Goal: Task Accomplishment & Management: Use online tool/utility

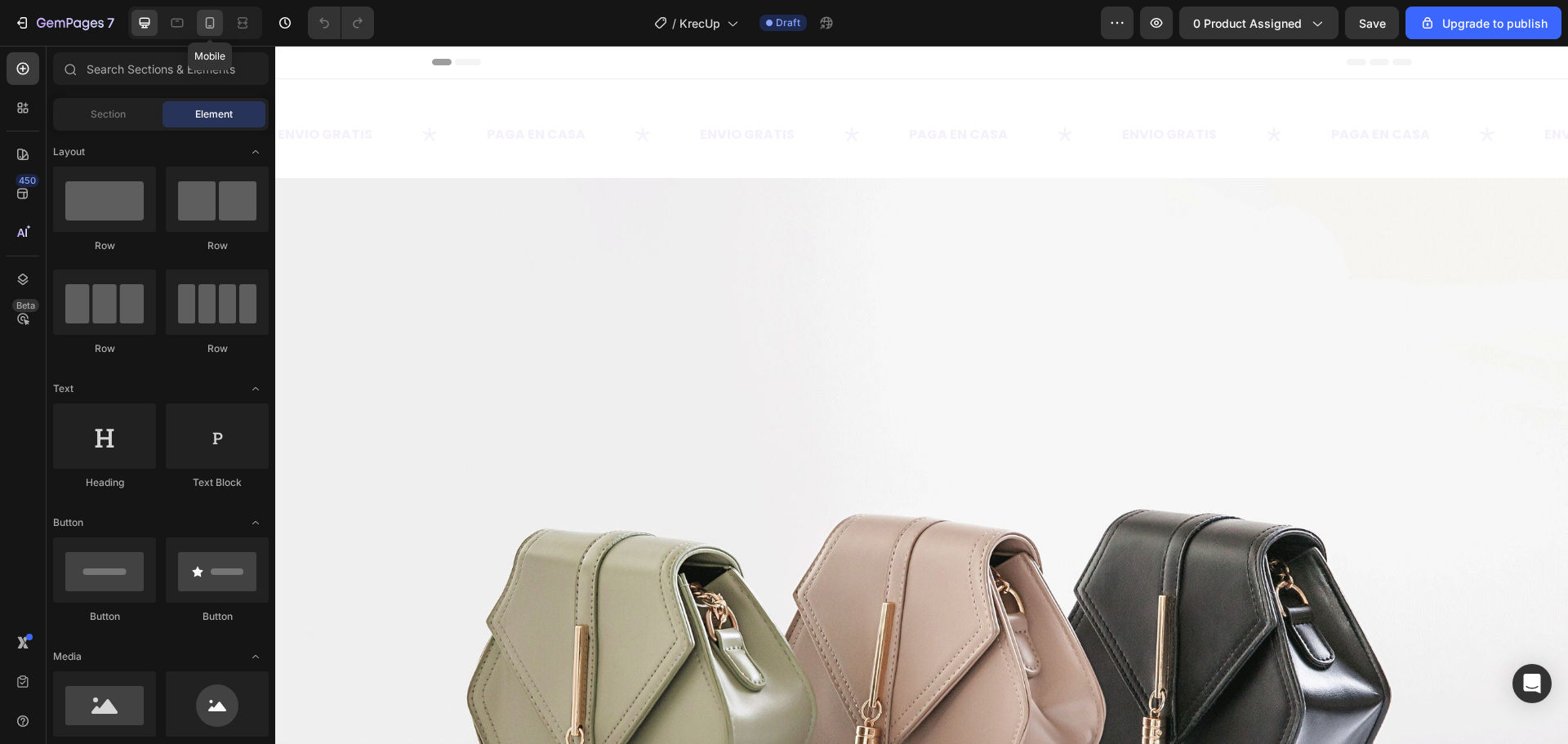
click at [205, 29] on icon at bounding box center [209, 22] width 17 height 17
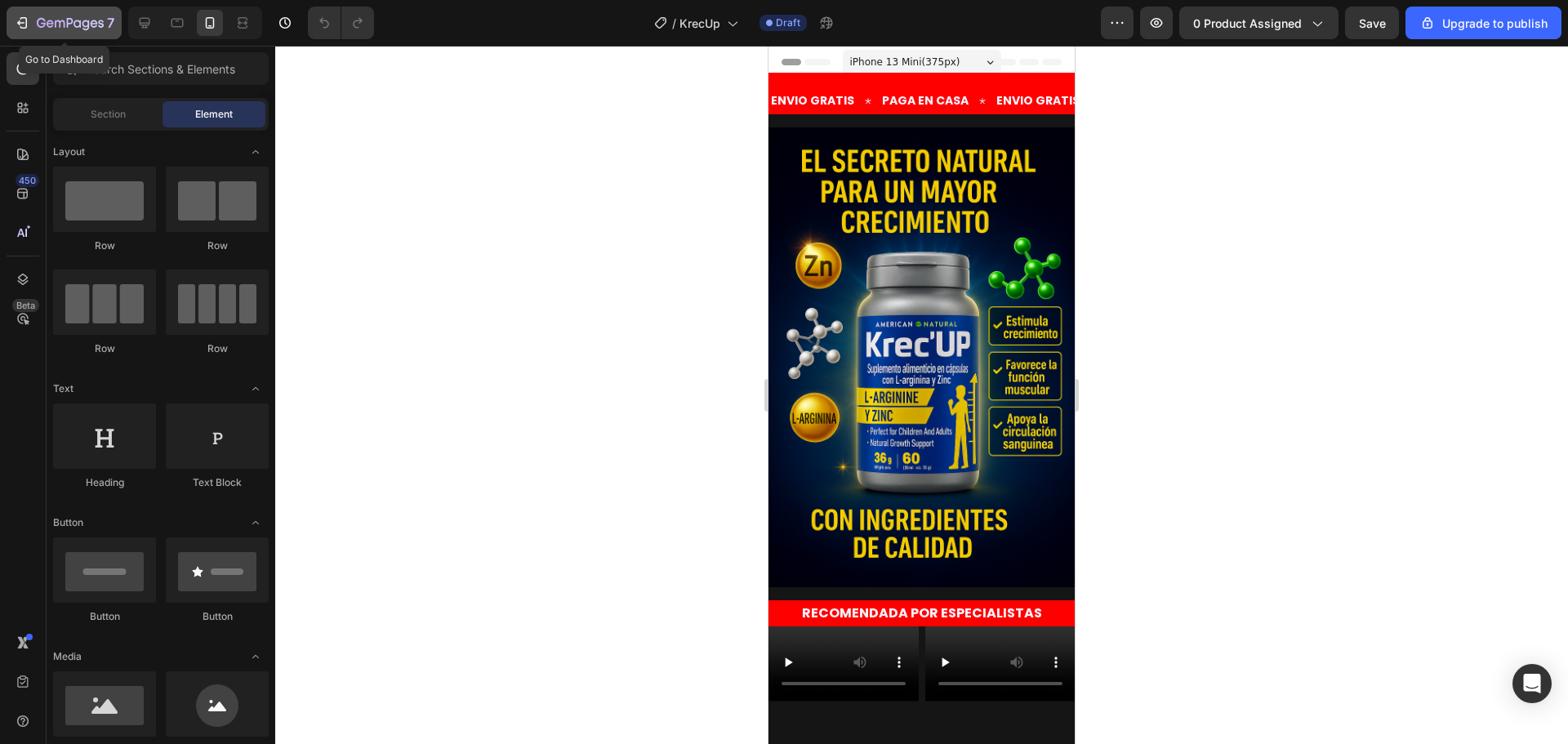
click at [23, 21] on icon "button" at bounding box center [21, 22] width 17 height 17
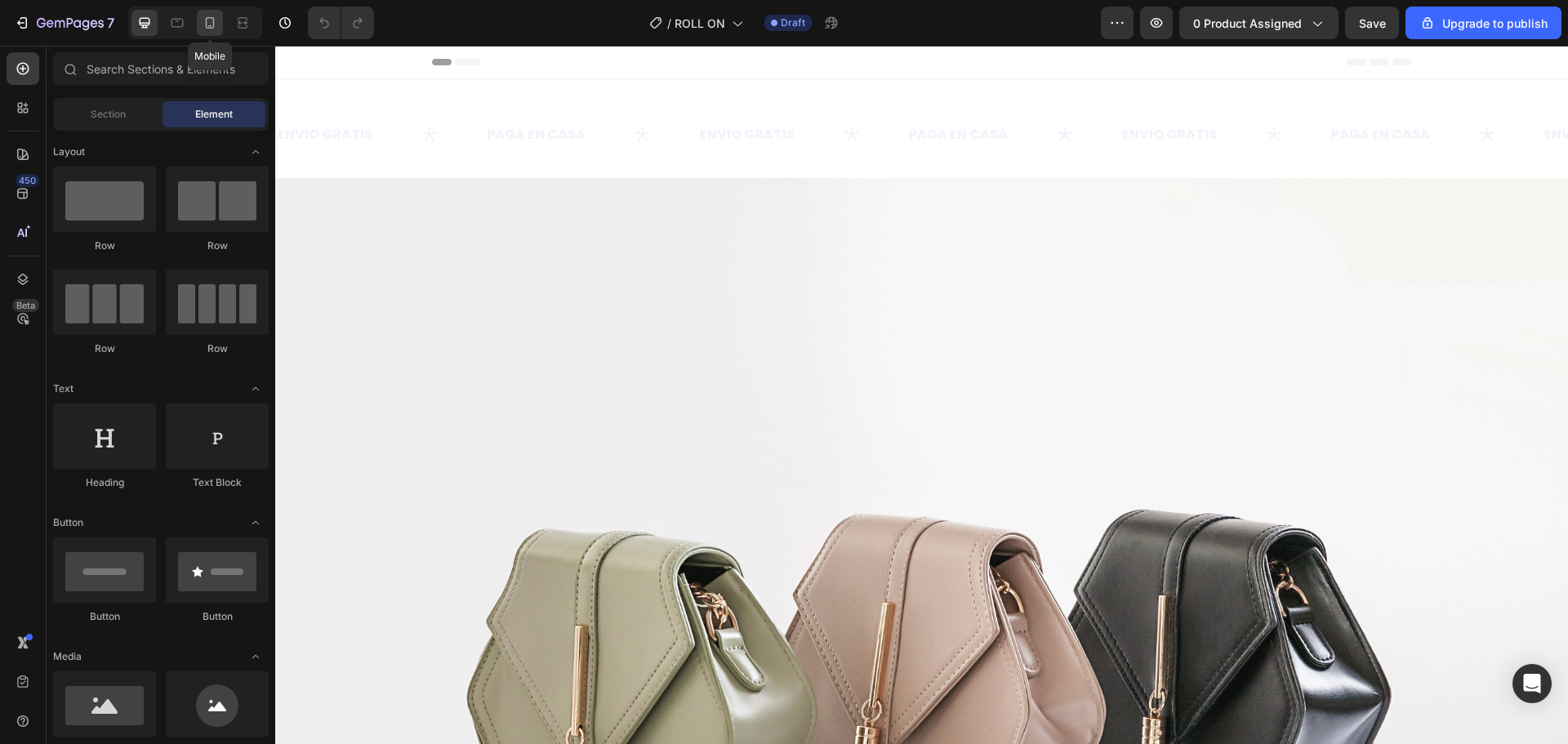
click at [218, 26] on icon at bounding box center [209, 22] width 17 height 17
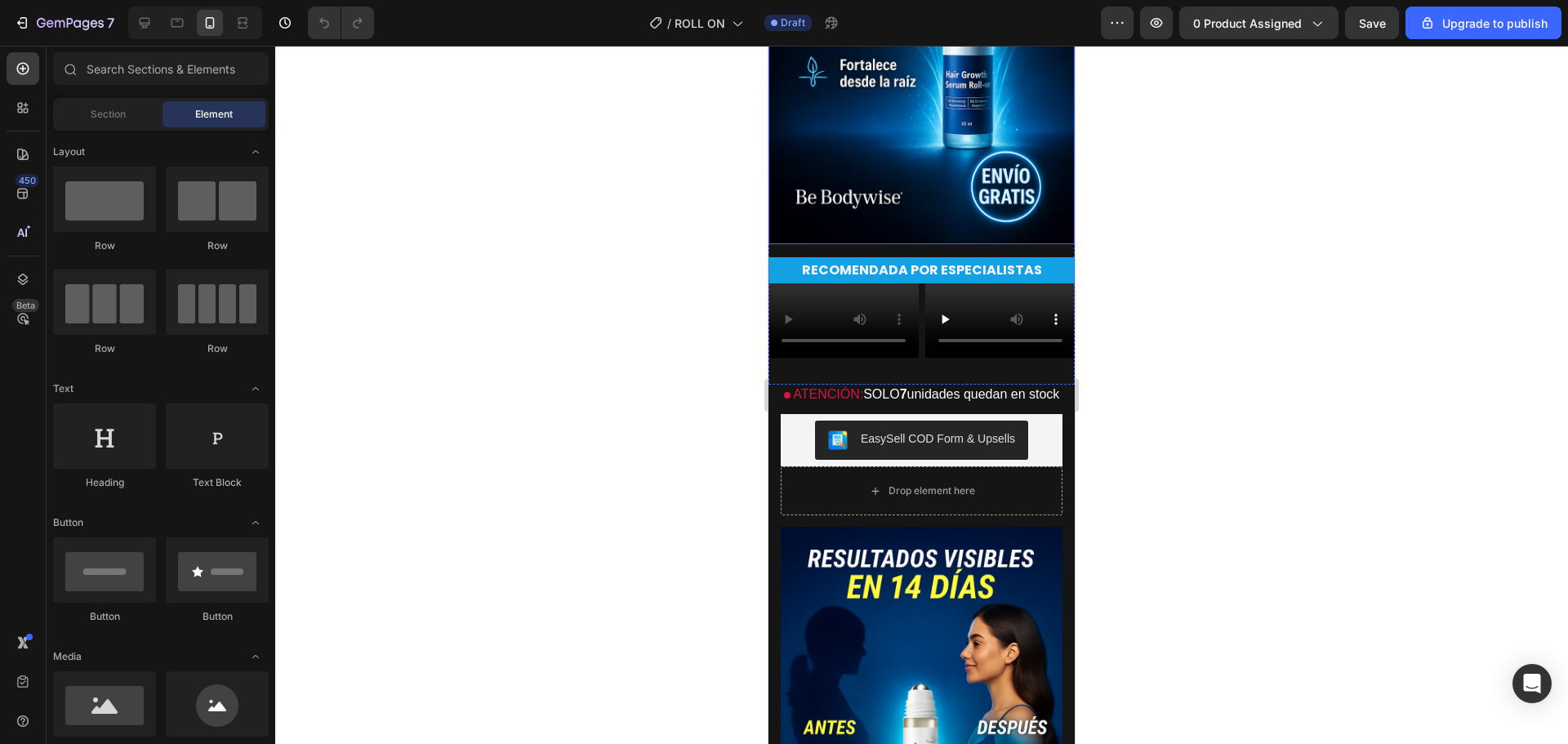
scroll to position [408, 0]
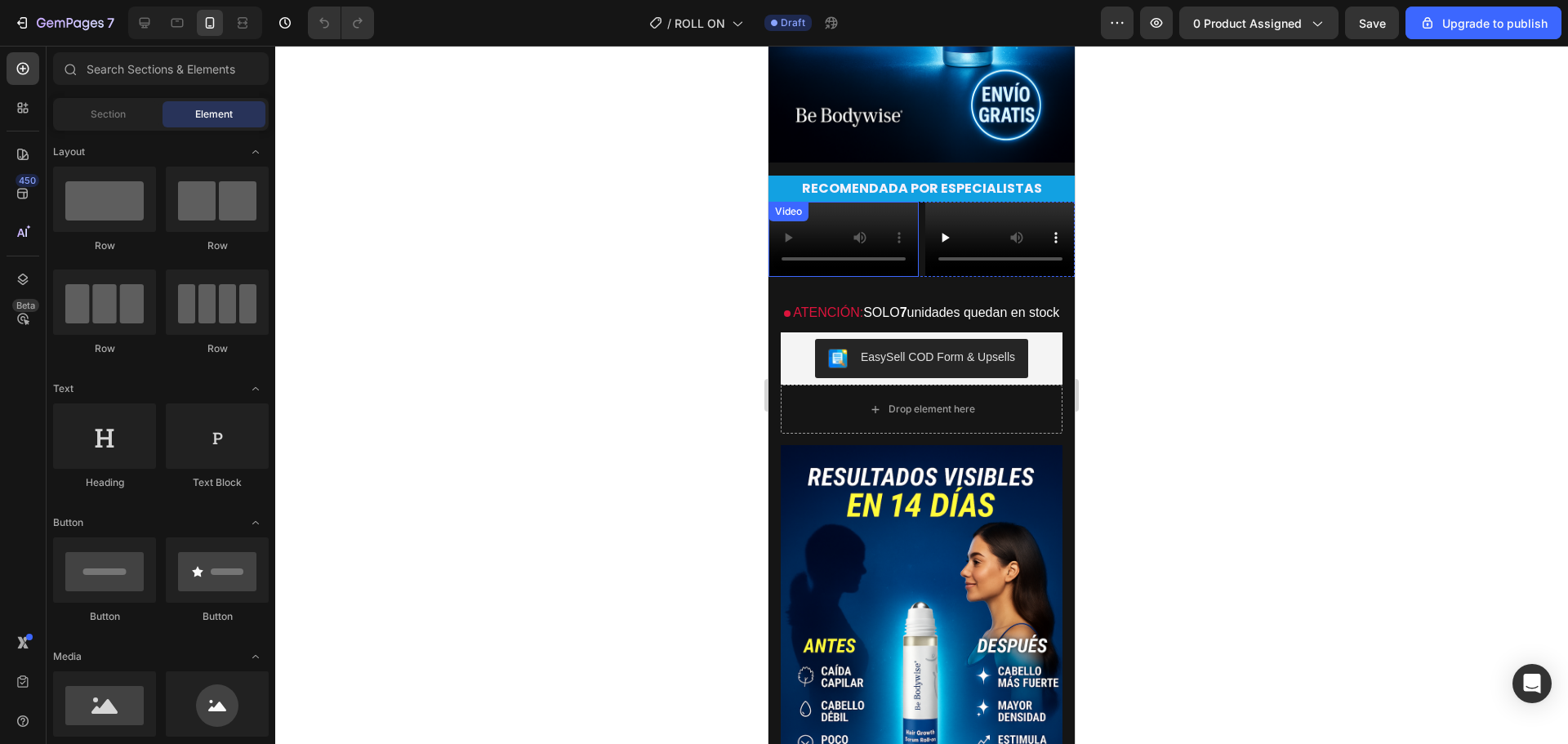
click at [819, 241] on video at bounding box center [843, 239] width 150 height 75
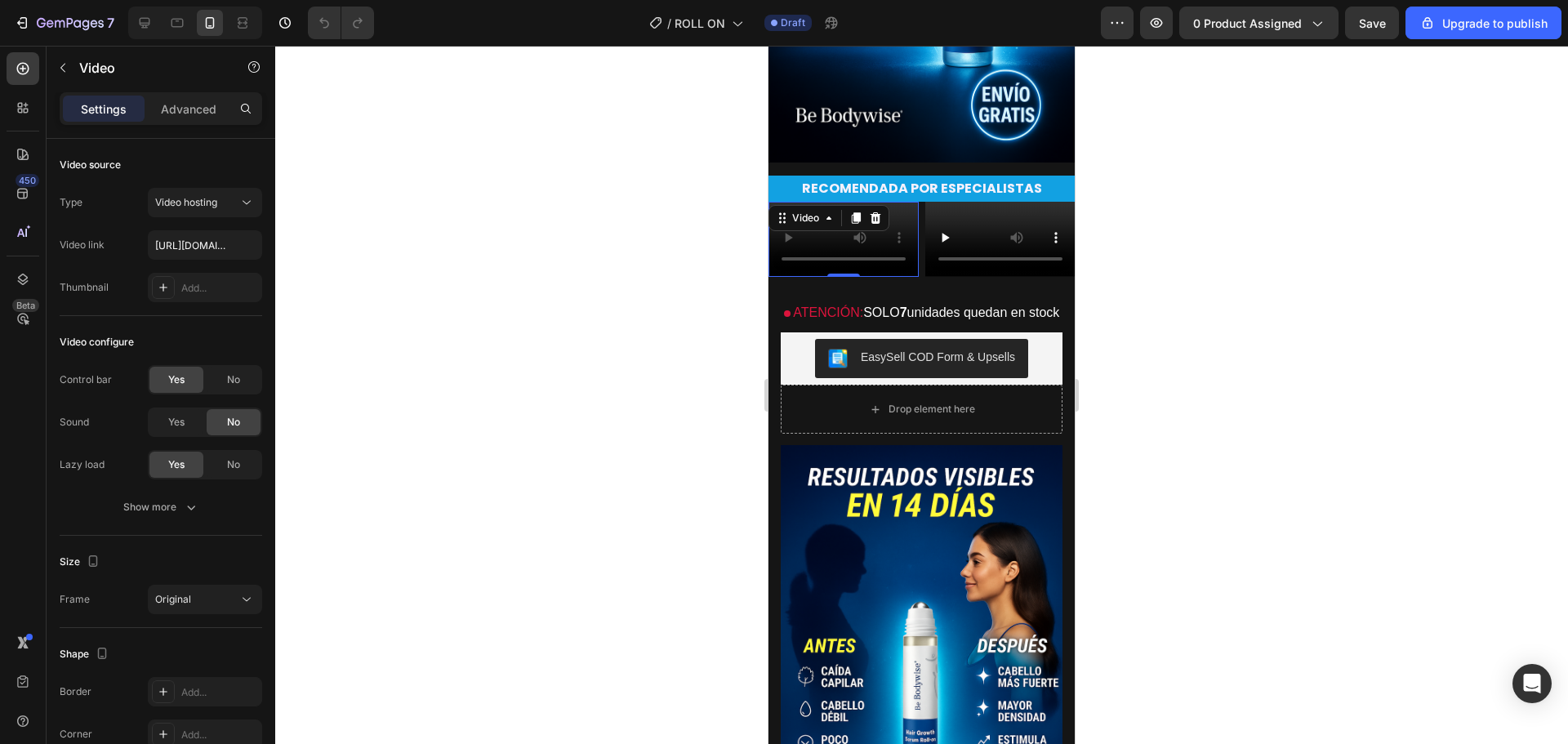
click at [701, 230] on div at bounding box center [922, 394] width 1293 height 698
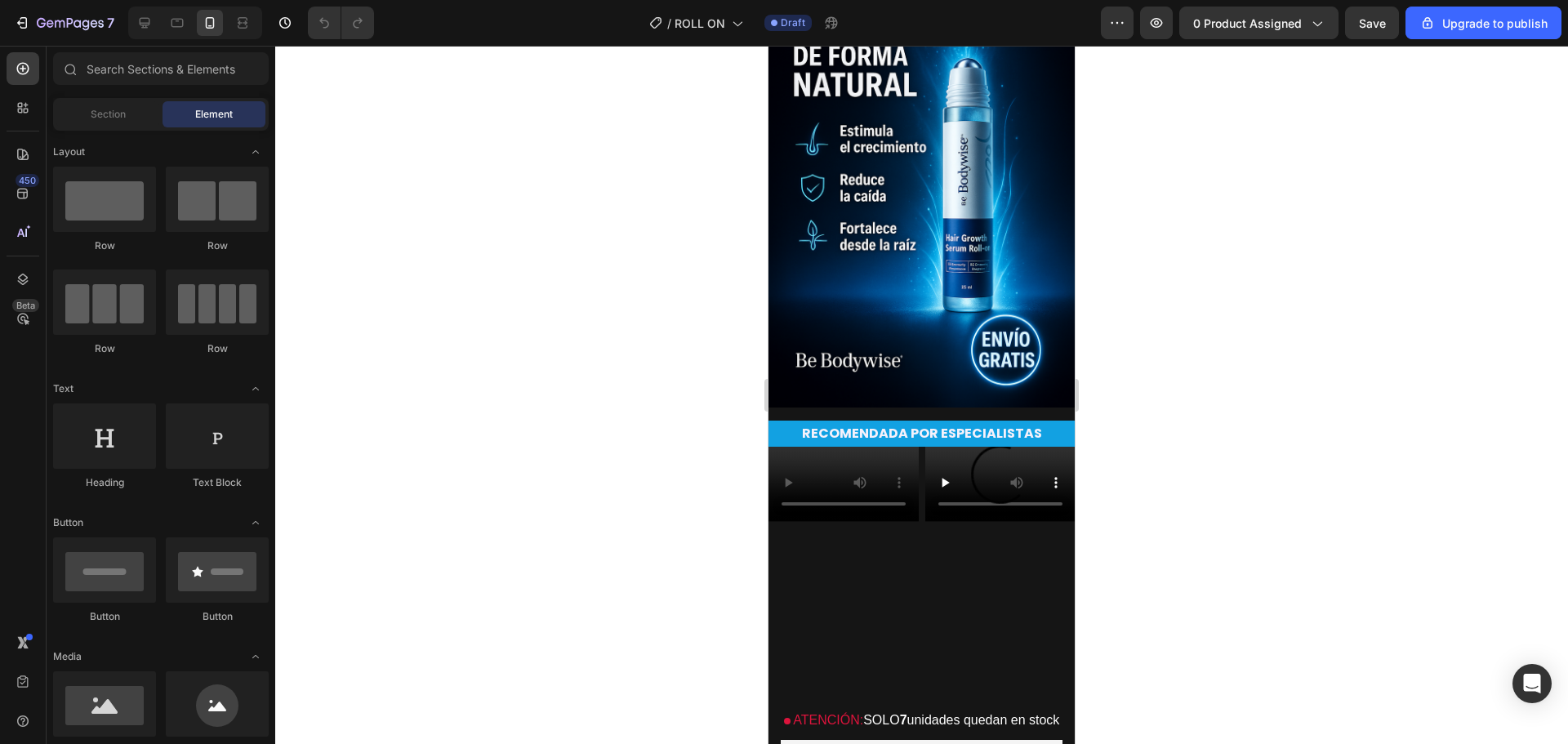
scroll to position [0, 0]
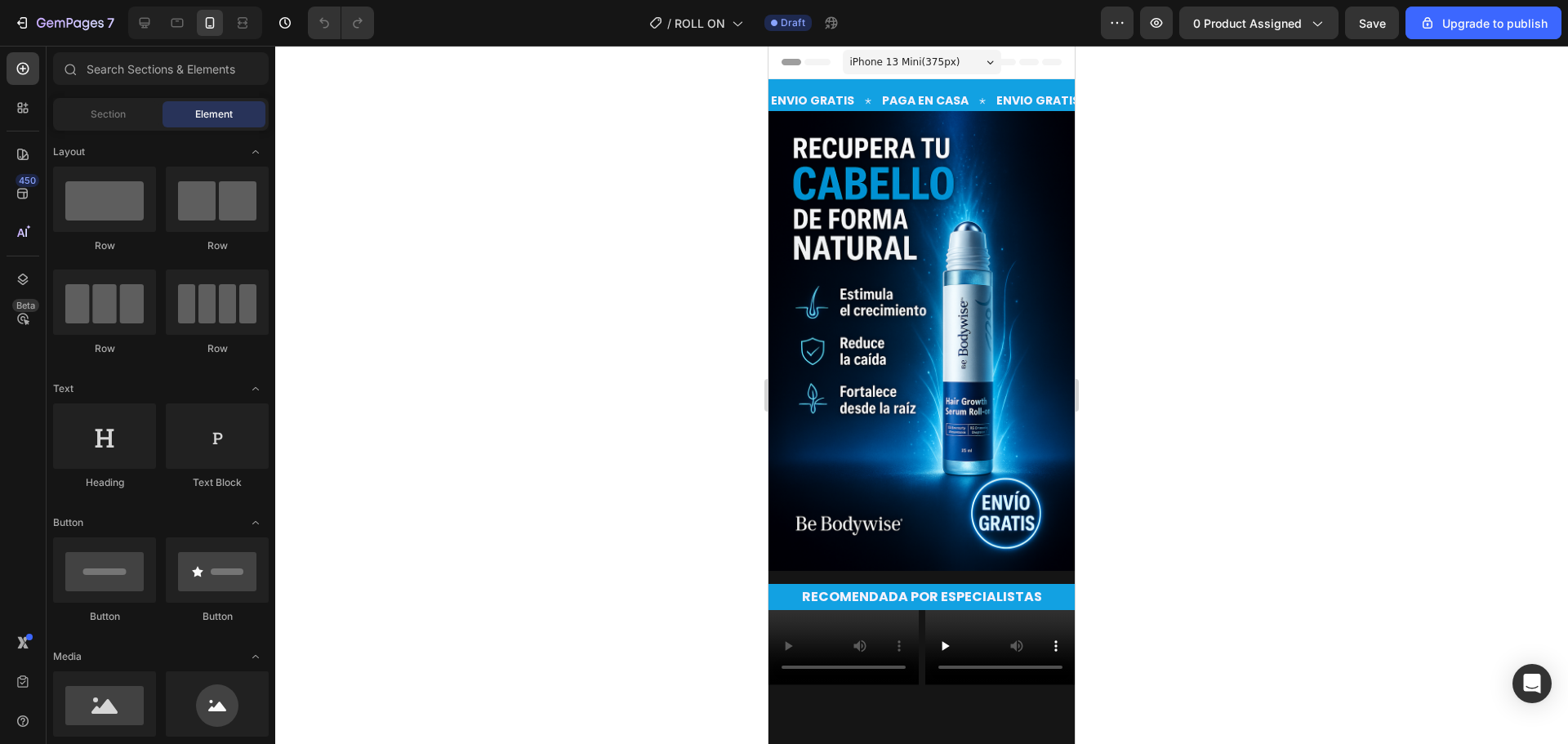
click at [901, 361] on img at bounding box center [921, 341] width 307 height 460
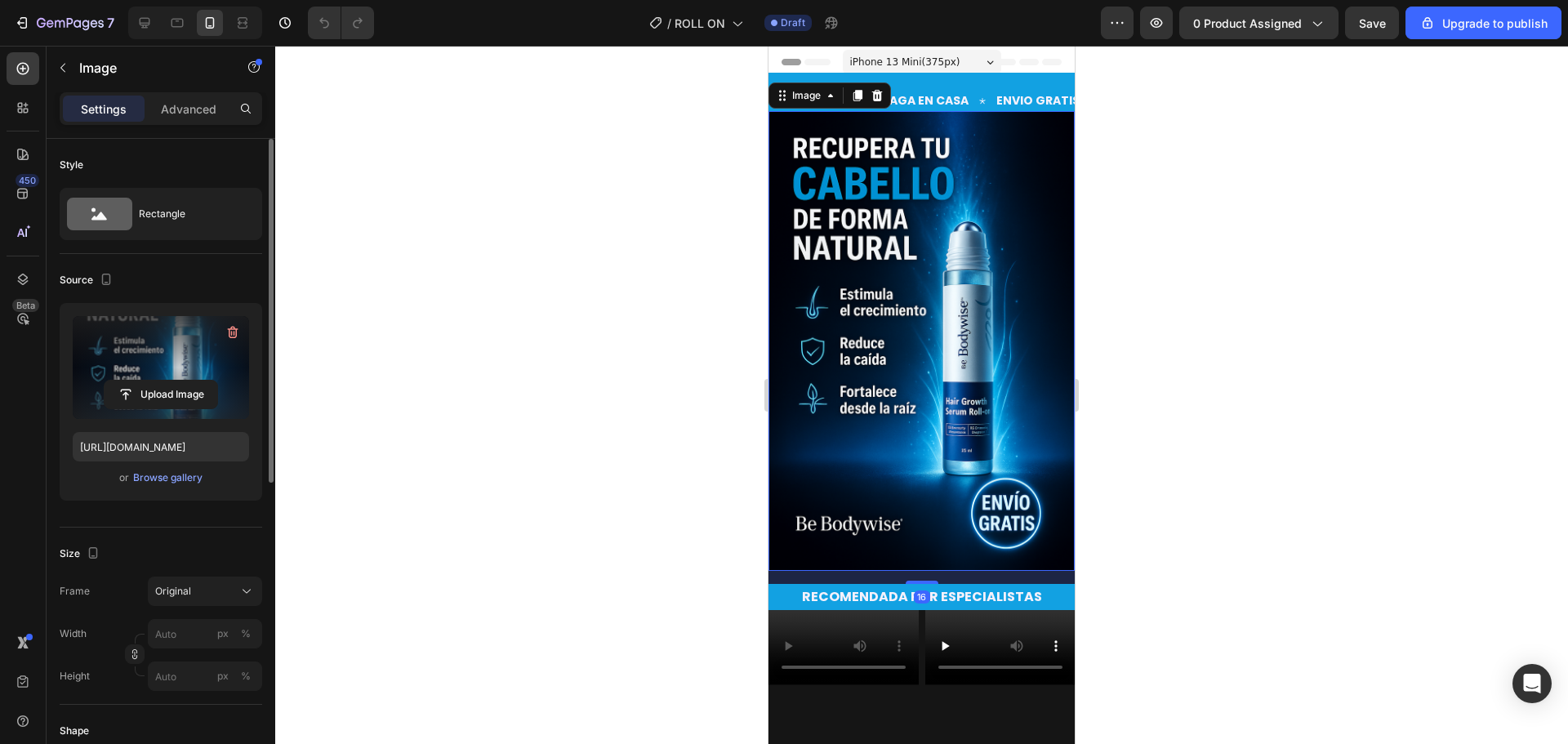
click at [155, 361] on label at bounding box center [161, 368] width 176 height 103
click at [155, 381] on input "file" at bounding box center [161, 394] width 113 height 28
type input "https://cdn.shopify.com/s/files/1/0733/2406/9116/files/gempages_582882795894866…"
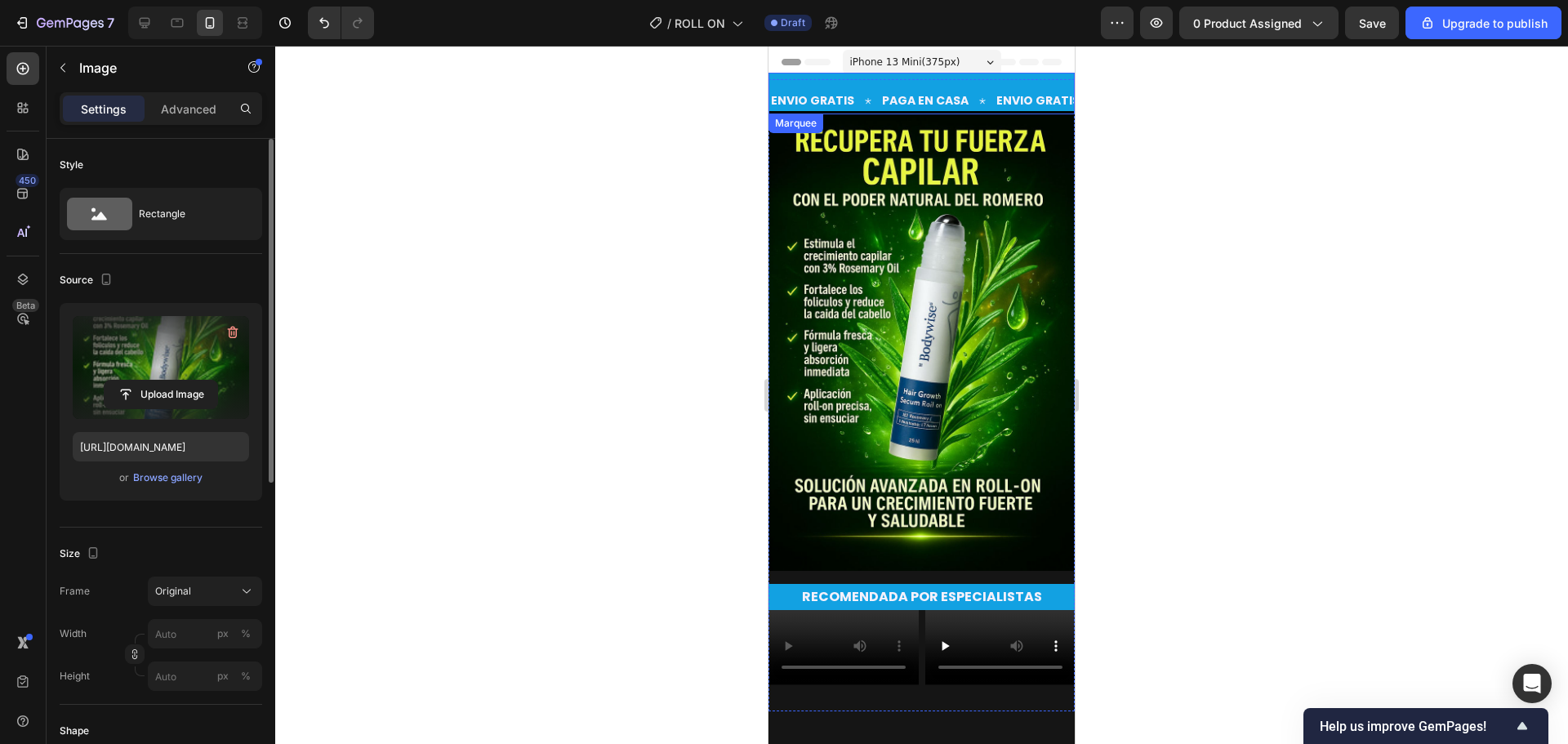
click at [879, 79] on div "ENVIO GRATIS Text PAGA EN CASA Text ENVIO GRATIS Text PAGA EN CASA Text ENVIO G…" at bounding box center [921, 93] width 307 height 42
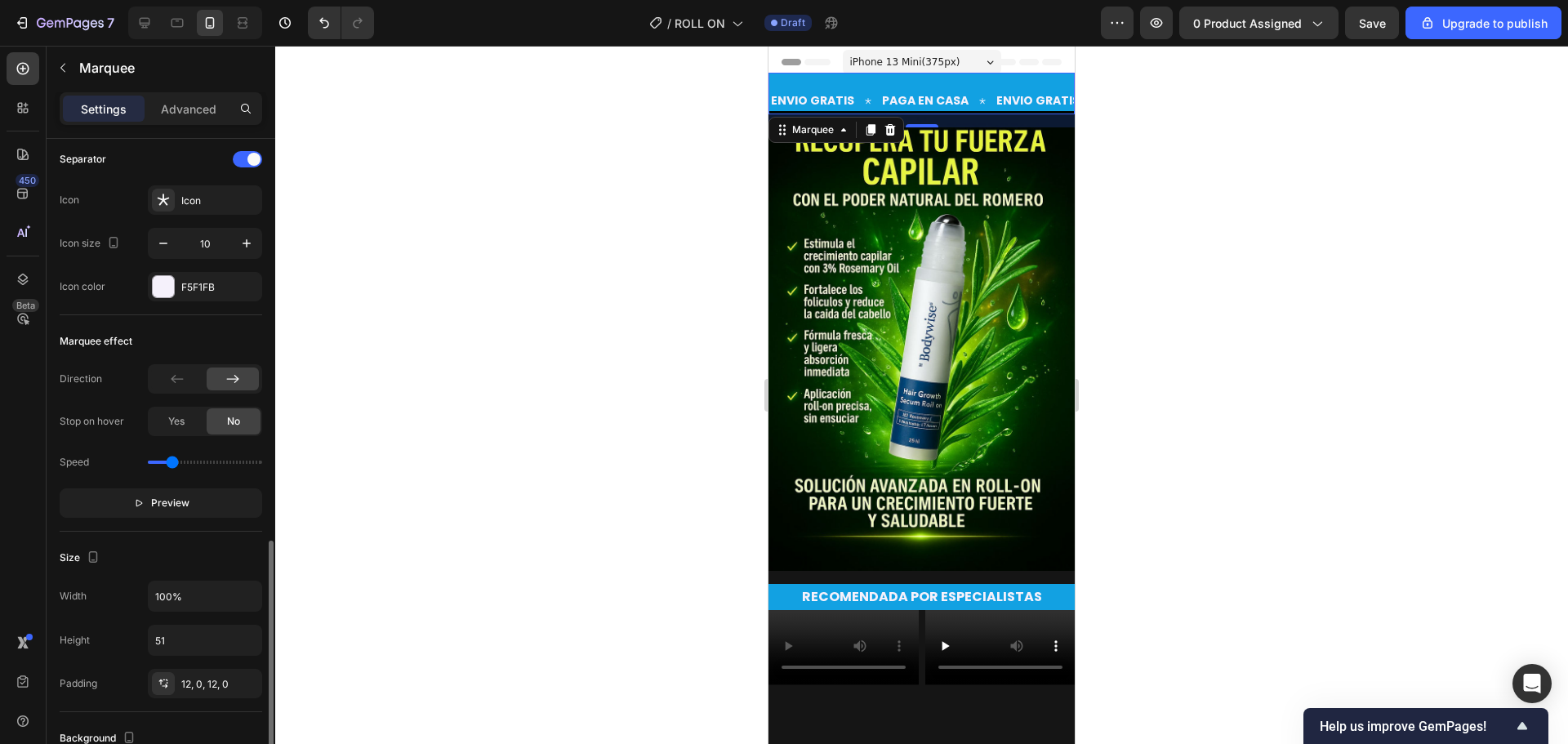
scroll to position [653, 0]
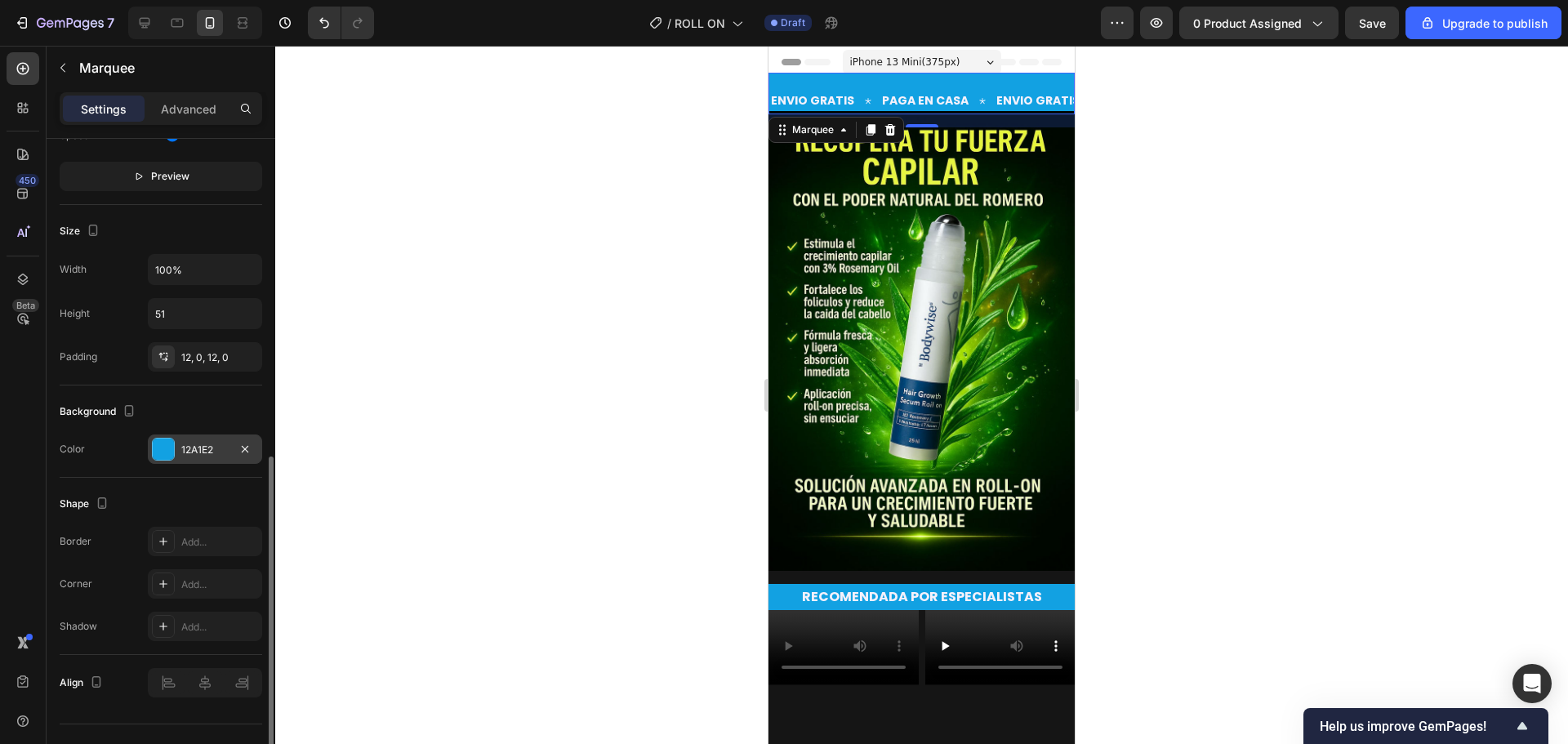
click at [166, 447] on div at bounding box center [164, 449] width 21 height 21
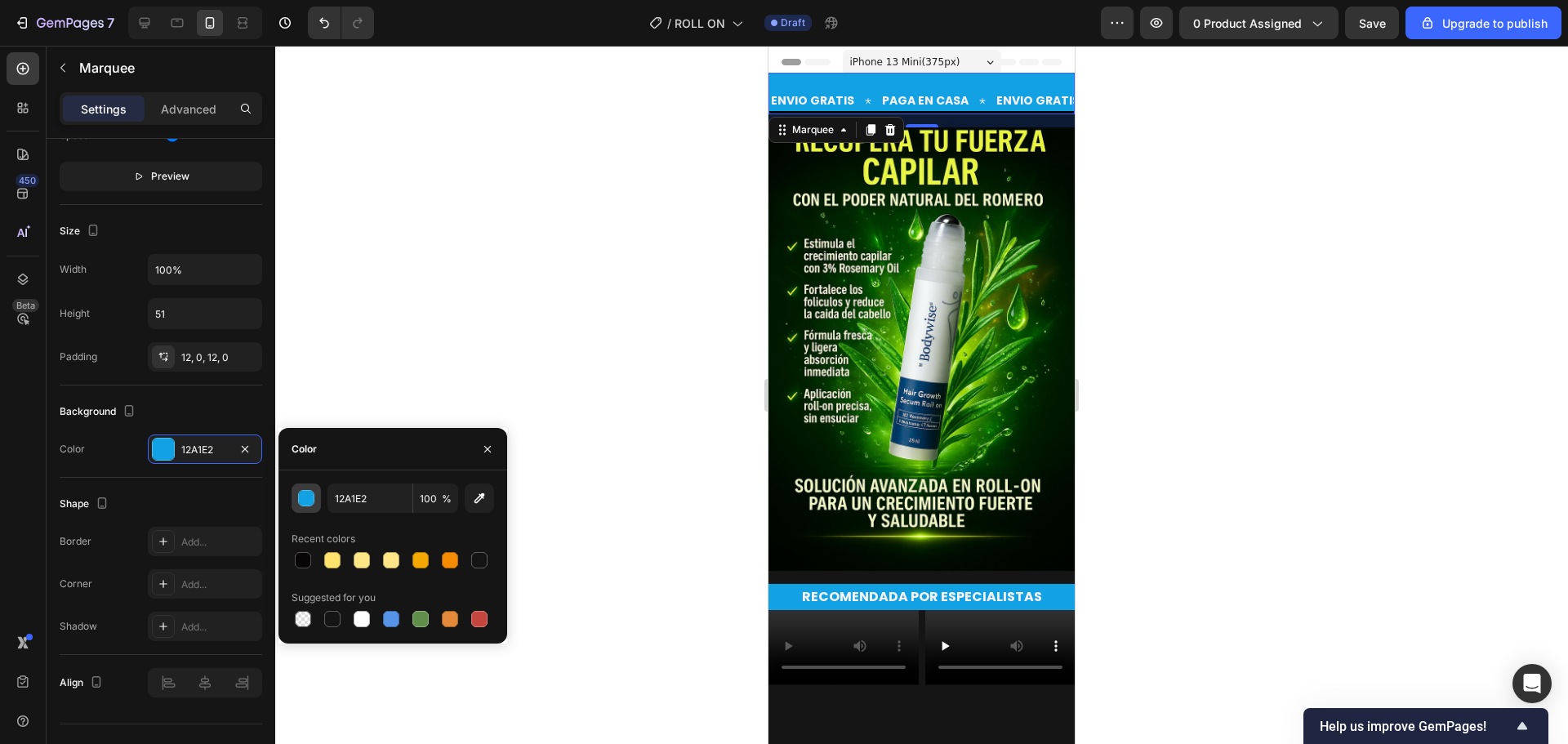
click at [308, 497] on div "button" at bounding box center [307, 499] width 17 height 17
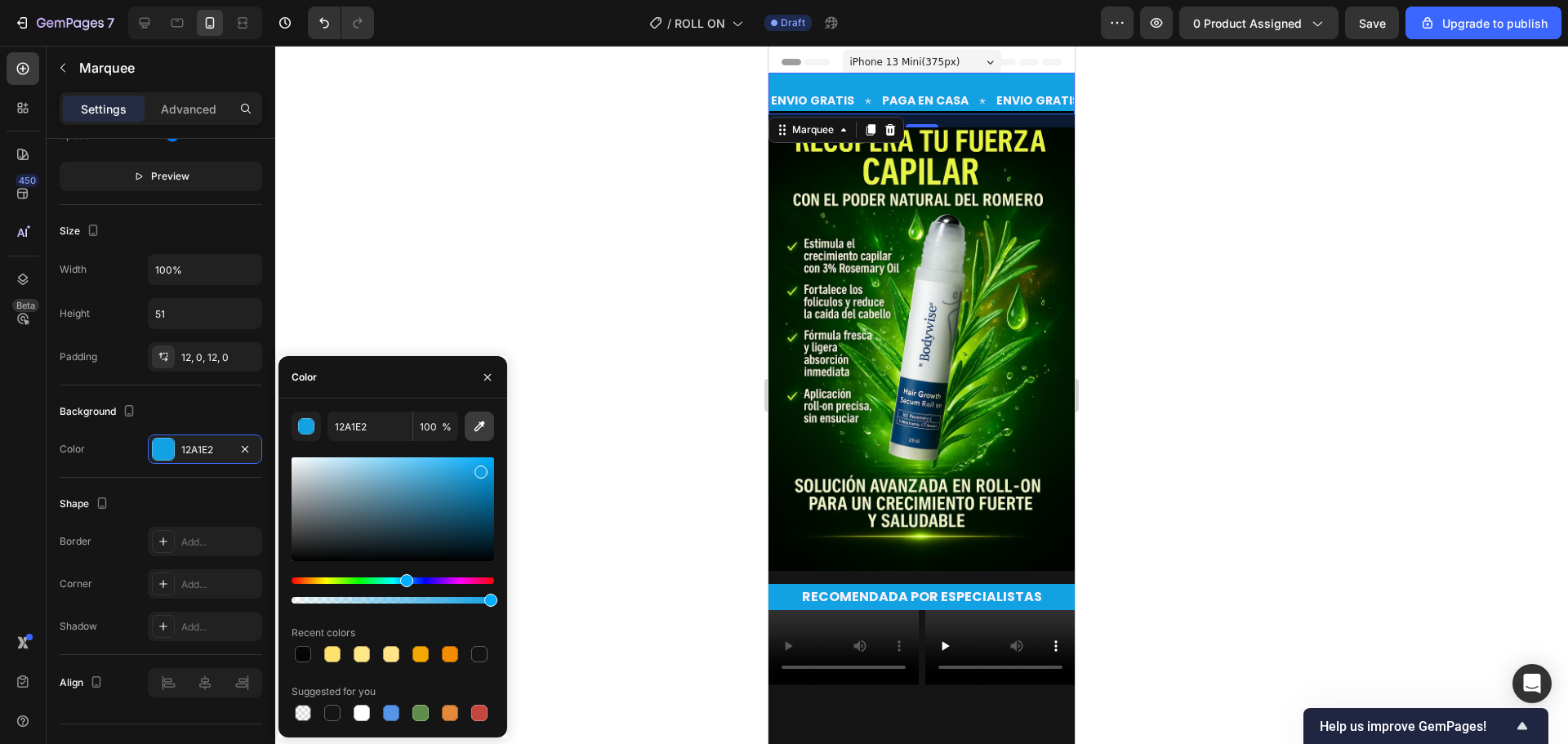
click at [474, 425] on icon "button" at bounding box center [479, 426] width 17 height 17
type input "42B107"
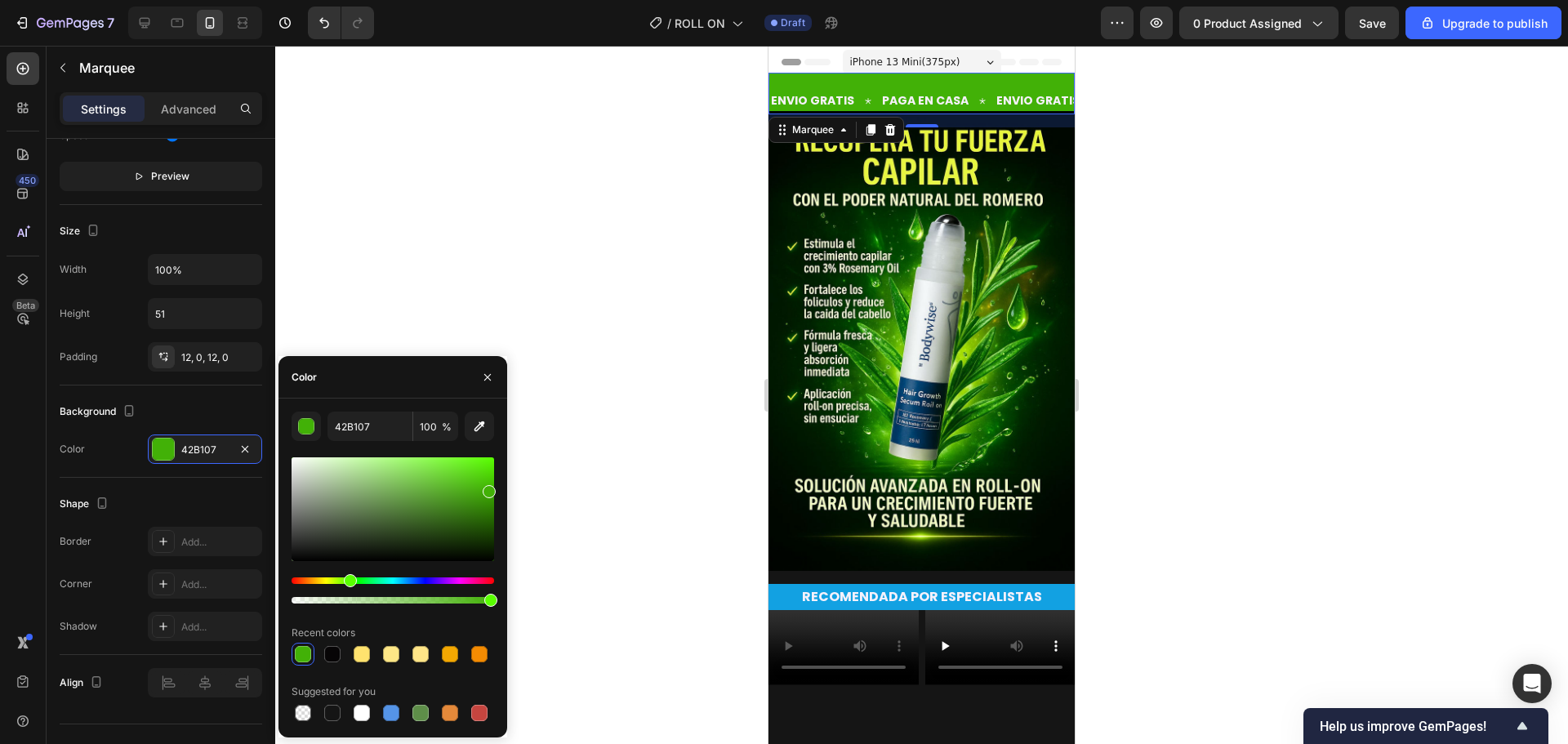
click at [1170, 177] on div at bounding box center [922, 394] width 1293 height 698
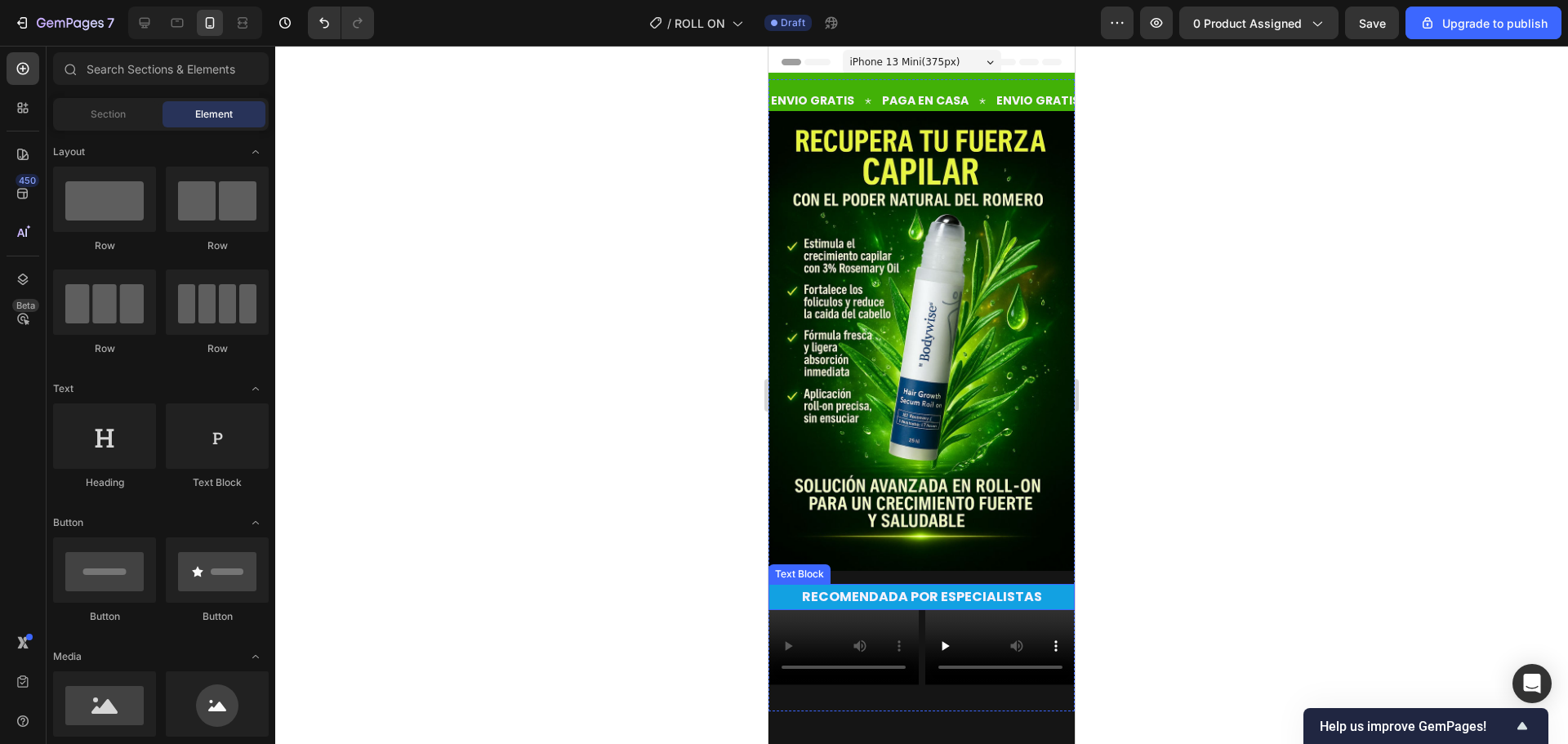
click at [957, 585] on p "RECOMENDADA POR ESPECIALISTAS" at bounding box center [921, 597] width 303 height 23
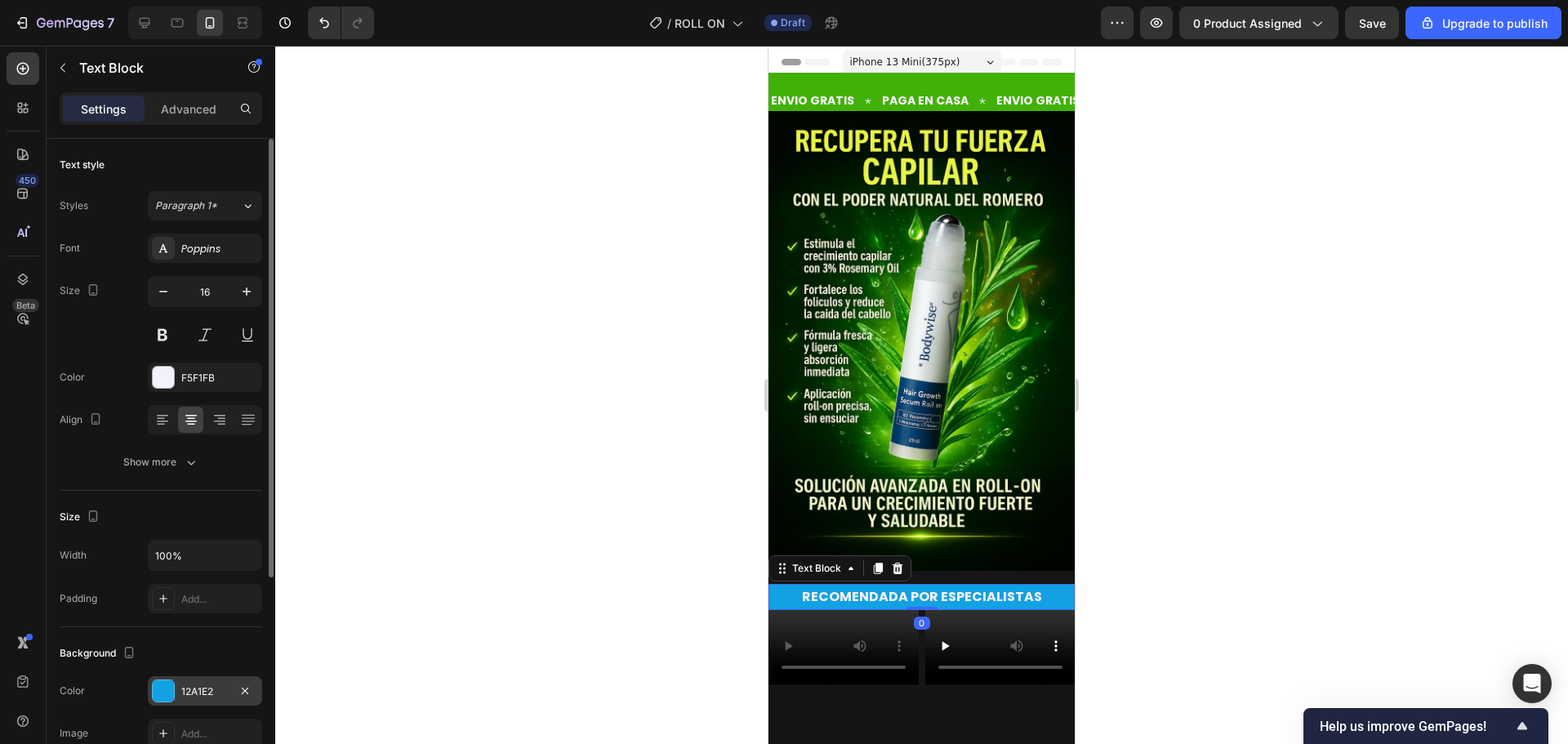
click at [155, 692] on div at bounding box center [164, 691] width 21 height 21
click at [167, 687] on div at bounding box center [164, 691] width 21 height 21
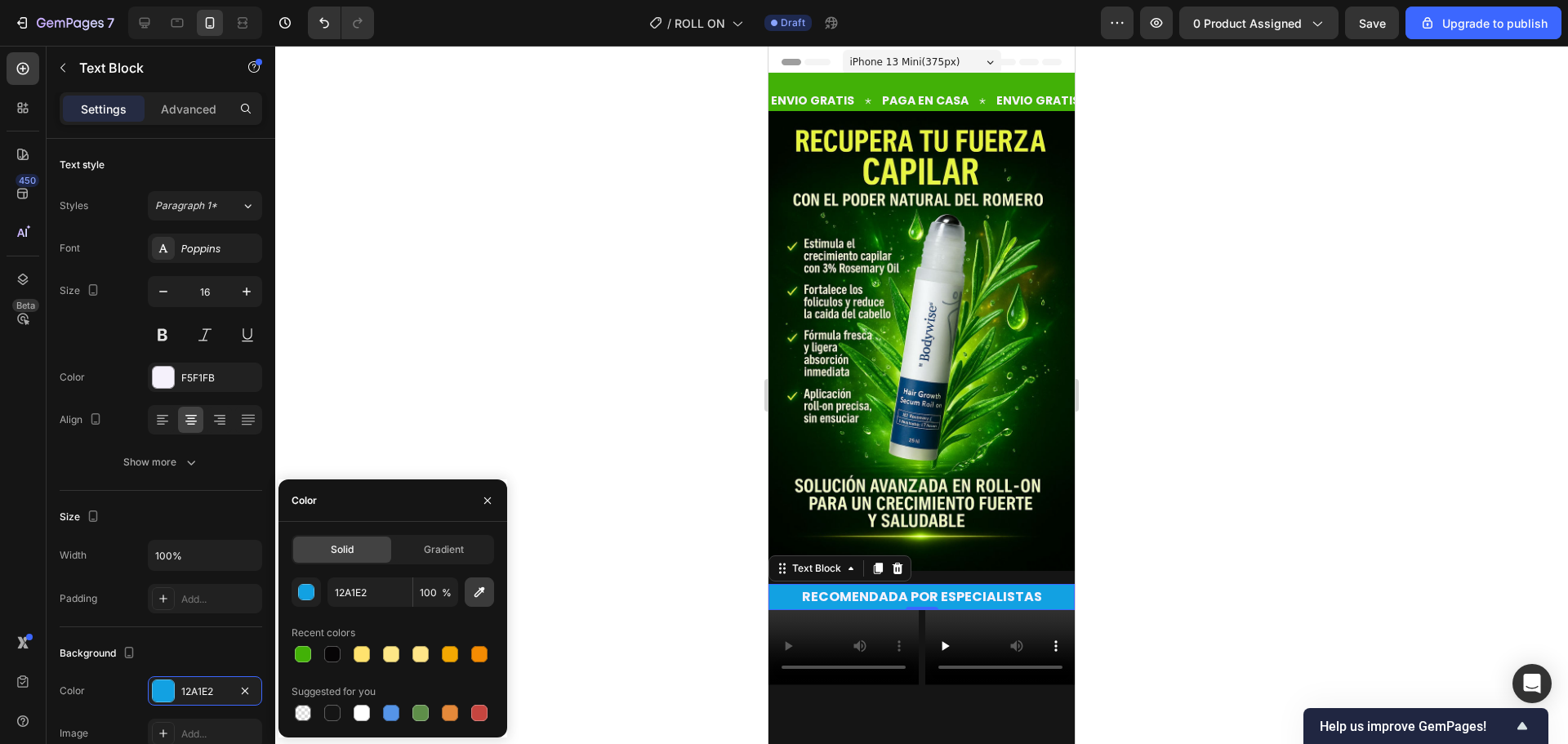
click at [473, 585] on icon "button" at bounding box center [479, 592] width 17 height 17
type input "42B107"
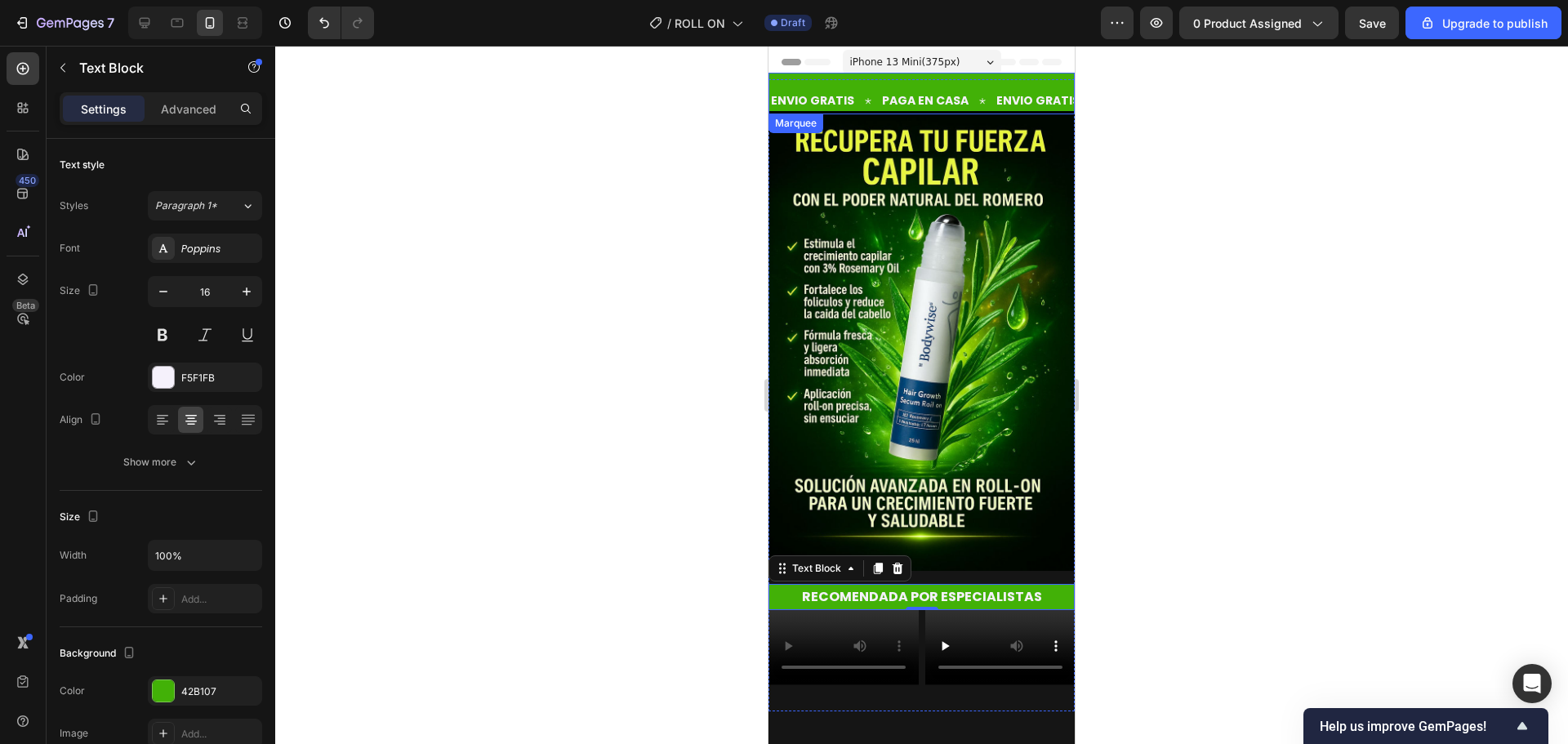
click at [625, 190] on div at bounding box center [922, 394] width 1293 height 698
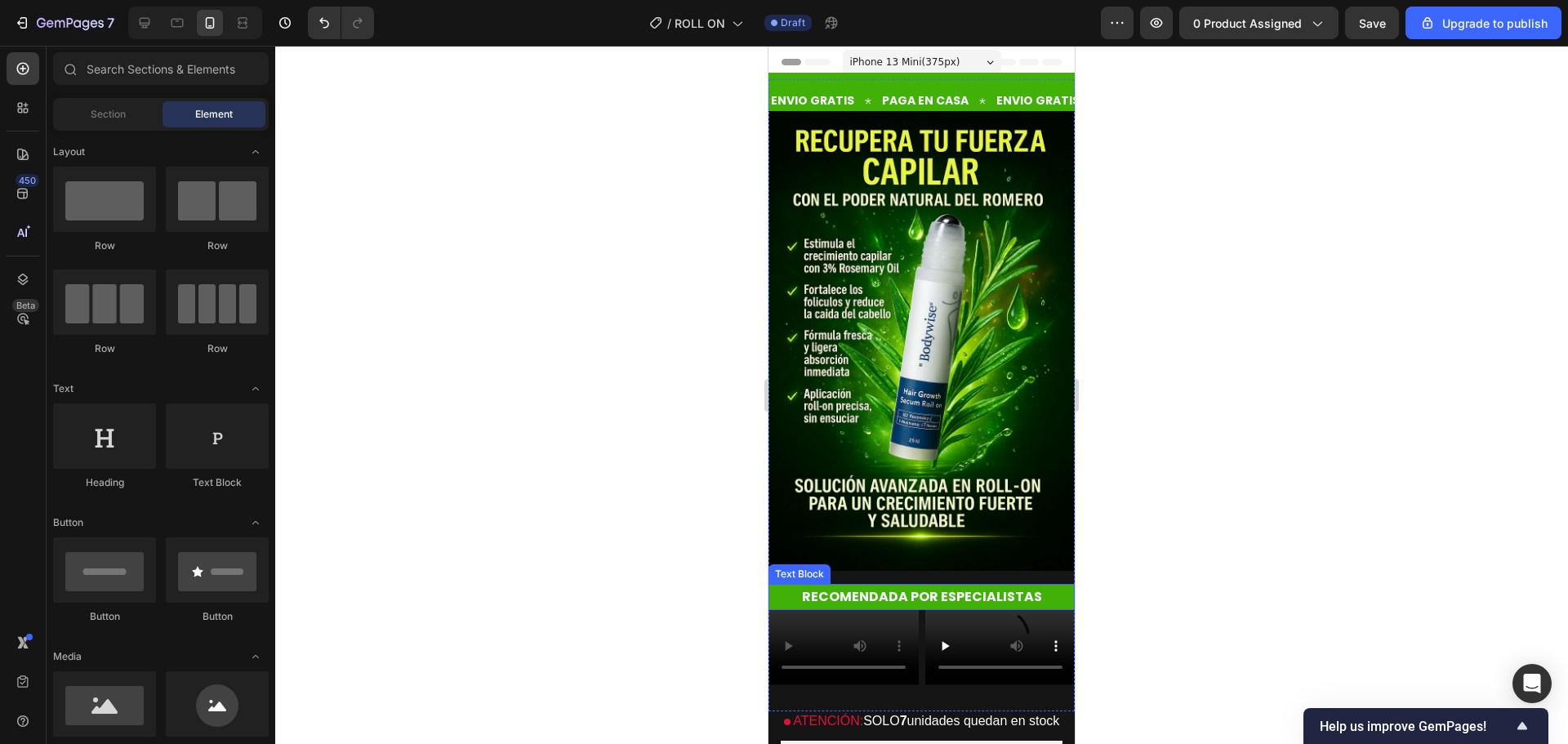
scroll to position [245, 0]
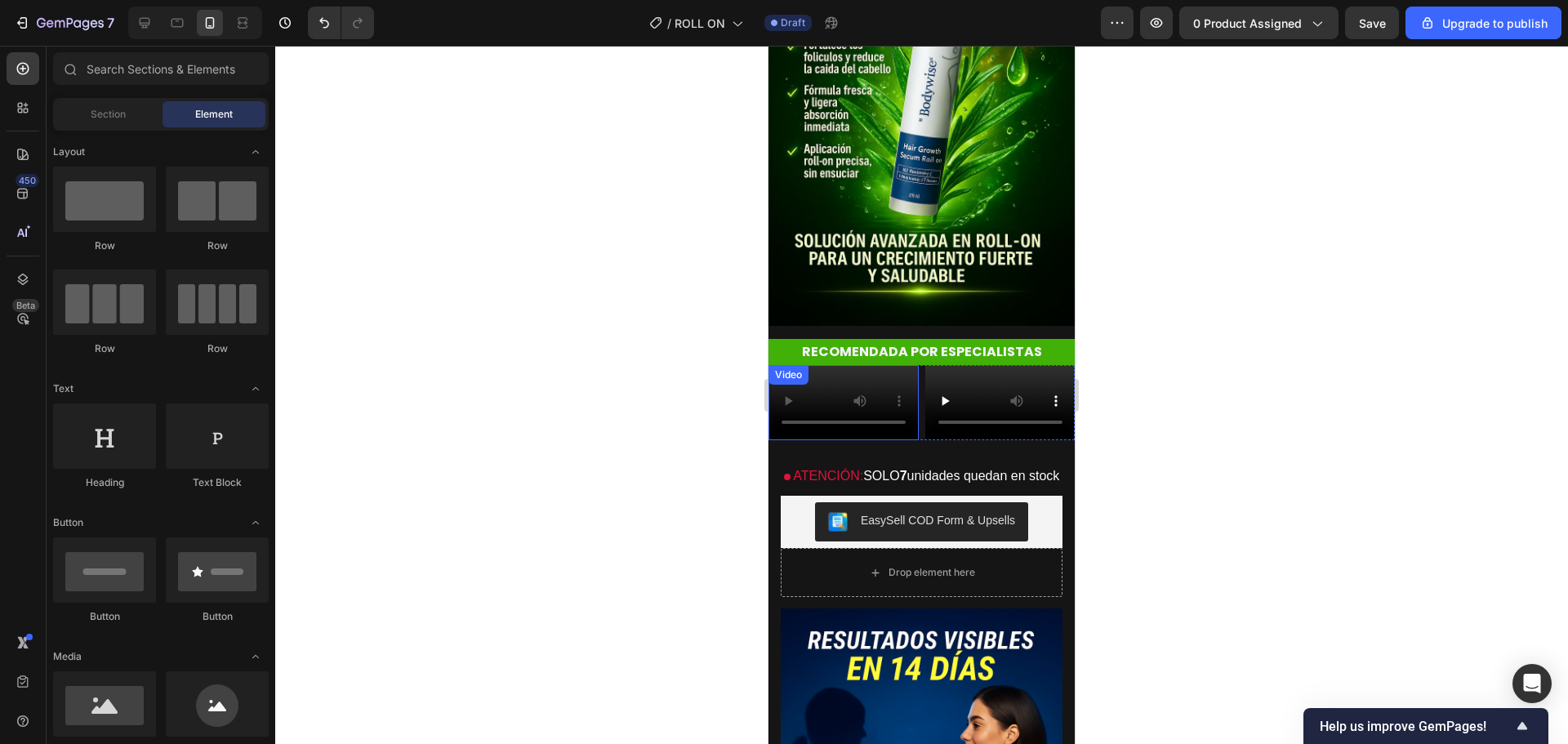
click at [839, 394] on video at bounding box center [843, 402] width 150 height 75
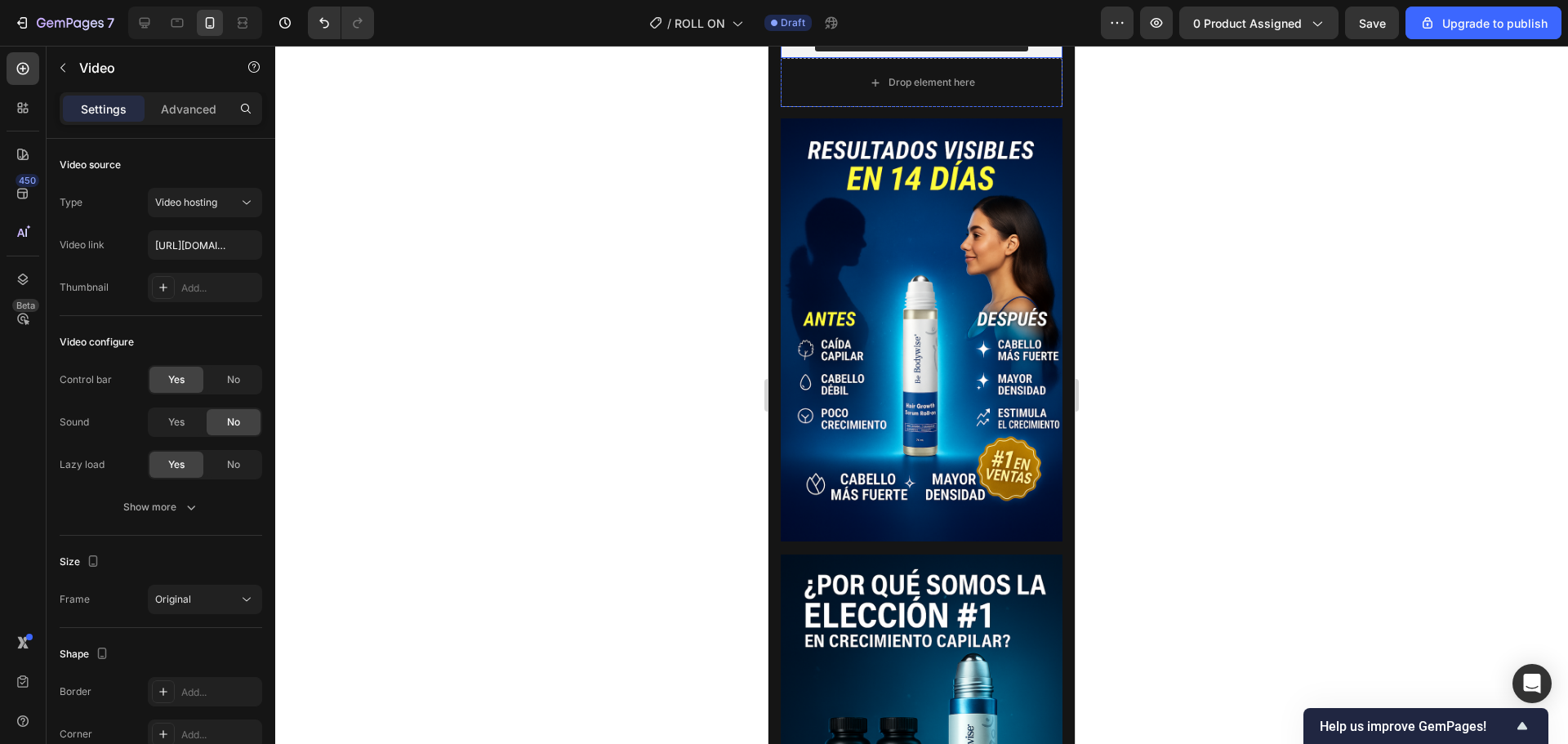
scroll to position [817, 0]
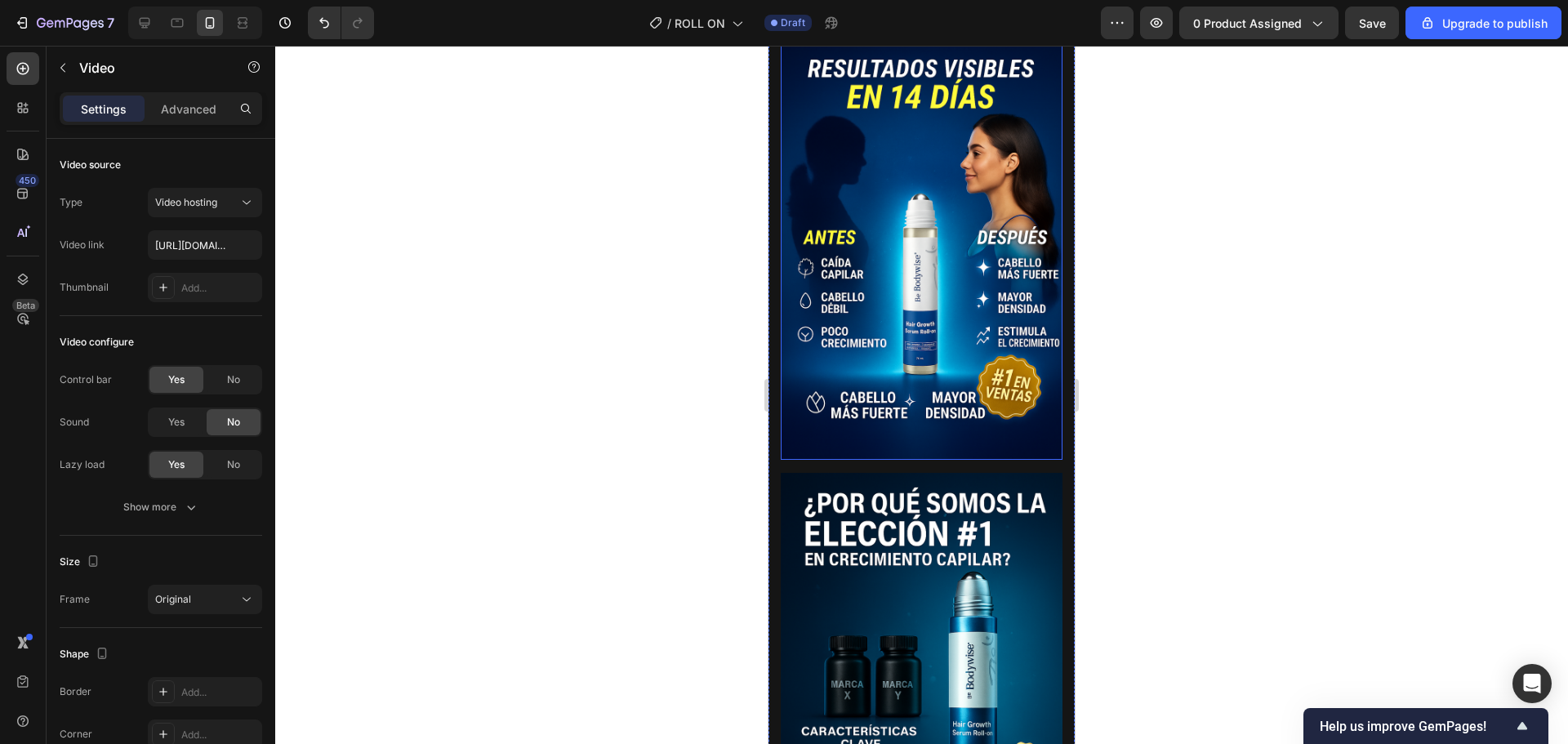
click at [861, 338] on img at bounding box center [921, 248] width 281 height 423
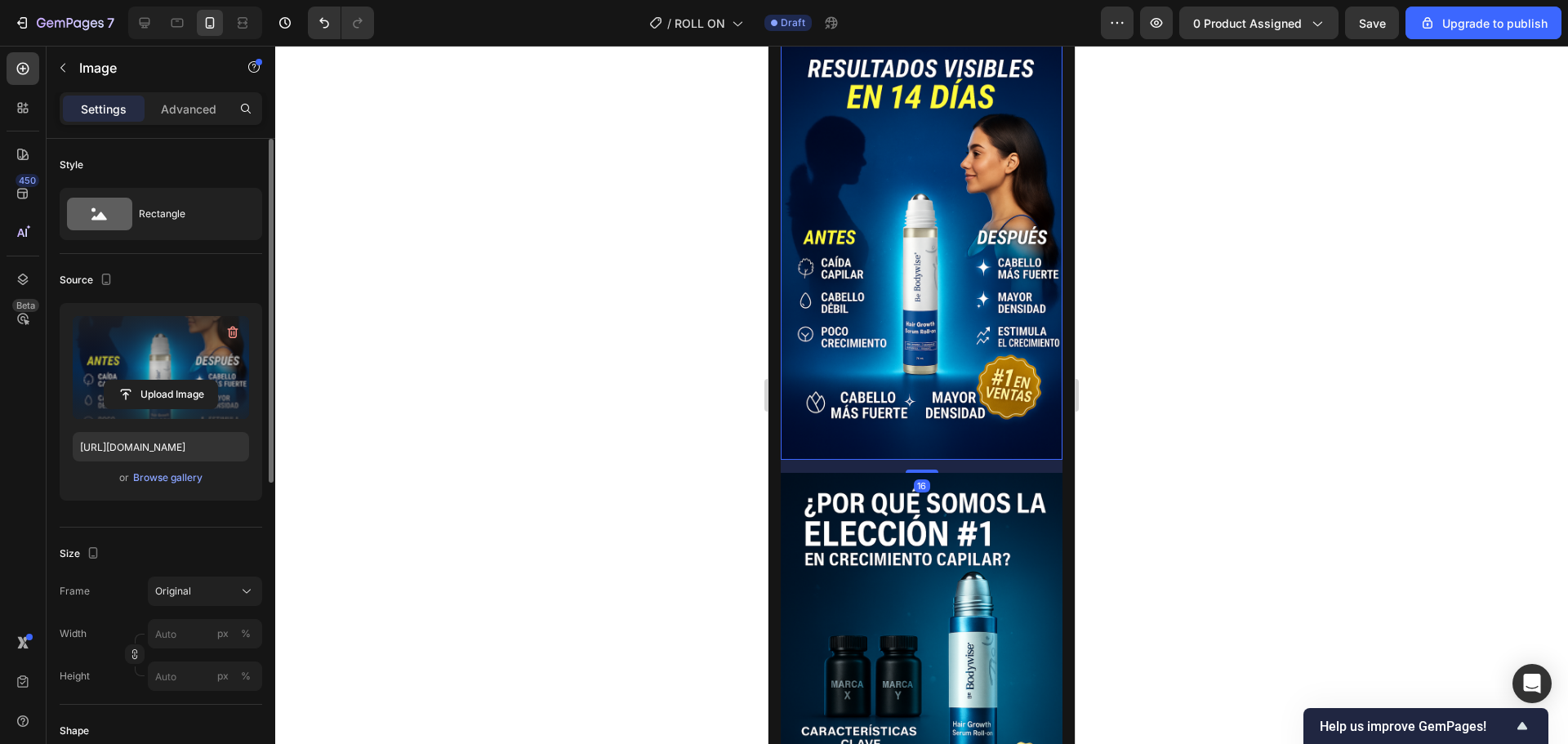
click at [153, 377] on label at bounding box center [161, 368] width 176 height 103
click at [153, 381] on input "file" at bounding box center [161, 394] width 113 height 28
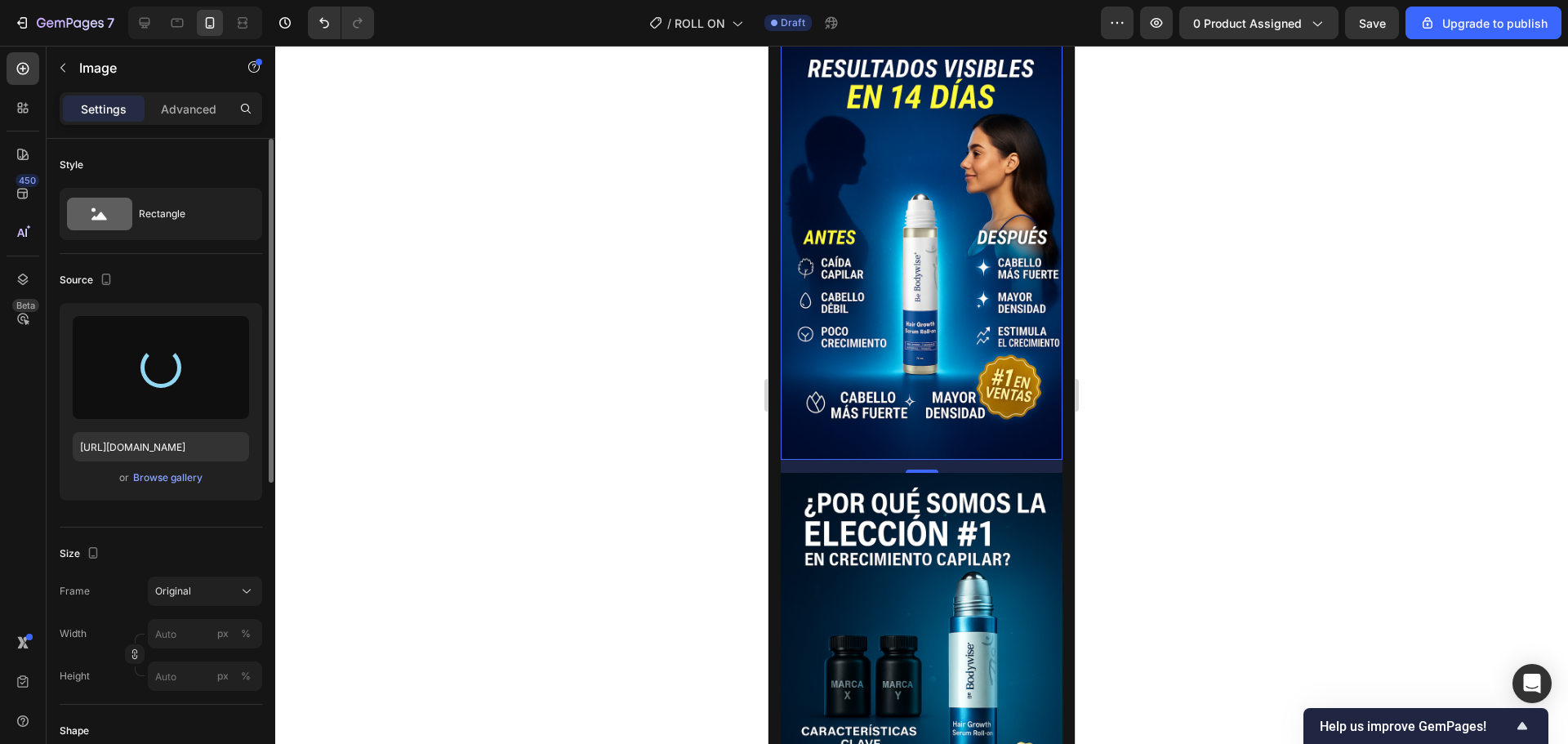
type input "https://cdn.shopify.com/s/files/1/0733/2406/9116/files/gempages_582882795894866…"
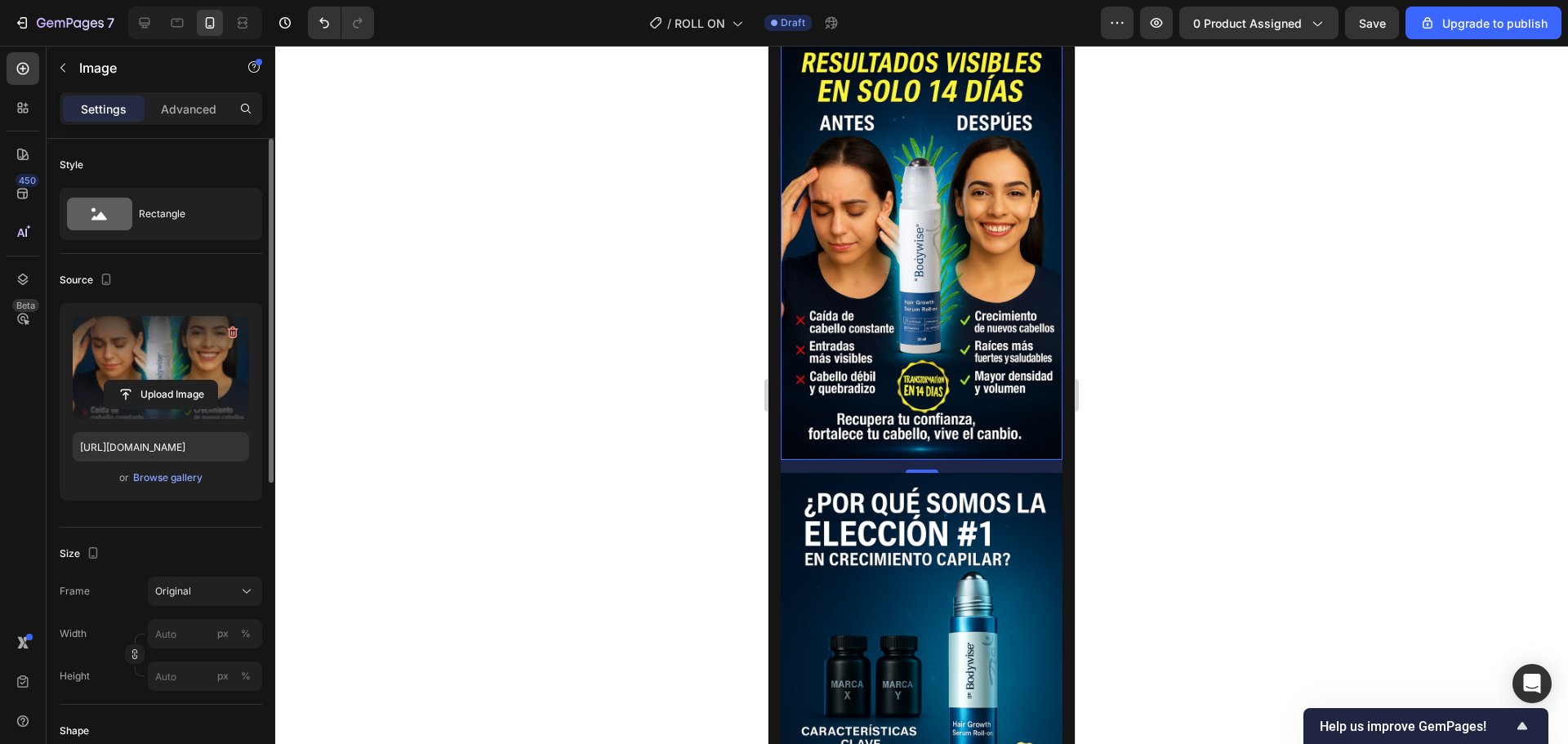
scroll to position [490, 0]
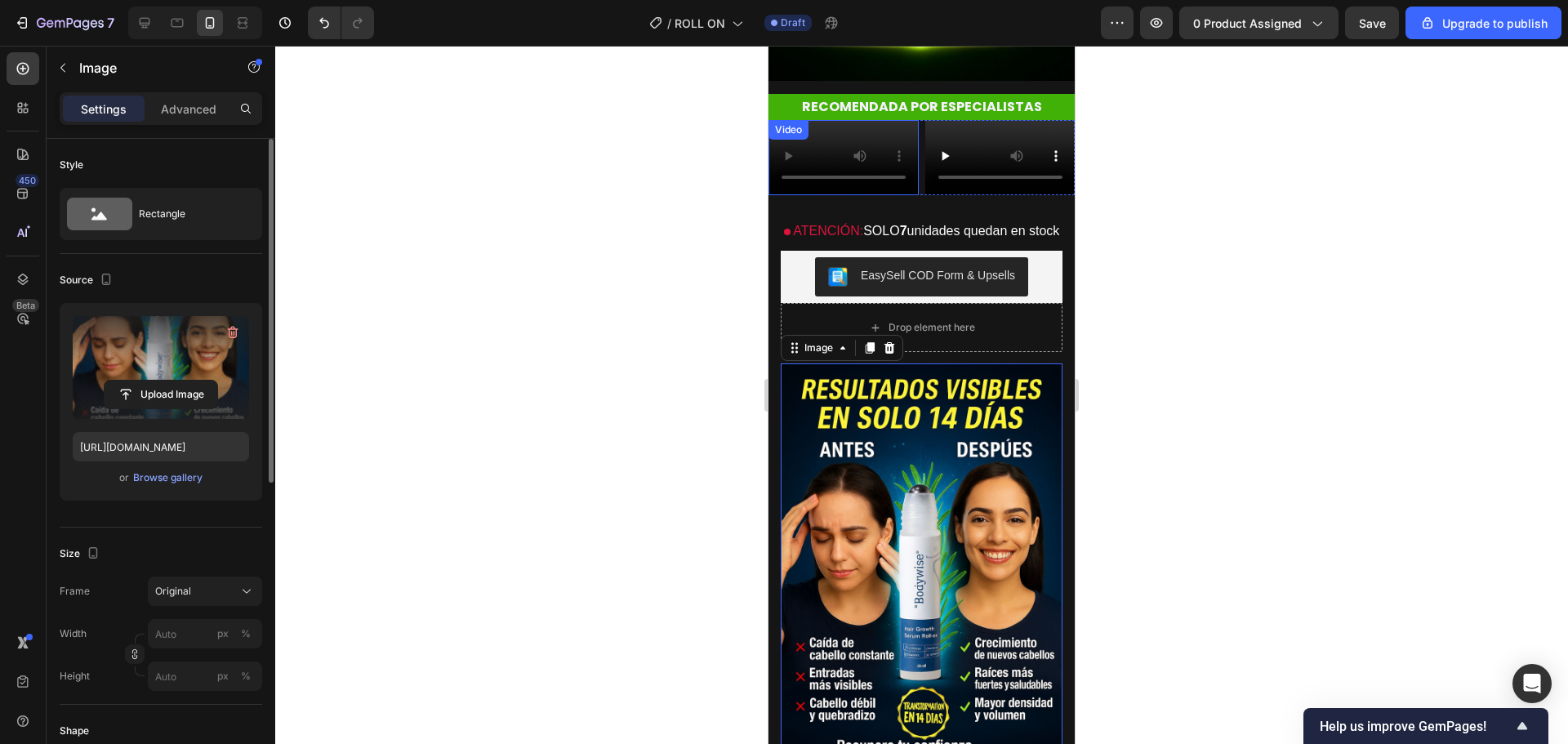
click at [840, 149] on video at bounding box center [843, 157] width 150 height 75
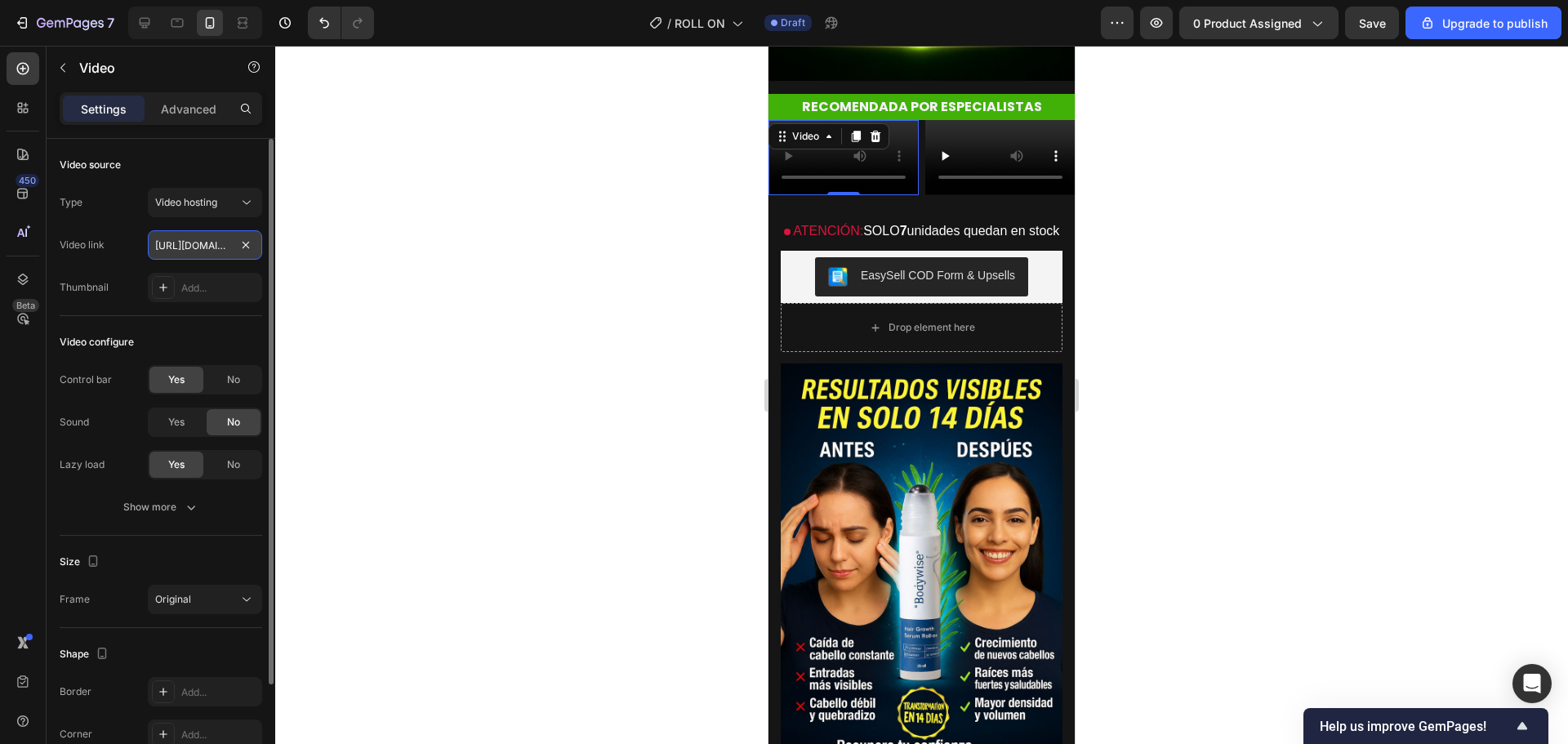
click at [190, 242] on input "[URL][DOMAIN_NAME]" at bounding box center [205, 245] width 114 height 29
click at [363, 242] on div at bounding box center [922, 394] width 1293 height 698
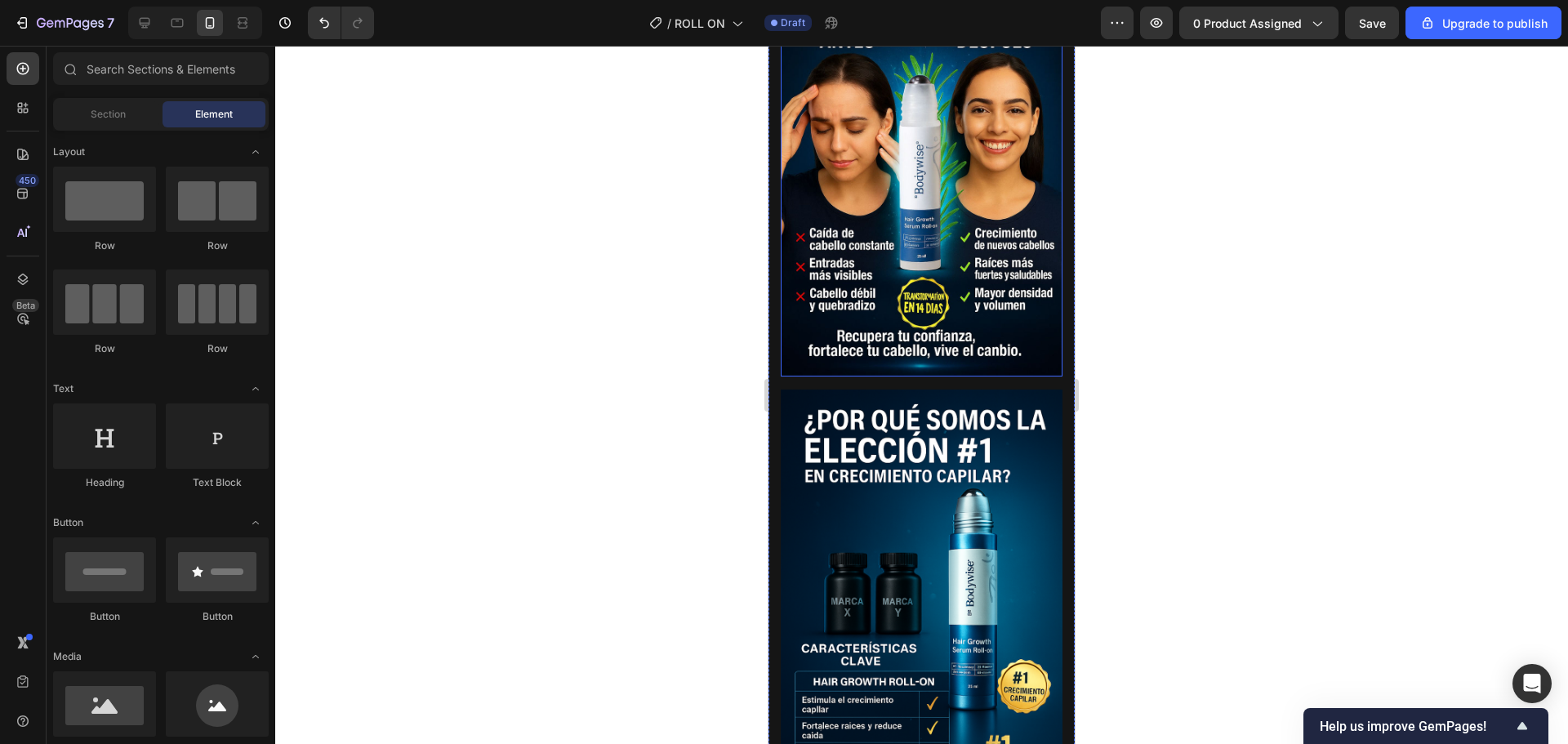
scroll to position [1225, 0]
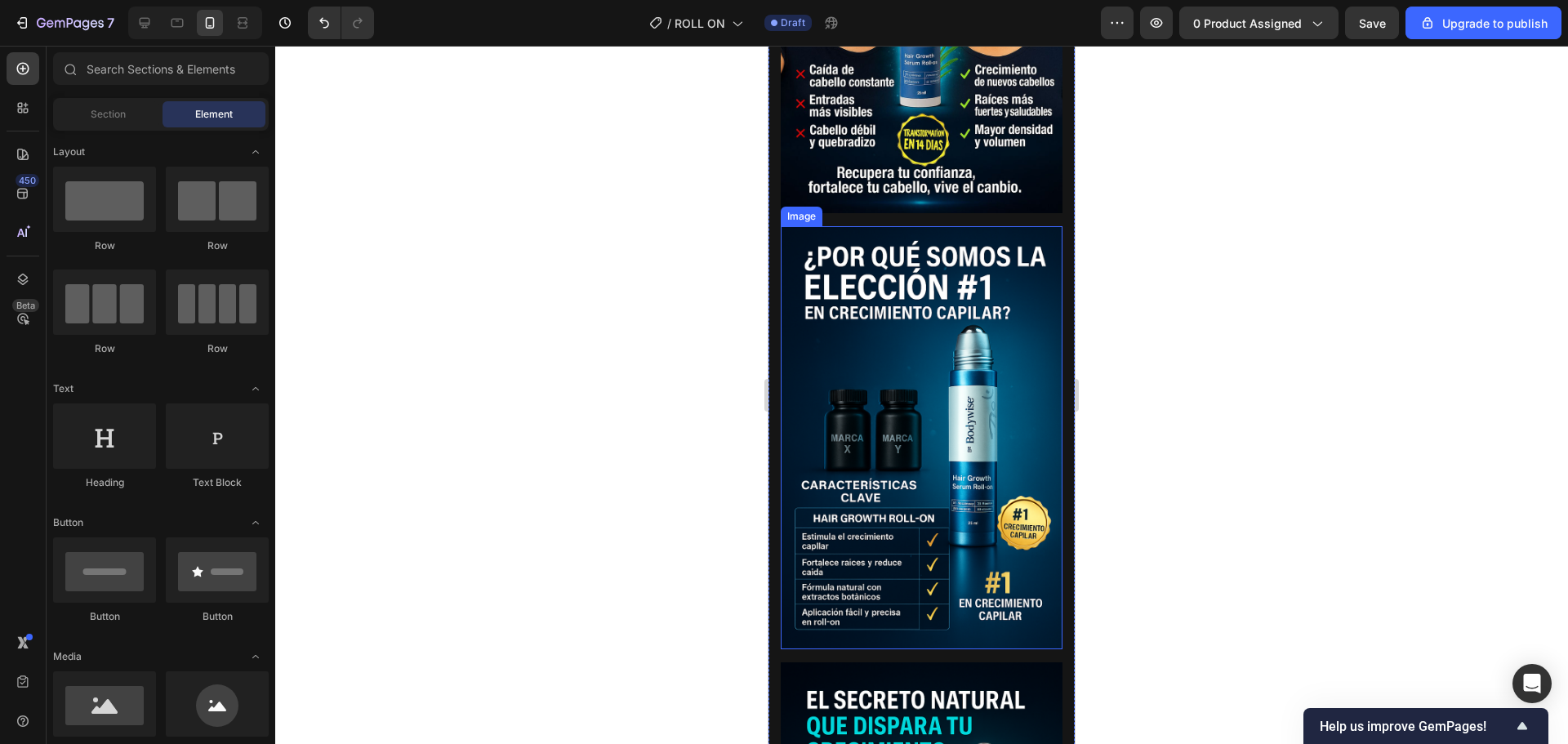
click at [915, 375] on img at bounding box center [921, 437] width 281 height 423
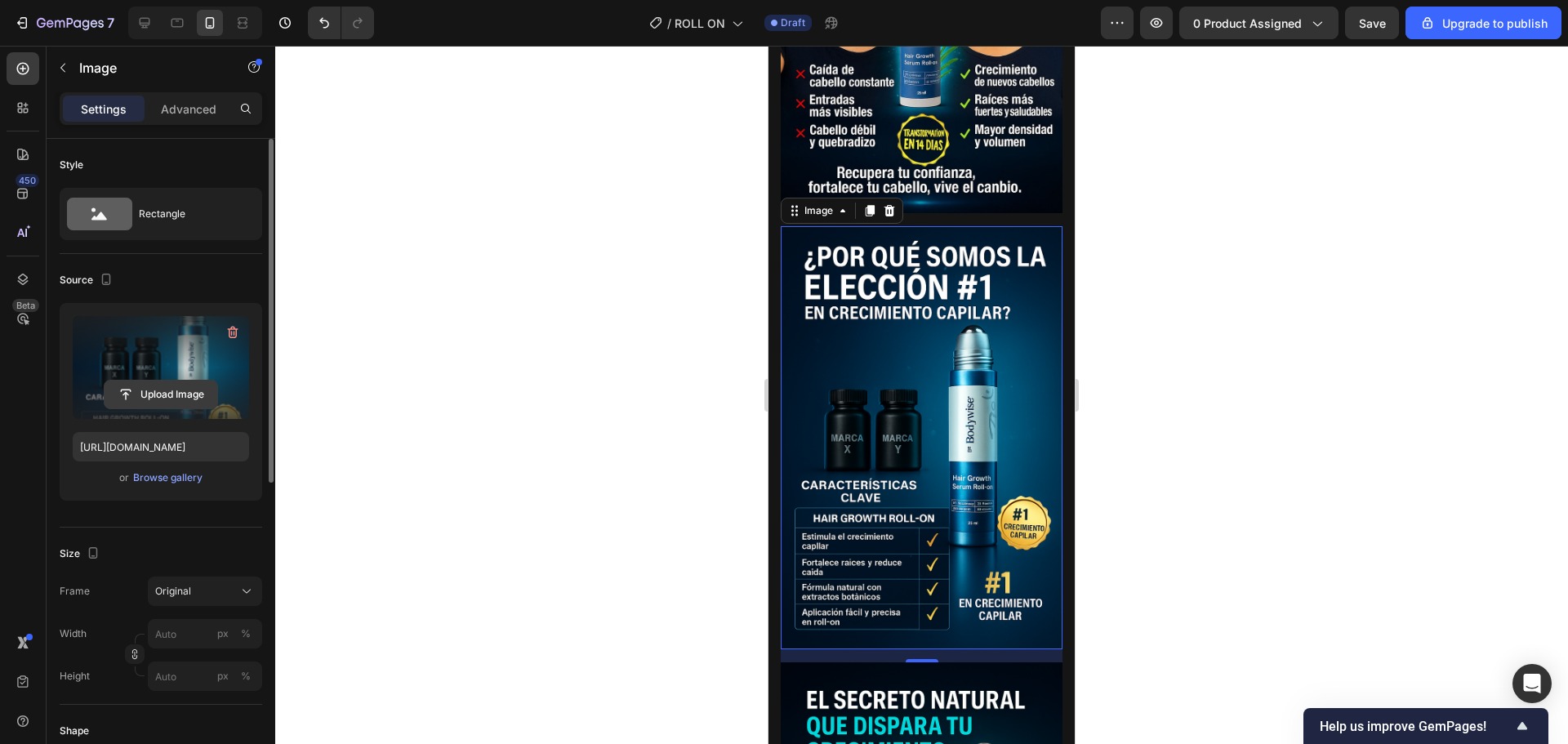
click at [163, 396] on input "file" at bounding box center [161, 394] width 113 height 28
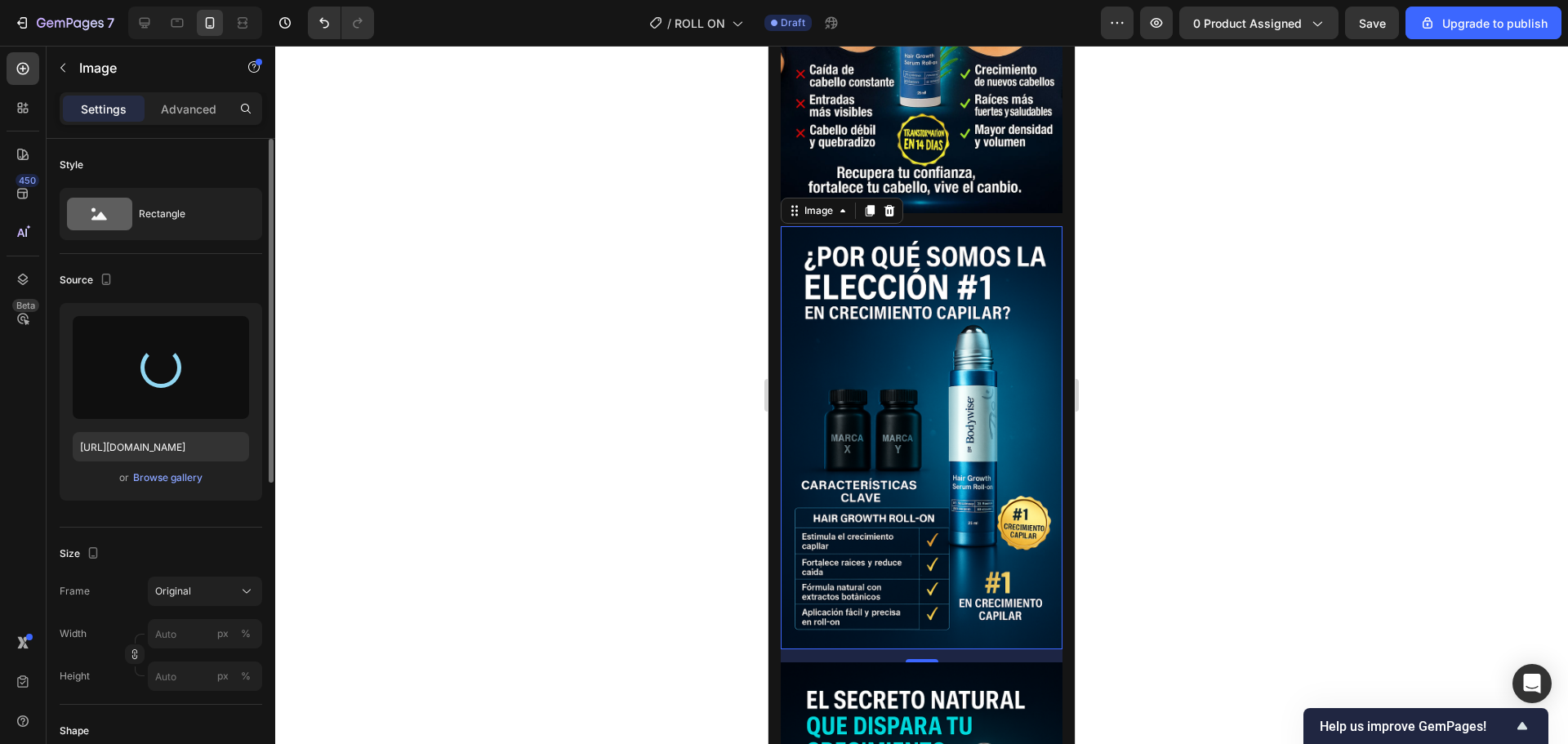
type input "https://cdn.shopify.com/s/files/1/0733/2406/9116/files/gempages_582882795894866…"
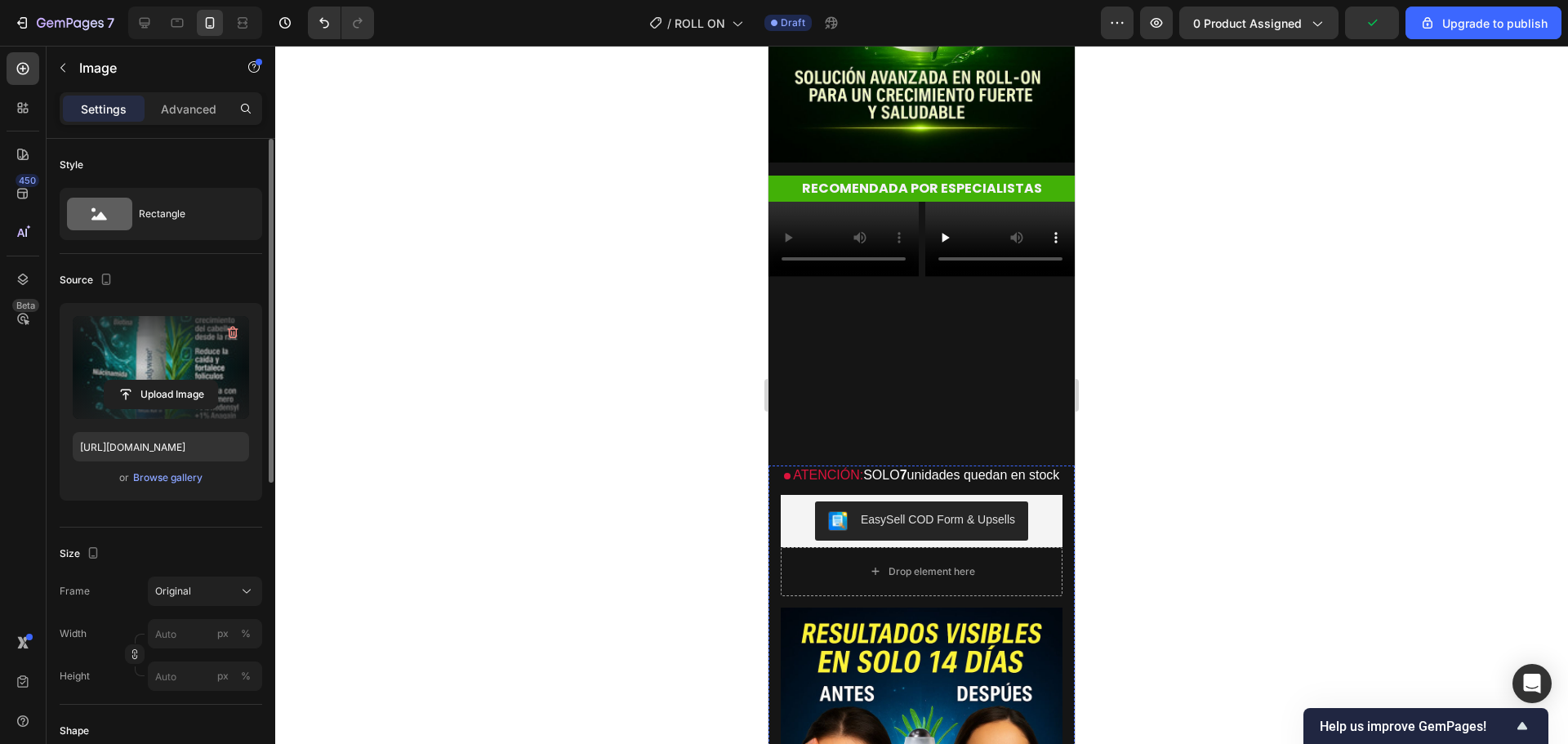
scroll to position [164, 0]
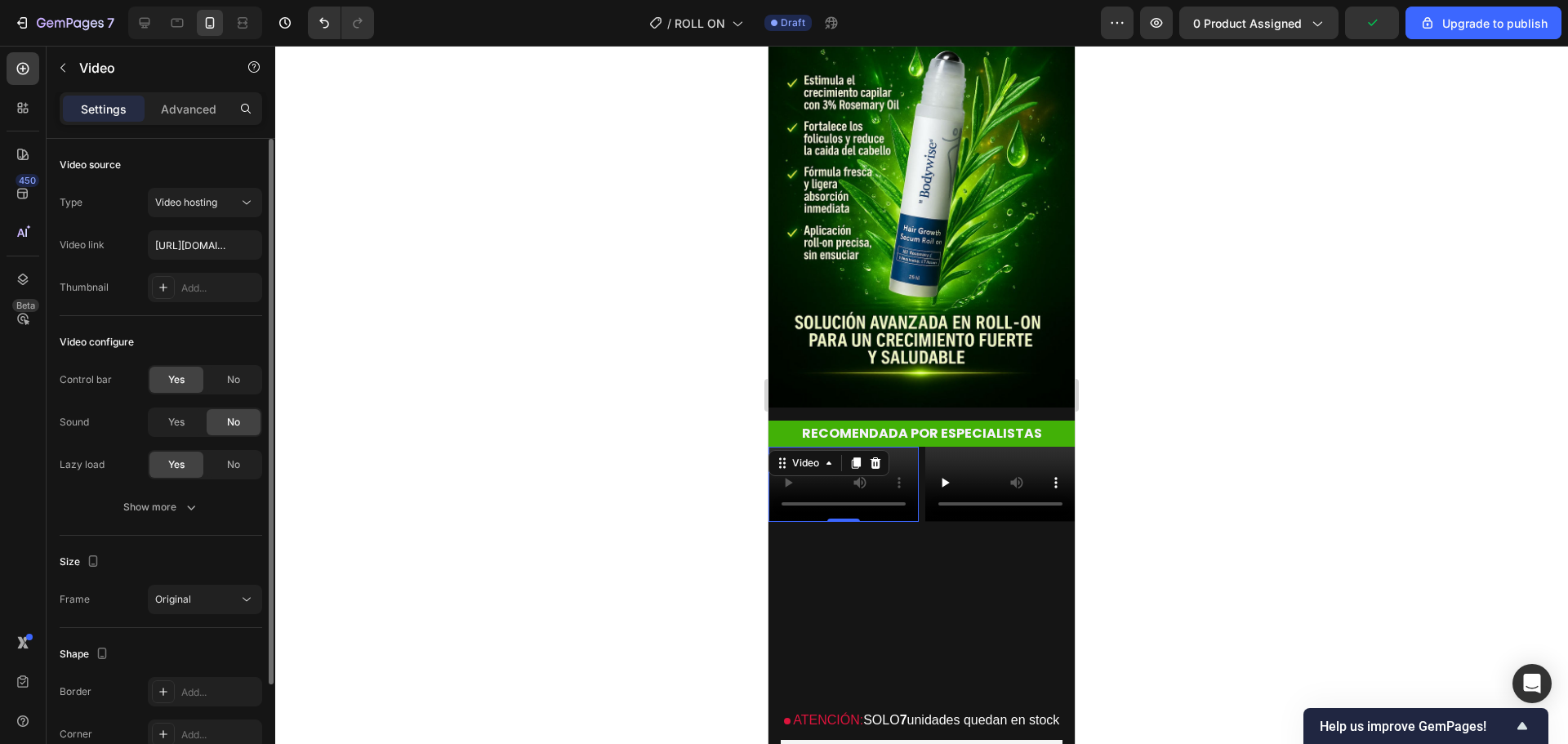
click at [873, 468] on video at bounding box center [843, 484] width 150 height 75
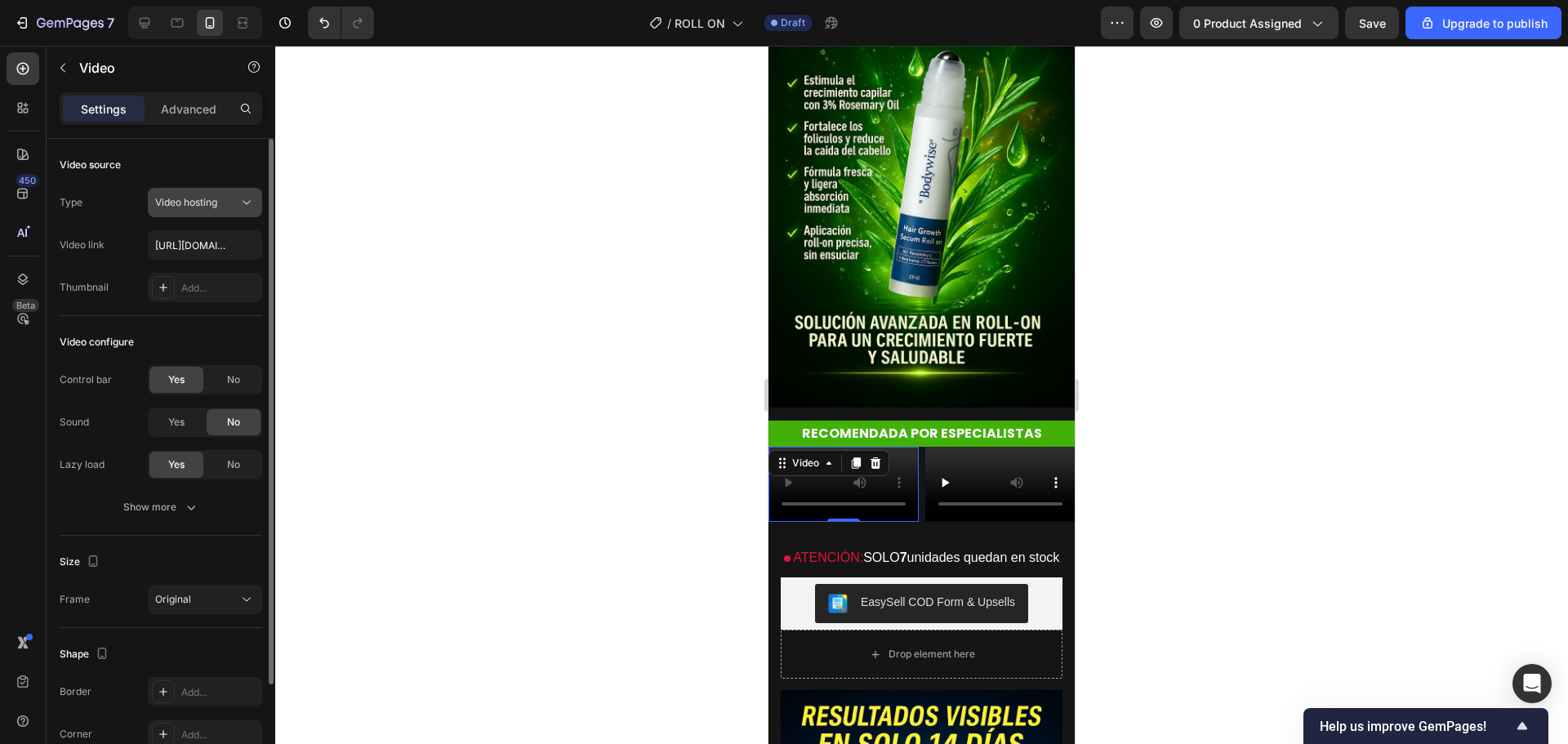
click at [222, 200] on div "Video hosting" at bounding box center [197, 202] width 84 height 15
click at [381, 210] on div at bounding box center [922, 394] width 1293 height 698
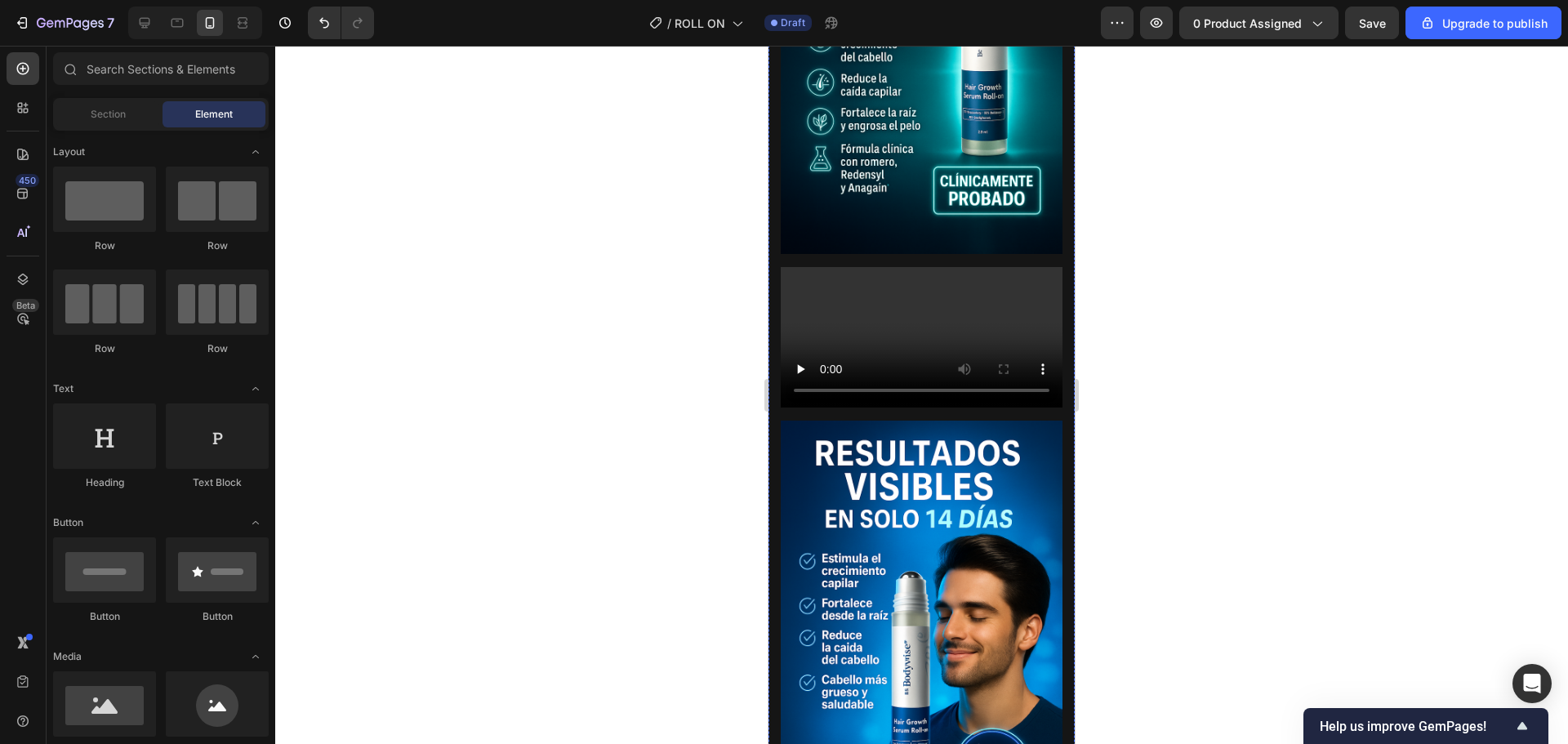
scroll to position [1552, 0]
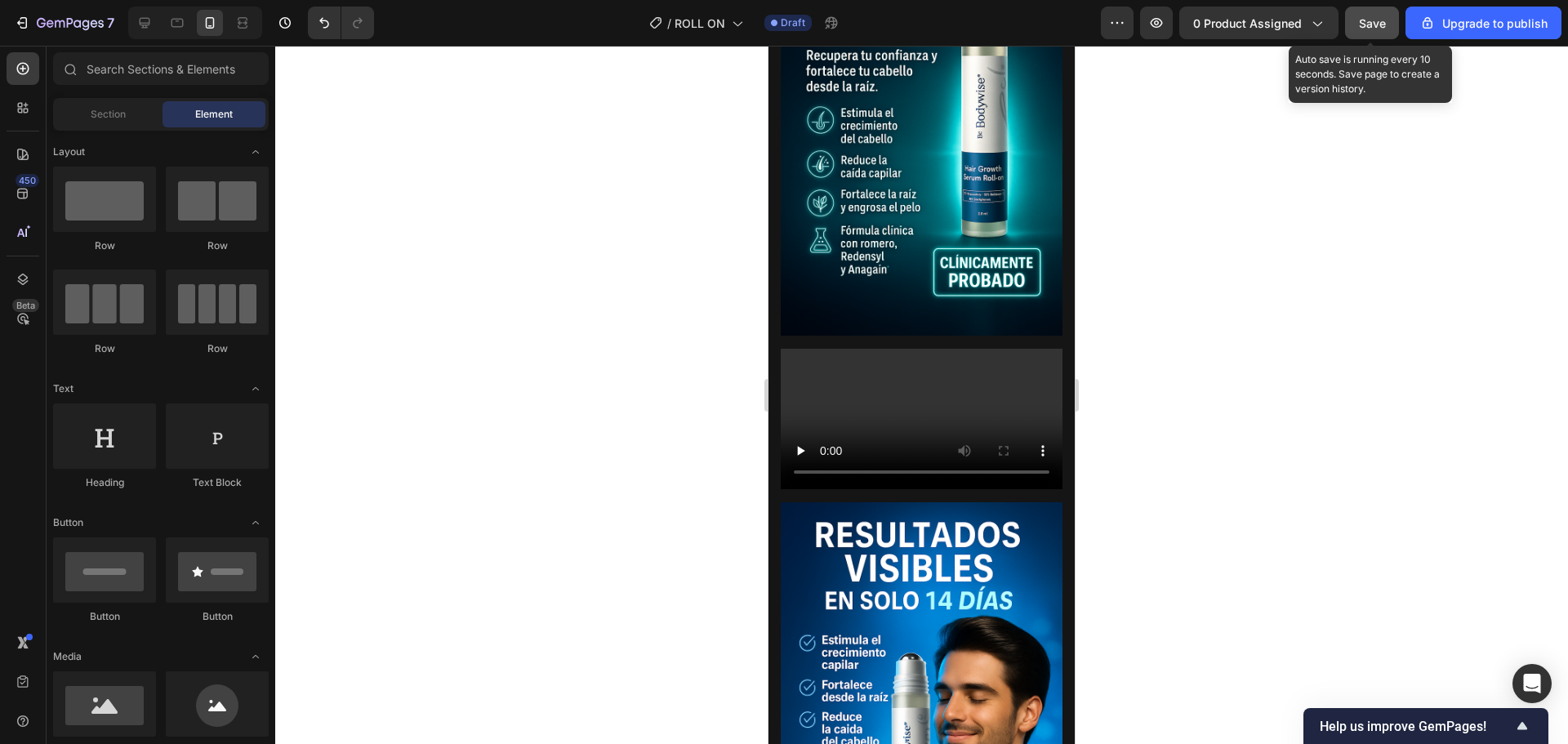
click at [1377, 28] on span "Save" at bounding box center [1373, 23] width 27 height 14
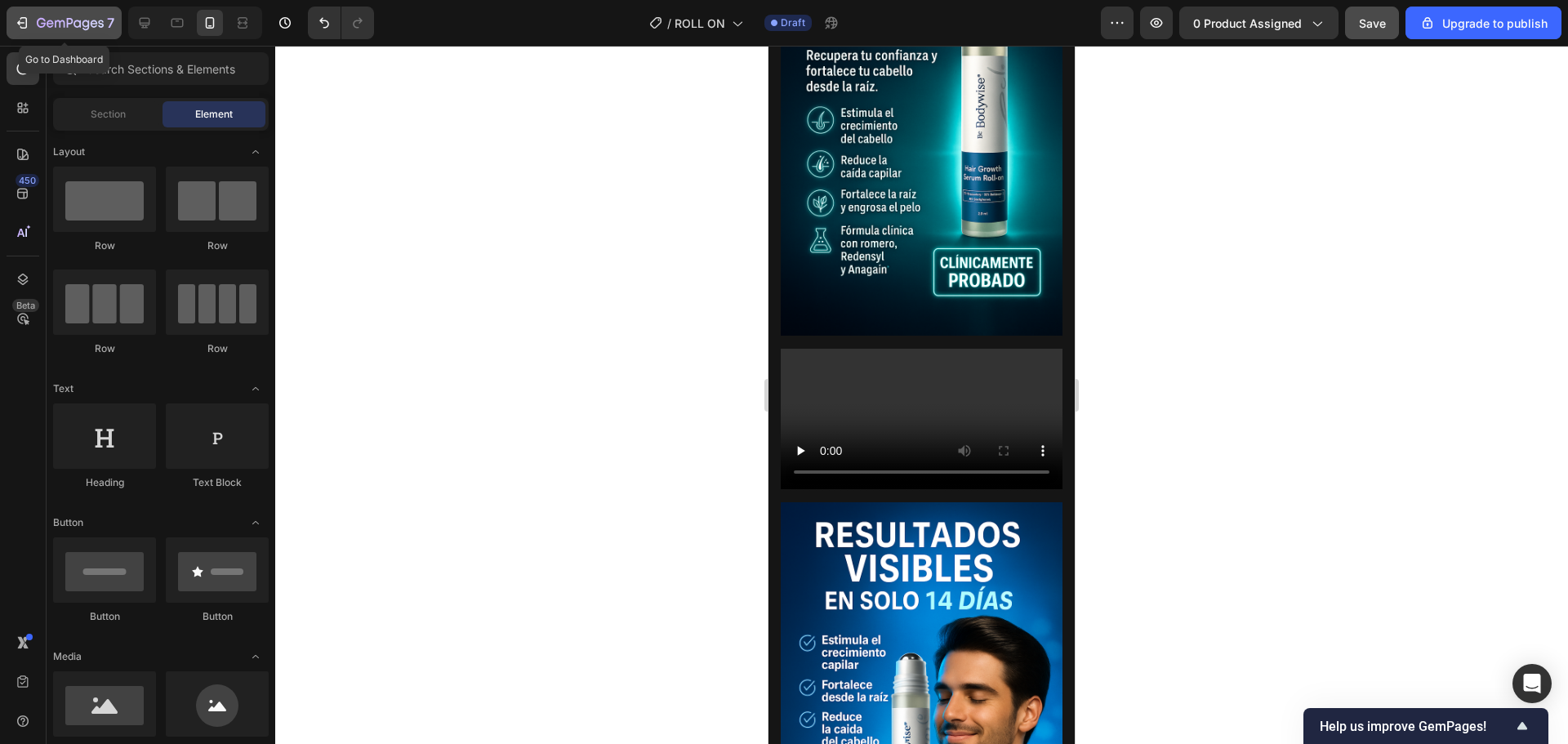
click at [21, 16] on icon "button" at bounding box center [21, 22] width 17 height 17
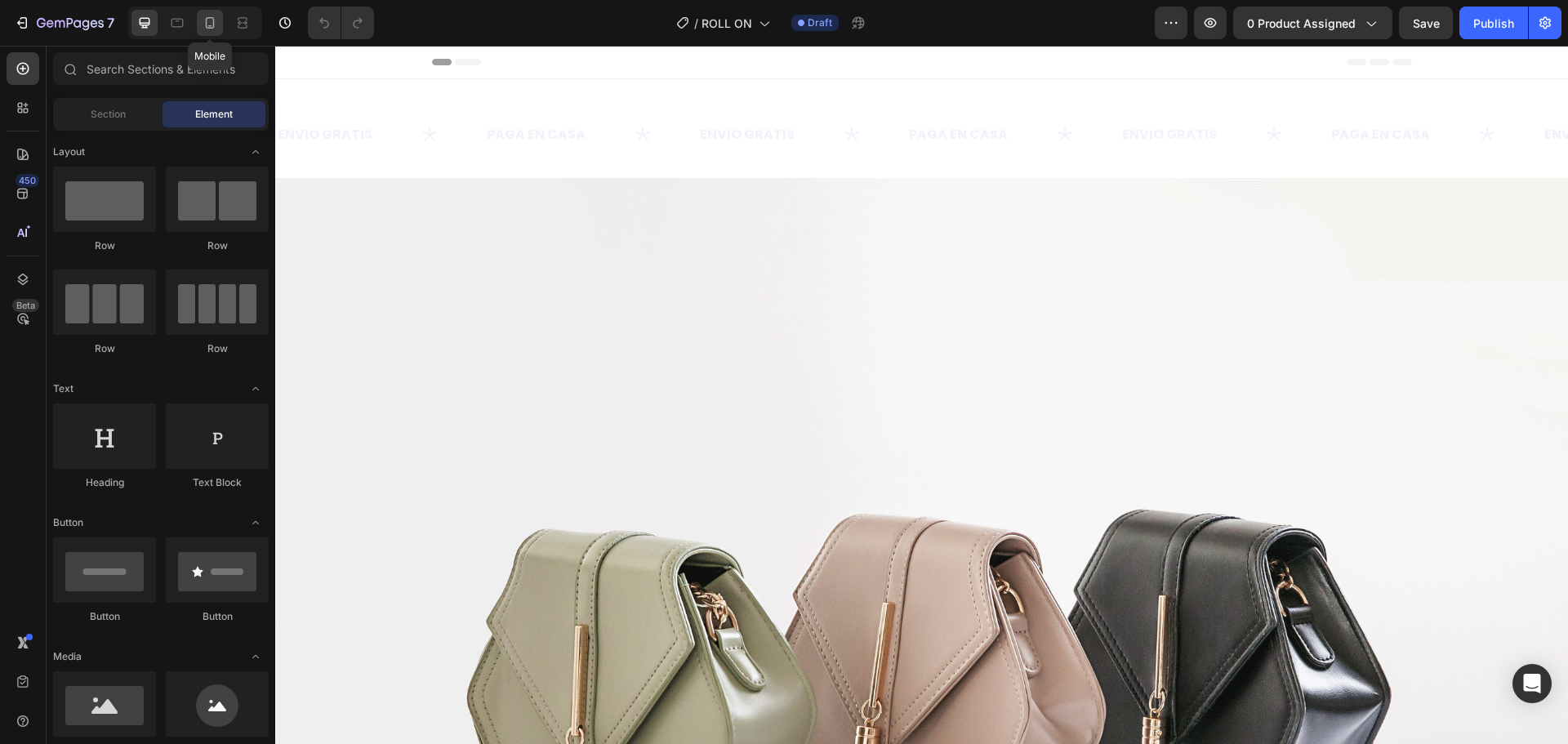
click at [205, 23] on icon at bounding box center [209, 22] width 17 height 17
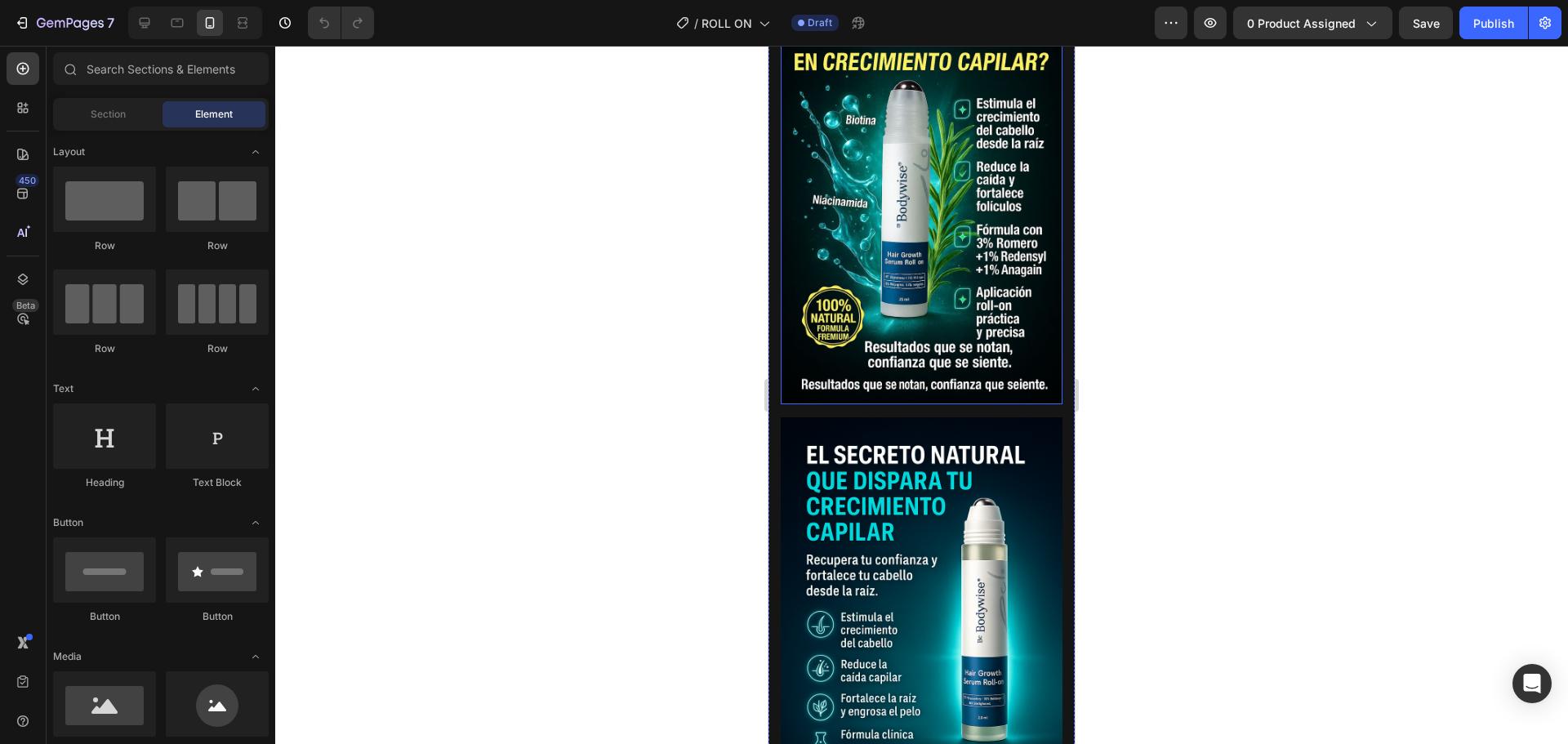
scroll to position [1715, 0]
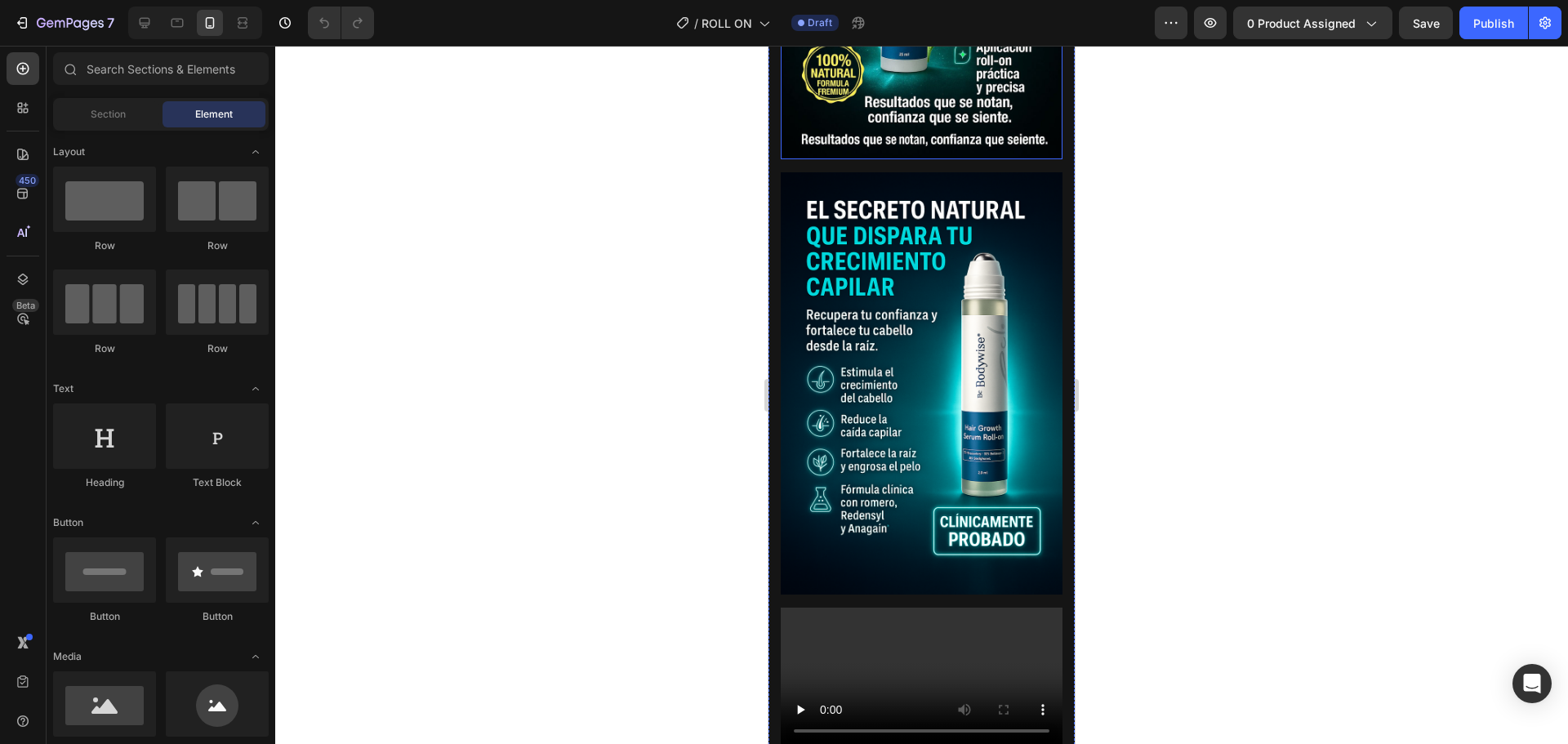
click at [930, 356] on img at bounding box center [921, 384] width 281 height 423
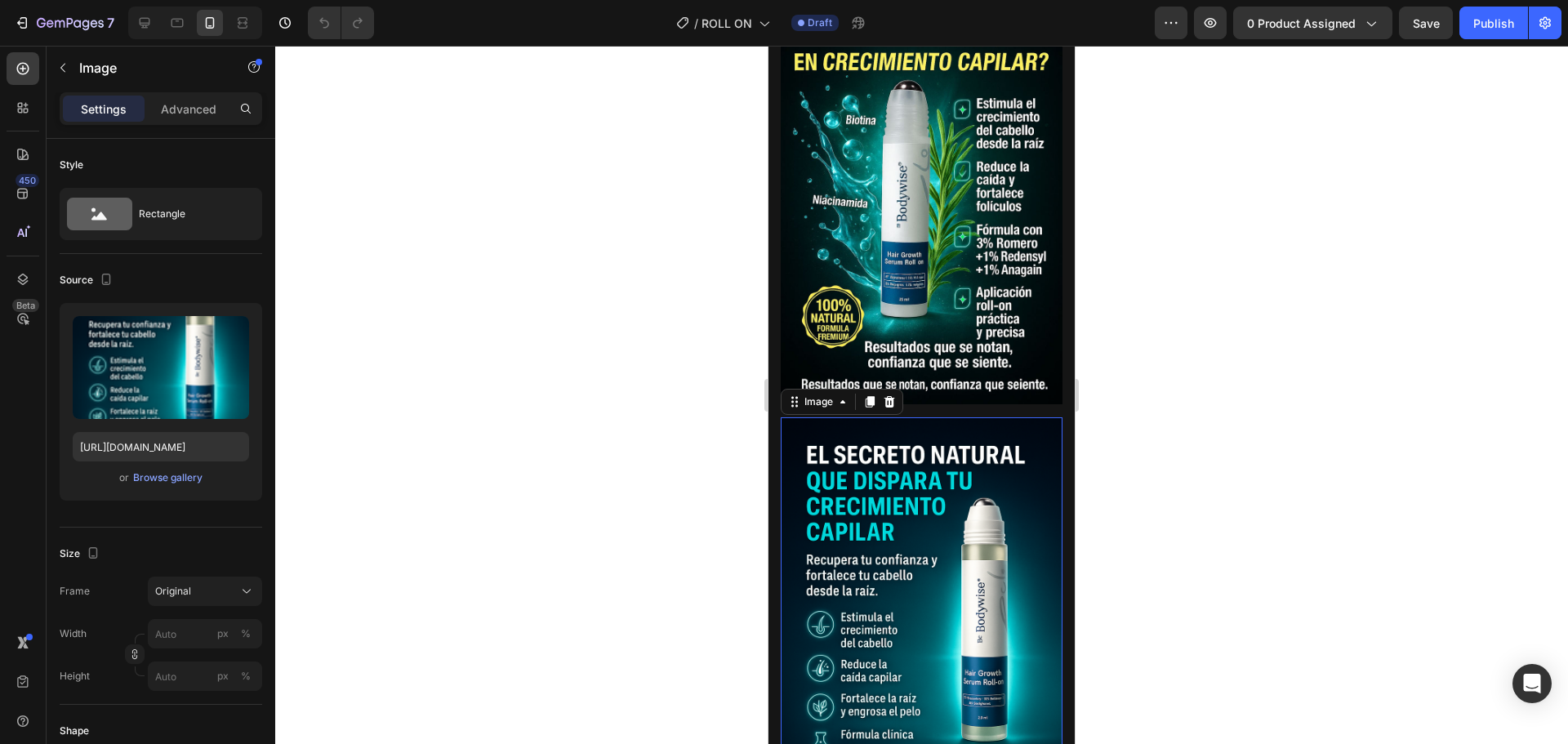
scroll to position [1797, 0]
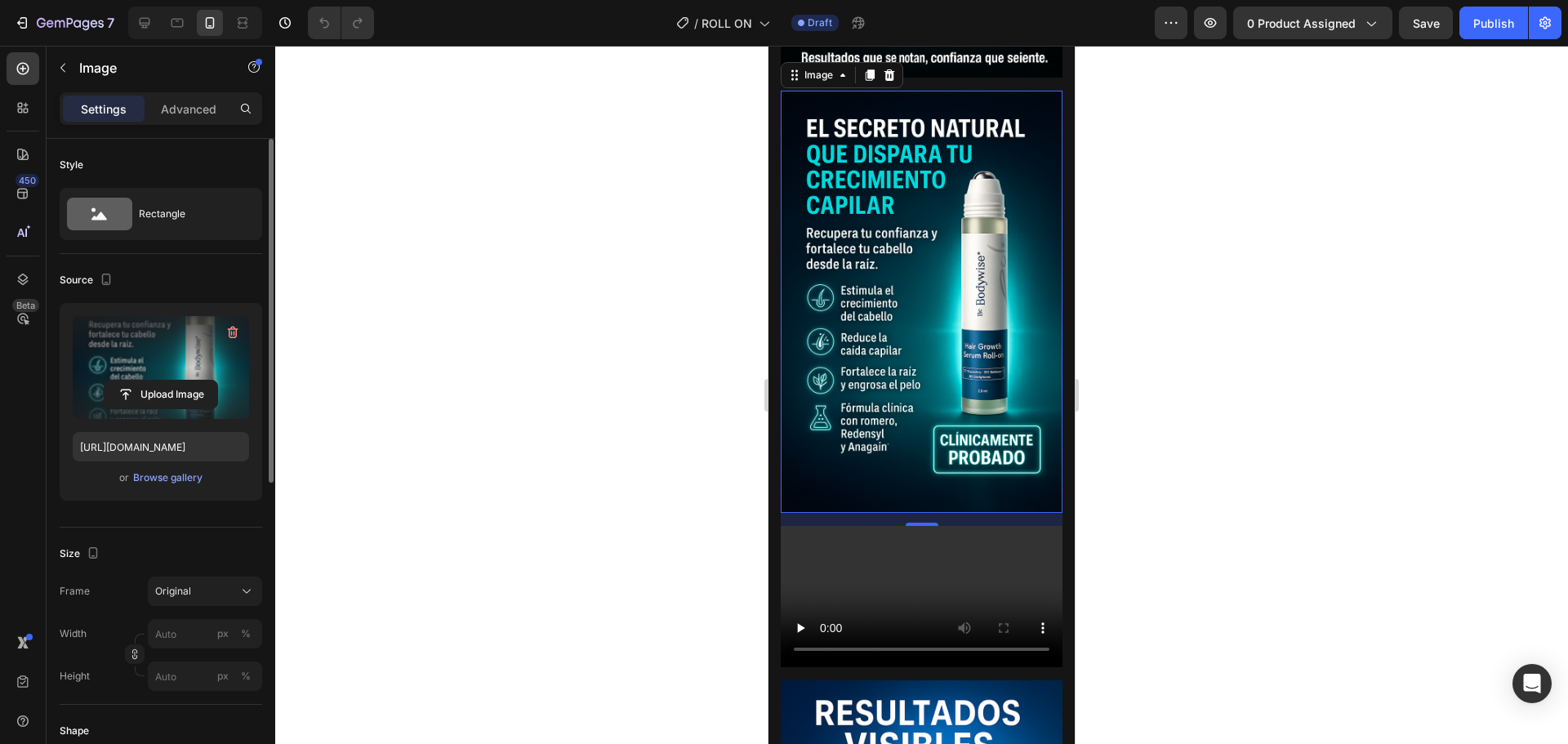
click at [160, 358] on label at bounding box center [161, 368] width 176 height 103
click at [160, 381] on input "file" at bounding box center [161, 394] width 113 height 28
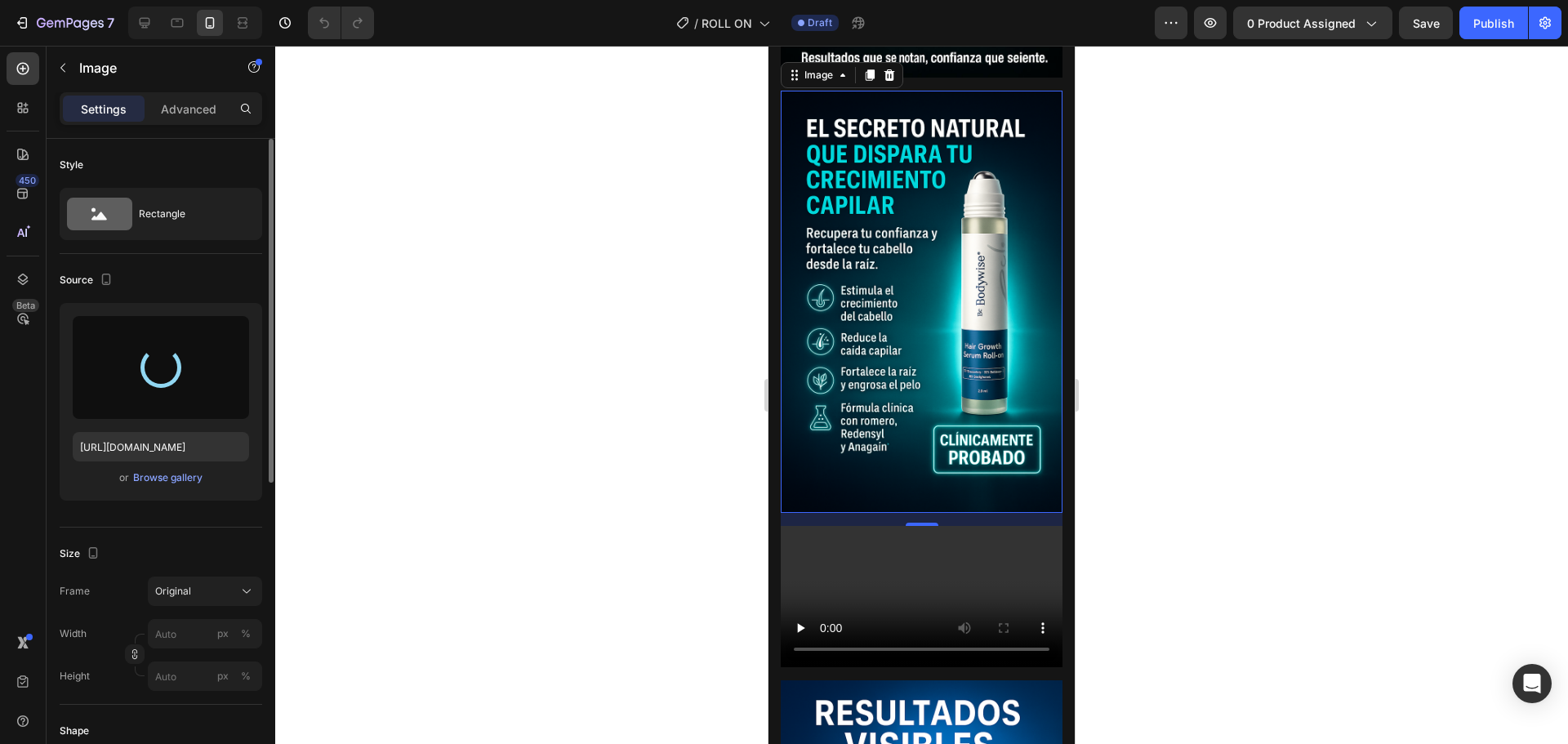
type input "https://cdn.shopify.com/s/files/1/0733/2406/9116/files/gempages_582882795894866…"
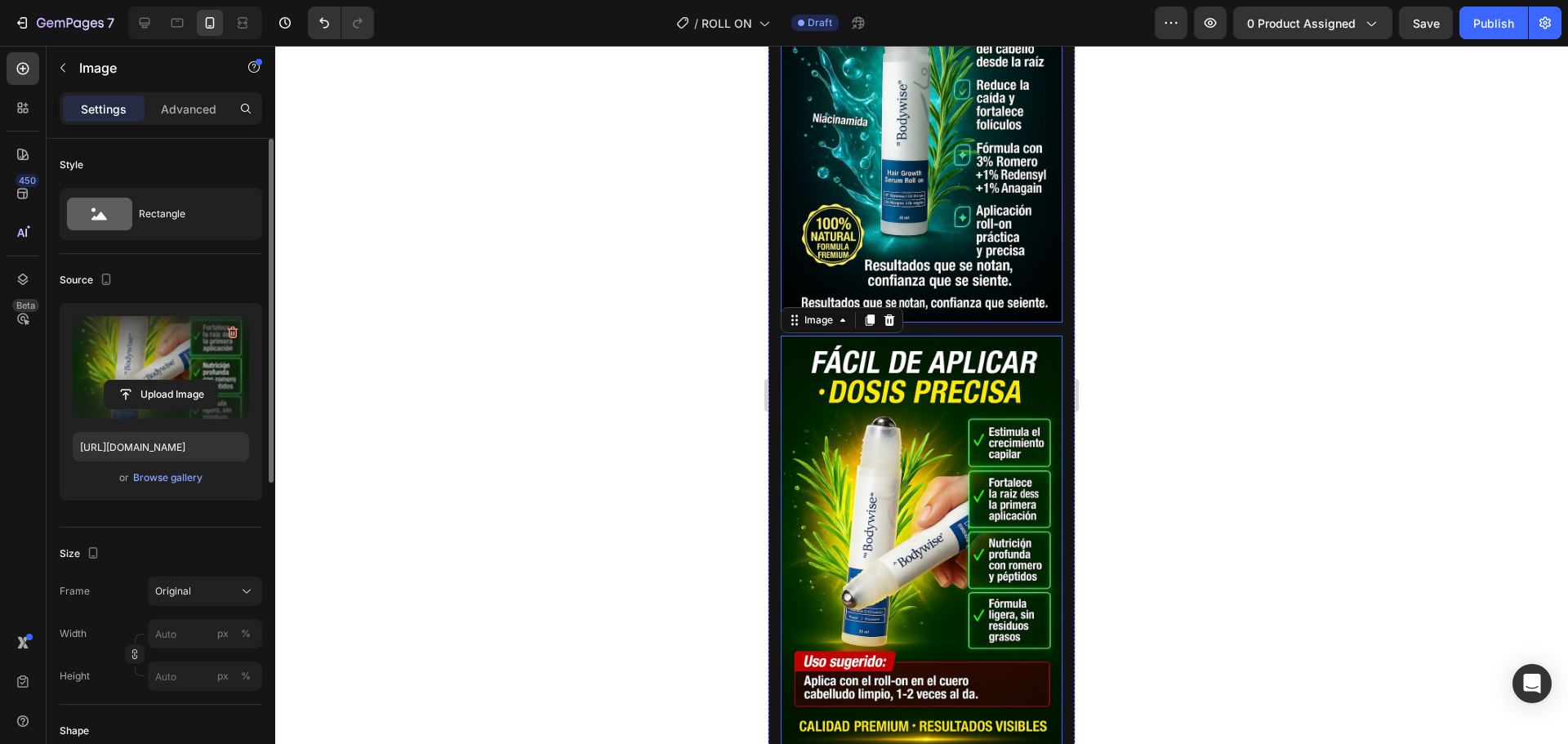
scroll to position [1470, 0]
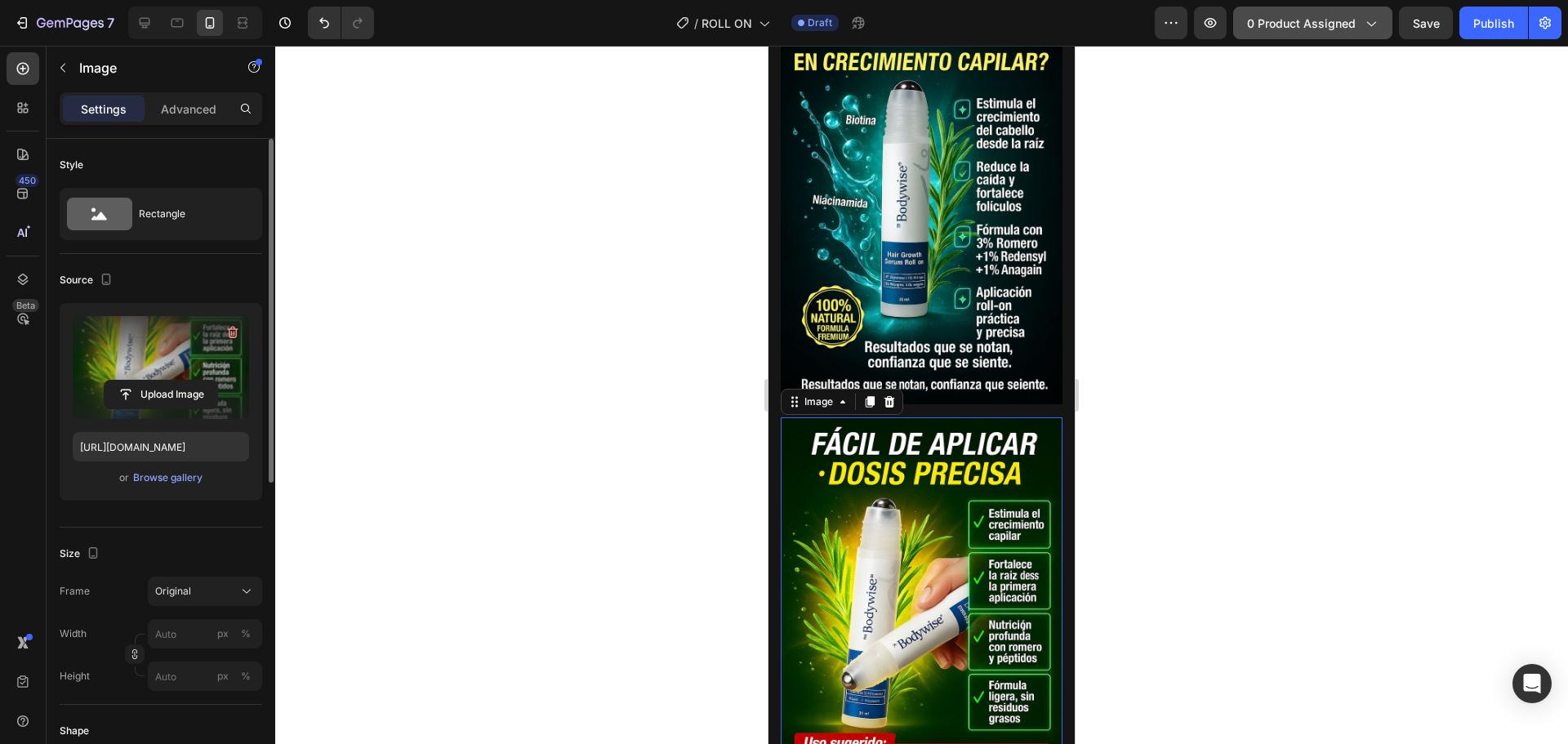
click at [1308, 19] on span "0 product assigned" at bounding box center [1302, 23] width 109 height 18
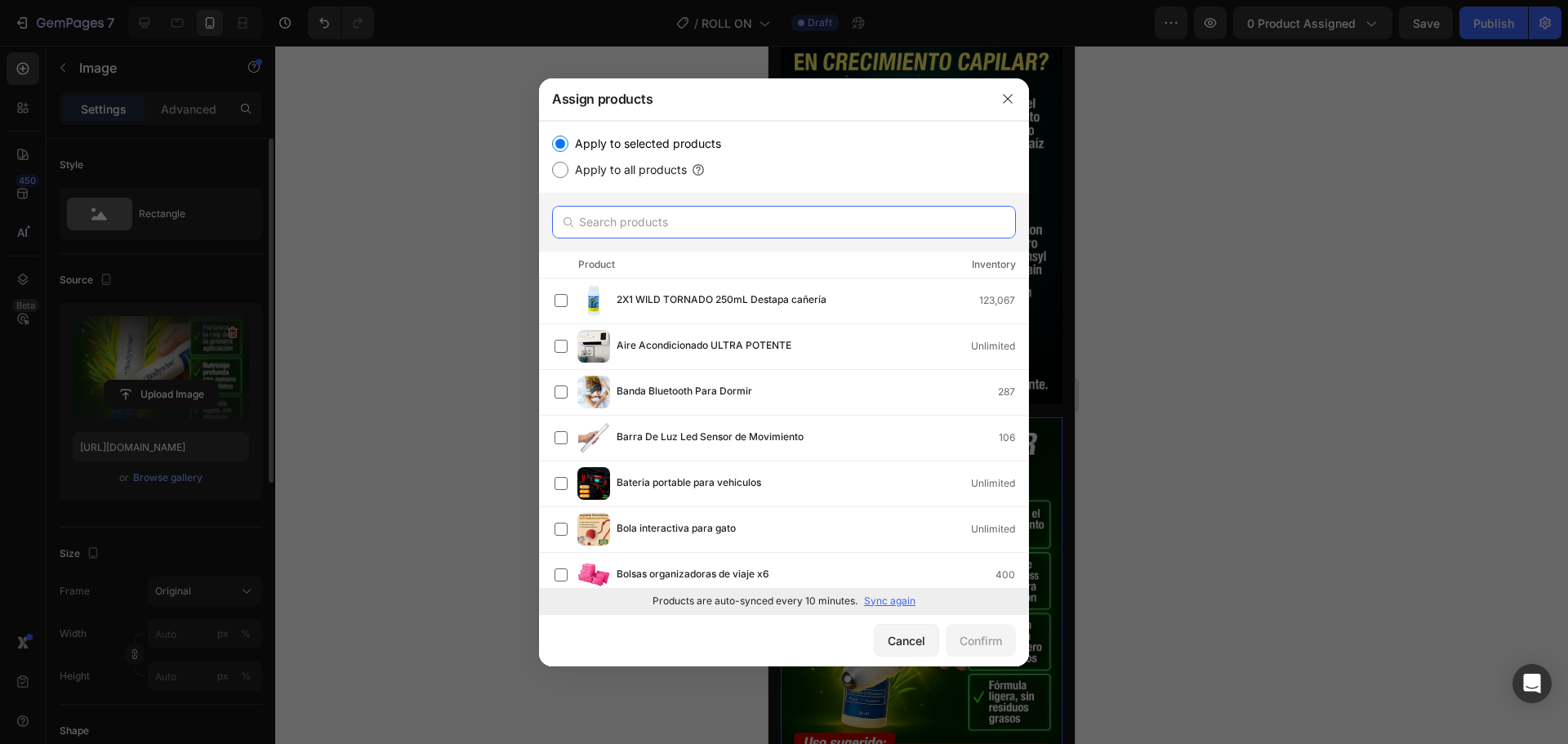
click at [743, 220] on input "text" at bounding box center [784, 222] width 464 height 33
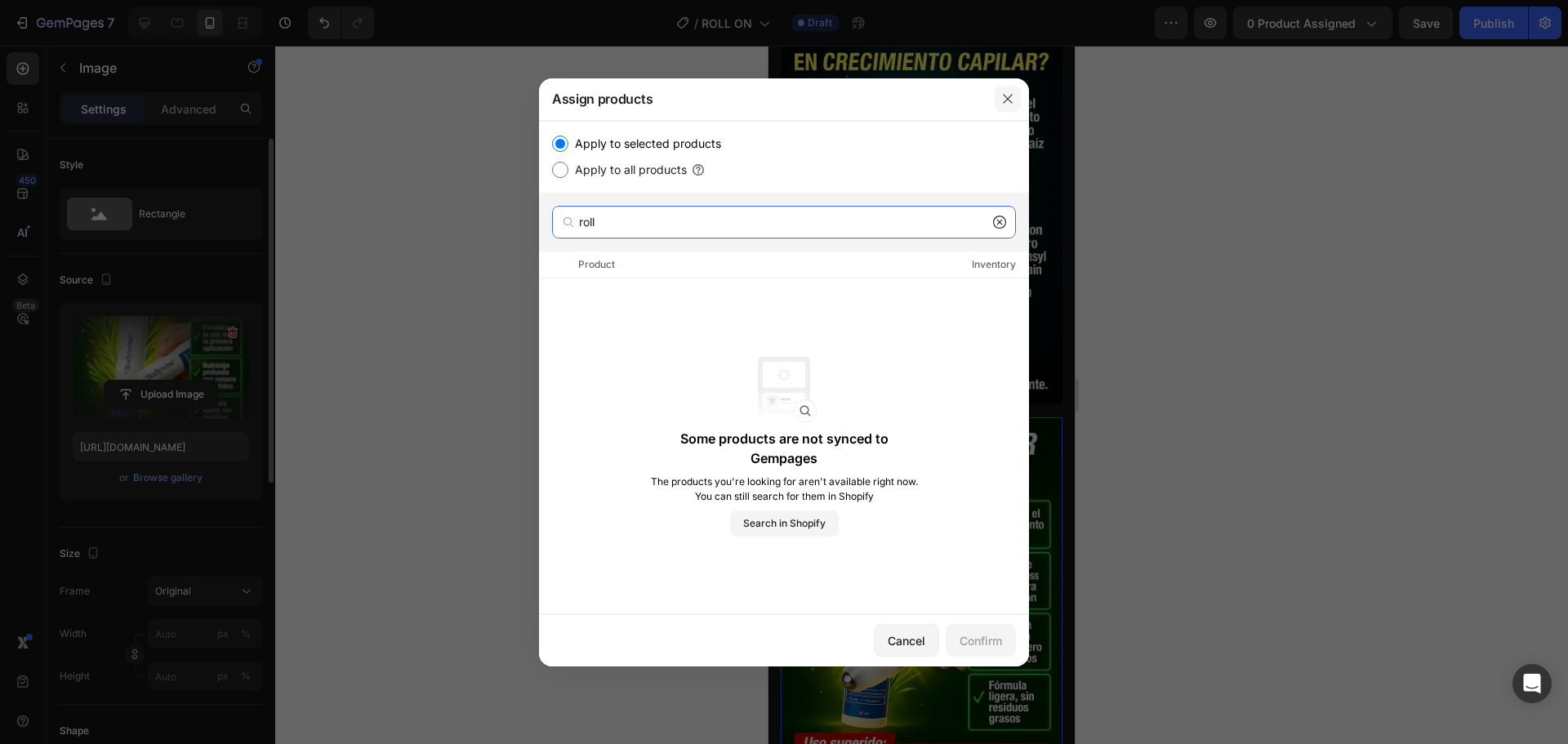
type input "roll"
click at [1011, 98] on icon "button" at bounding box center [1007, 98] width 13 height 13
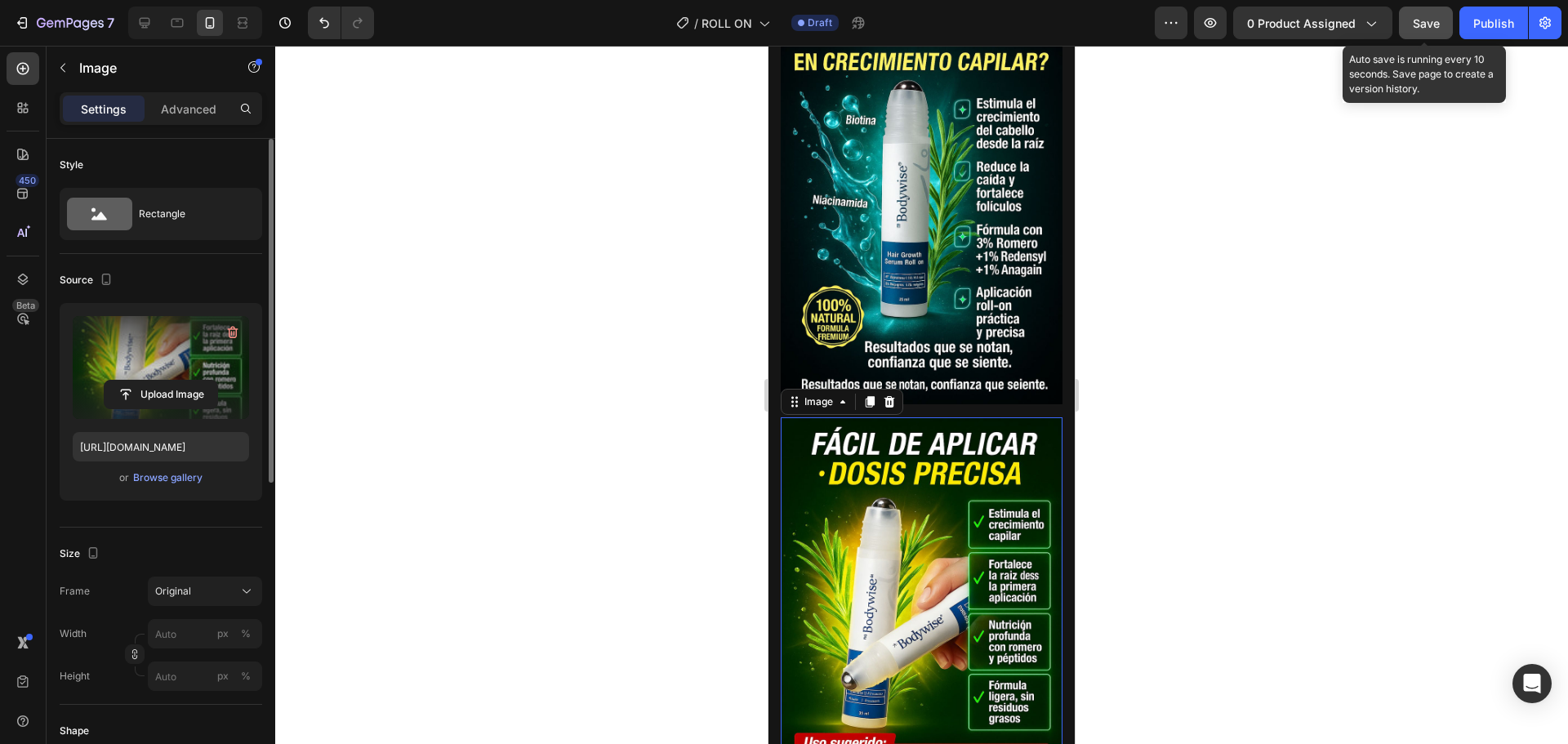
click at [1418, 19] on span "Save" at bounding box center [1427, 23] width 27 height 14
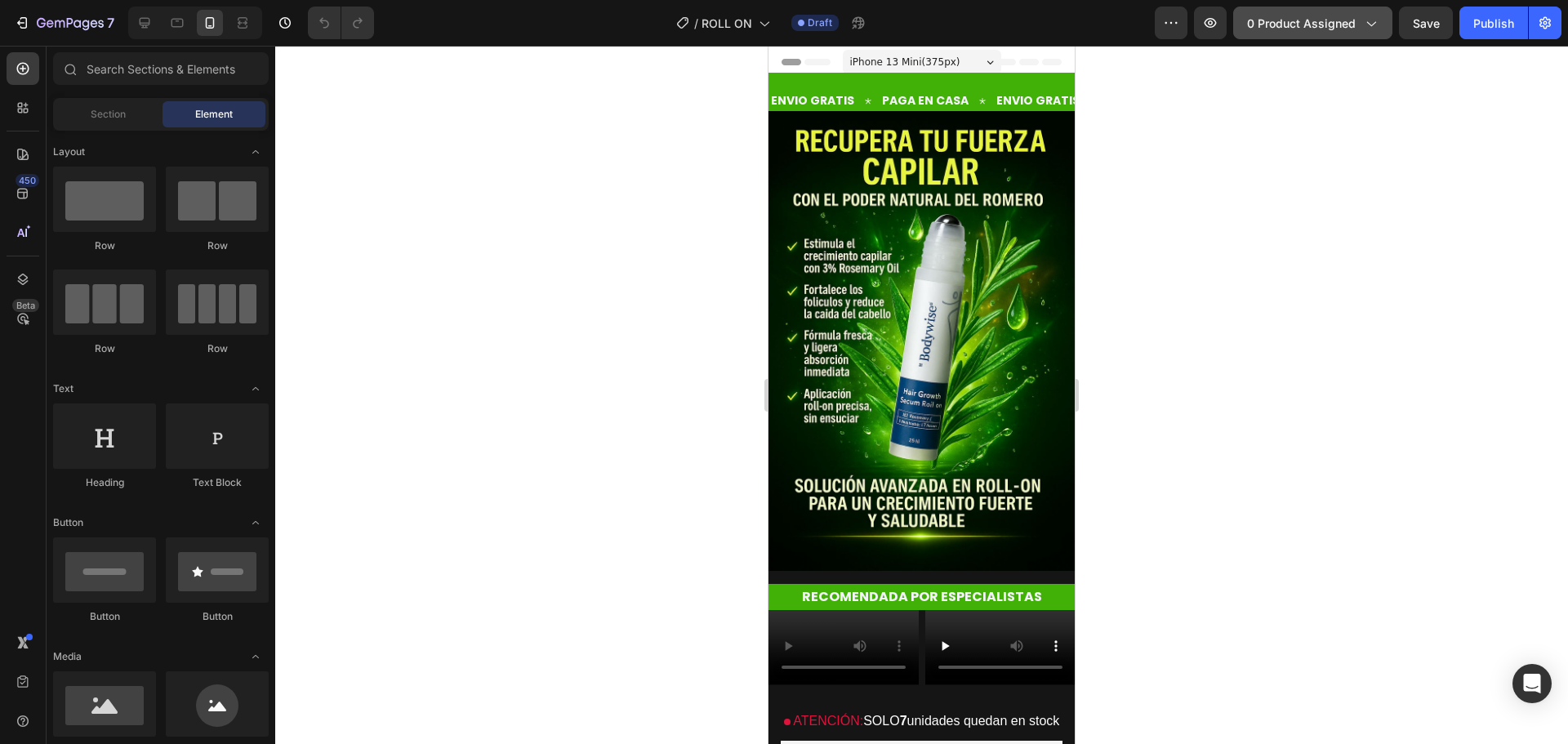
click at [1305, 22] on span "0 product assigned" at bounding box center [1302, 23] width 109 height 18
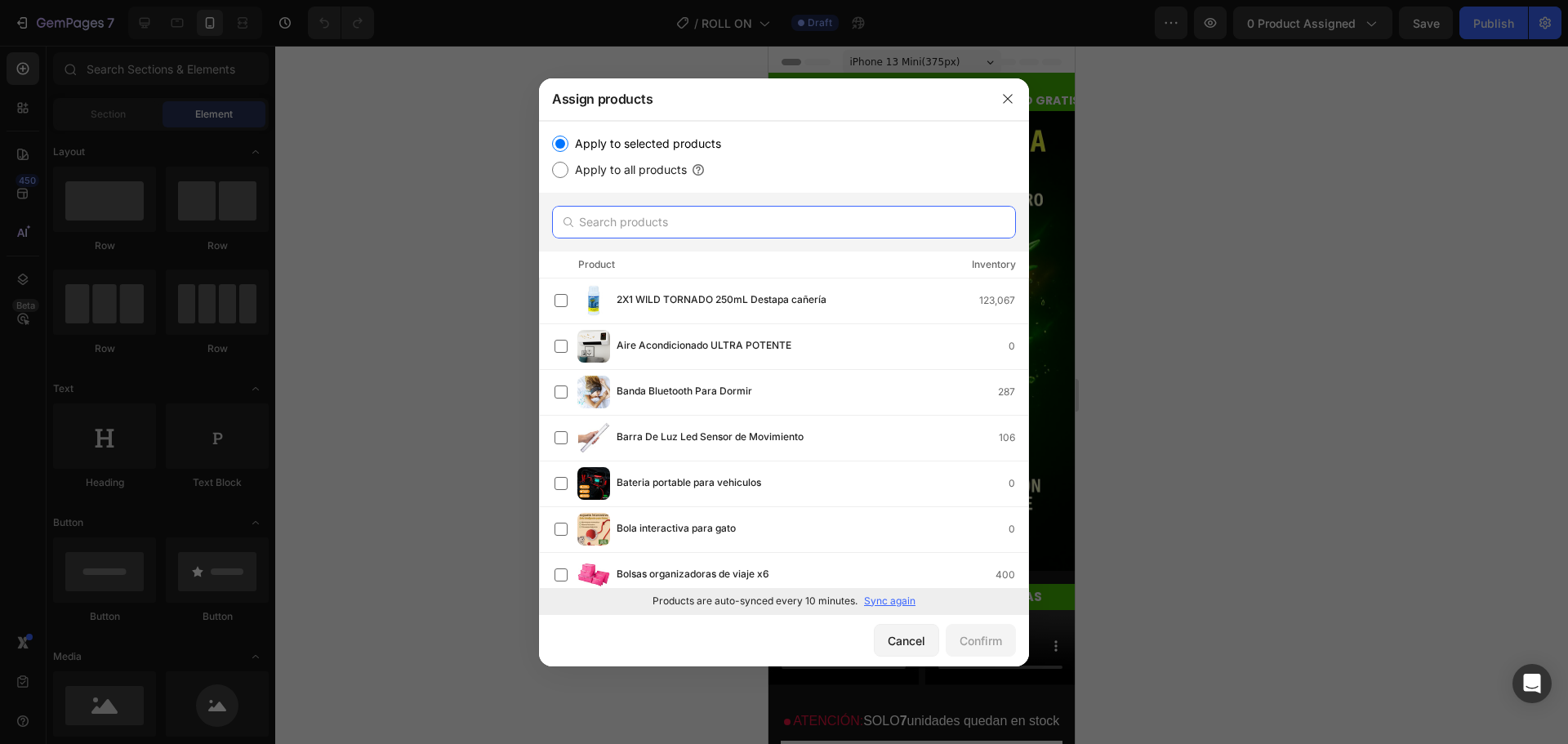
click at [644, 225] on input "text" at bounding box center [784, 222] width 464 height 33
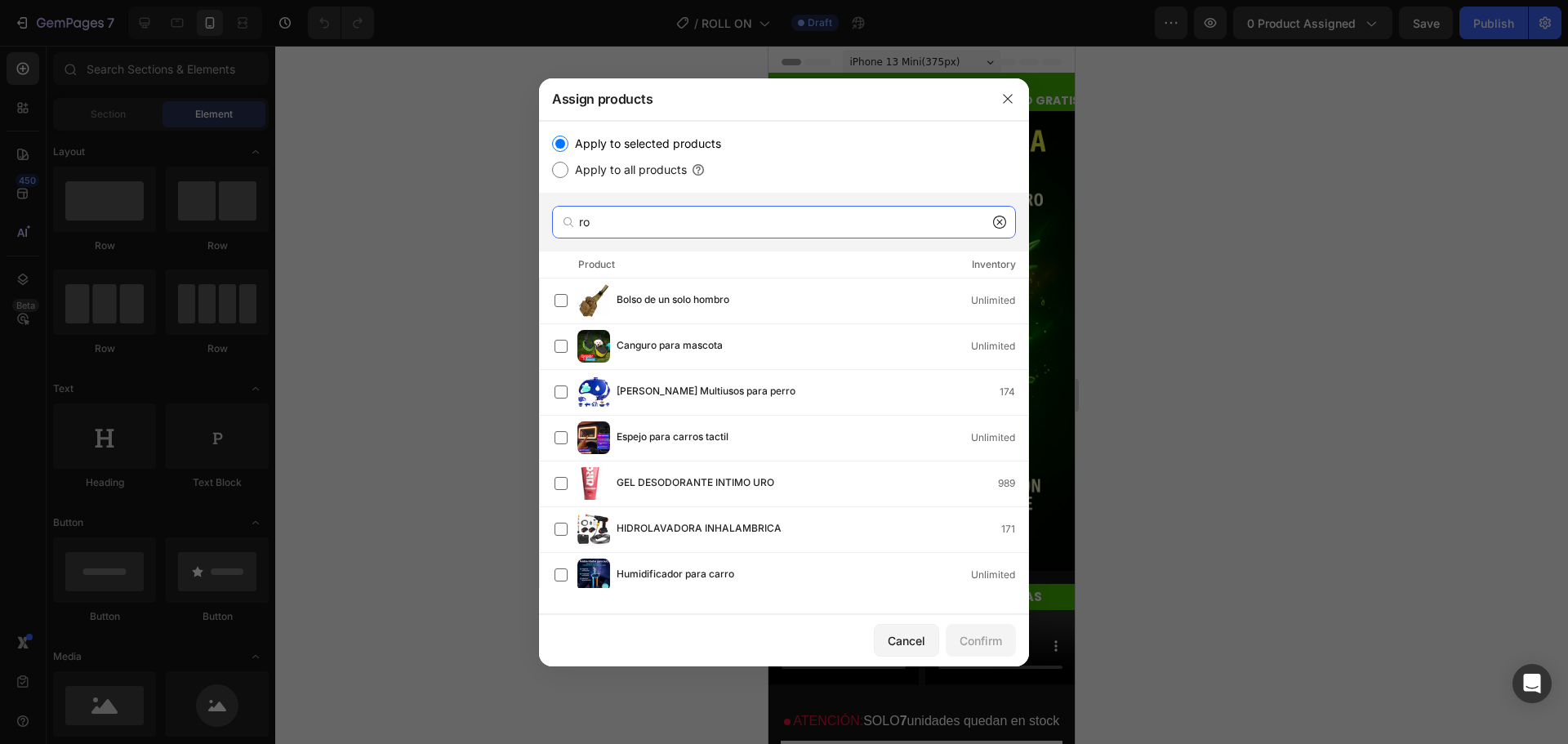
type input "r"
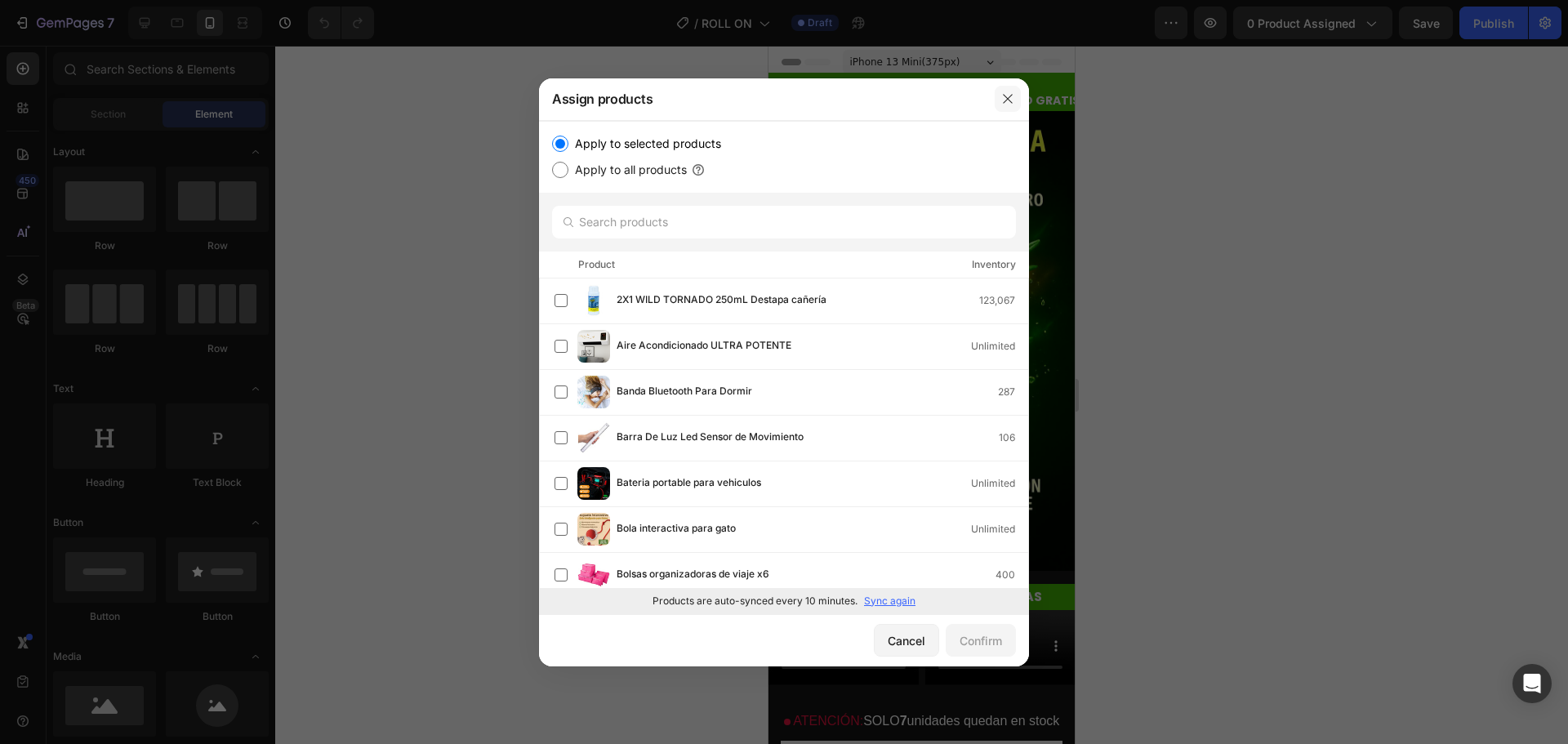
click at [1005, 93] on icon "button" at bounding box center [1007, 98] width 13 height 13
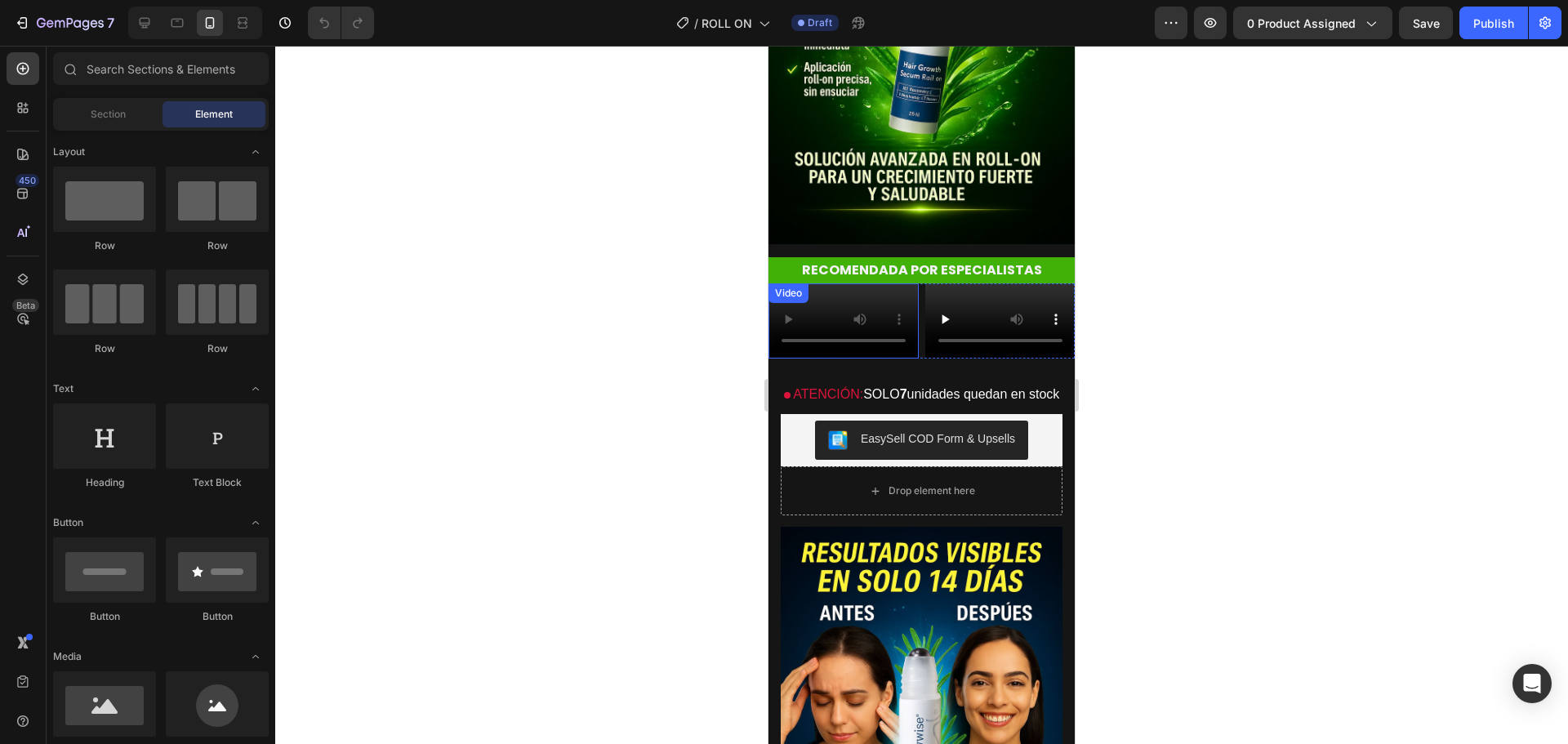
scroll to position [653, 0]
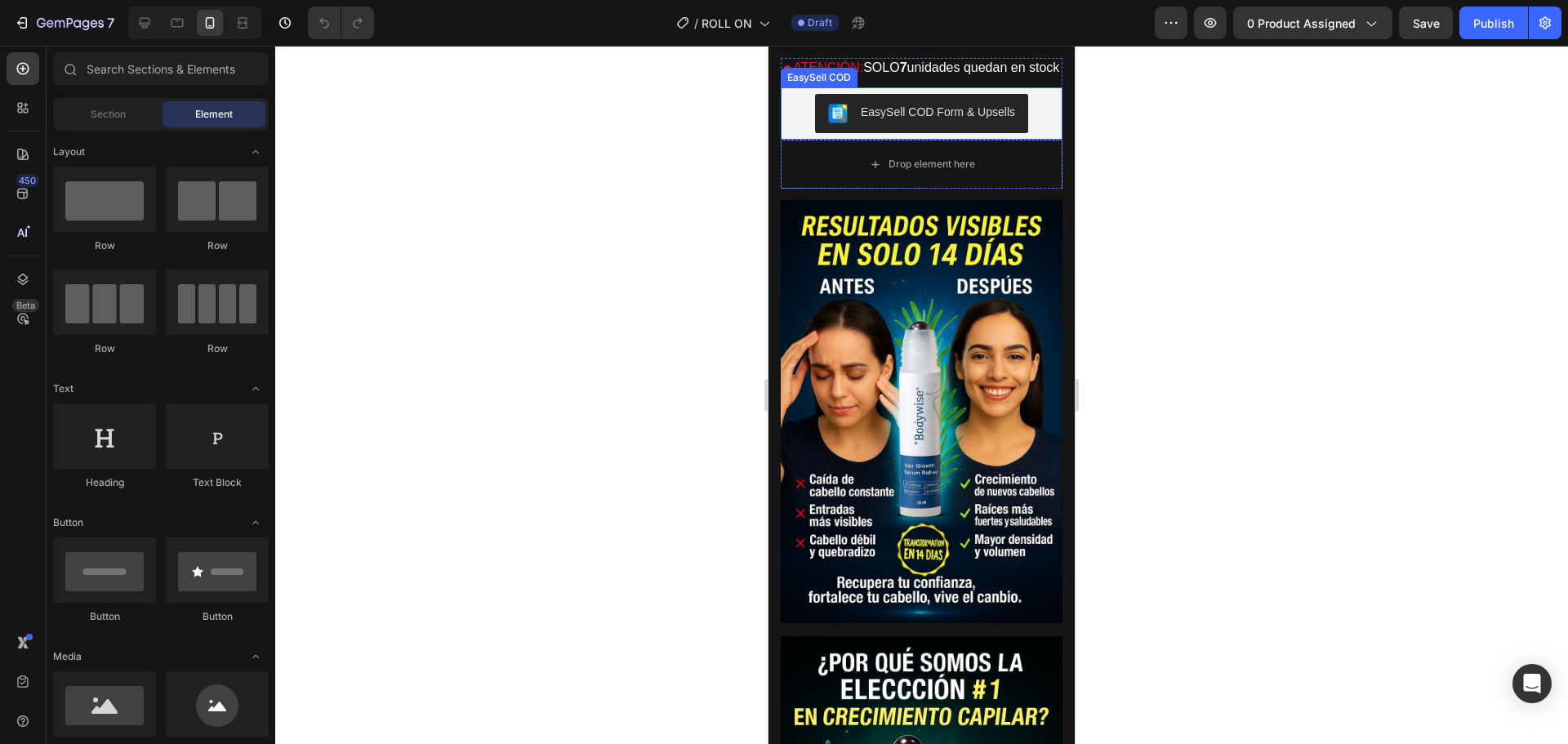
click at [885, 121] on div "EasySell COD Form & Upsells" at bounding box center [938, 113] width 155 height 18
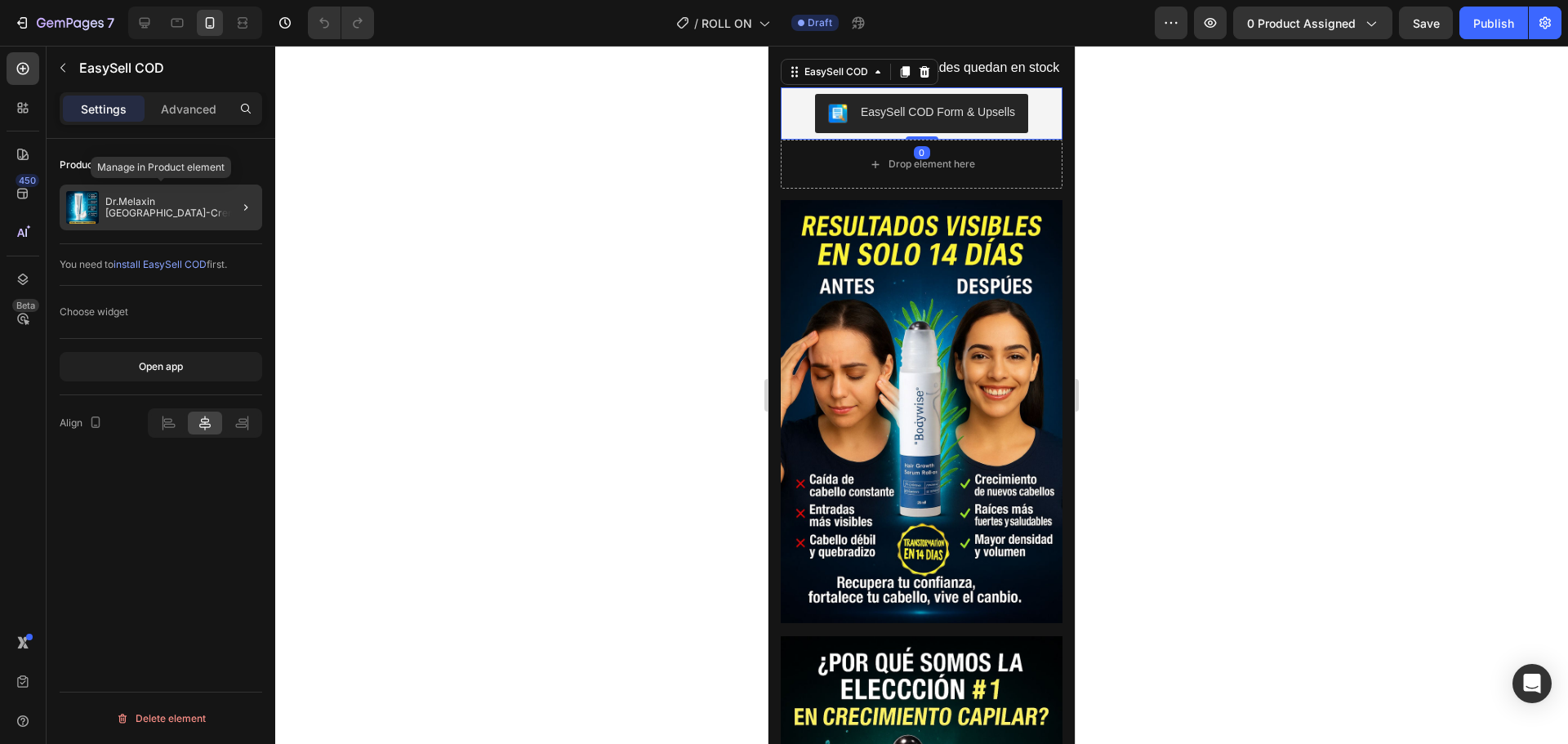
click at [198, 203] on p "Dr.Melaxin [GEOGRAPHIC_DATA]-Crema 30ml" at bounding box center [180, 206] width 150 height 22
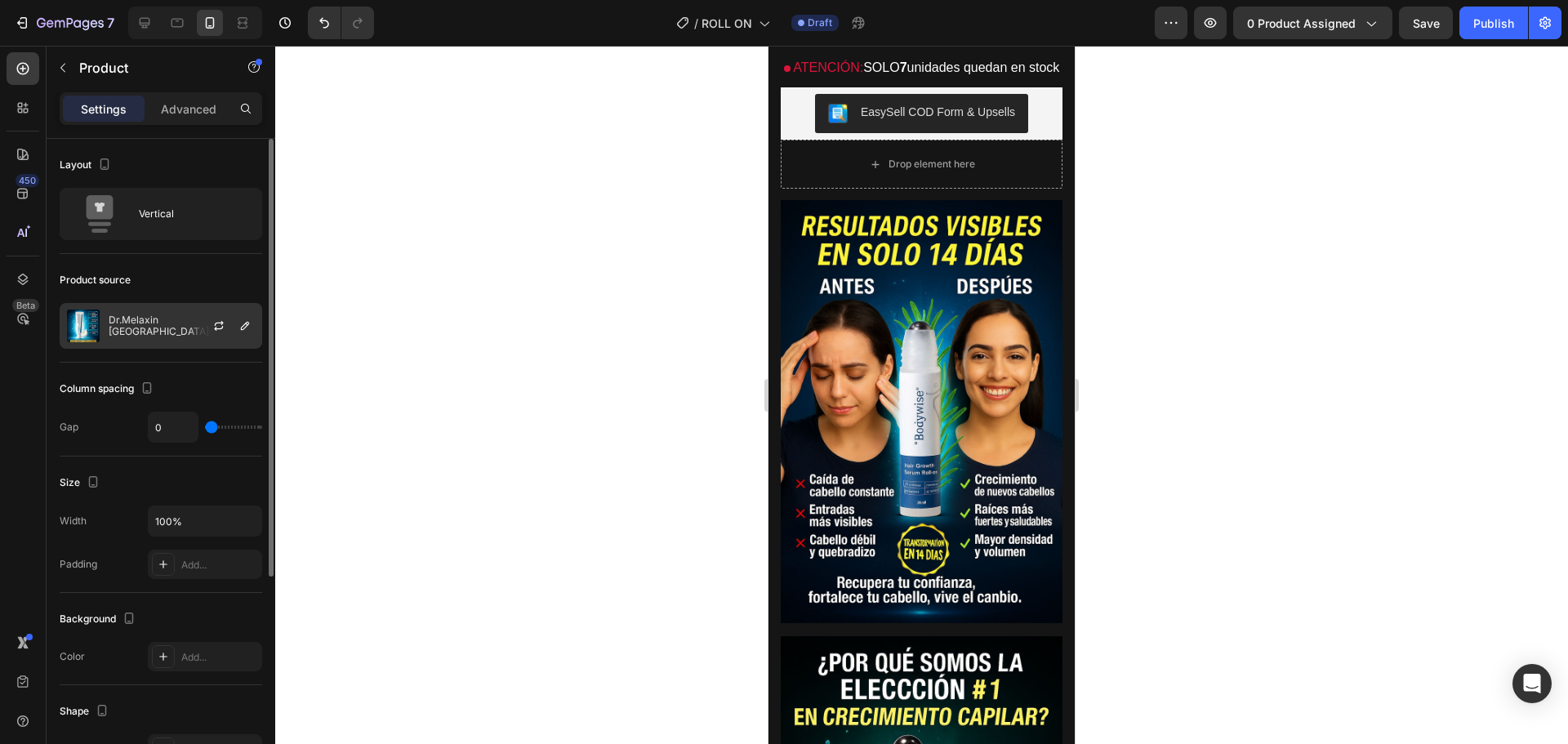
click at [174, 320] on p "Dr.Melaxin [GEOGRAPHIC_DATA]-Crema 30ml" at bounding box center [182, 325] width 146 height 22
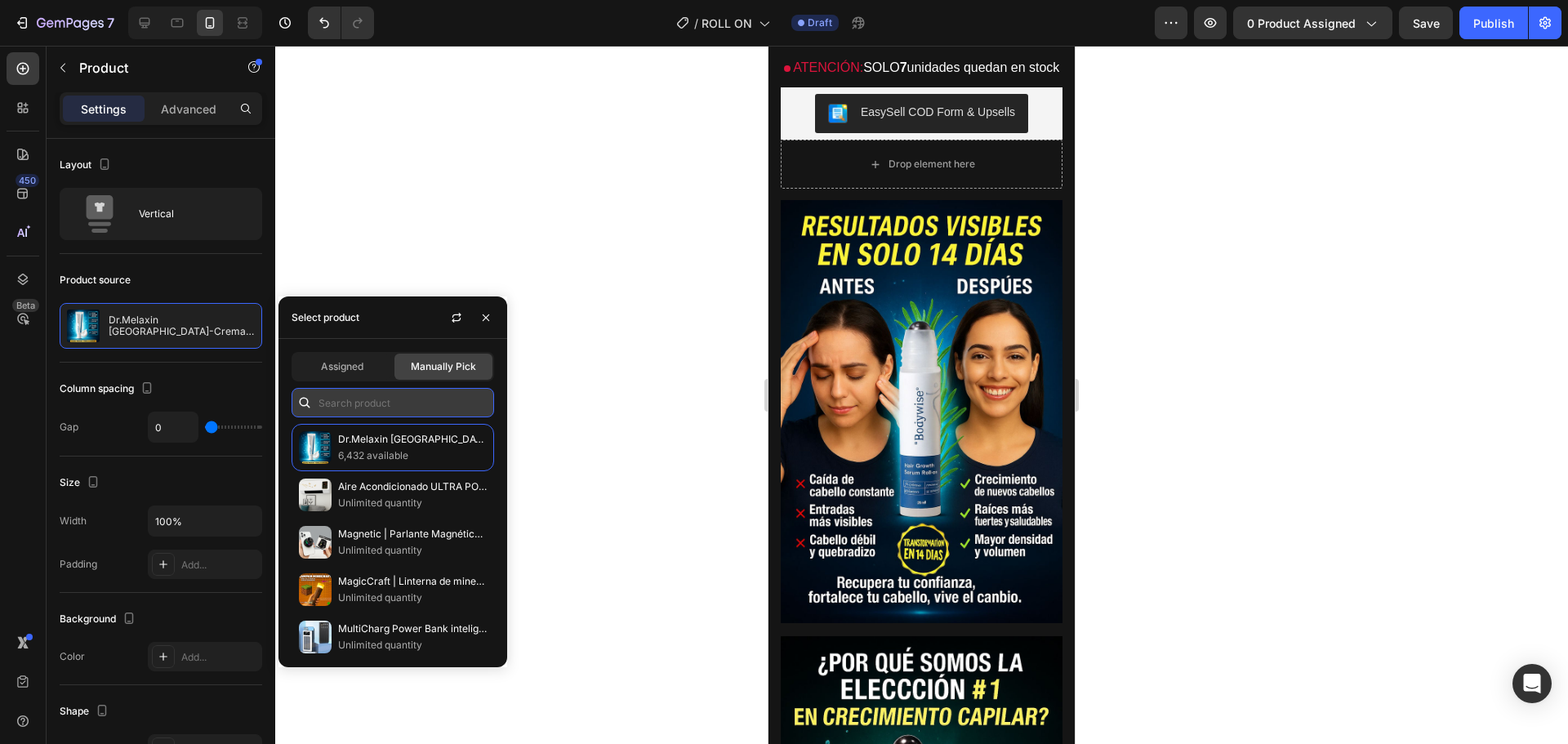
click at [359, 410] on input "text" at bounding box center [392, 402] width 203 height 29
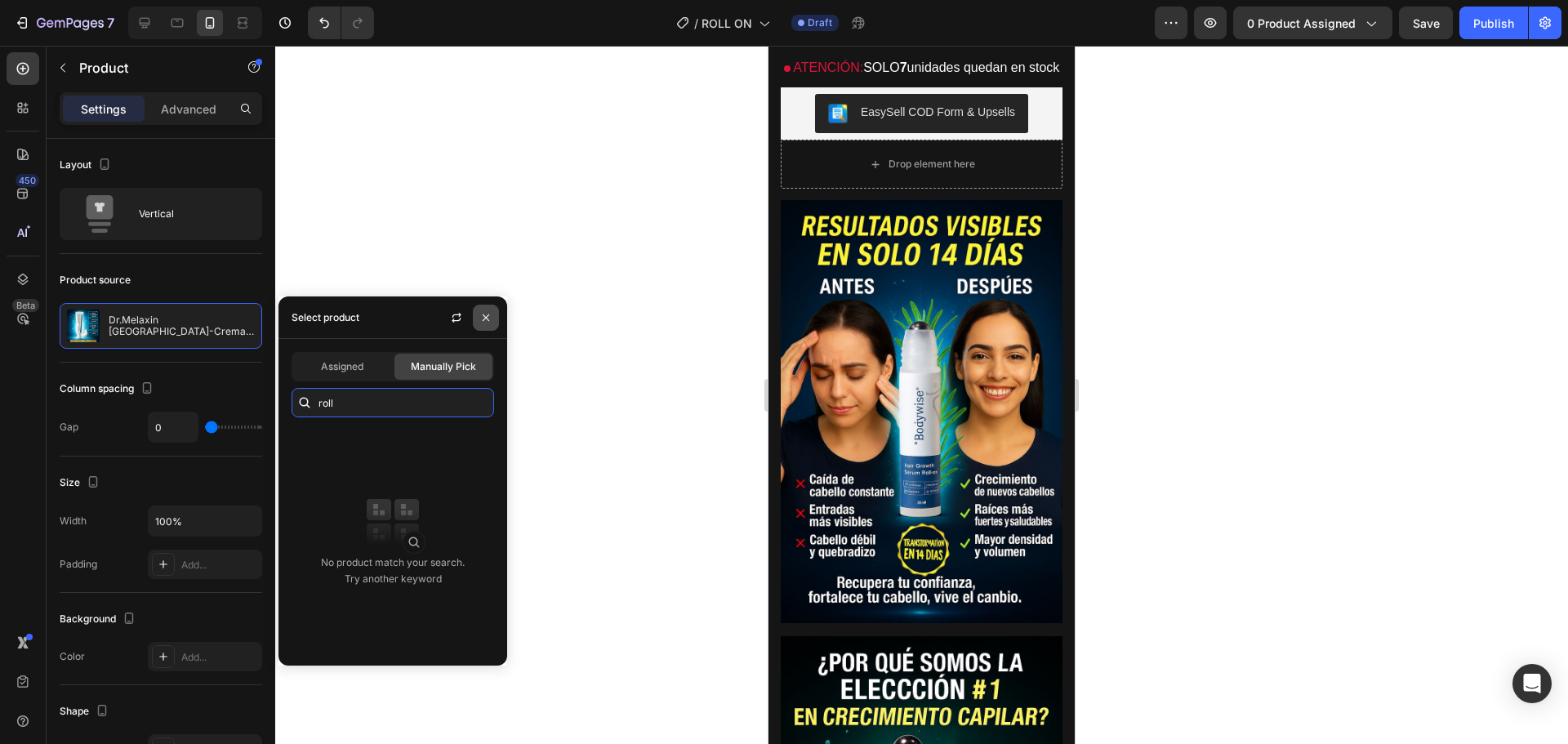
type input "roll"
click at [489, 312] on icon "button" at bounding box center [485, 317] width 13 height 13
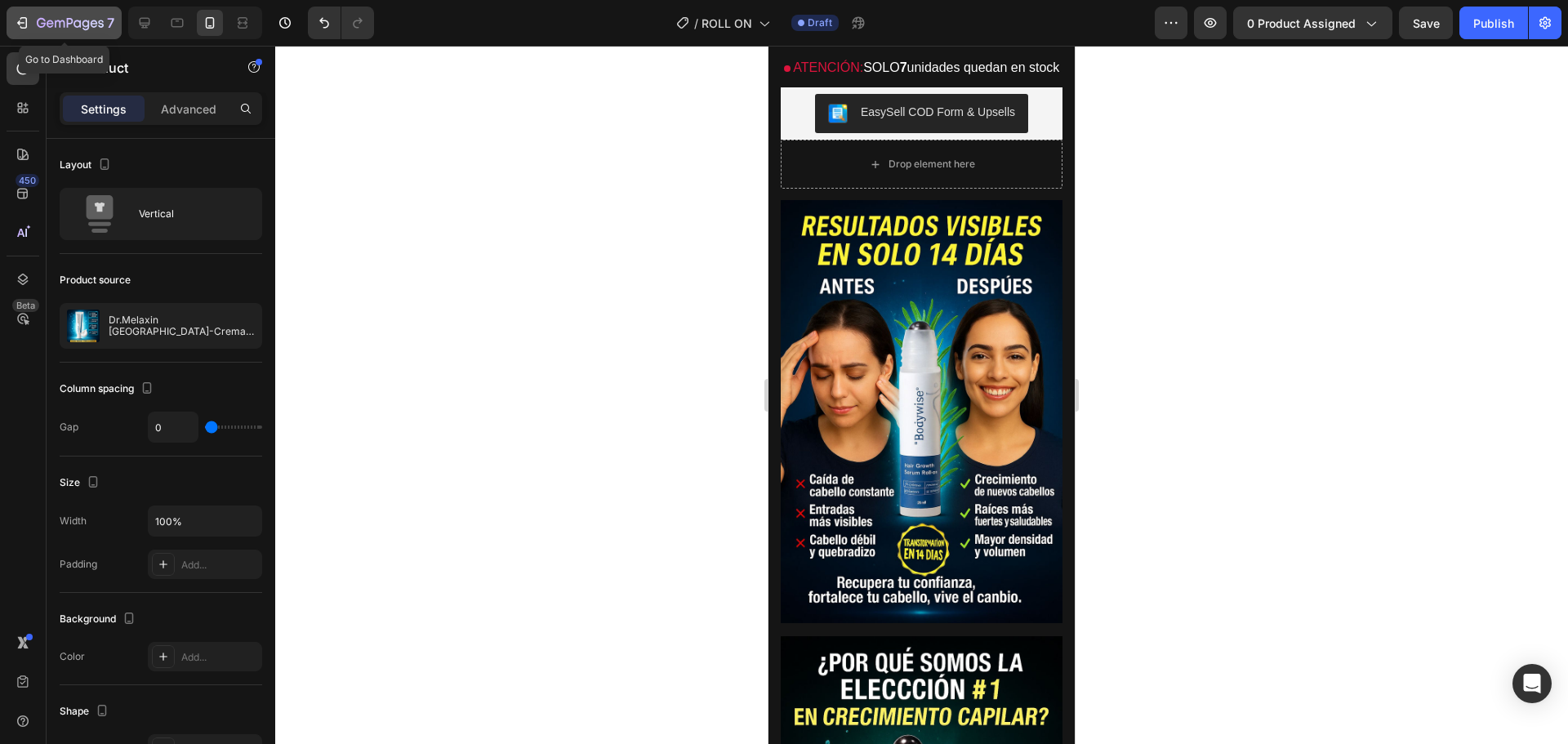
click at [22, 23] on icon "button" at bounding box center [21, 22] width 17 height 17
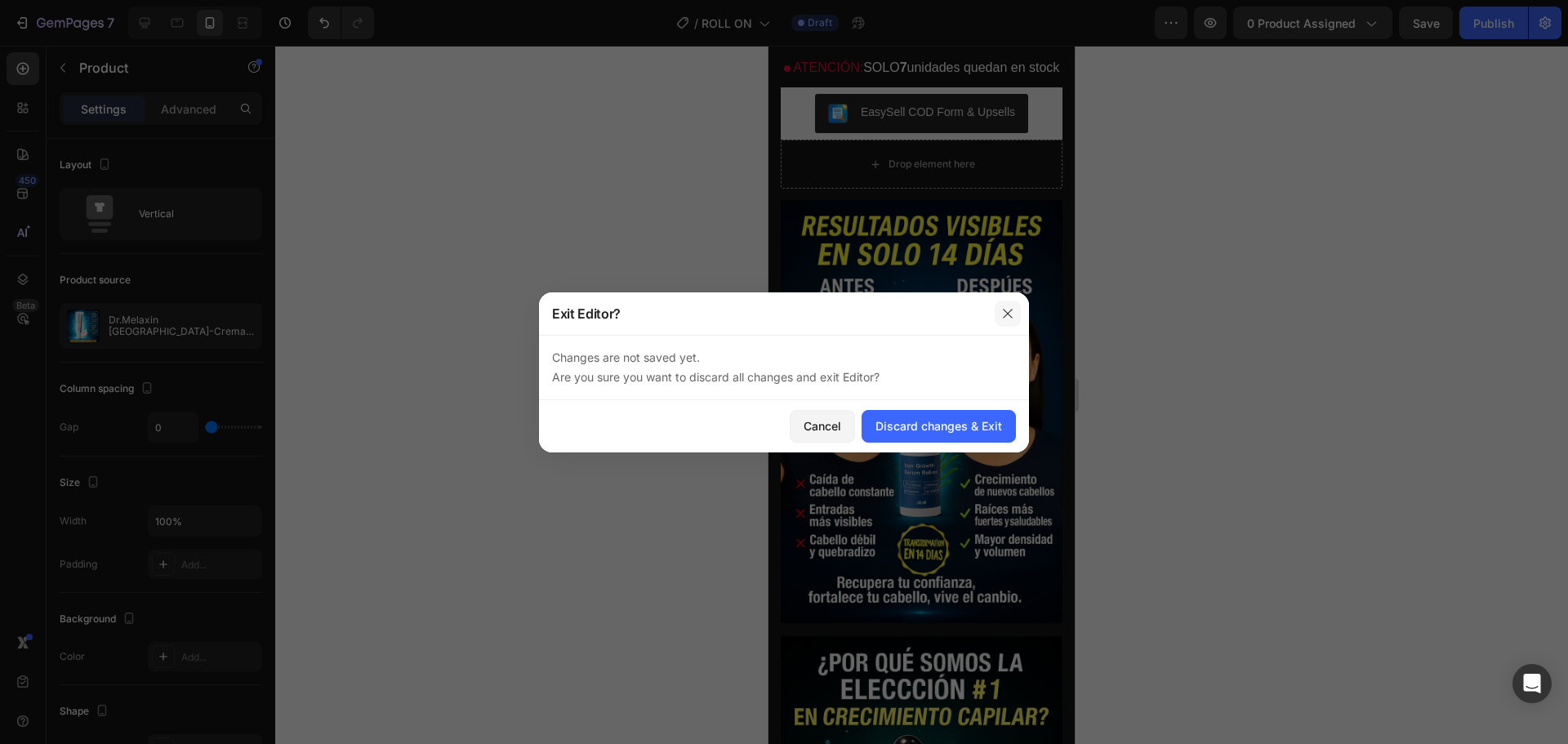
click at [1007, 311] on icon "button" at bounding box center [1007, 313] width 13 height 13
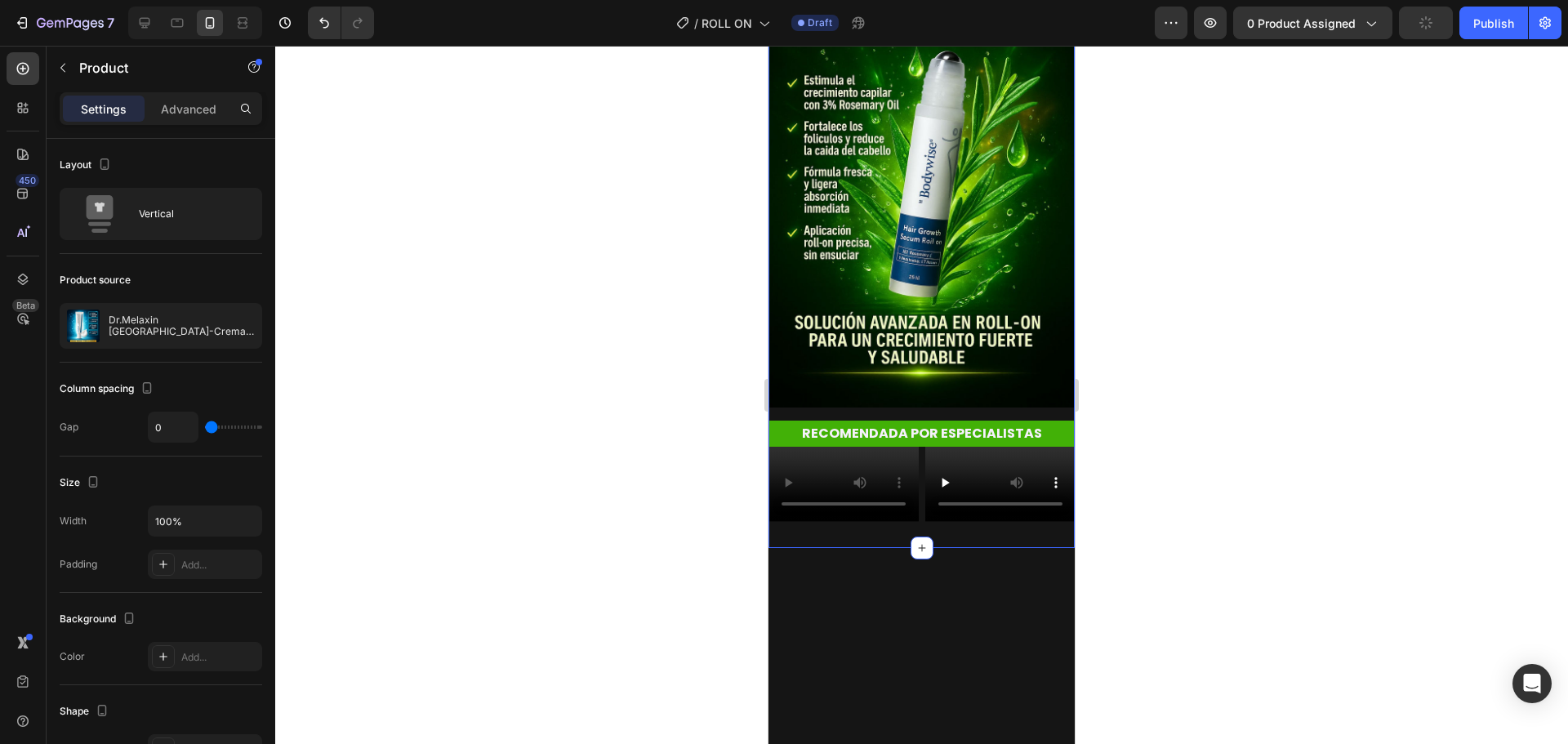
scroll to position [0, 0]
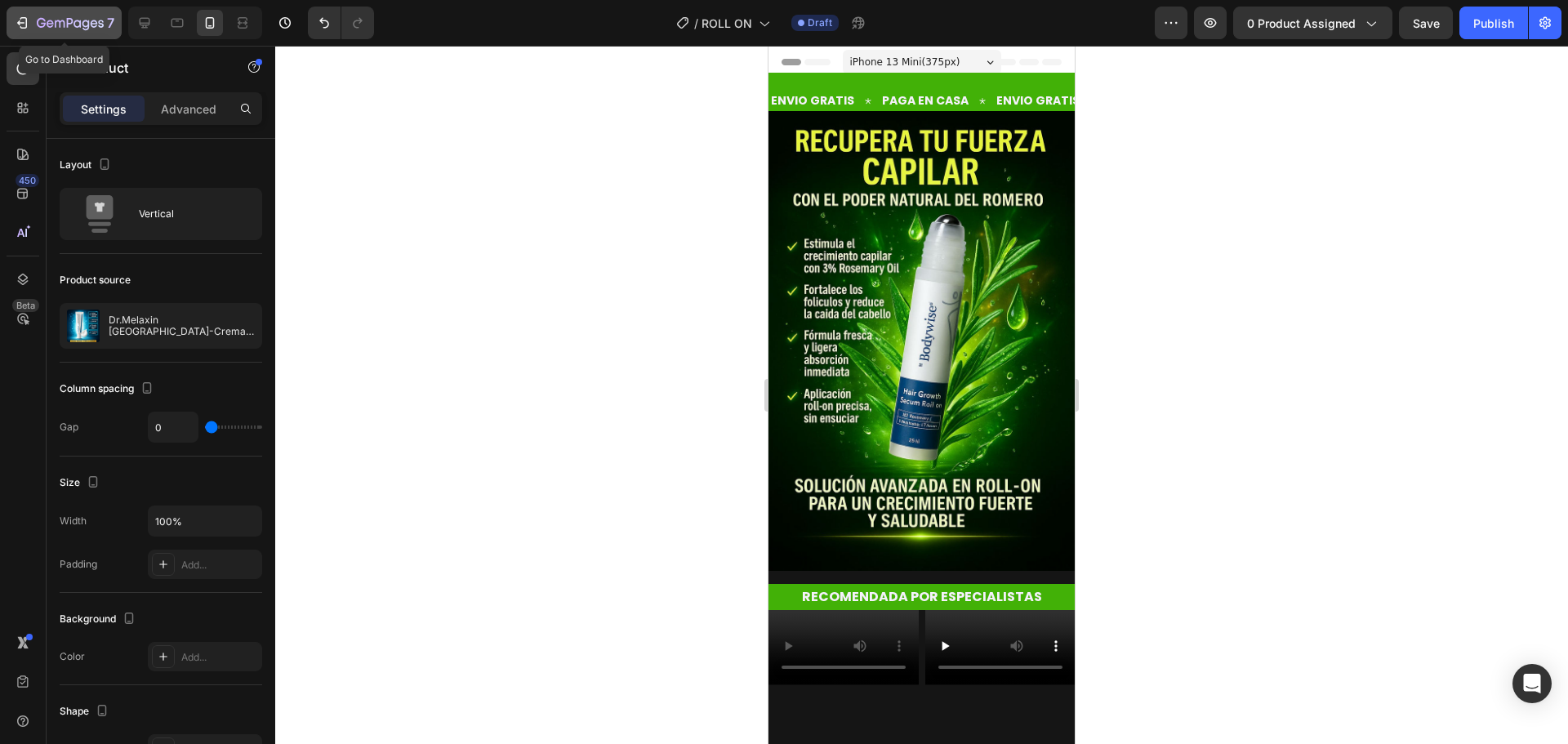
click at [38, 23] on icon "button" at bounding box center [70, 24] width 67 height 14
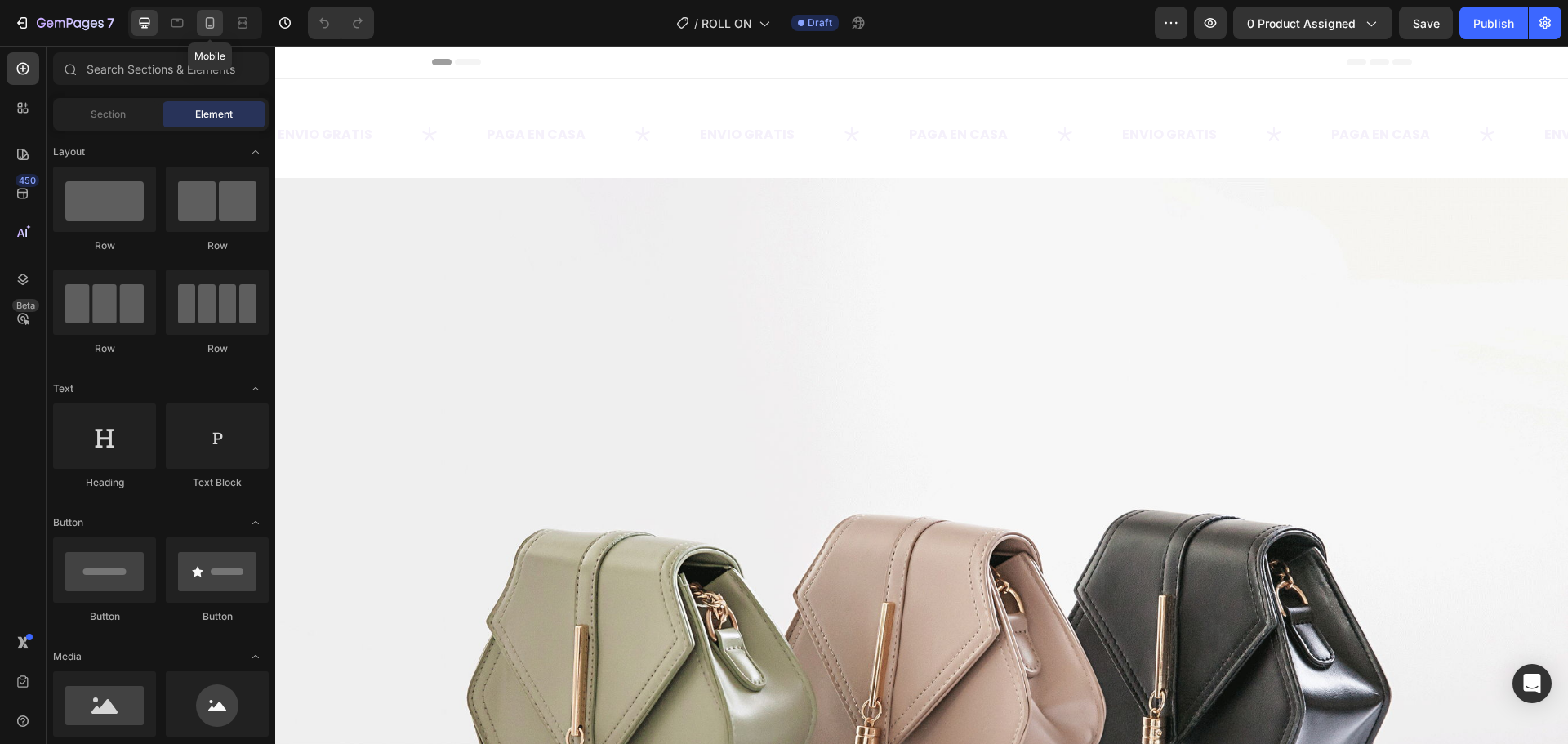
click at [207, 22] on icon at bounding box center [209, 22] width 17 height 17
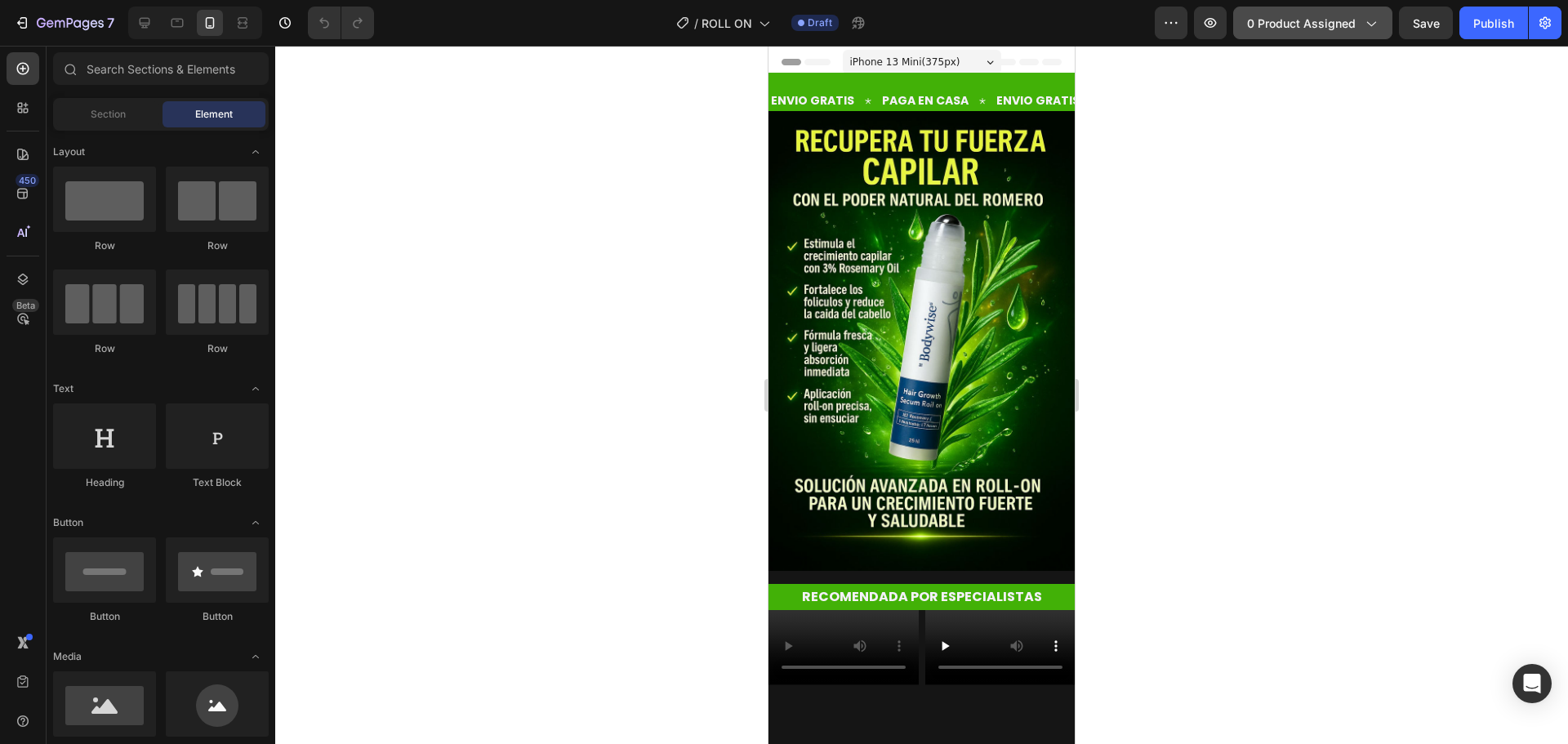
click at [1298, 15] on span "0 product assigned" at bounding box center [1302, 23] width 109 height 18
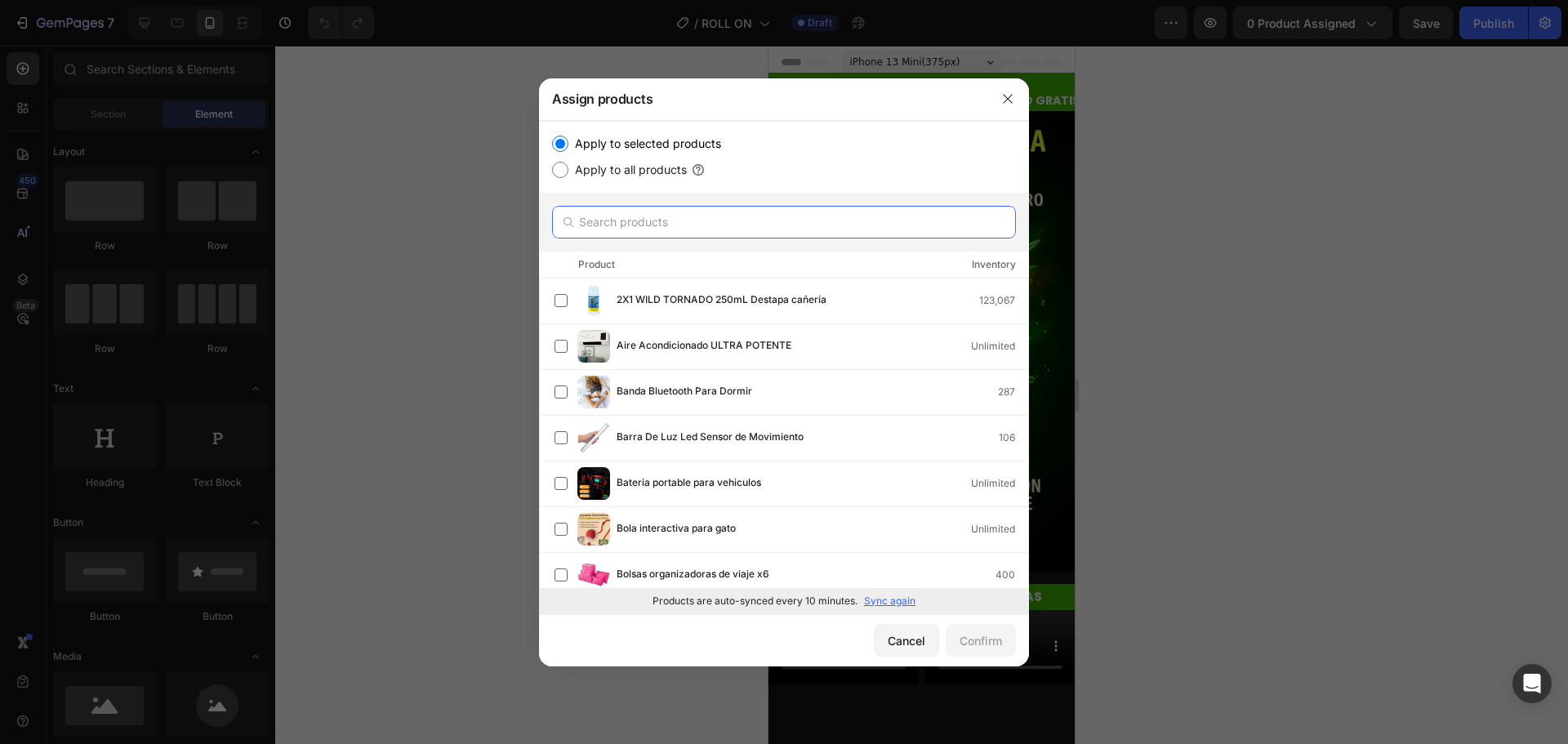
click at [667, 233] on input "text" at bounding box center [784, 222] width 464 height 33
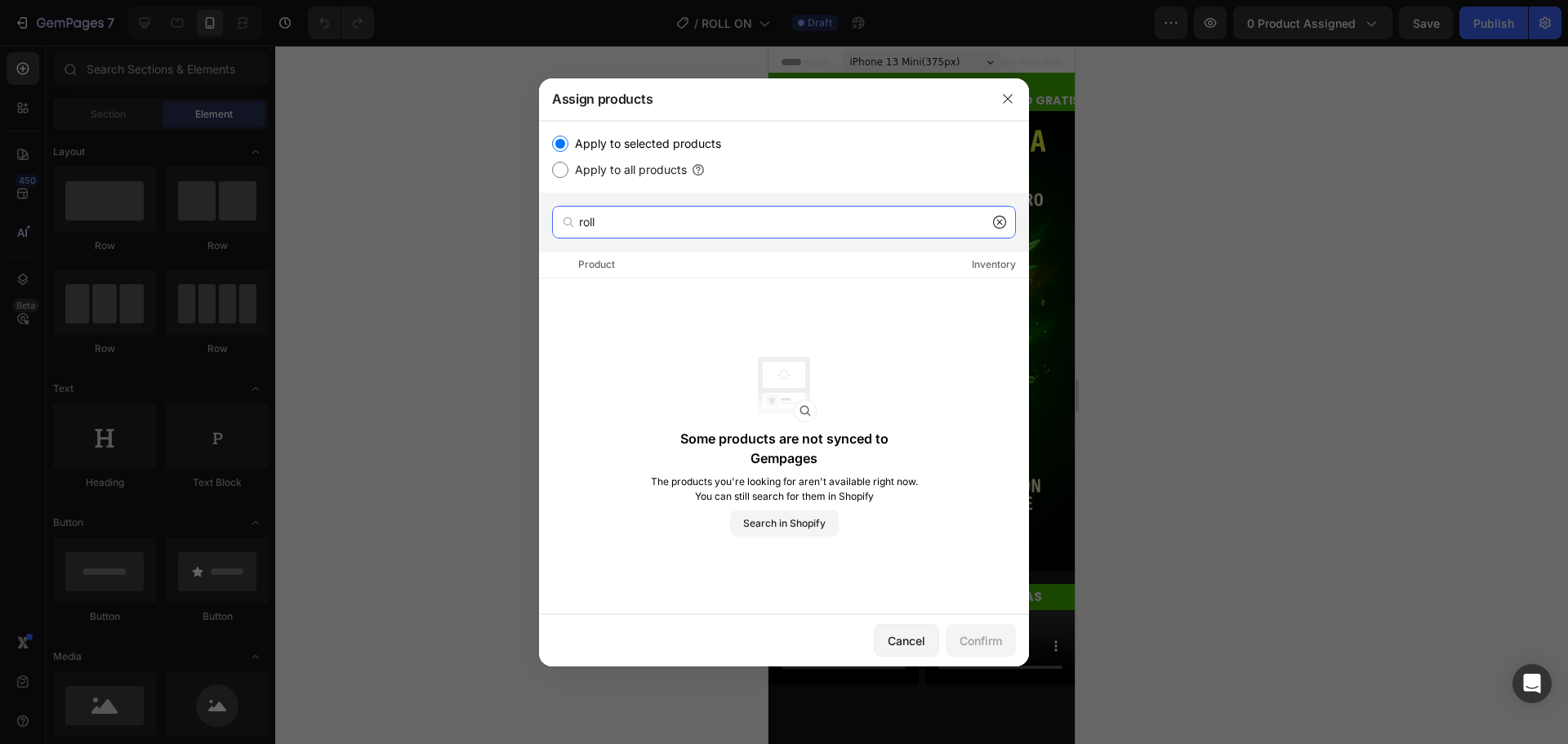
type input "roll"
click at [906, 648] on div "Cancel" at bounding box center [907, 641] width 38 height 18
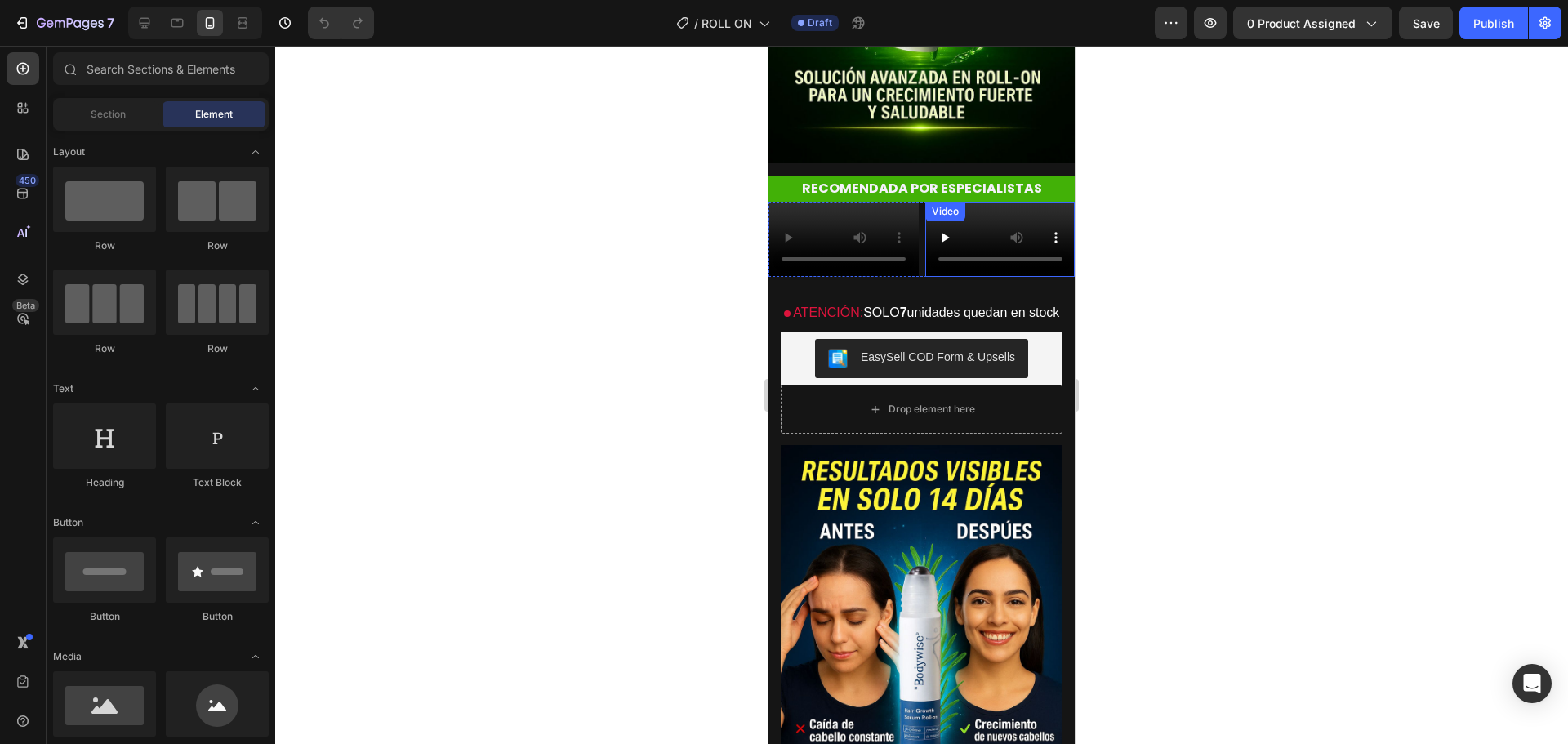
scroll to position [572, 0]
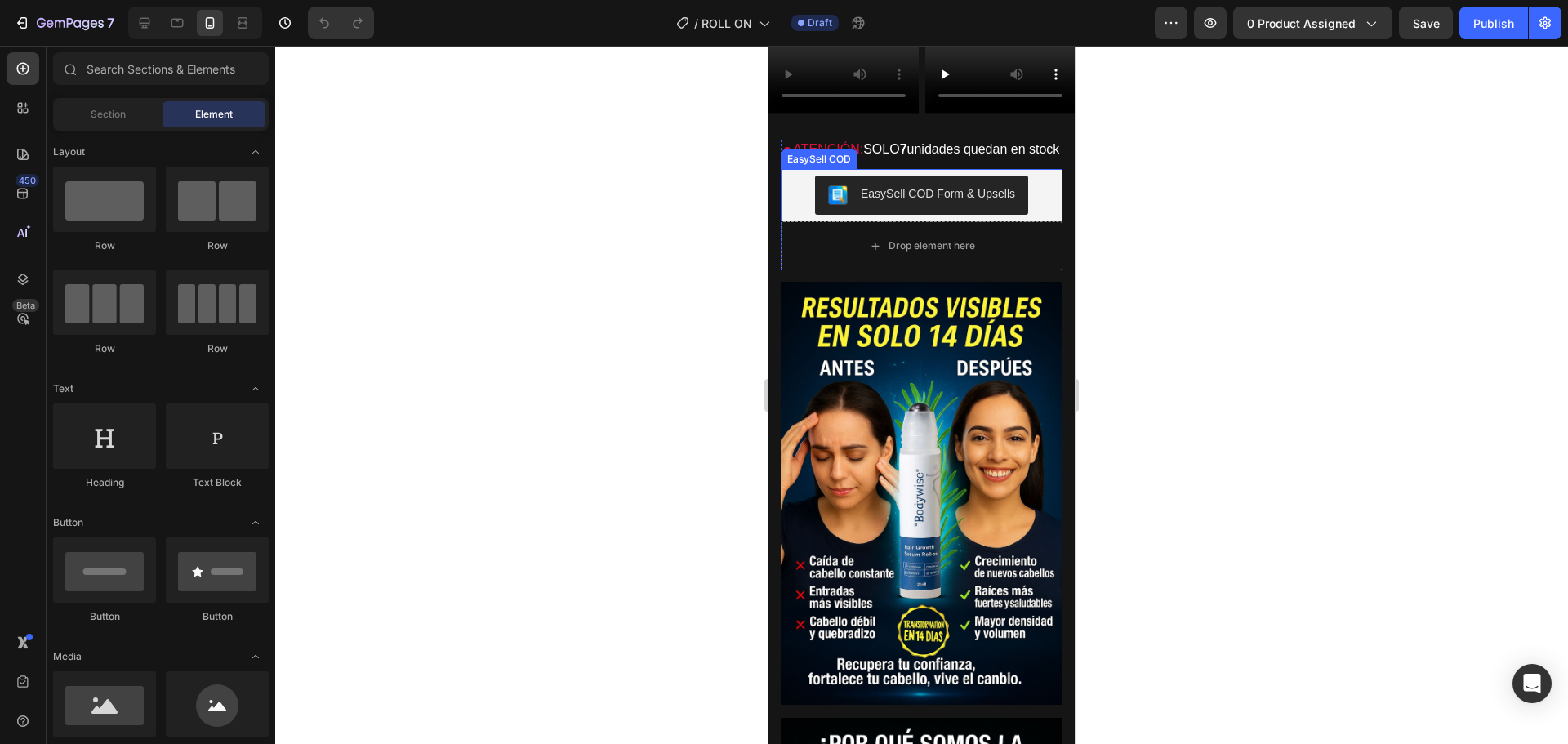
click at [939, 203] on div "EasySell COD Form & Upsells" at bounding box center [938, 194] width 155 height 18
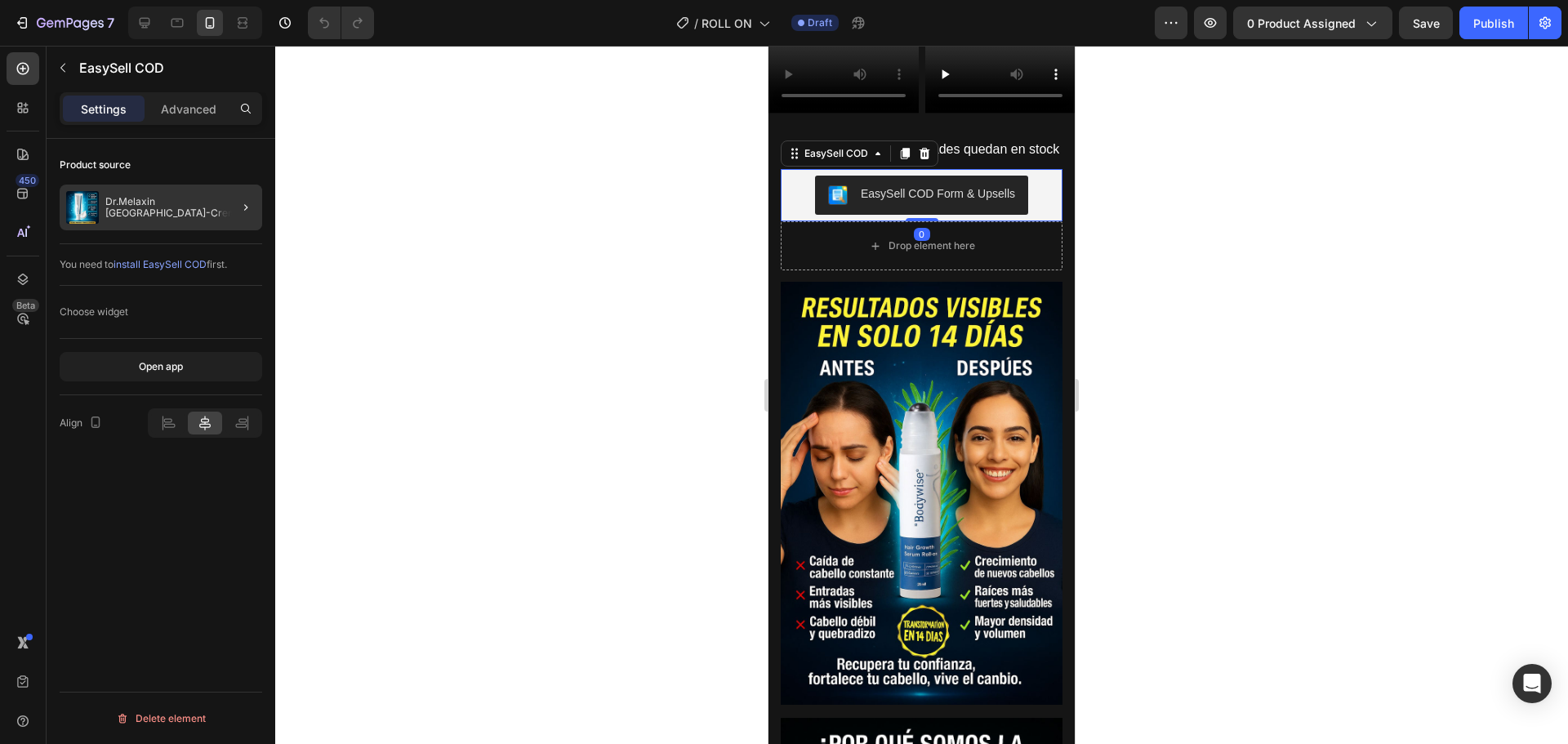
click at [225, 207] on div at bounding box center [239, 207] width 46 height 46
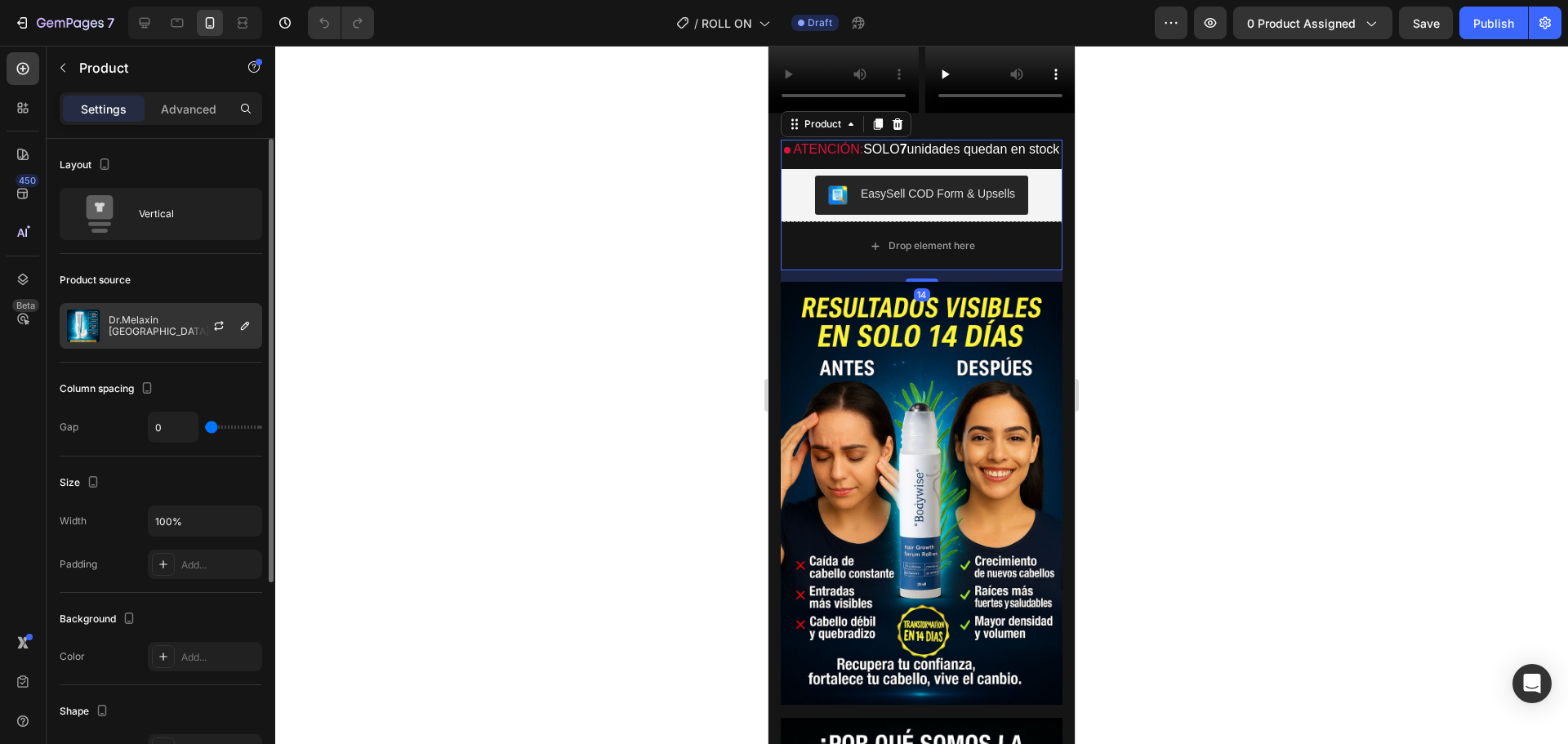
click at [201, 329] on div at bounding box center [226, 325] width 72 height 44
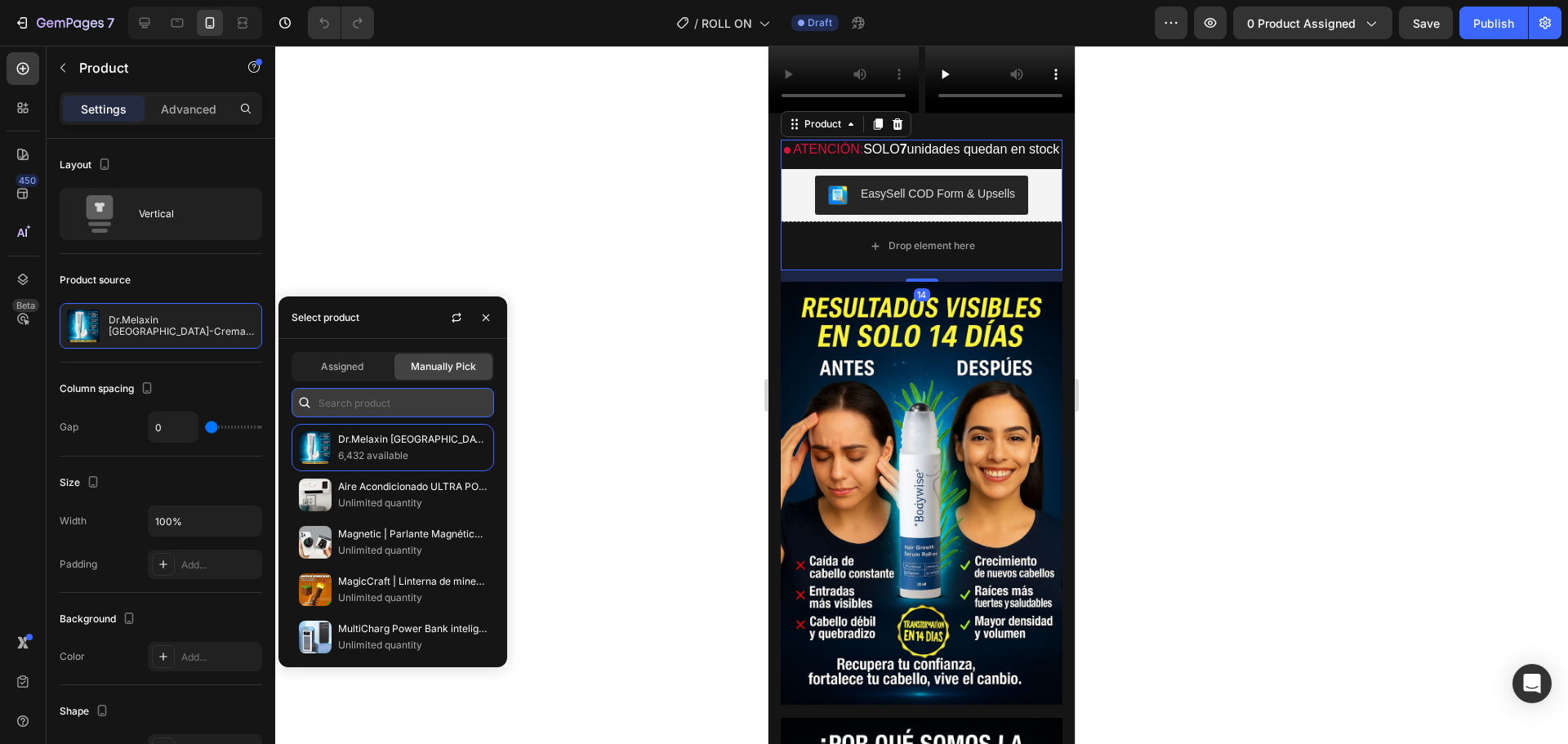
click at [348, 402] on input "text" at bounding box center [392, 402] width 203 height 29
type input "Roll"
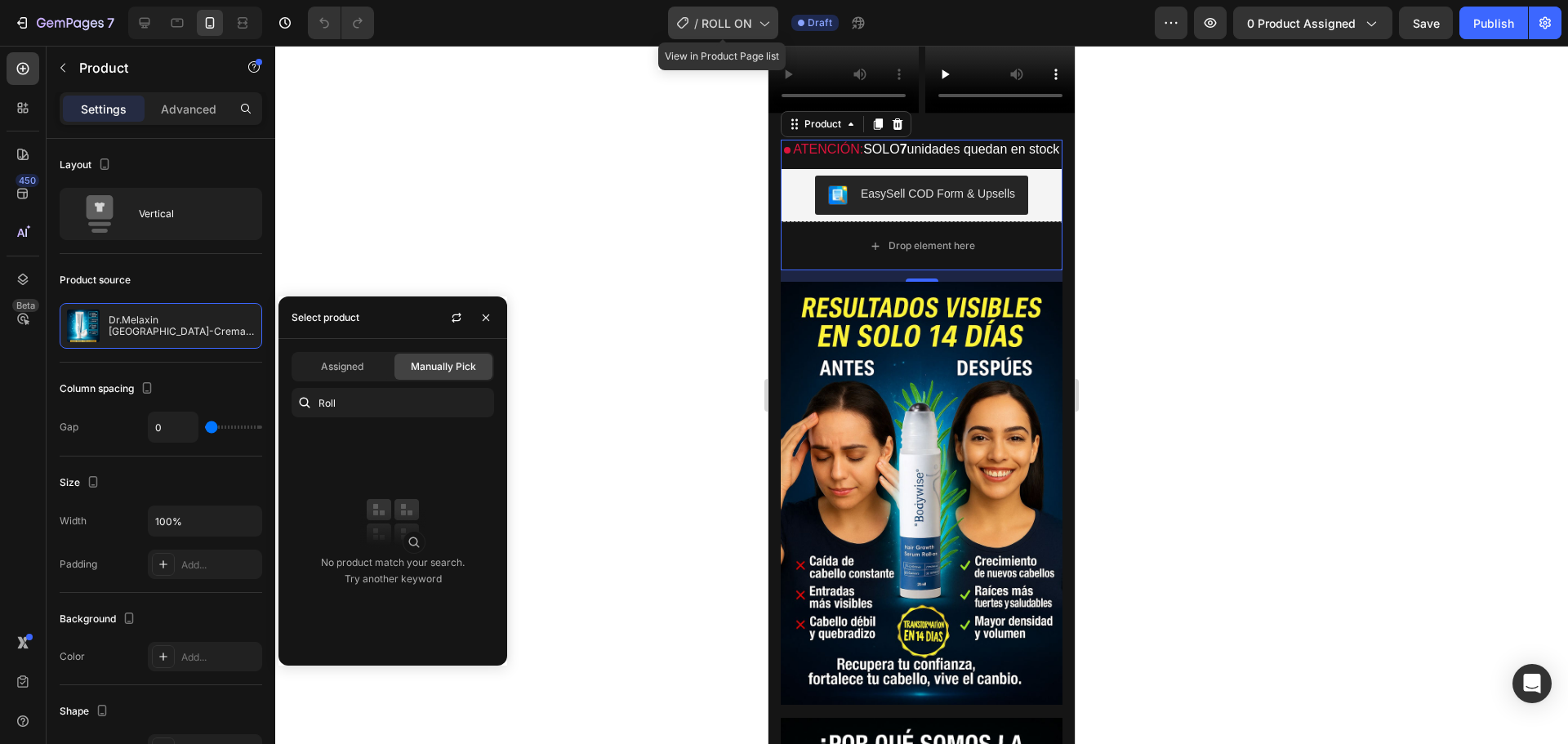
click at [748, 20] on span "ROLL ON" at bounding box center [727, 23] width 51 height 18
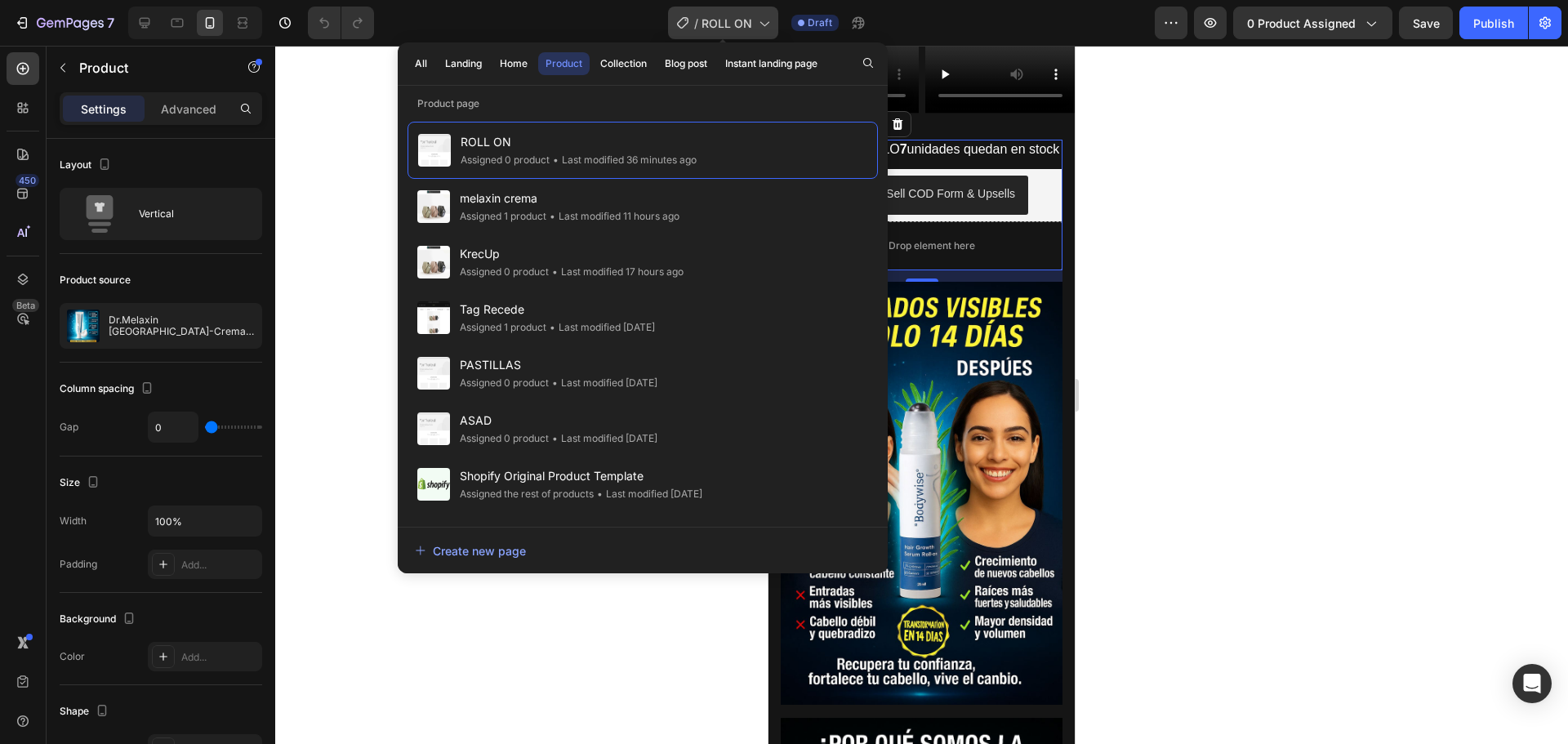
click at [748, 20] on span "ROLL ON" at bounding box center [727, 23] width 51 height 18
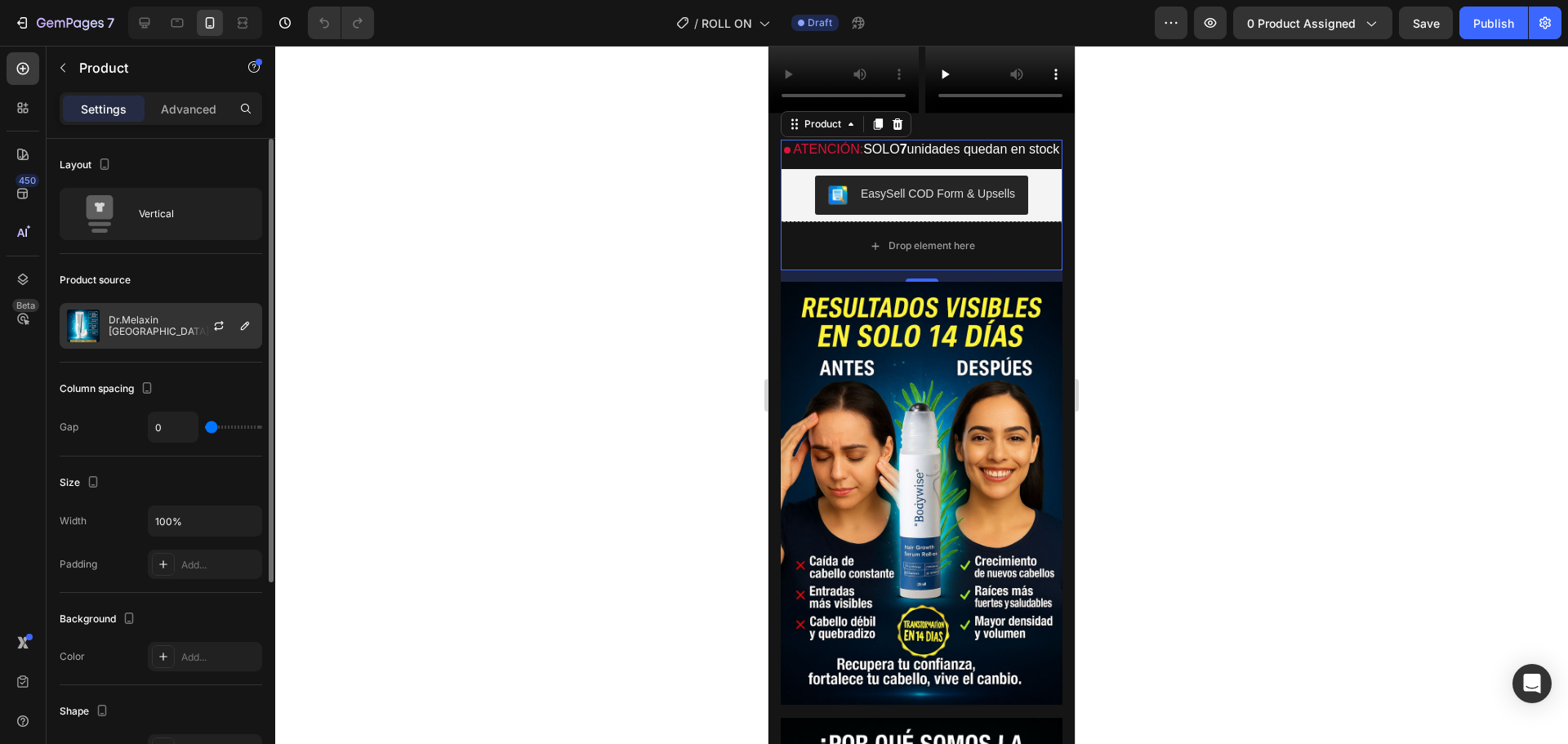
click at [169, 312] on div "Dr.Melaxin [GEOGRAPHIC_DATA]-Crema 30ml" at bounding box center [161, 325] width 203 height 46
click at [214, 321] on icon "button" at bounding box center [218, 325] width 13 height 13
click at [205, 320] on div at bounding box center [226, 325] width 72 height 44
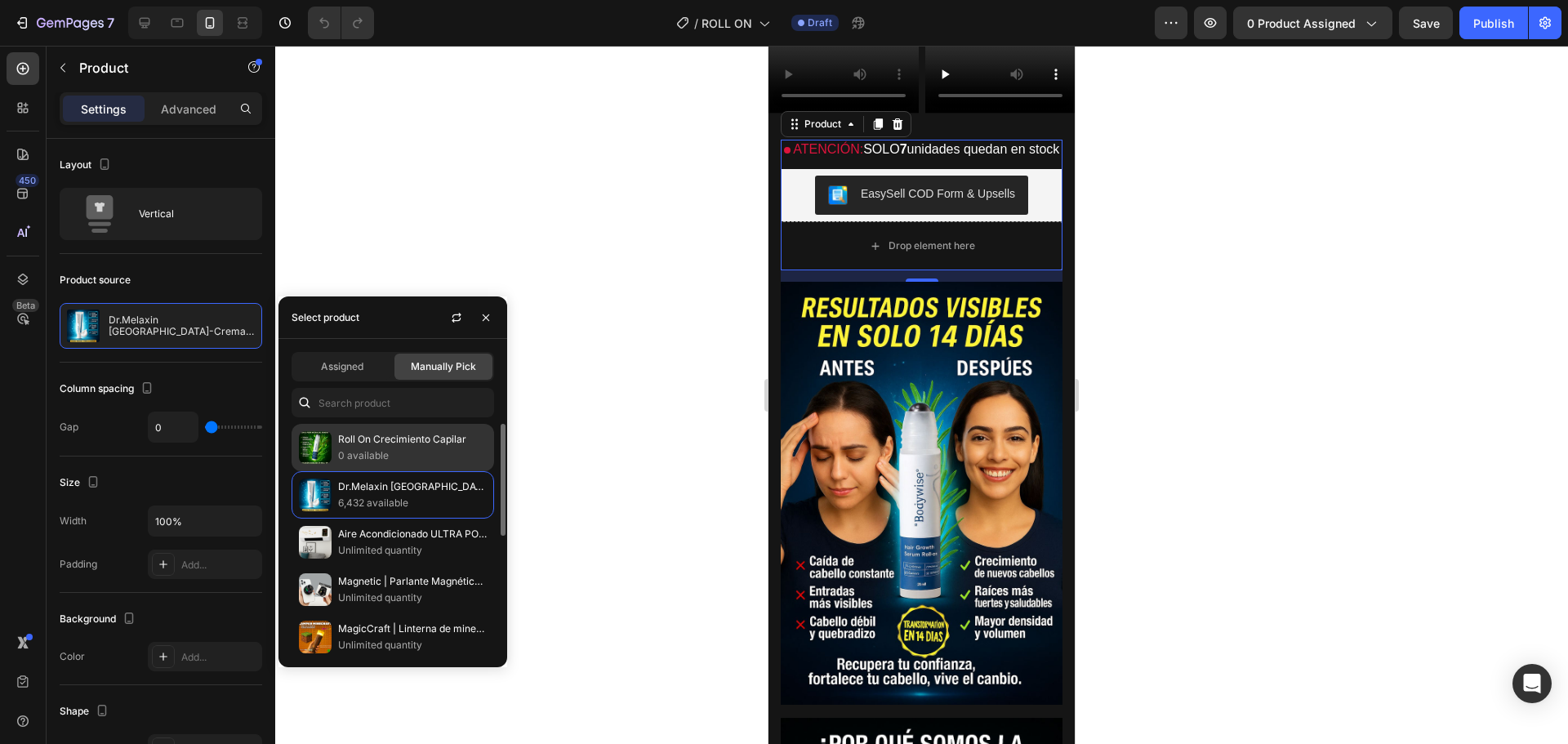
click at [378, 447] on p "Roll On Crecimiento Capilar" at bounding box center [412, 439] width 149 height 17
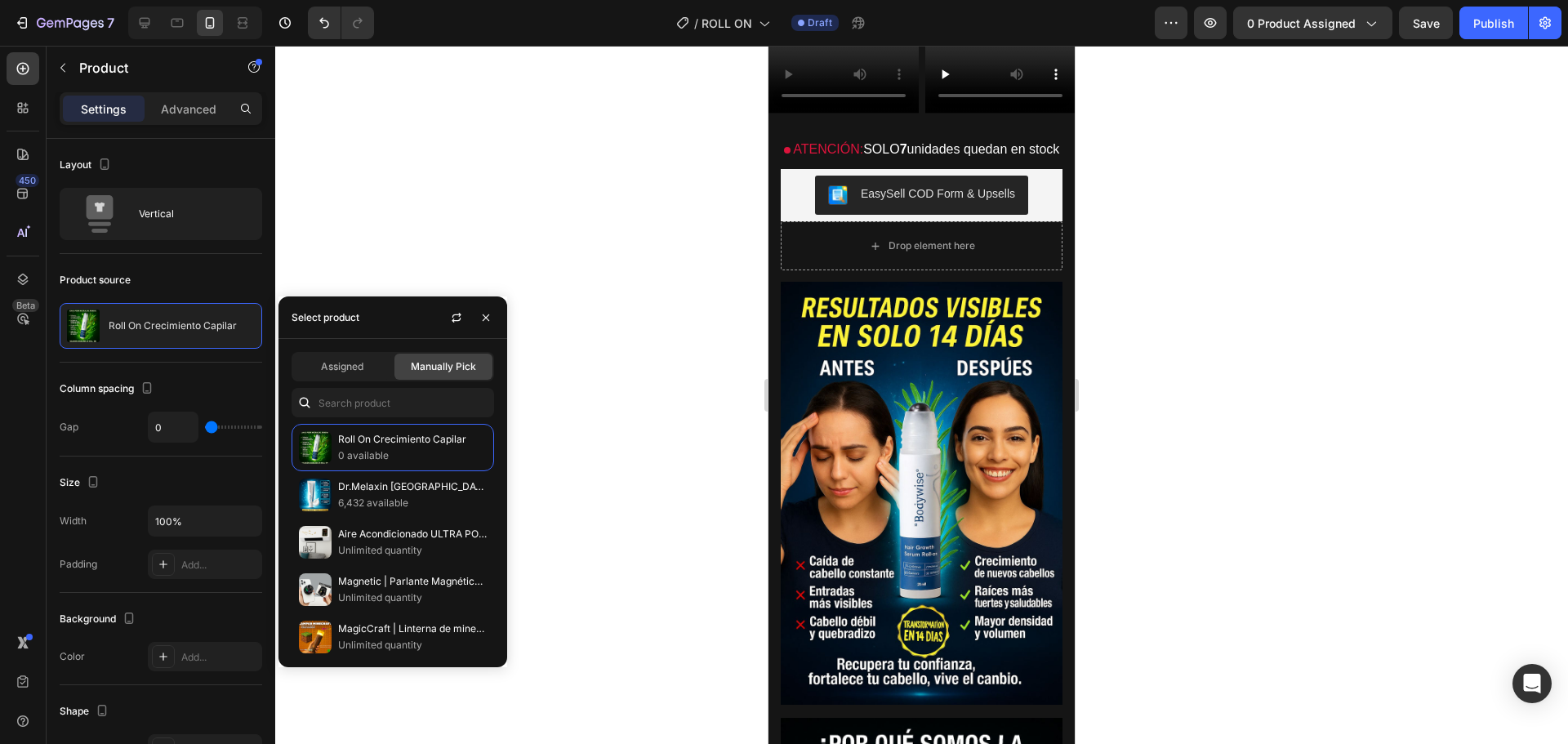
click at [425, 217] on div at bounding box center [922, 394] width 1293 height 698
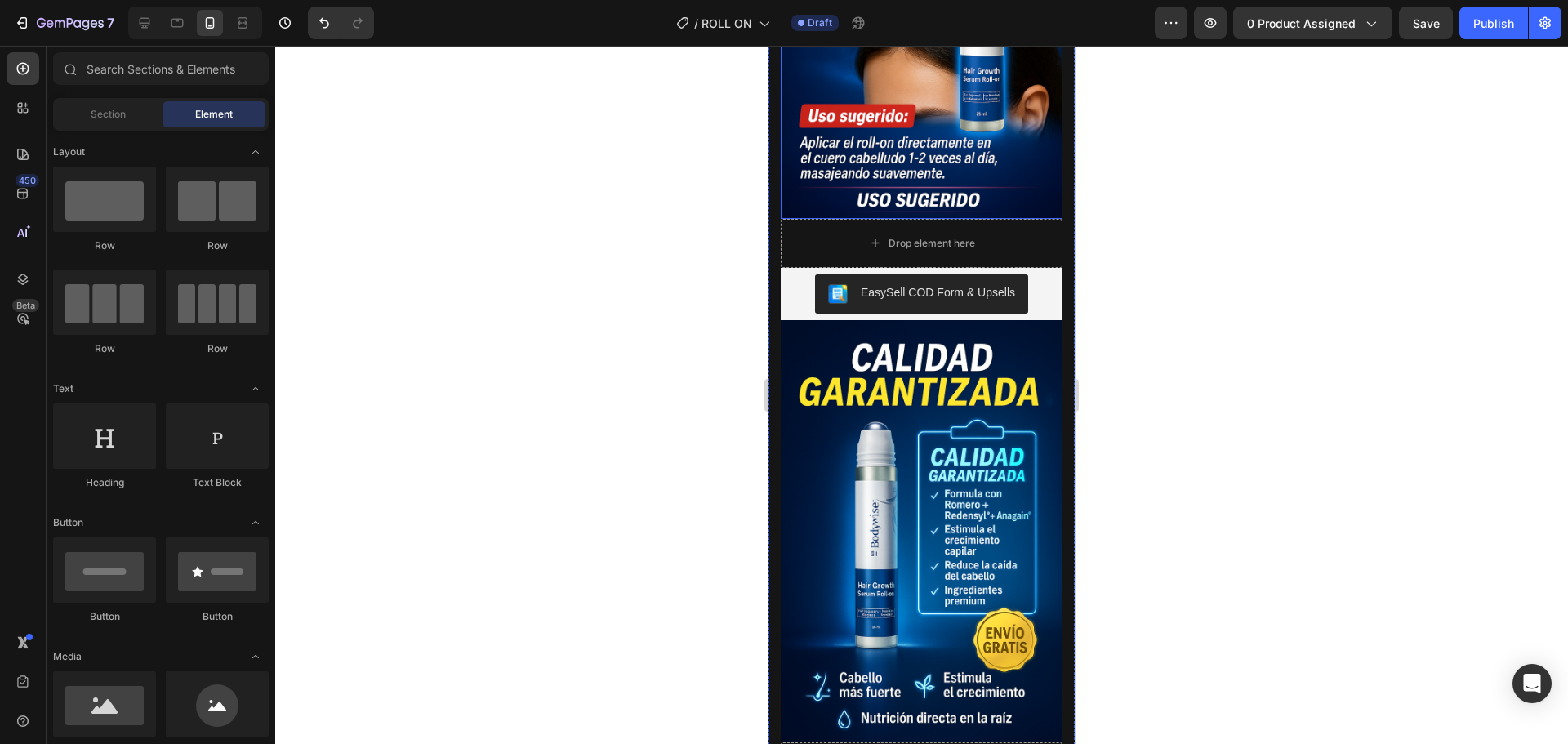
scroll to position [3267, 0]
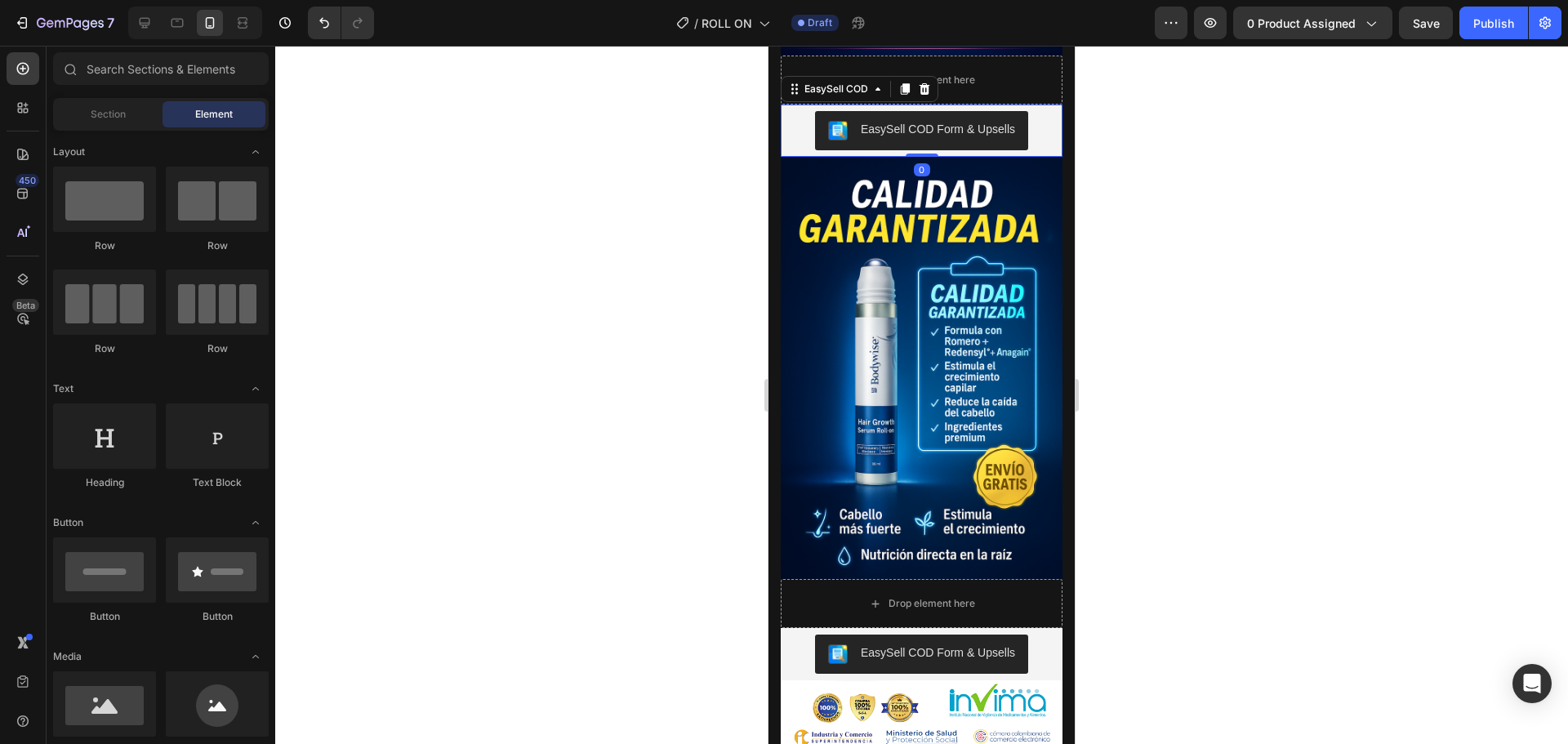
click at [923, 138] on div "EasySell COD Form & Upsells" at bounding box center [938, 130] width 155 height 18
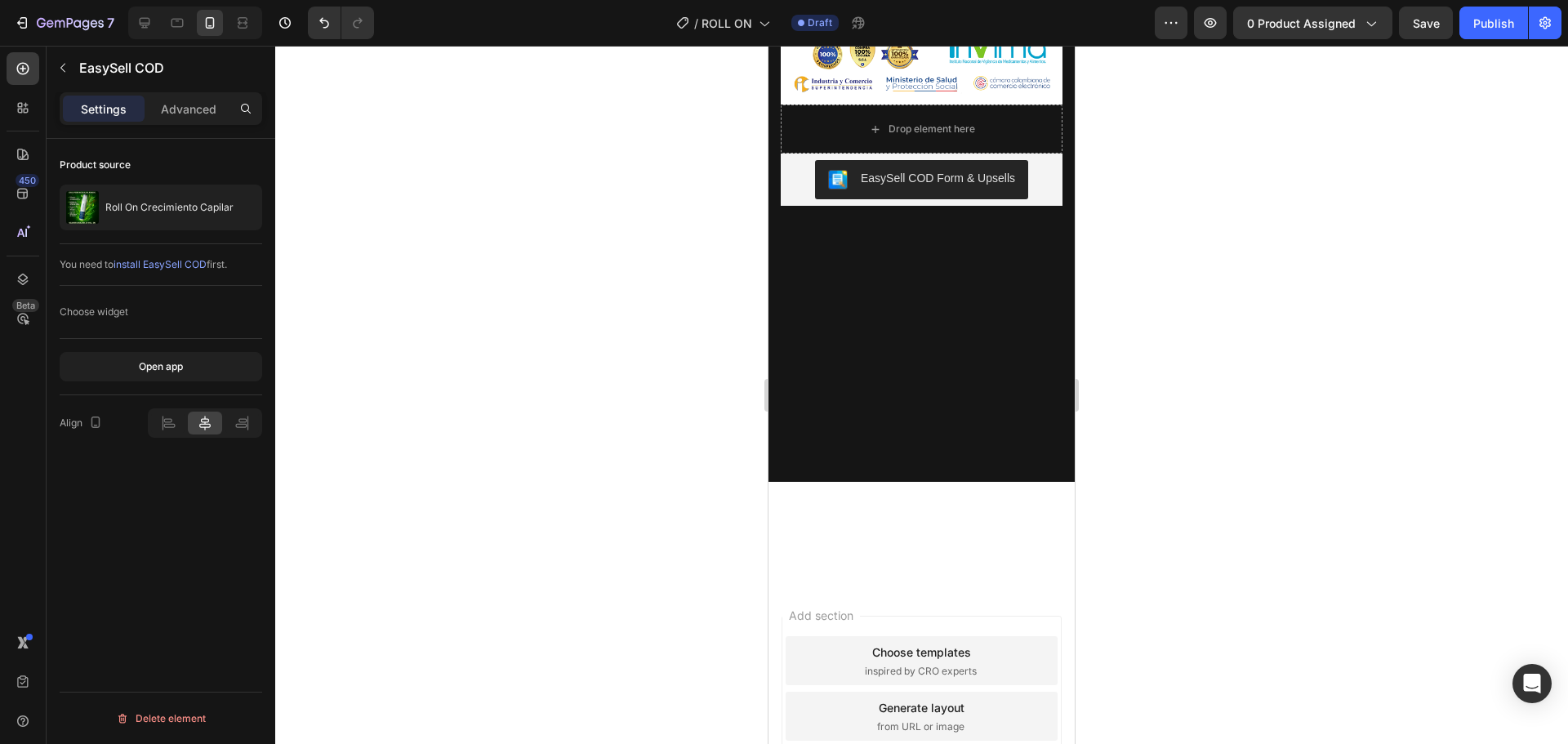
scroll to position [4002, 0]
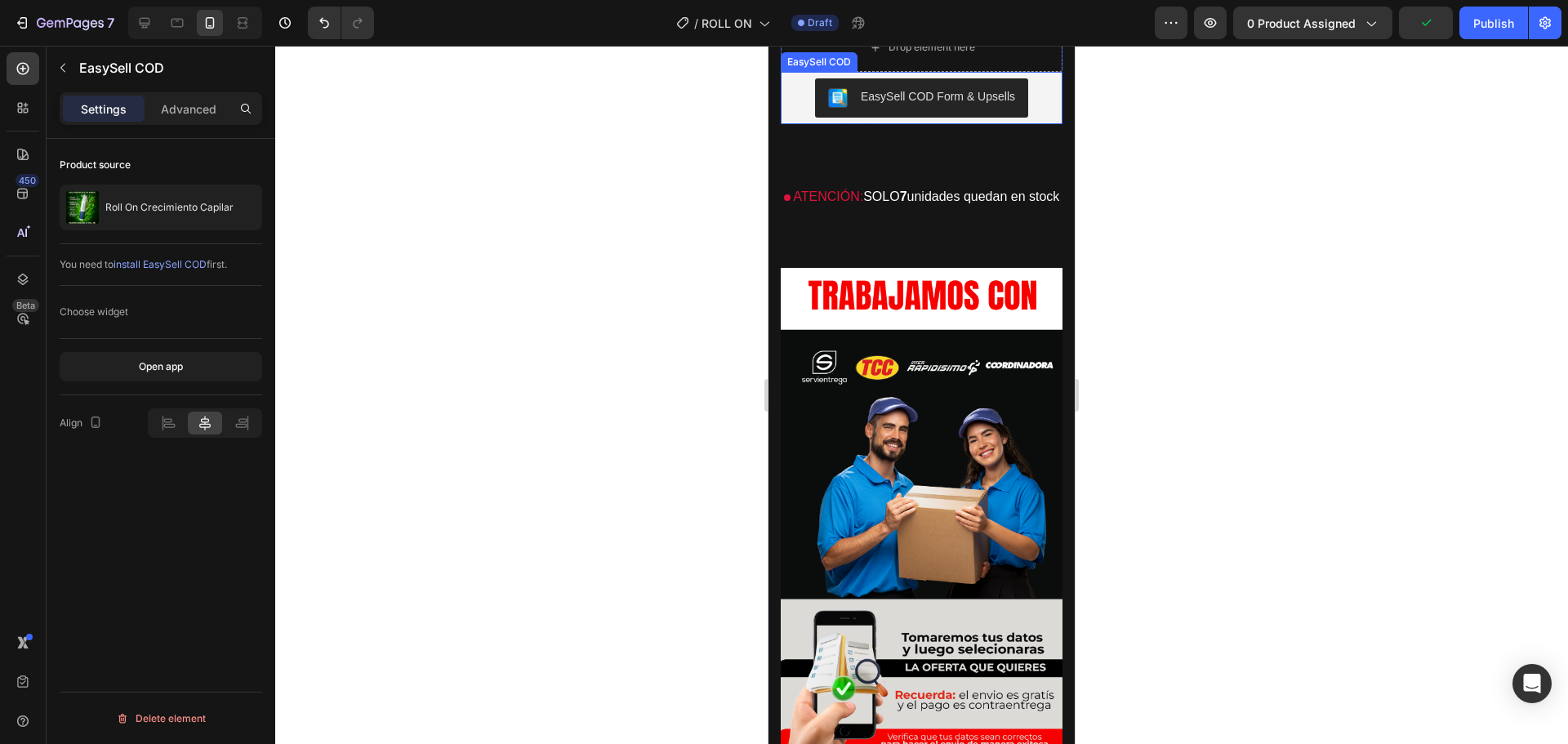
click at [953, 105] on div "EasySell COD Form & Upsells" at bounding box center [938, 97] width 155 height 18
click at [1131, 239] on div at bounding box center [922, 394] width 1293 height 698
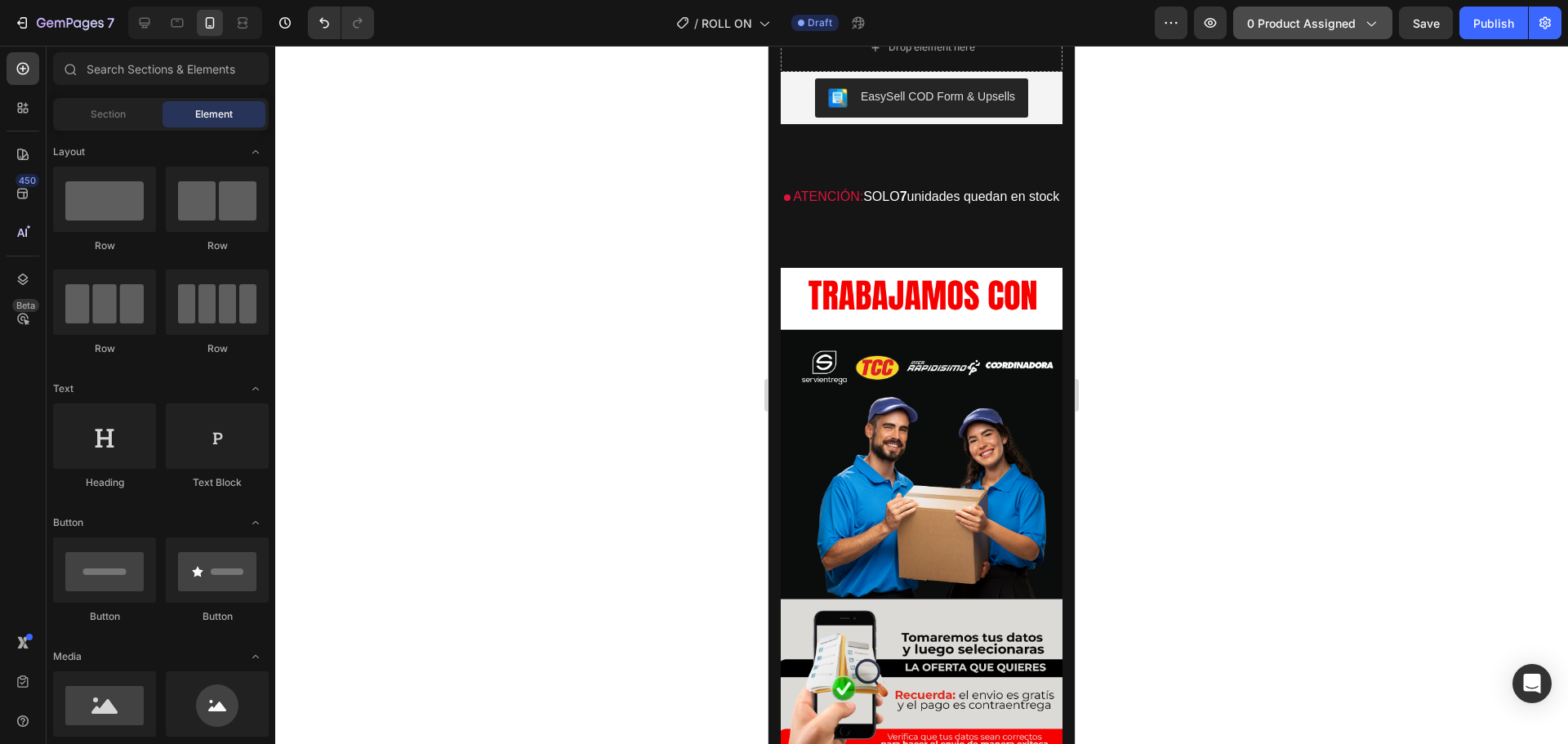
click at [1279, 28] on span "0 product assigned" at bounding box center [1302, 23] width 109 height 18
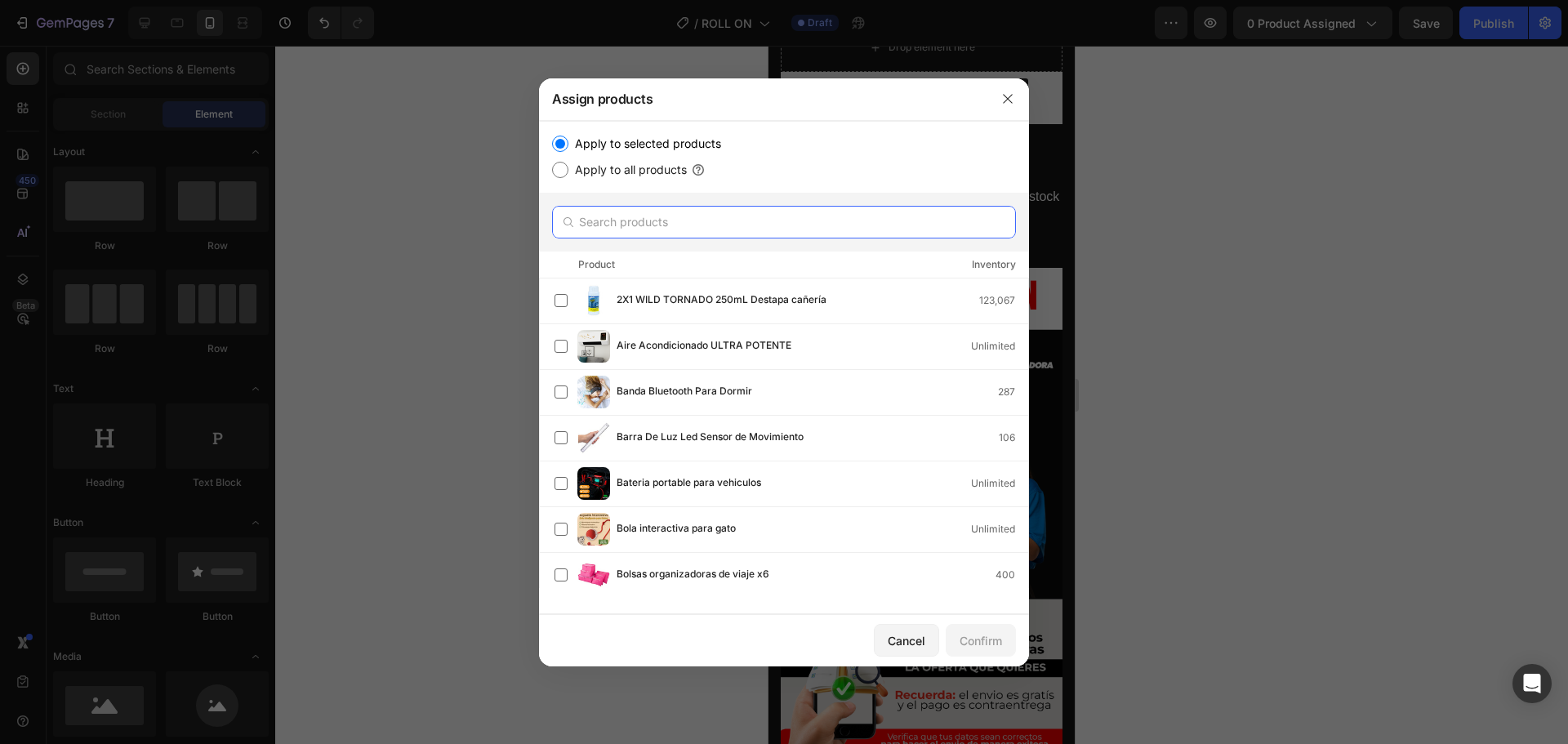
click at [667, 225] on input "text" at bounding box center [784, 222] width 464 height 33
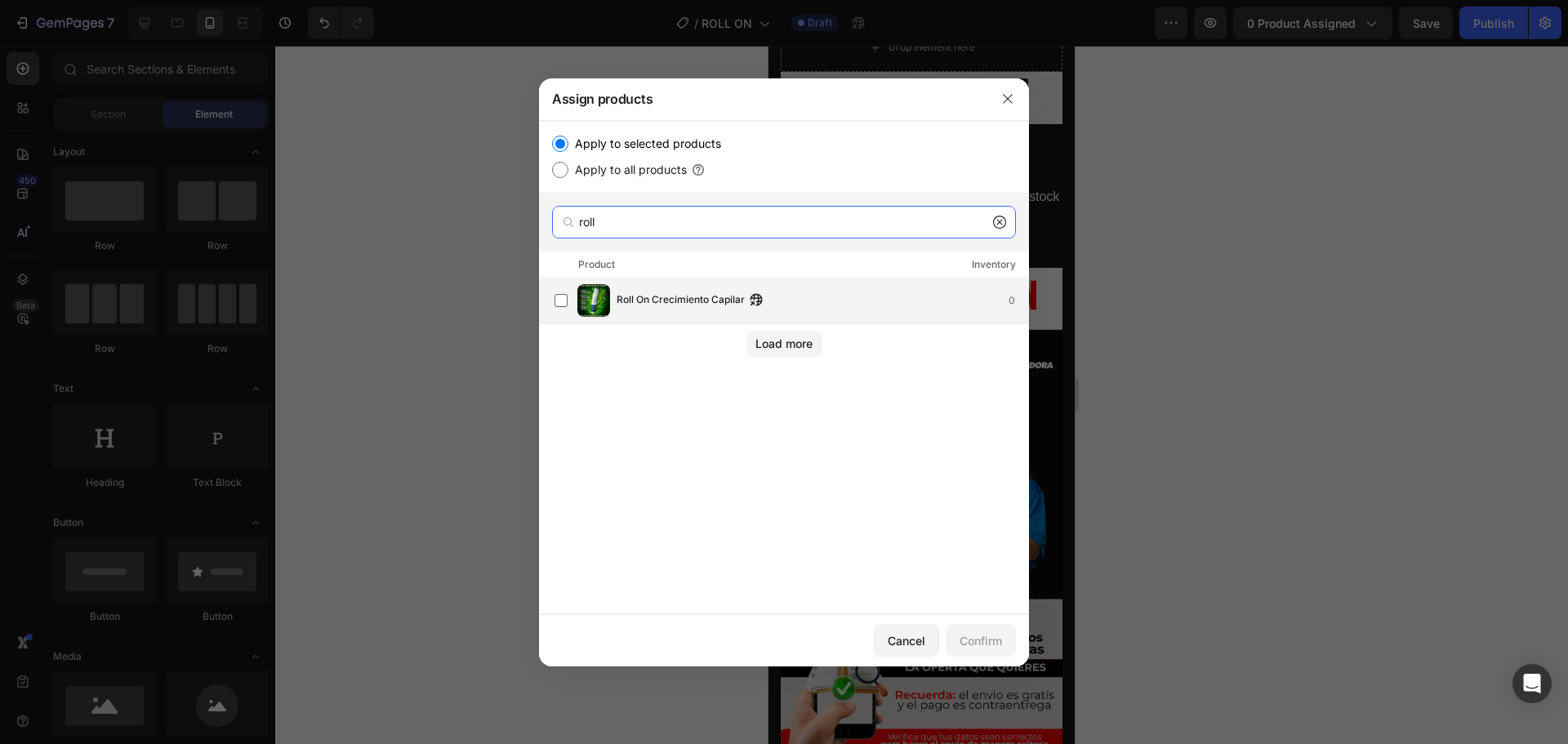
type input "roll"
click at [686, 296] on span "Roll On Crecimiento Capilar" at bounding box center [681, 300] width 129 height 18
click at [960, 636] on div "Confirm" at bounding box center [982, 641] width 43 height 18
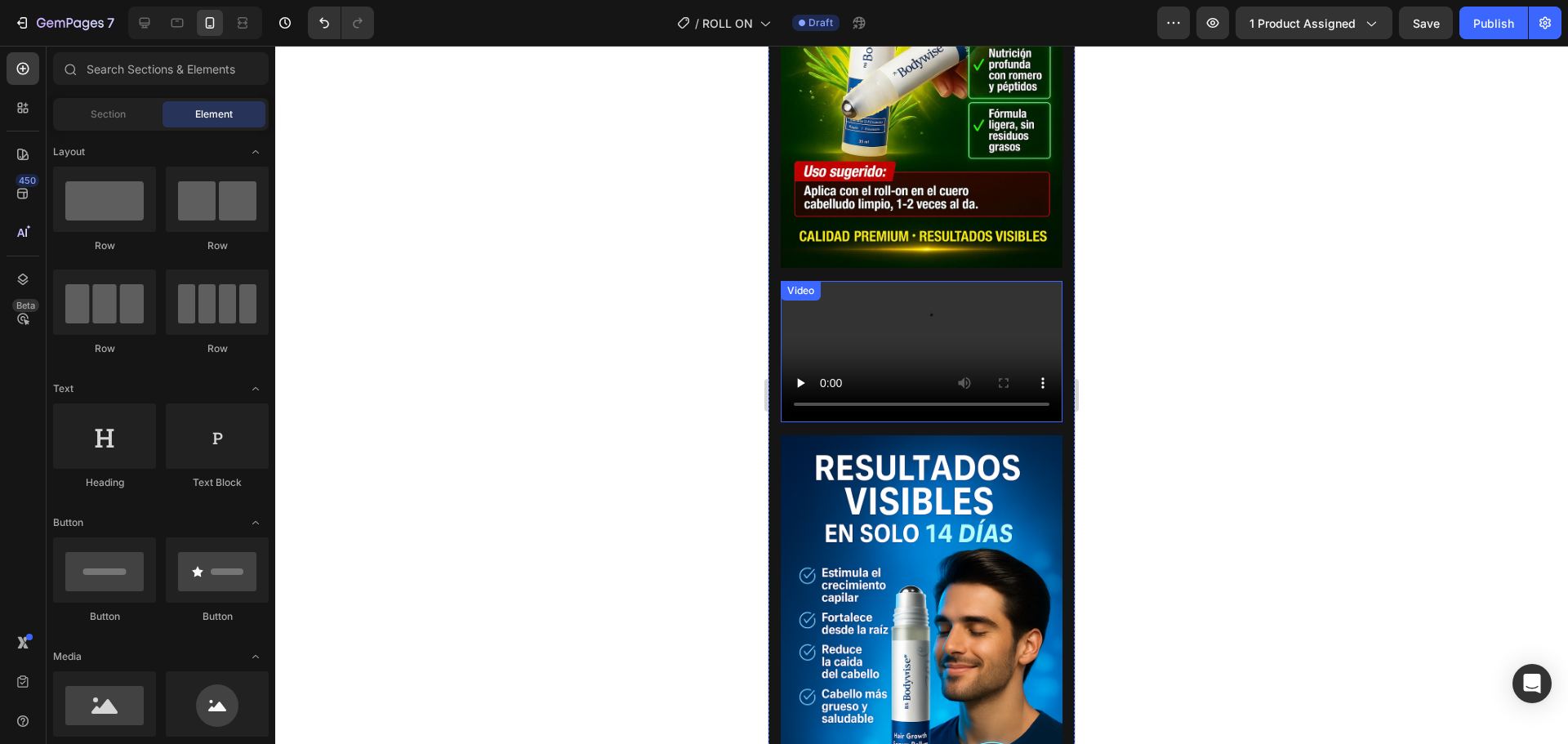
scroll to position [1715, 0]
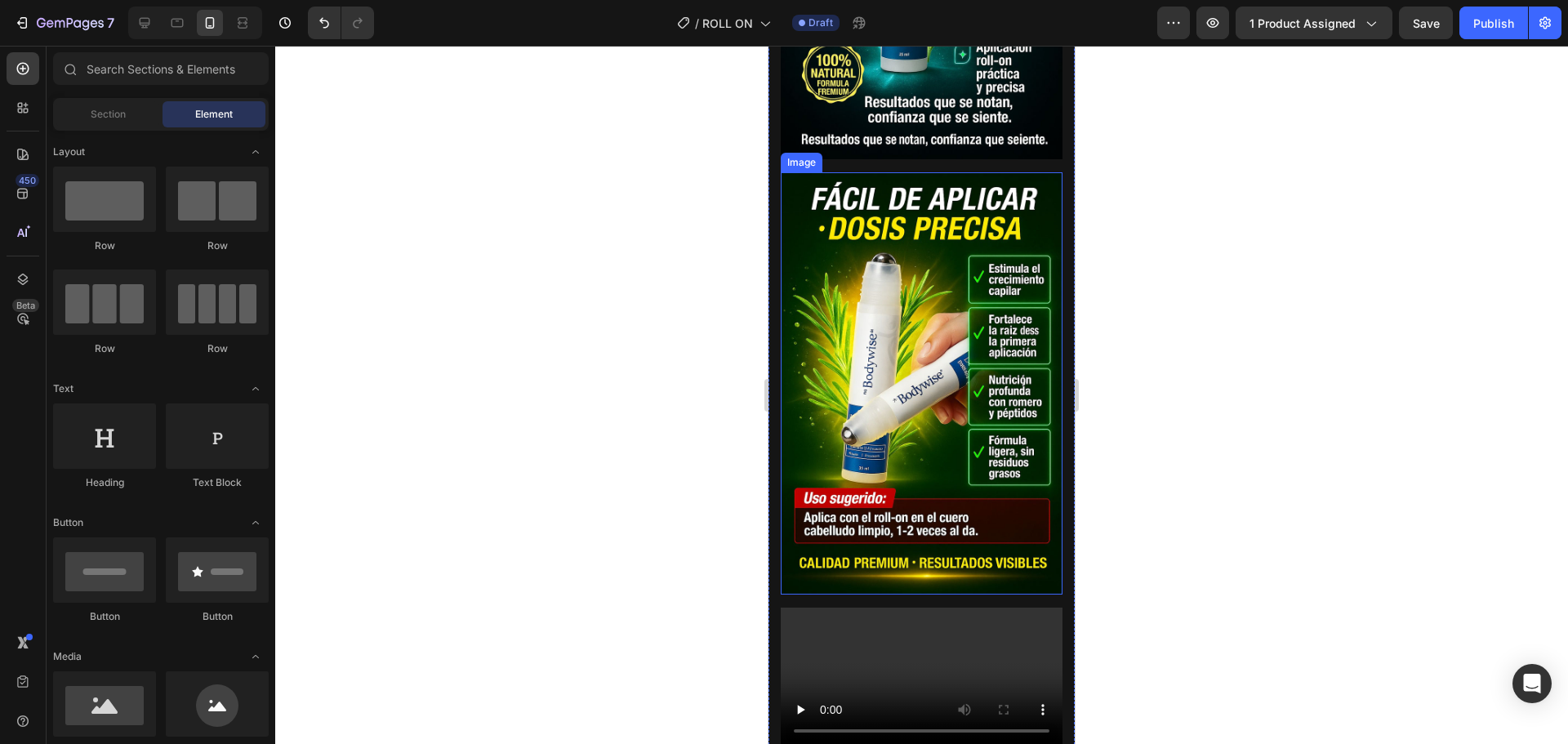
click at [974, 453] on img at bounding box center [921, 384] width 281 height 423
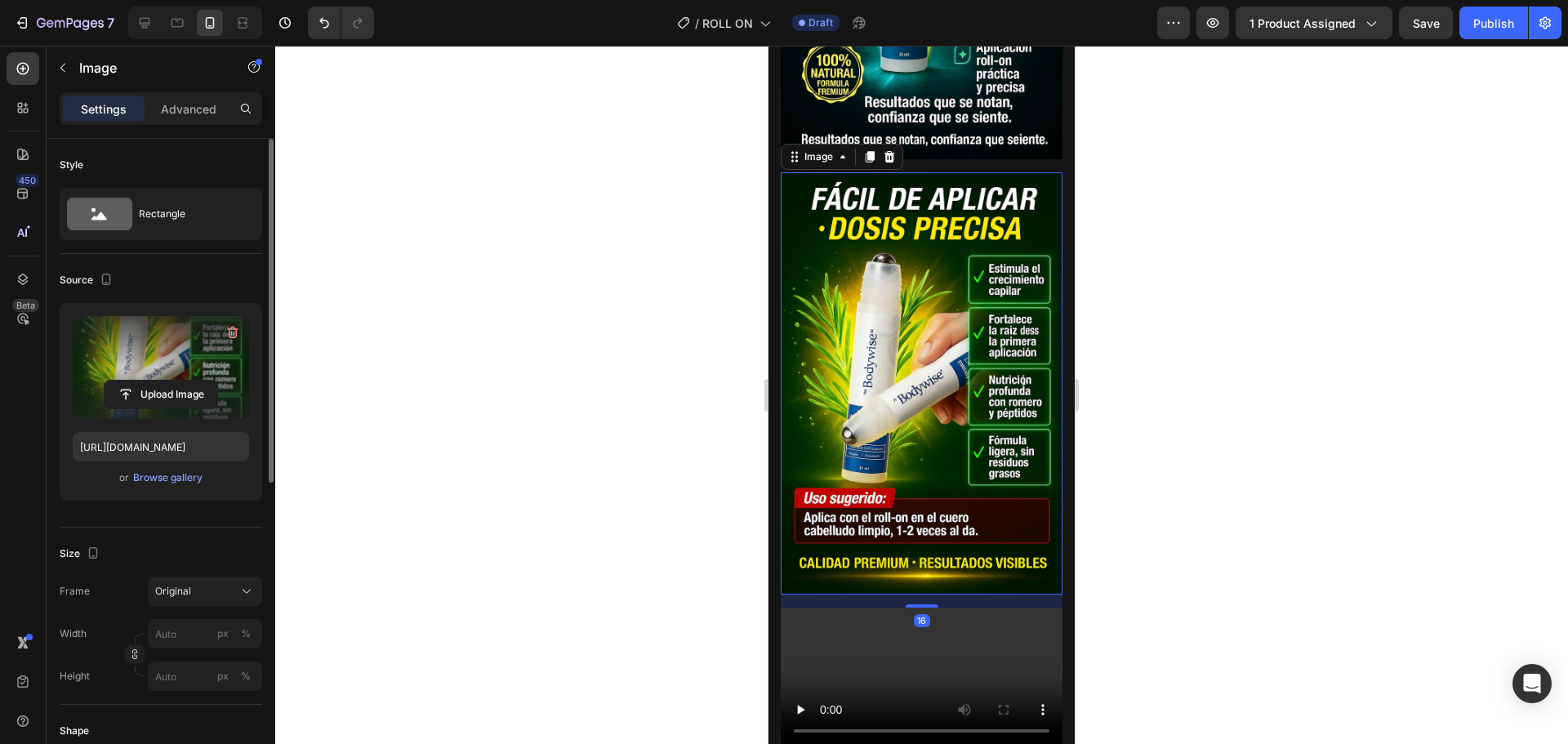
click at [178, 358] on label at bounding box center [161, 368] width 176 height 103
click at [178, 381] on input "file" at bounding box center [161, 394] width 113 height 28
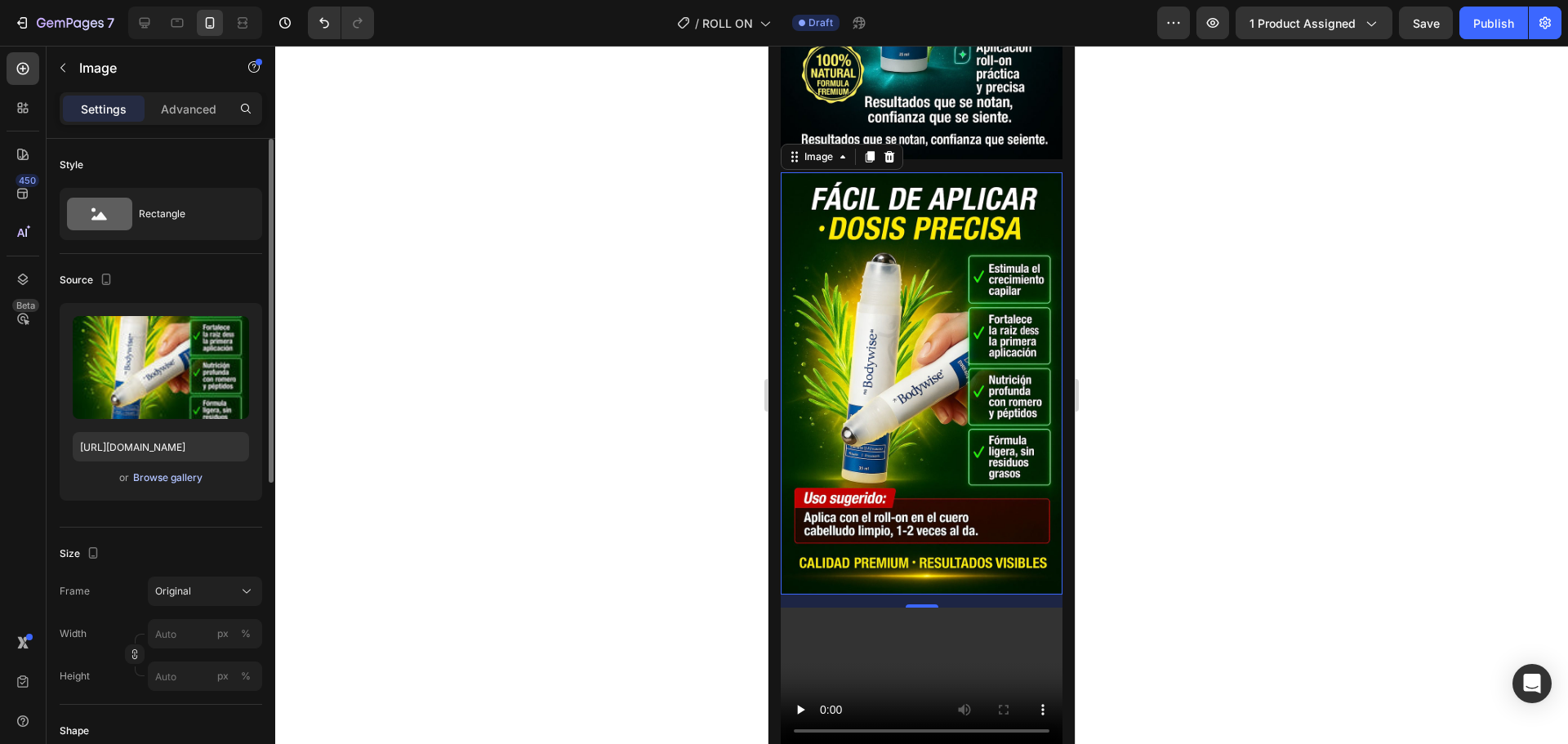
click at [180, 474] on div "Browse gallery" at bounding box center [168, 477] width 69 height 15
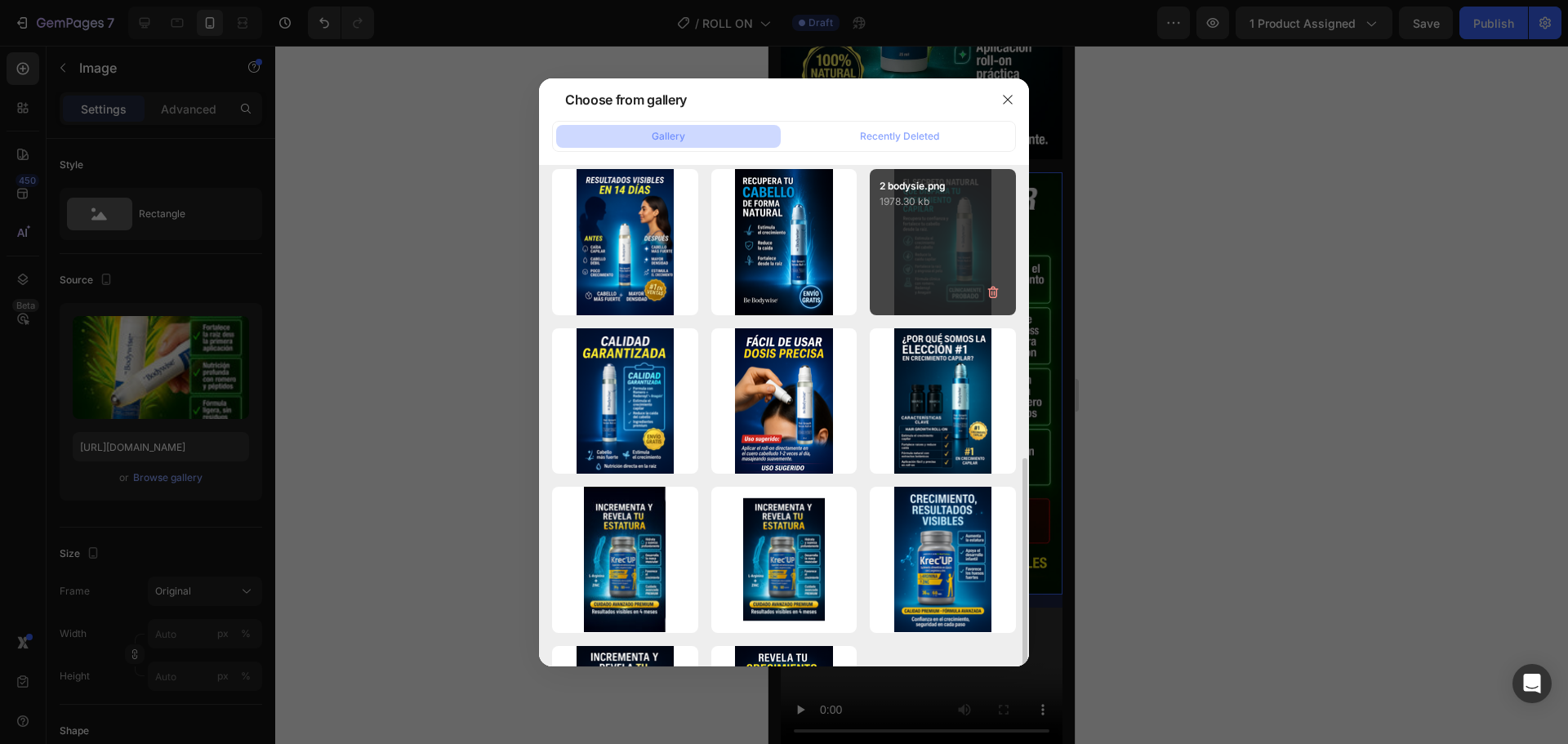
scroll to position [408, 0]
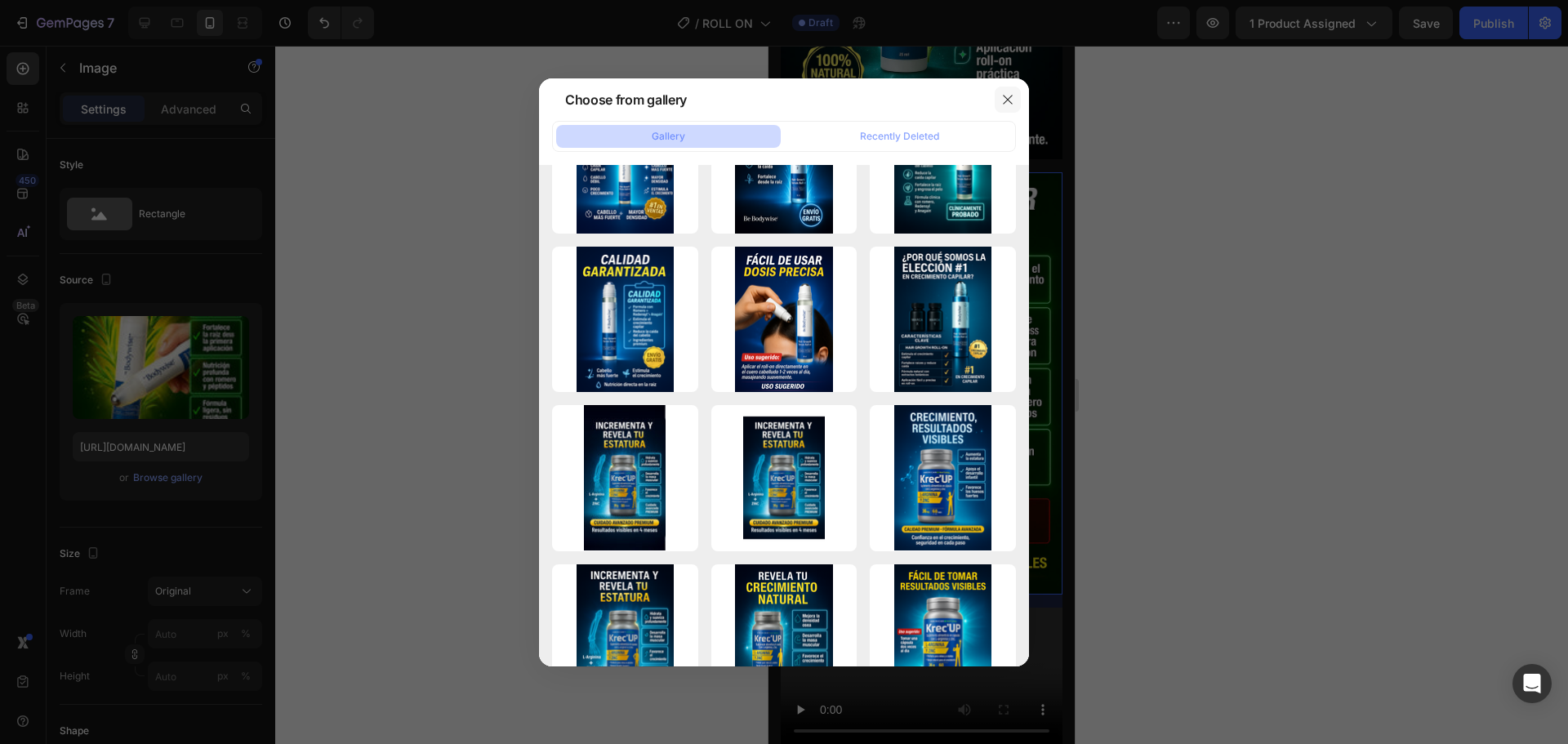
click at [1016, 91] on button "button" at bounding box center [1008, 99] width 26 height 26
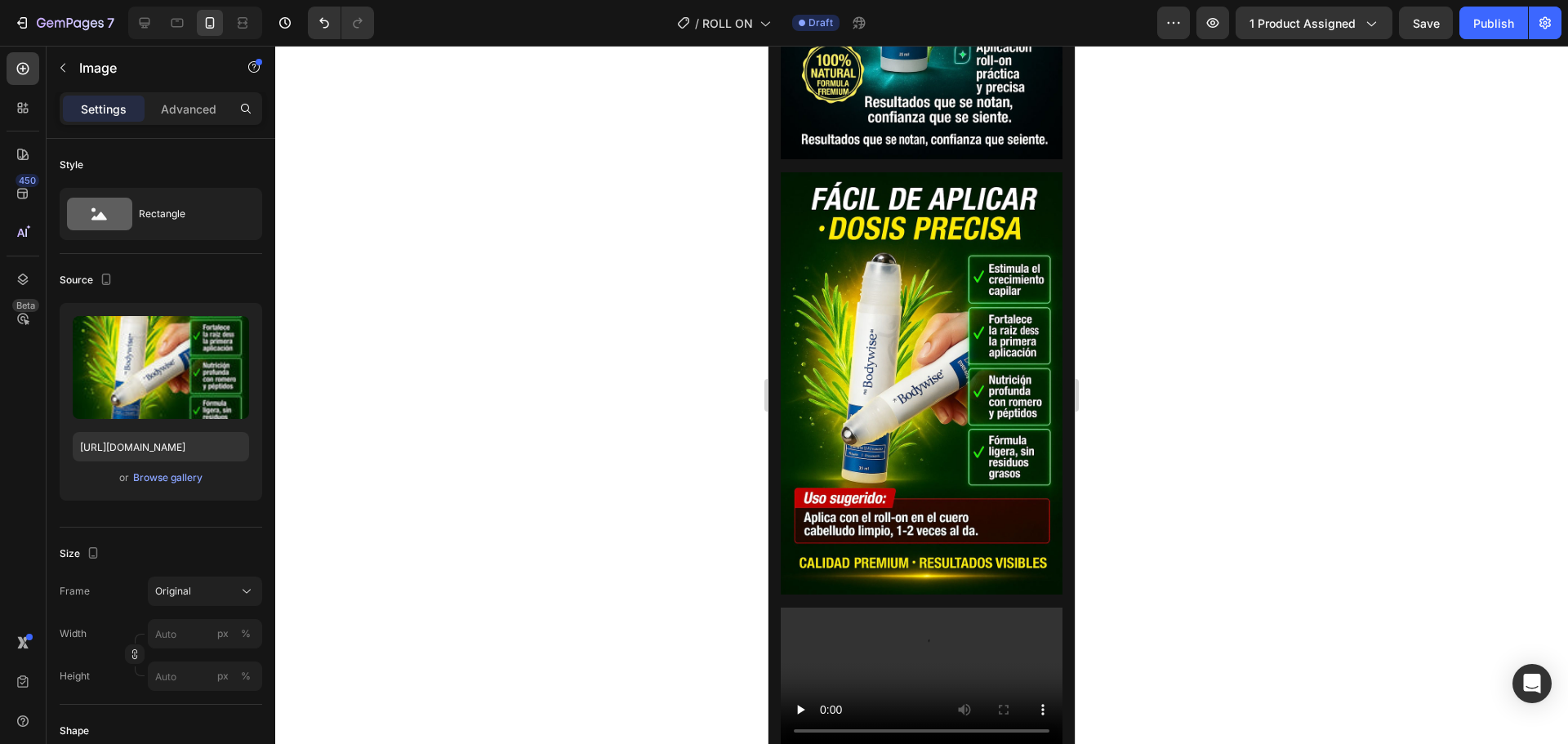
scroll to position [1797, 0]
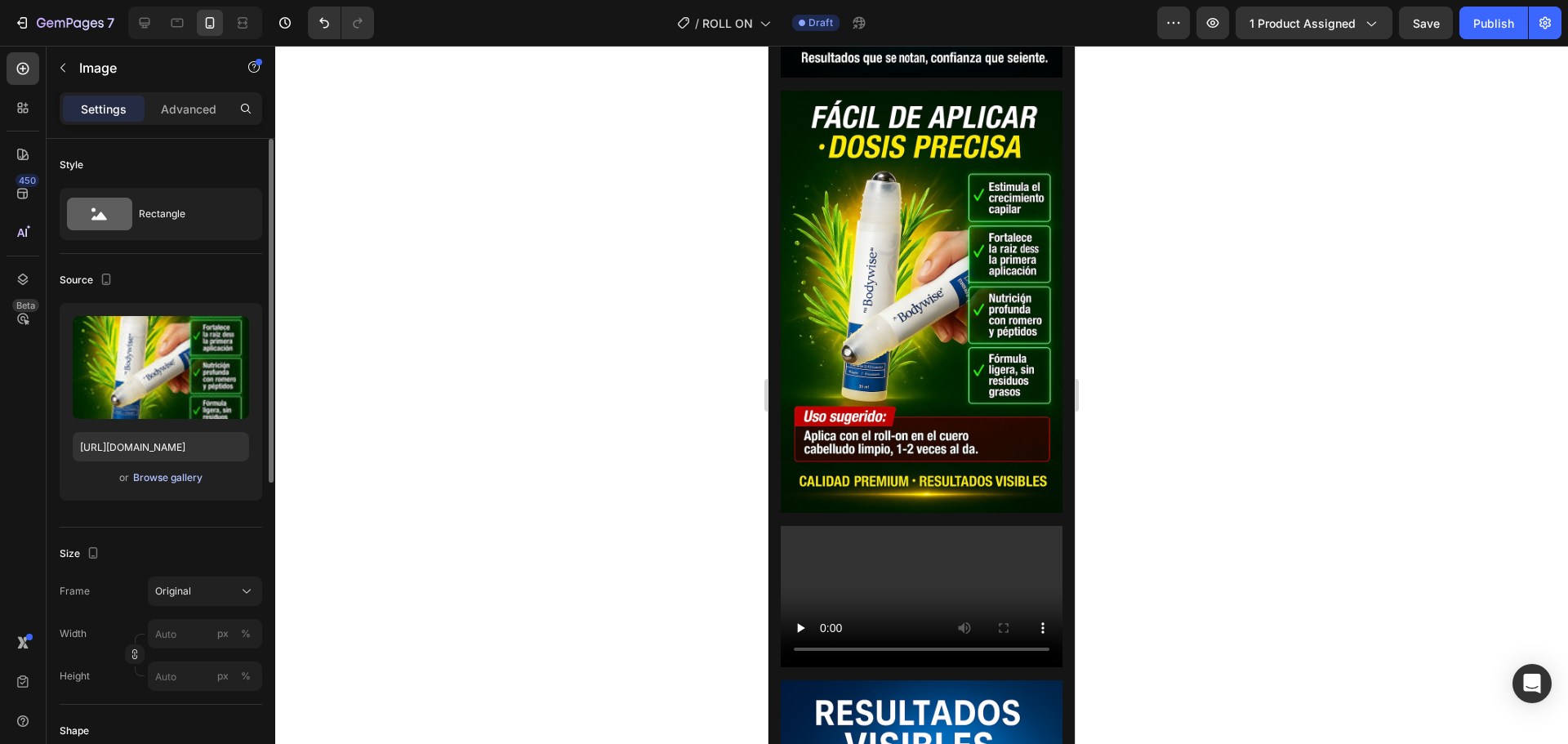
click at [150, 473] on div "Browse gallery" at bounding box center [168, 477] width 69 height 15
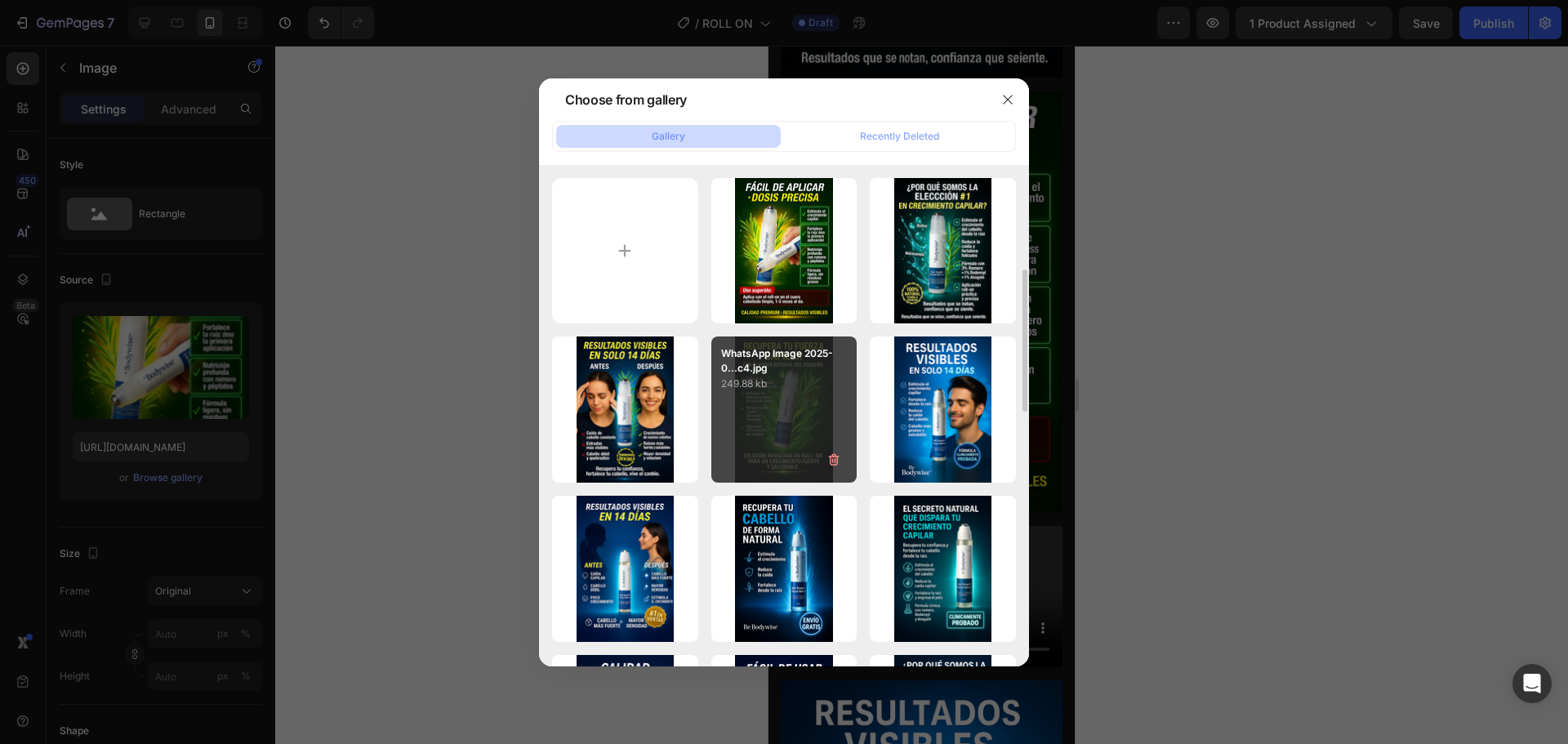
scroll to position [245, 0]
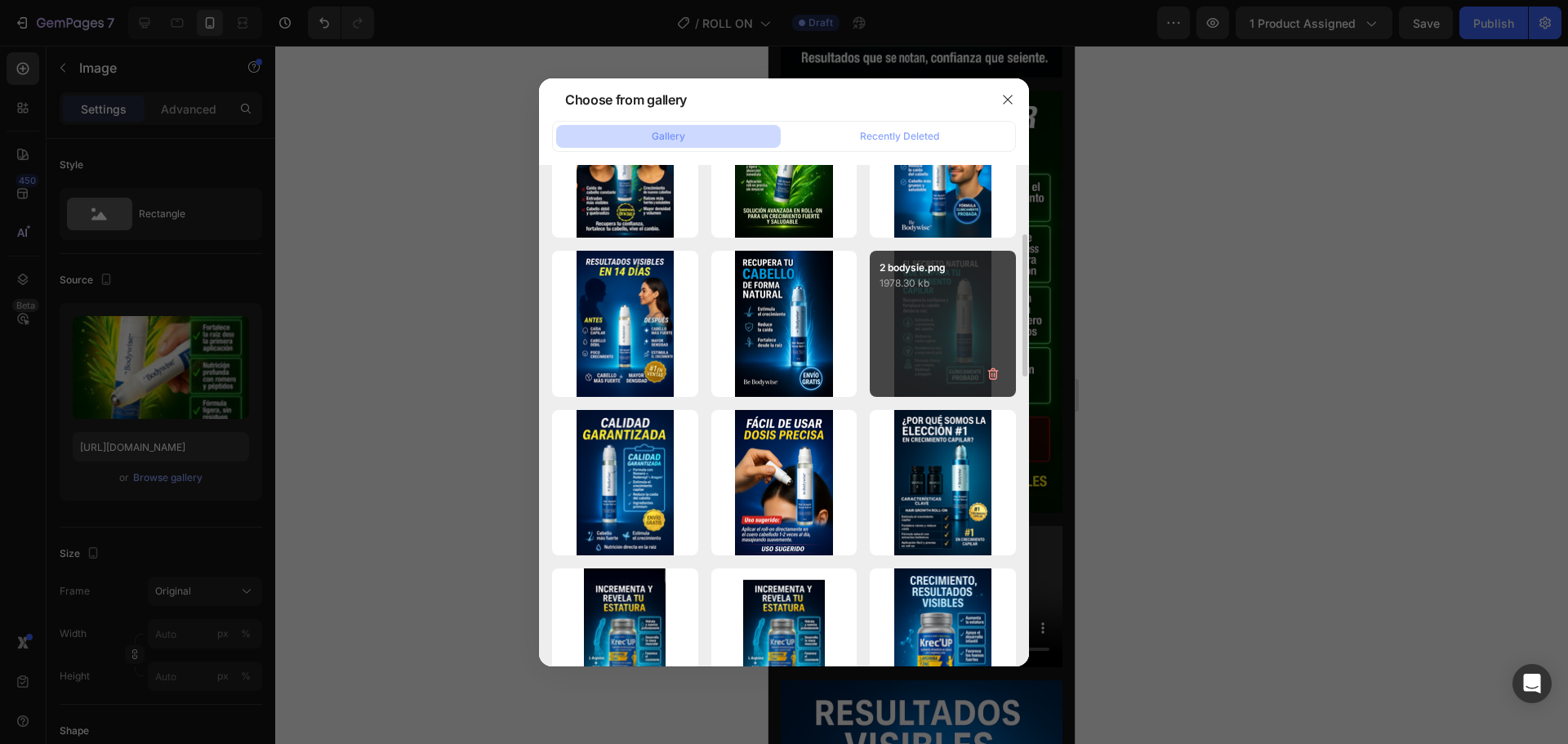
click at [939, 324] on div "2 bodysie.png 1978.30 kb" at bounding box center [943, 323] width 146 height 146
type input "[URL][DOMAIN_NAME]"
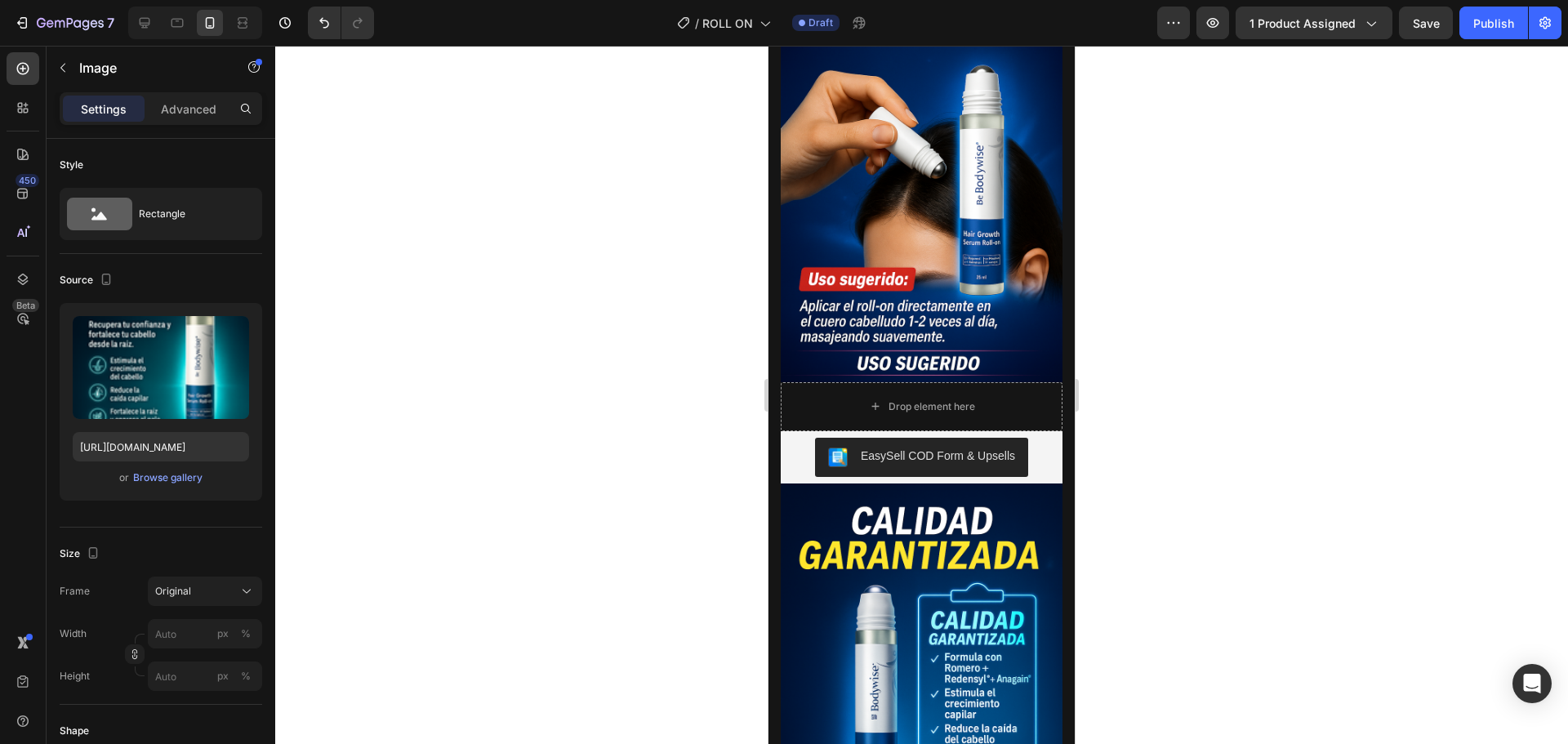
scroll to position [3022, 0]
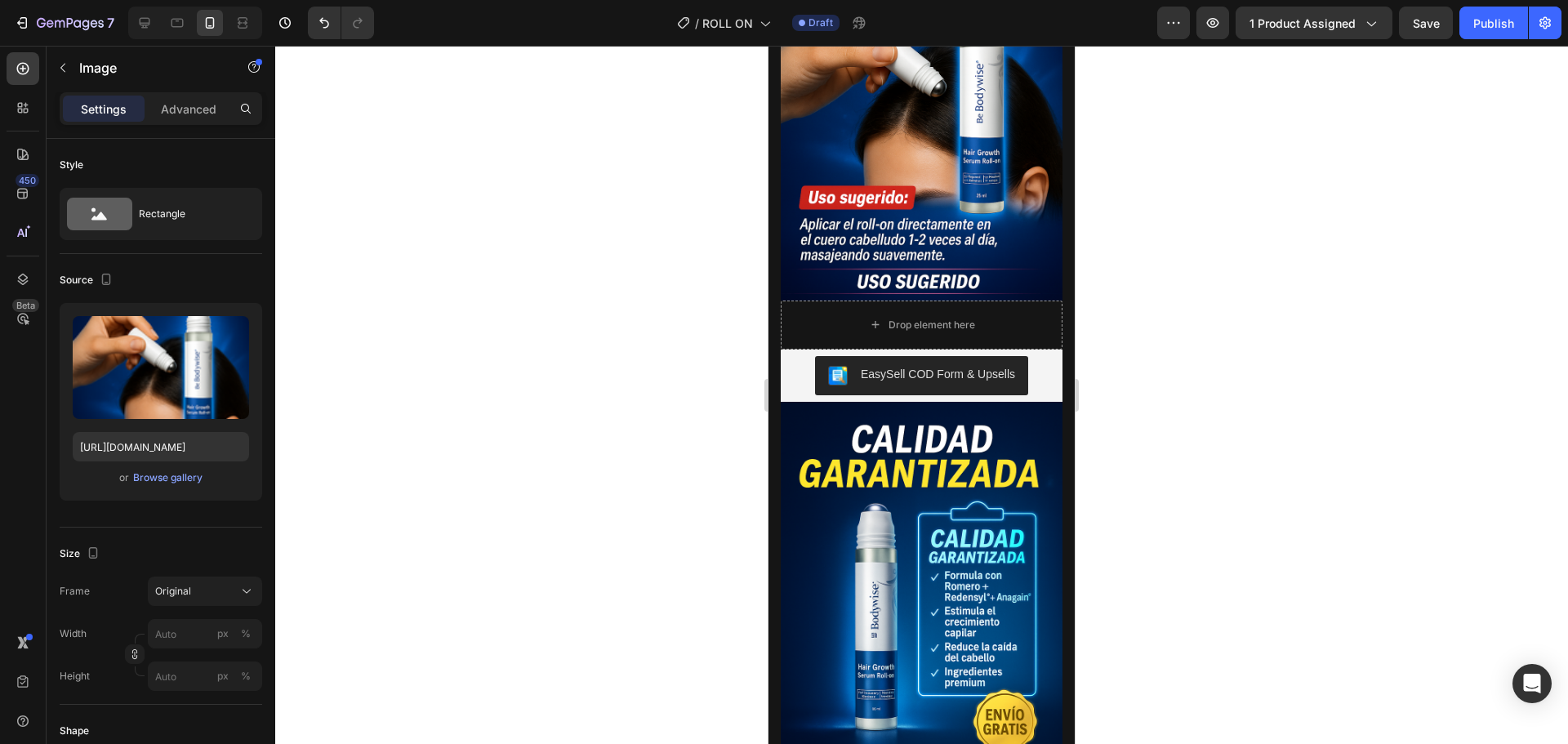
click at [943, 301] on img at bounding box center [921, 89] width 281 height 423
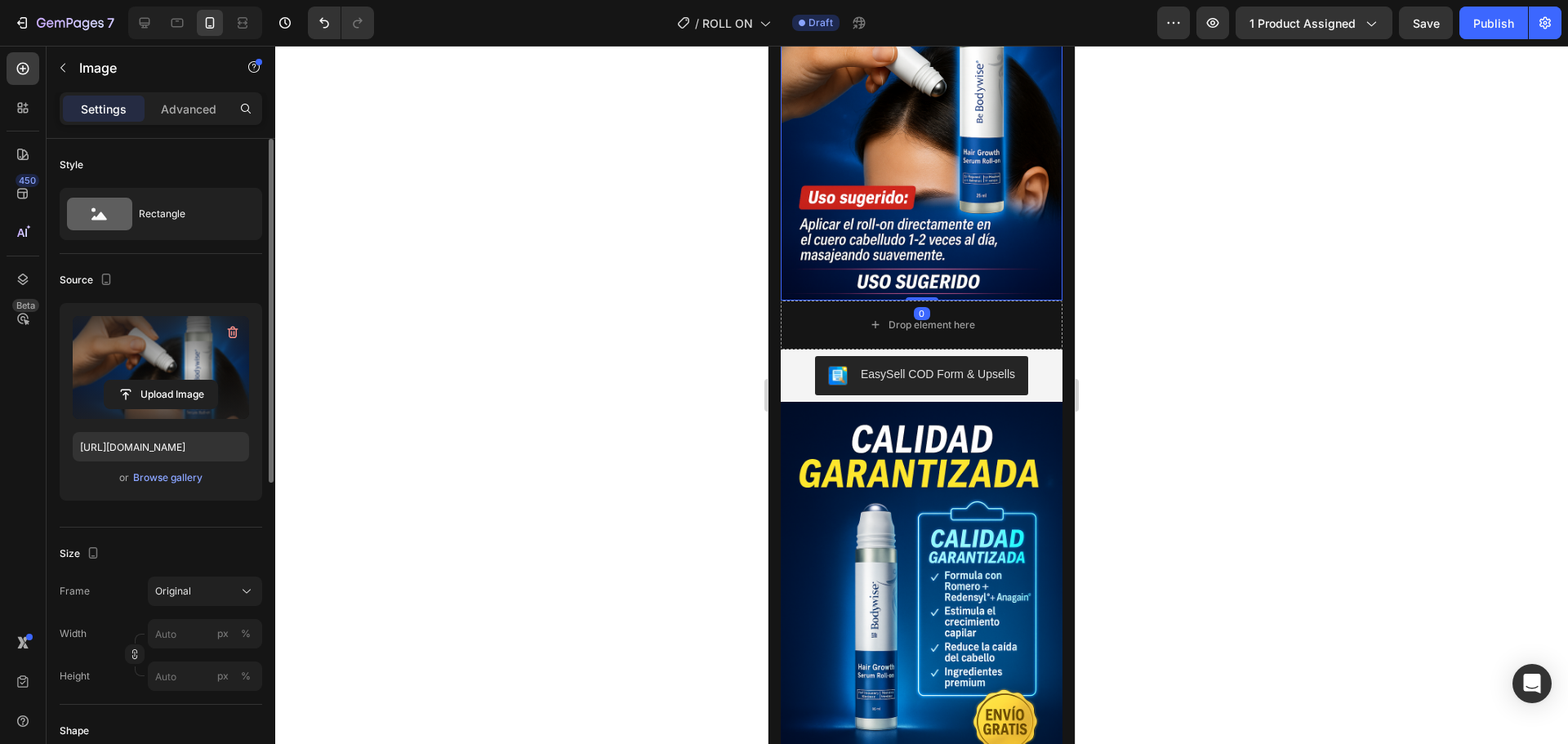
click at [172, 371] on label at bounding box center [161, 368] width 176 height 103
click at [172, 381] on input "file" at bounding box center [161, 394] width 113 height 28
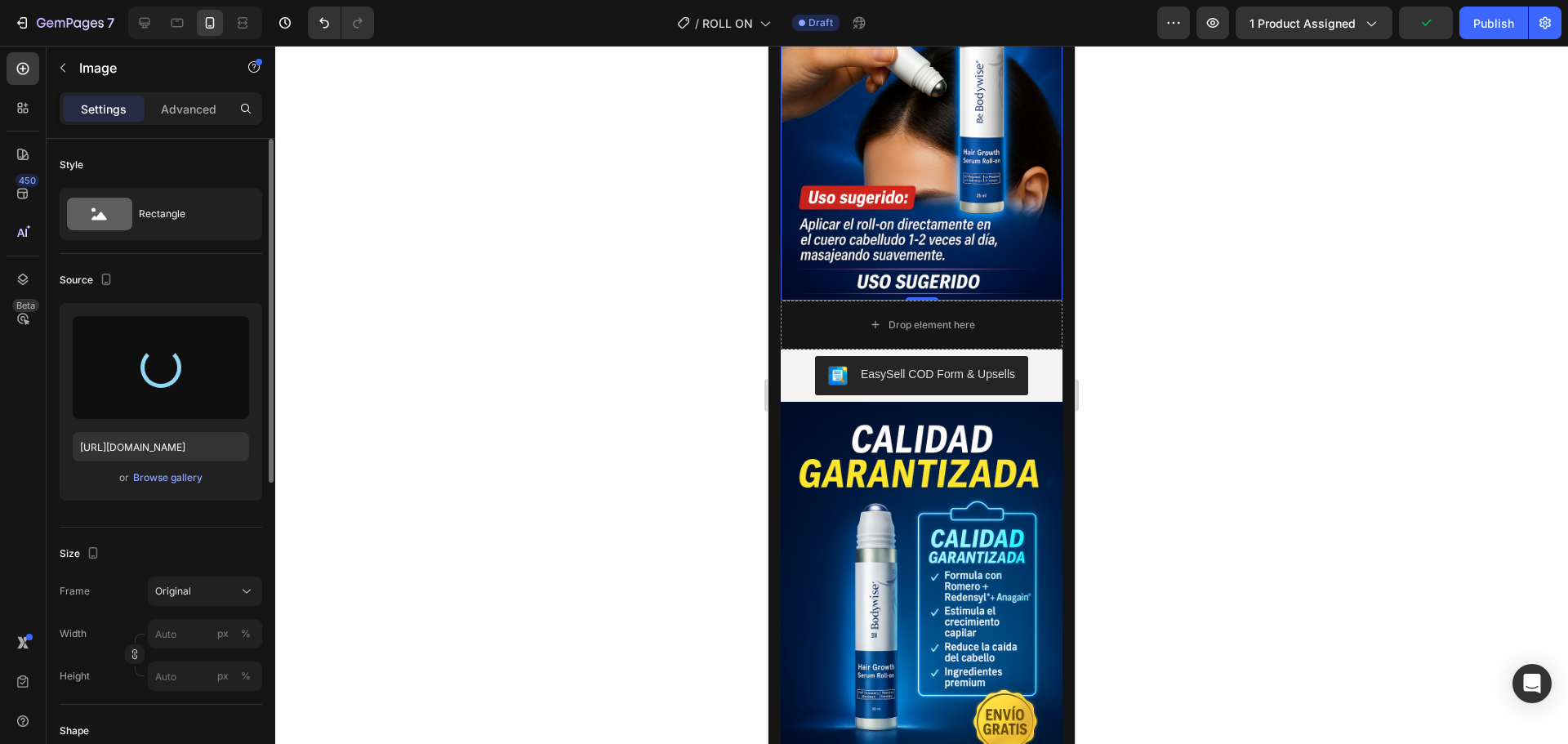
type input "[URL][DOMAIN_NAME]"
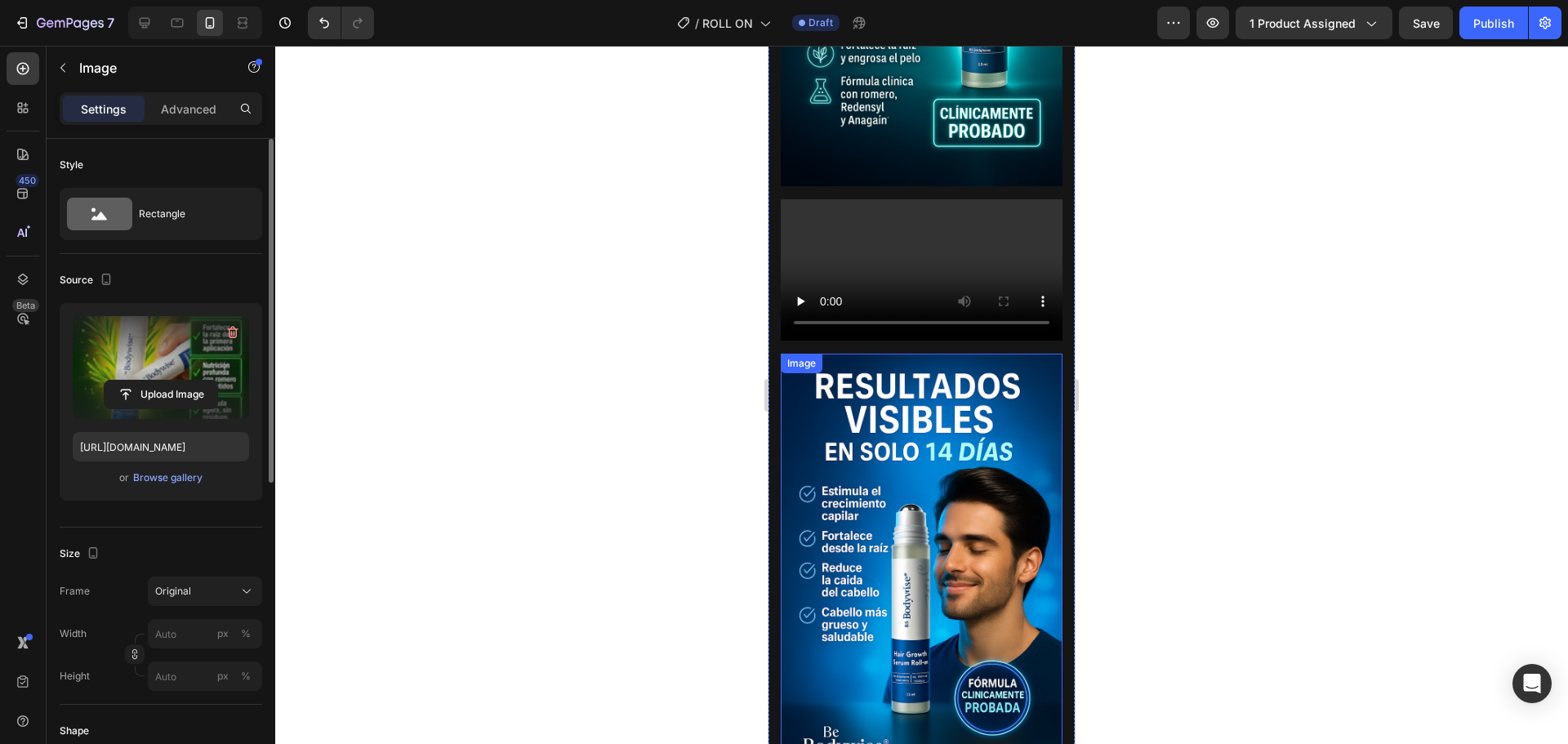
scroll to position [1797, 0]
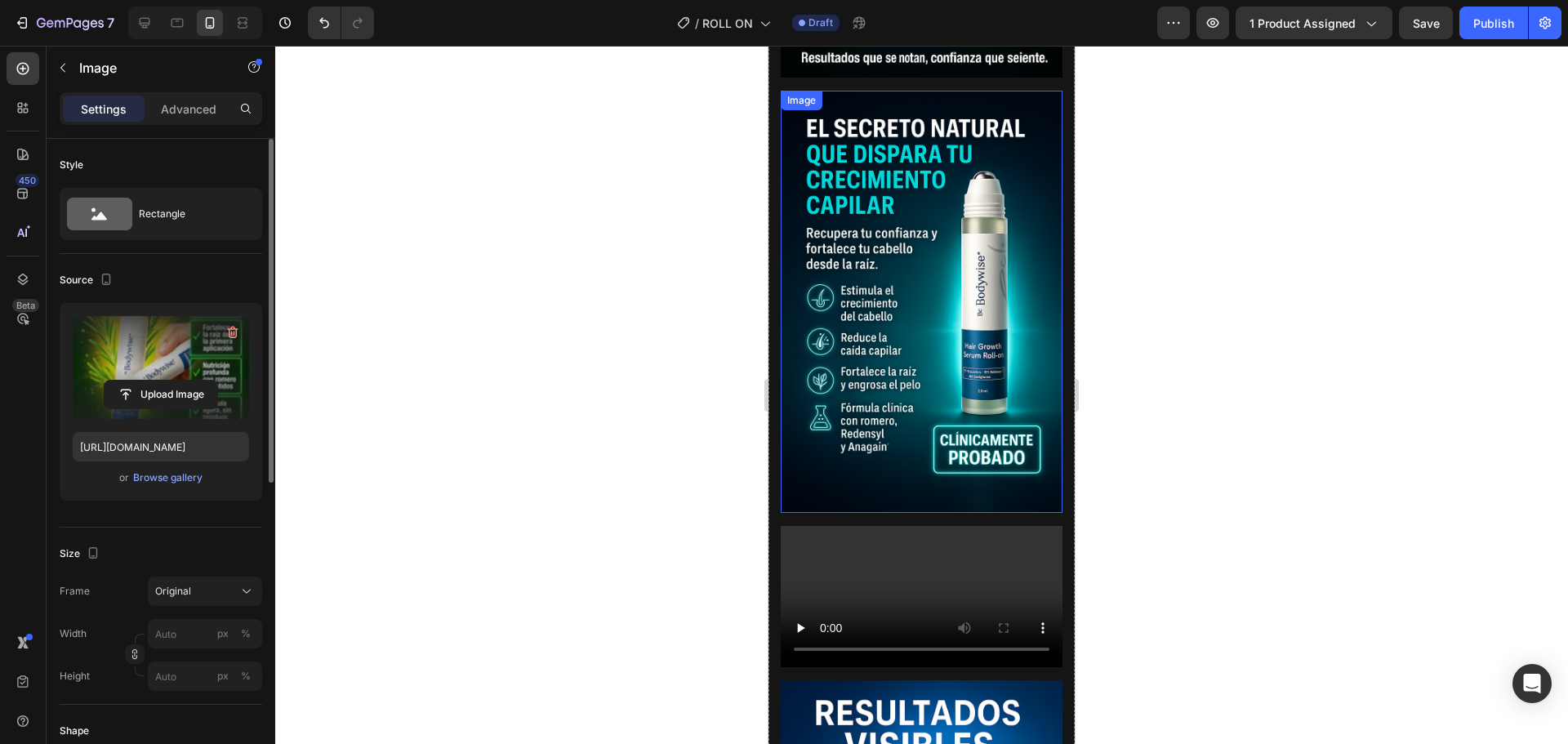
click at [936, 280] on img at bounding box center [921, 302] width 281 height 423
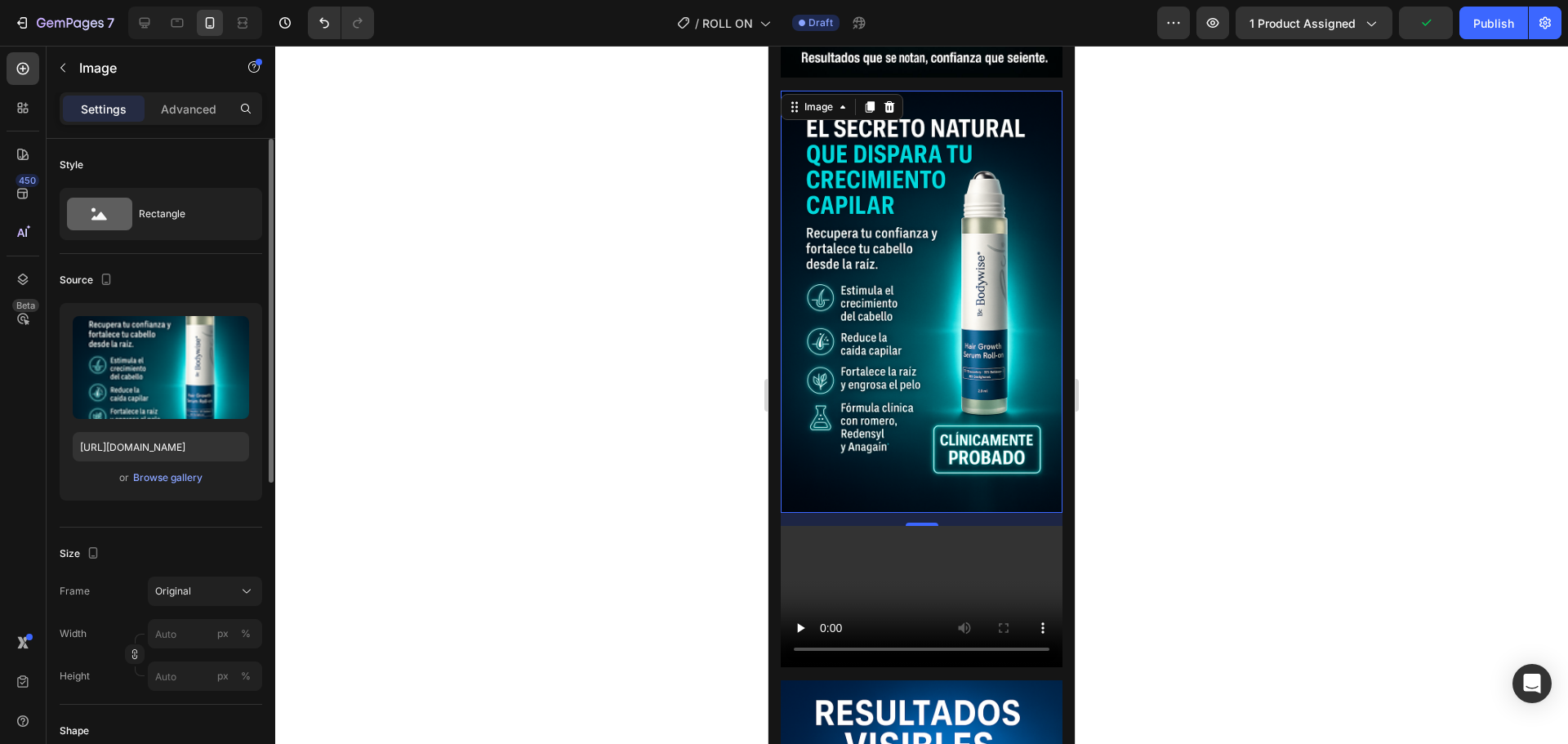
click at [932, 192] on img at bounding box center [921, 302] width 281 height 423
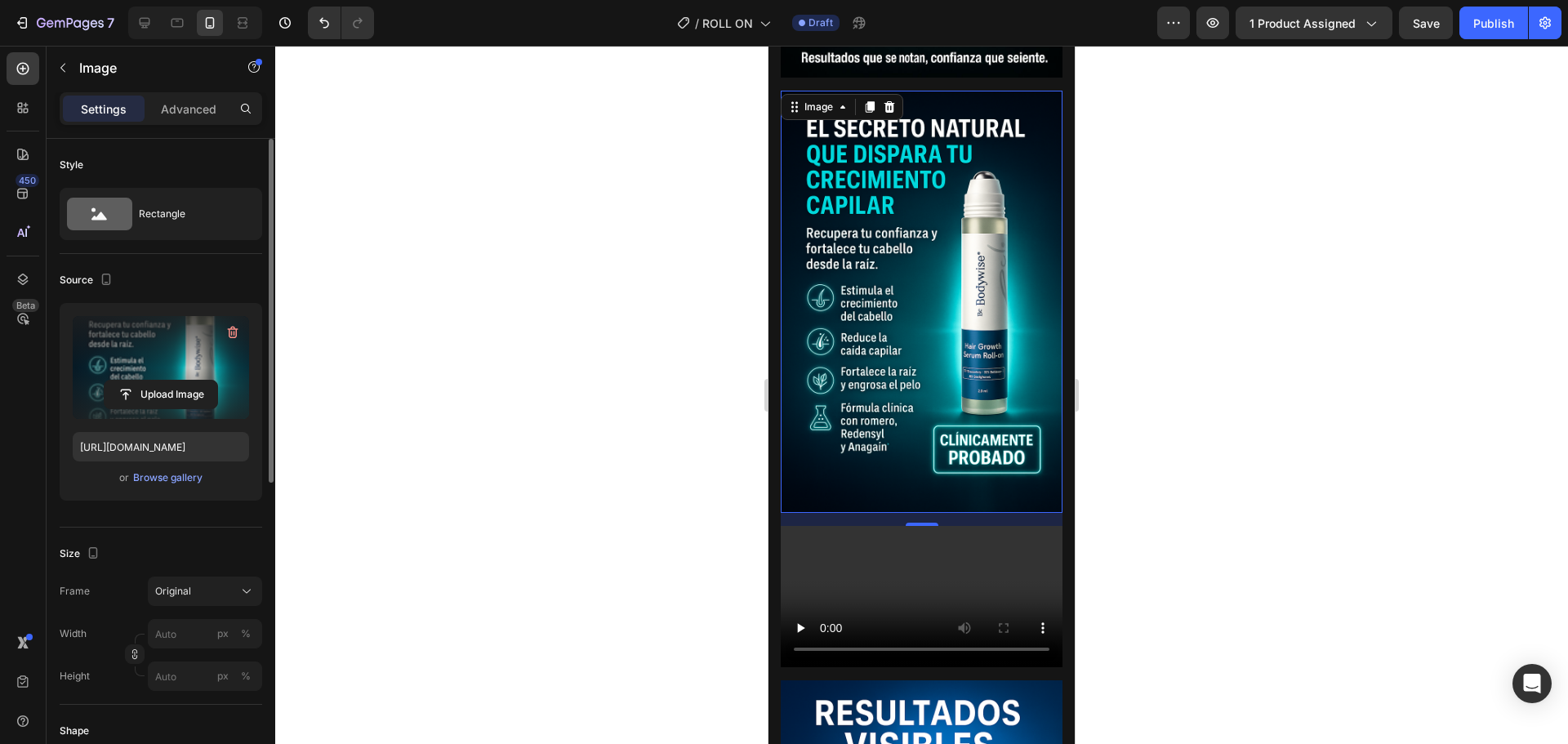
click at [134, 377] on label at bounding box center [161, 368] width 176 height 103
click at [134, 381] on input "file" at bounding box center [161, 394] width 113 height 28
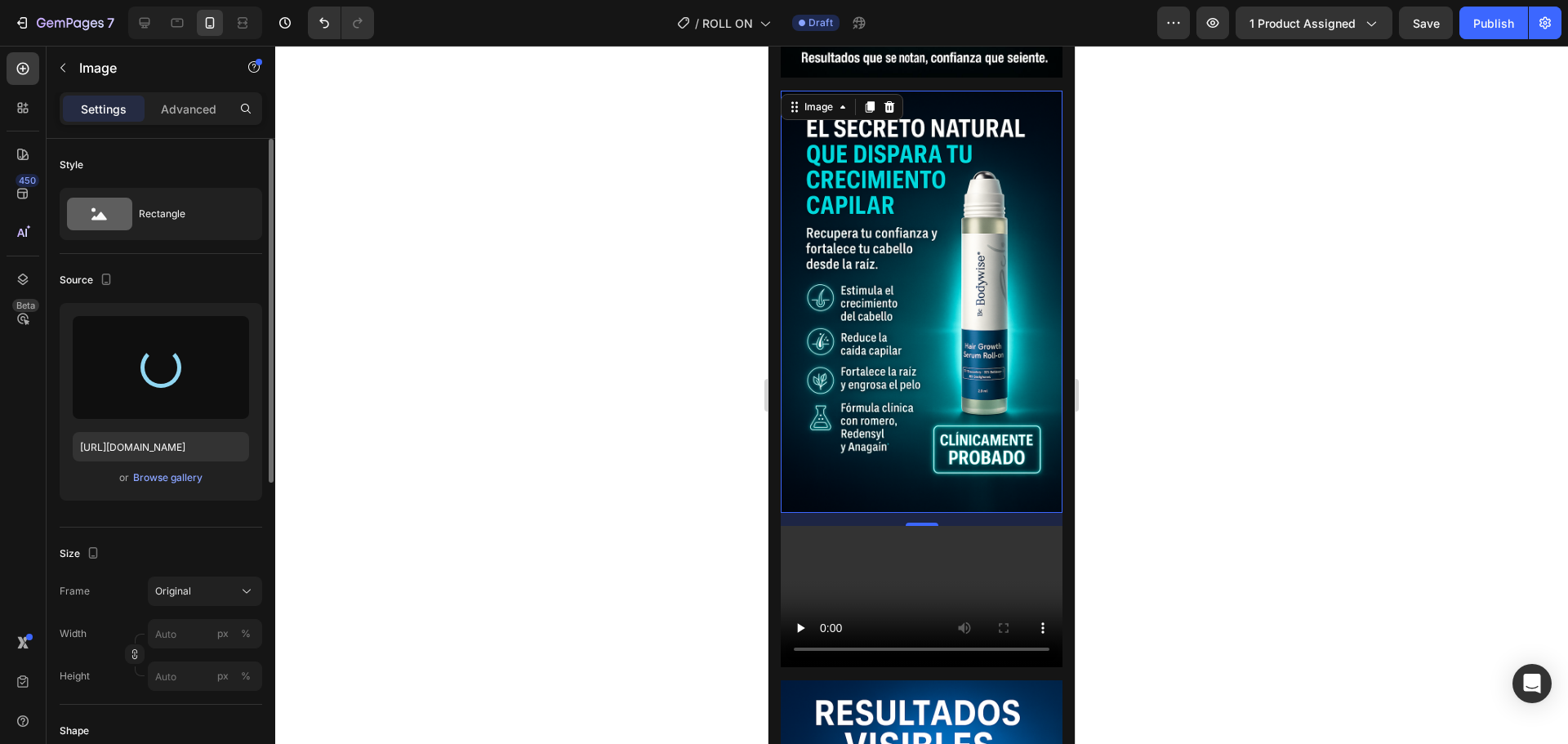
type input "[URL][DOMAIN_NAME]"
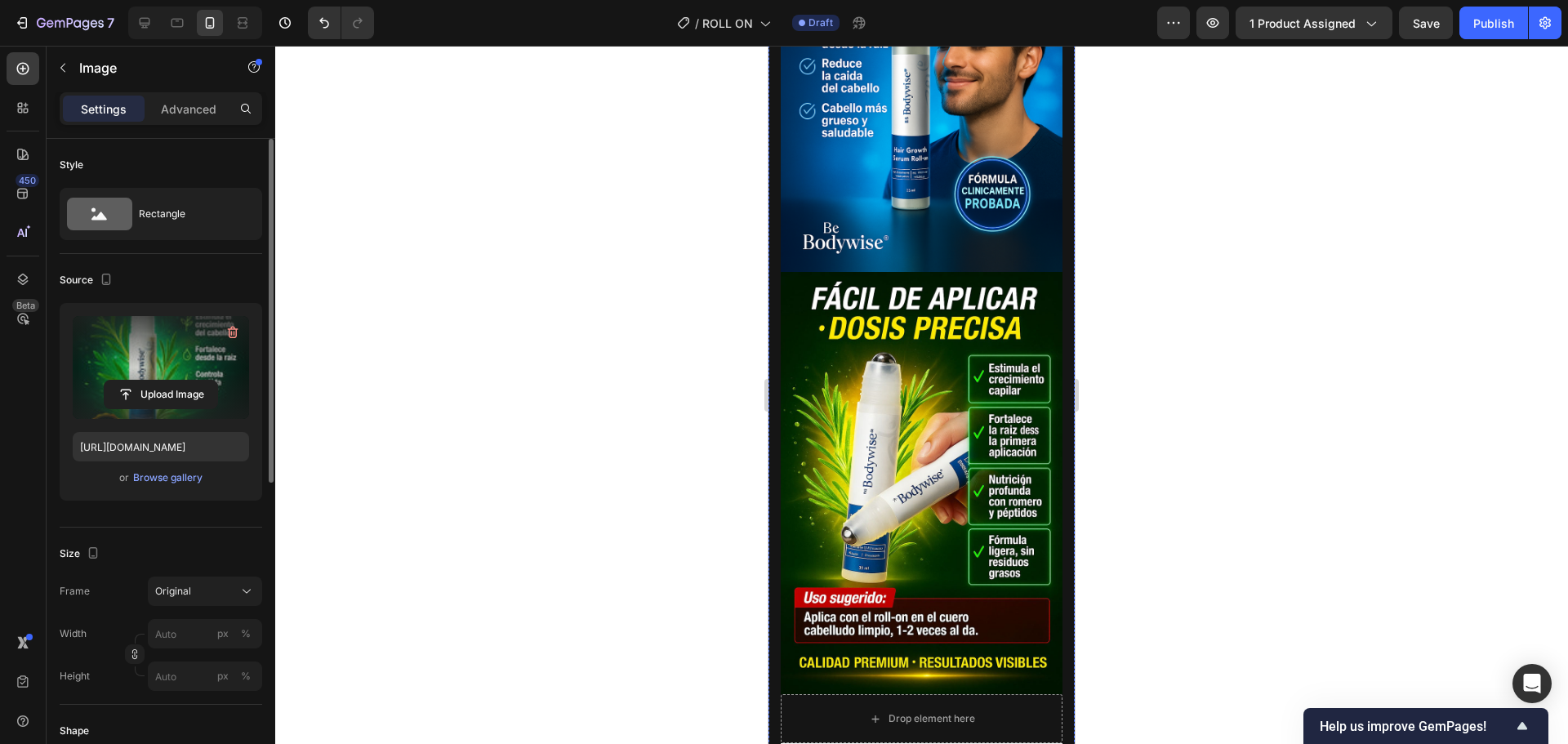
scroll to position [2614, 0]
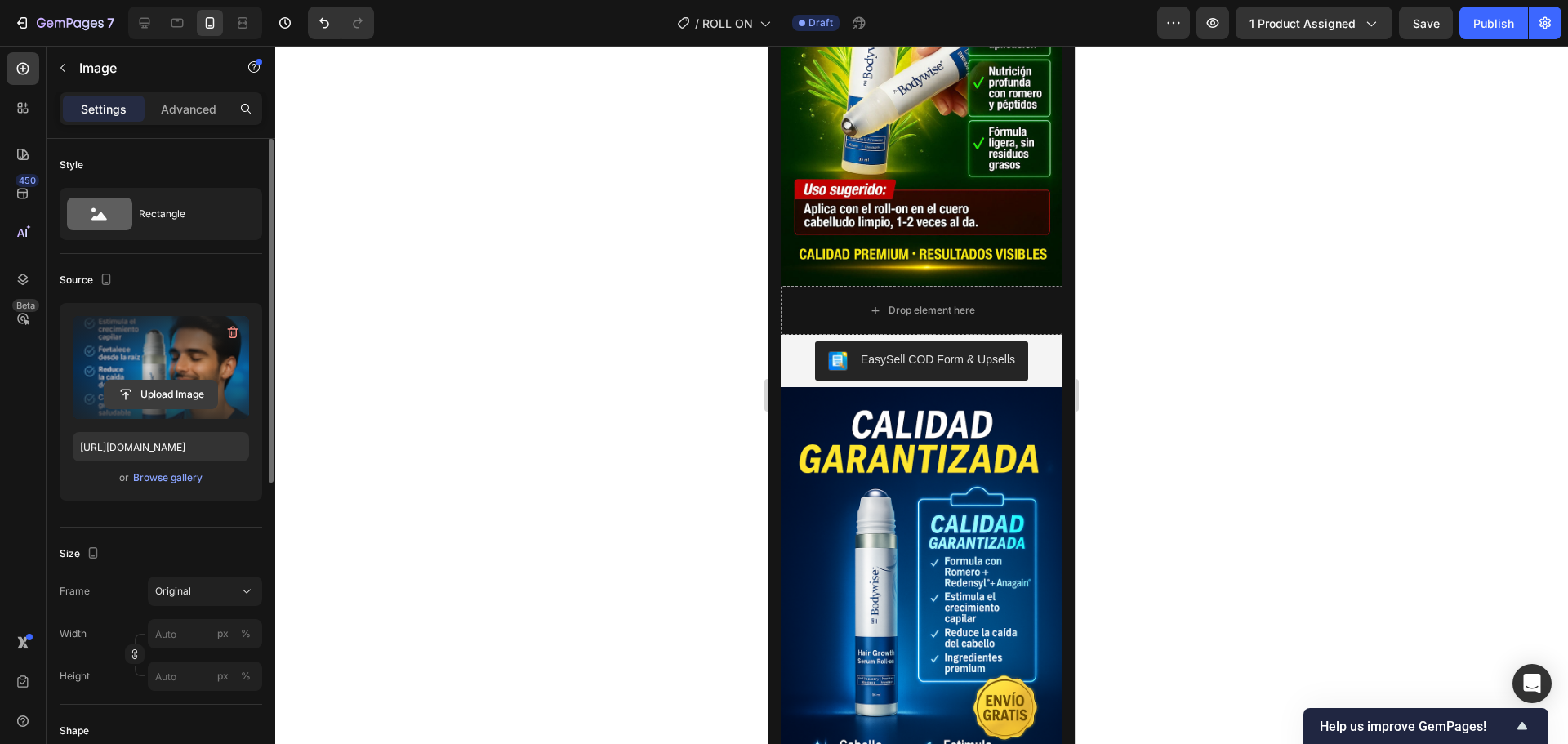
click at [163, 392] on input "file" at bounding box center [161, 394] width 113 height 28
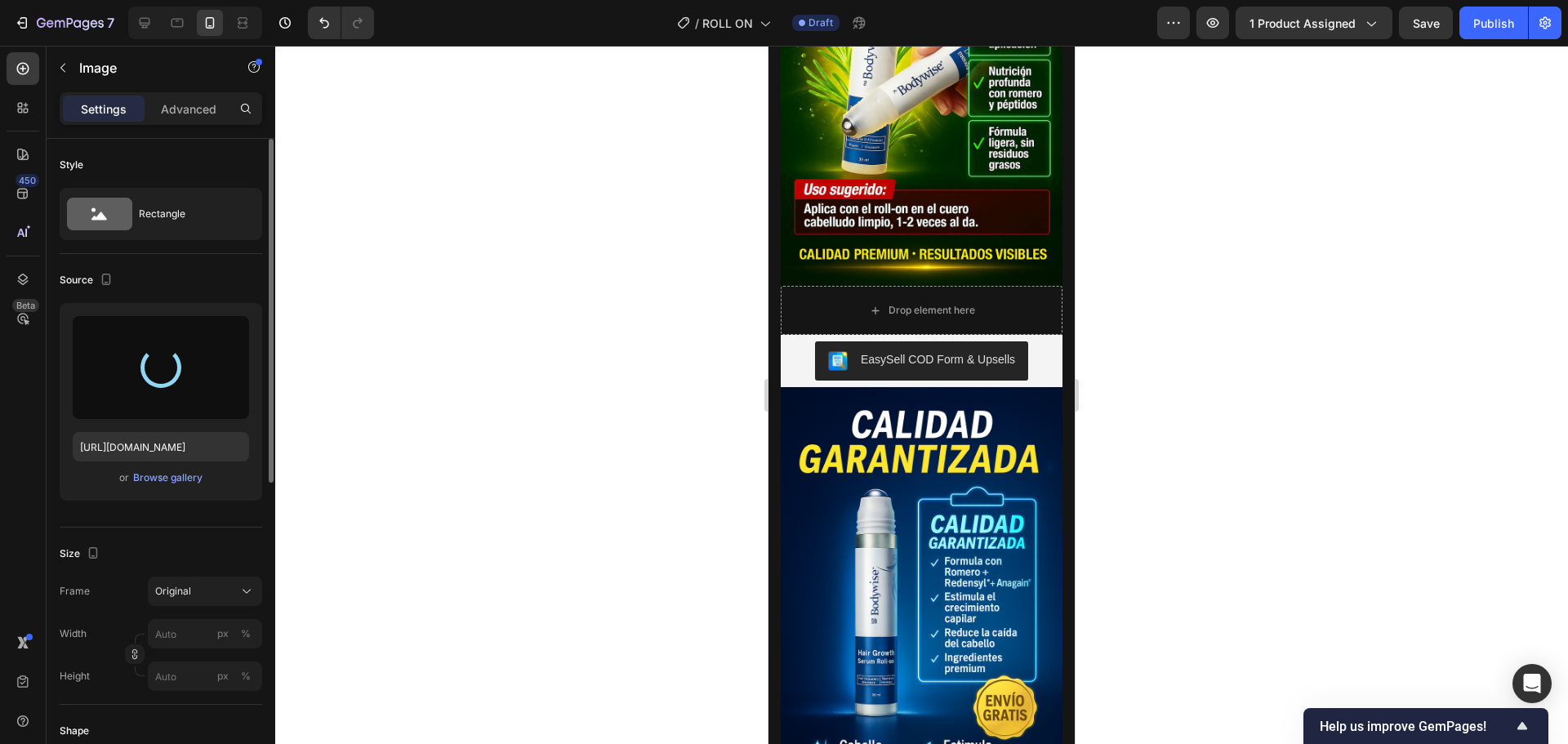
type input "[URL][DOMAIN_NAME]"
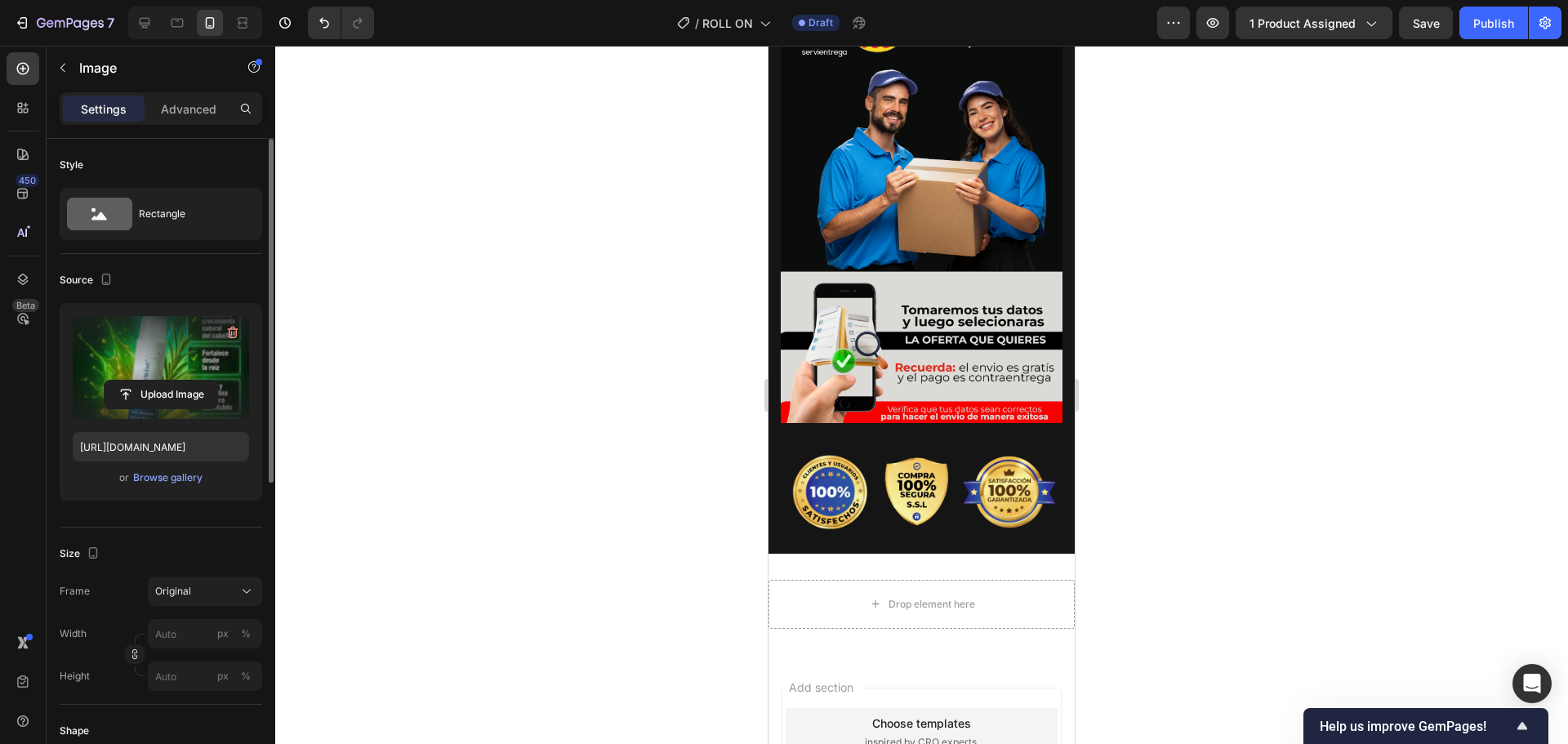
scroll to position [4656, 0]
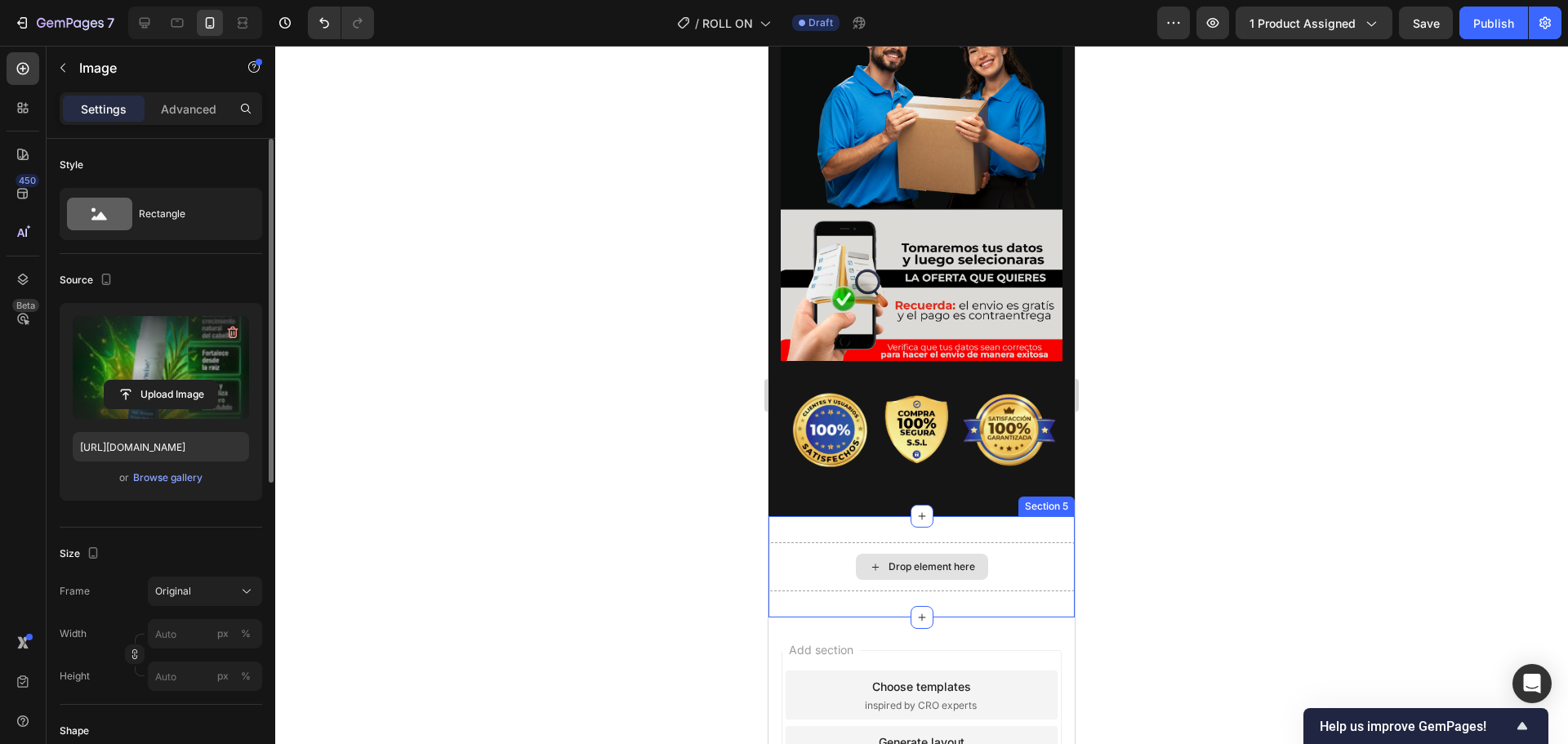
click at [904, 560] on div "Drop element here" at bounding box center [932, 566] width 87 height 13
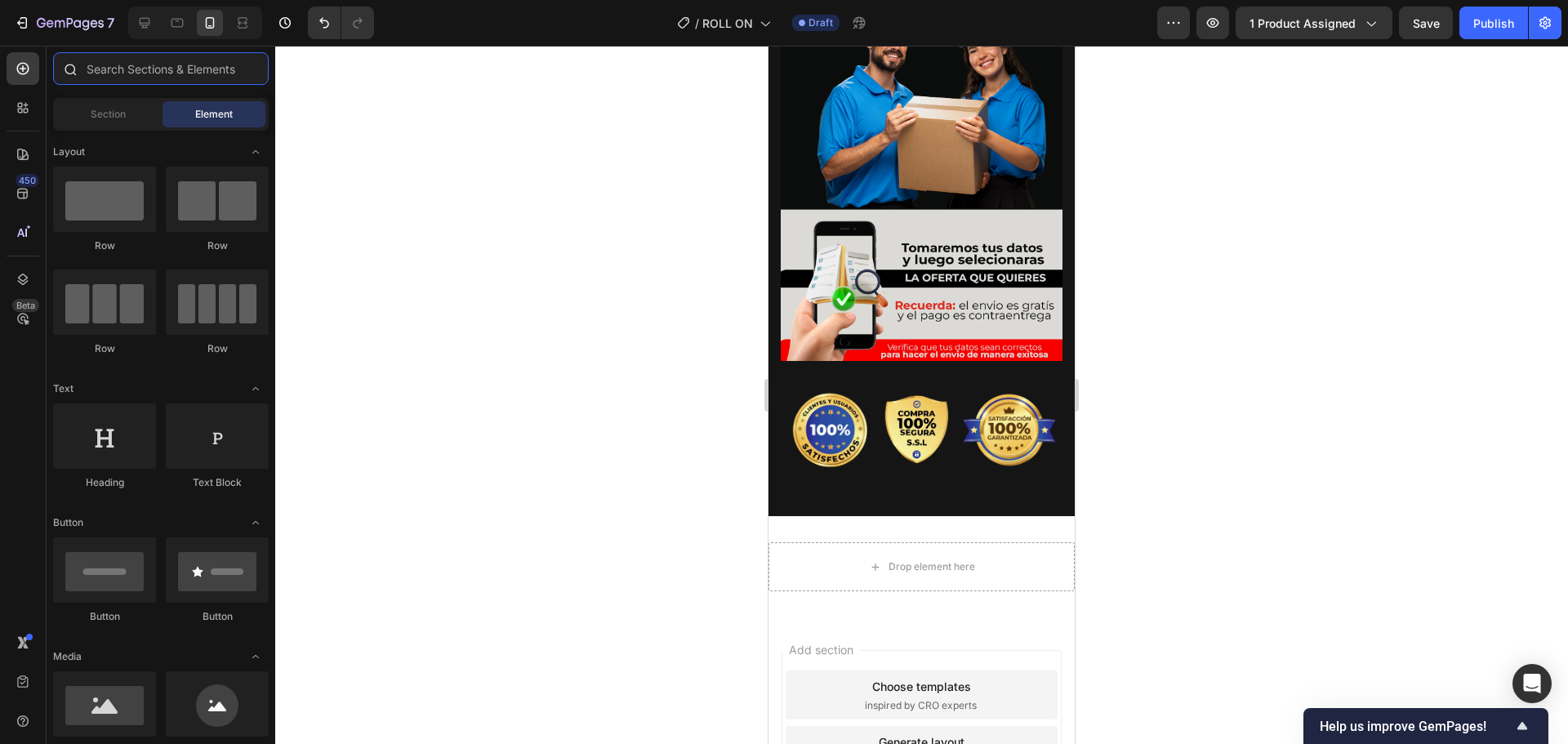
click at [148, 73] on input "text" at bounding box center [161, 69] width 215 height 33
type input "v"
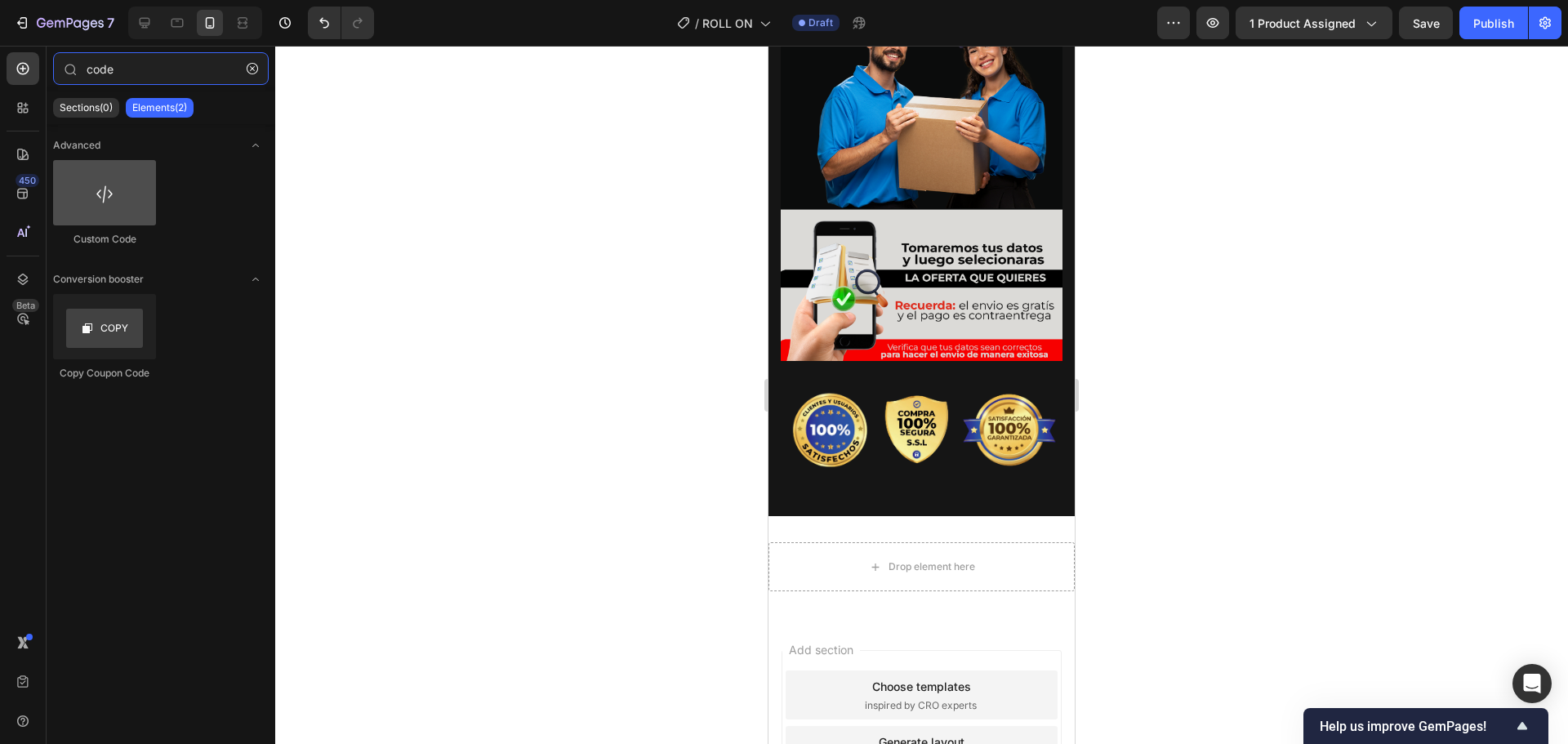
type input "code"
click at [119, 200] on div at bounding box center [105, 192] width 103 height 65
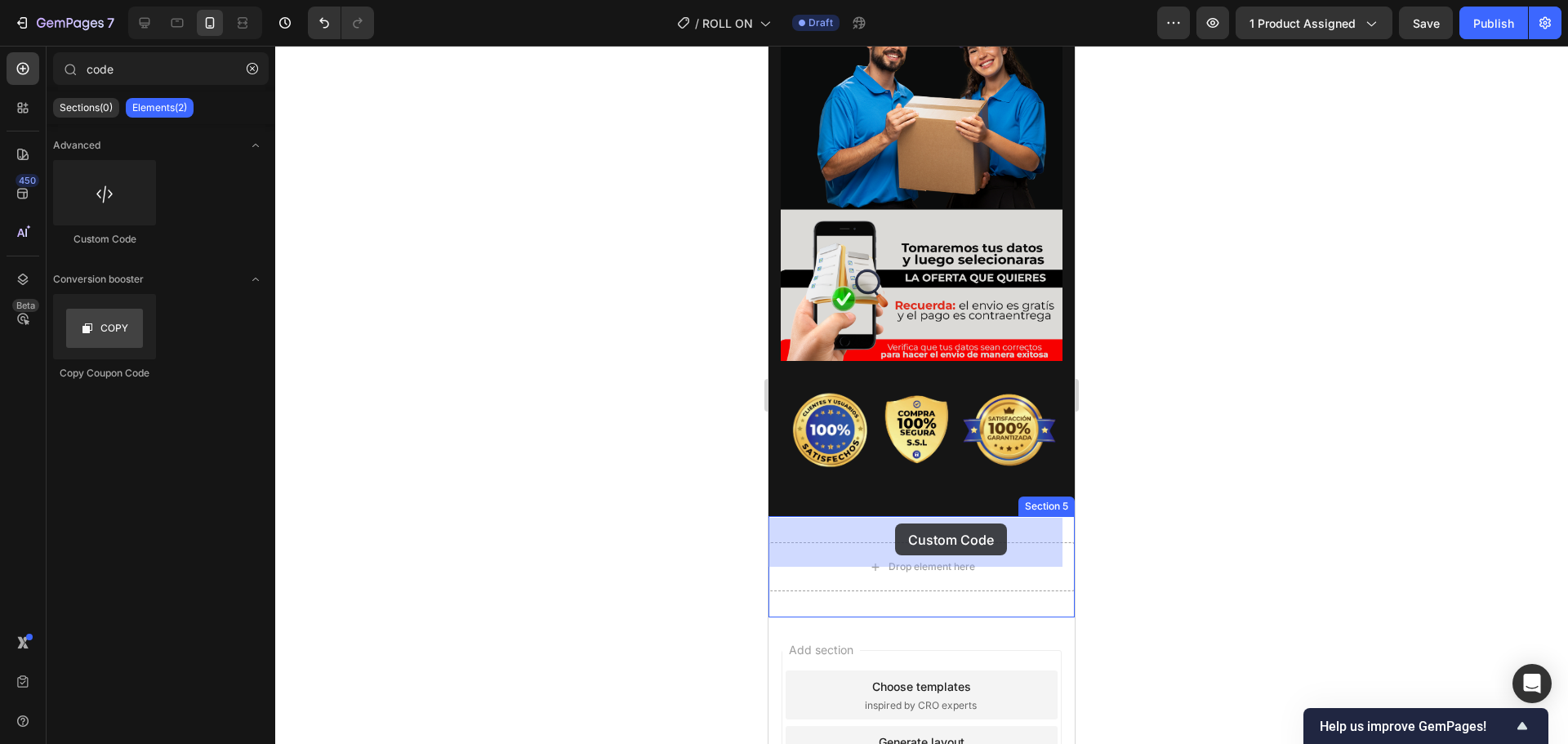
drag, startPoint x: 865, startPoint y: 246, endPoint x: 895, endPoint y: 524, distance: 279.6
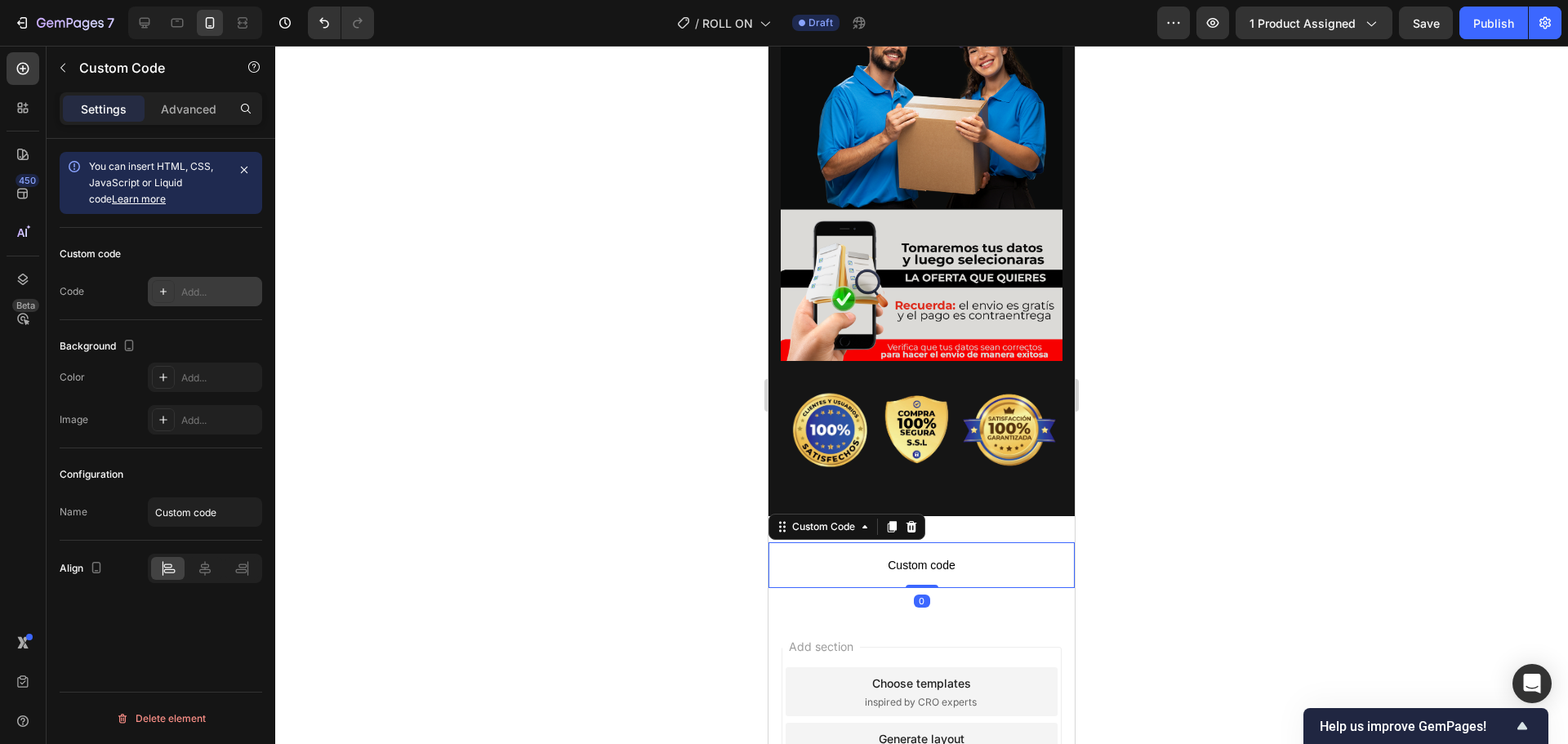
click at [185, 293] on div "Add..." at bounding box center [219, 292] width 77 height 15
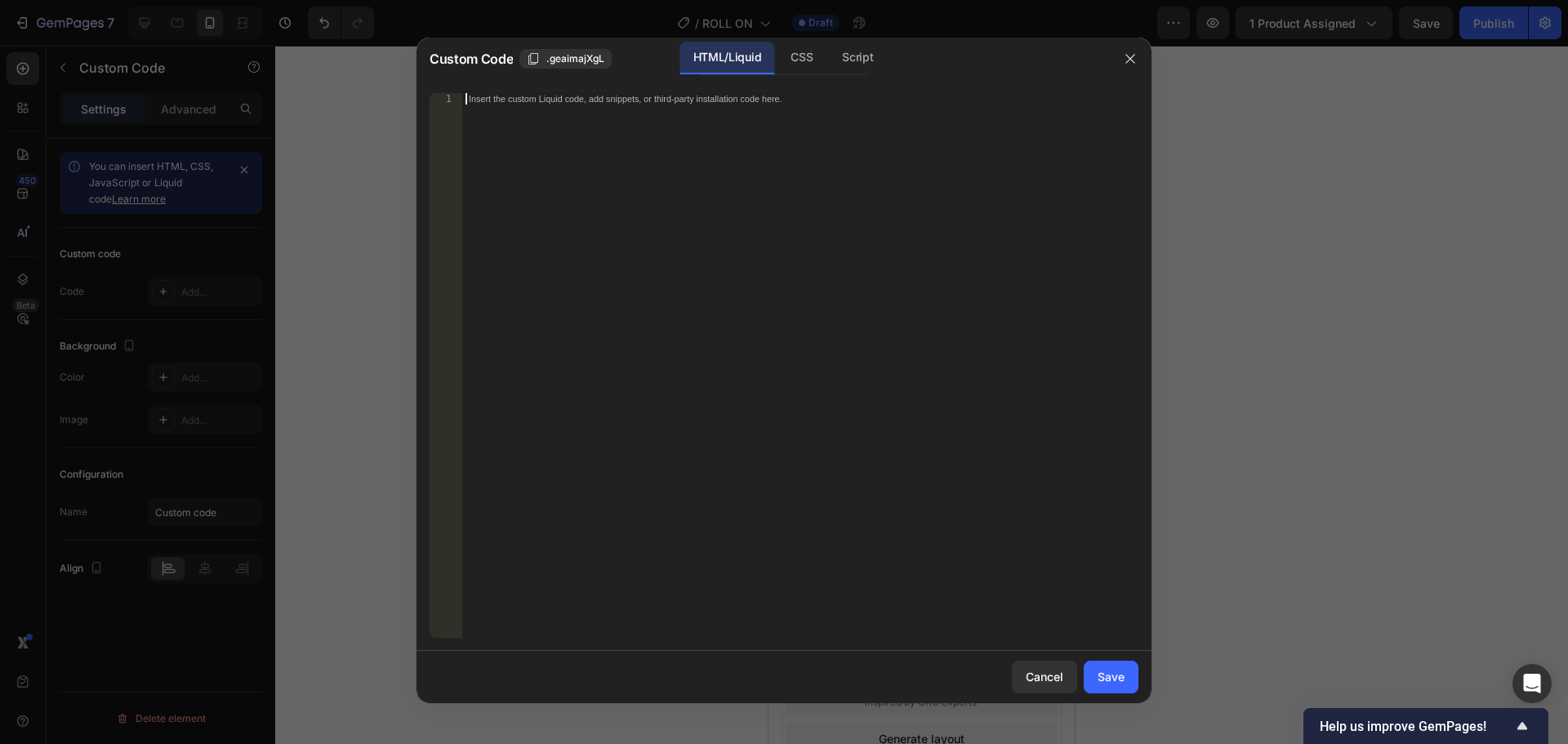
click at [646, 260] on div "Insert the custom Liquid code, add snippets, or third-party installation code h…" at bounding box center [801, 377] width 676 height 568
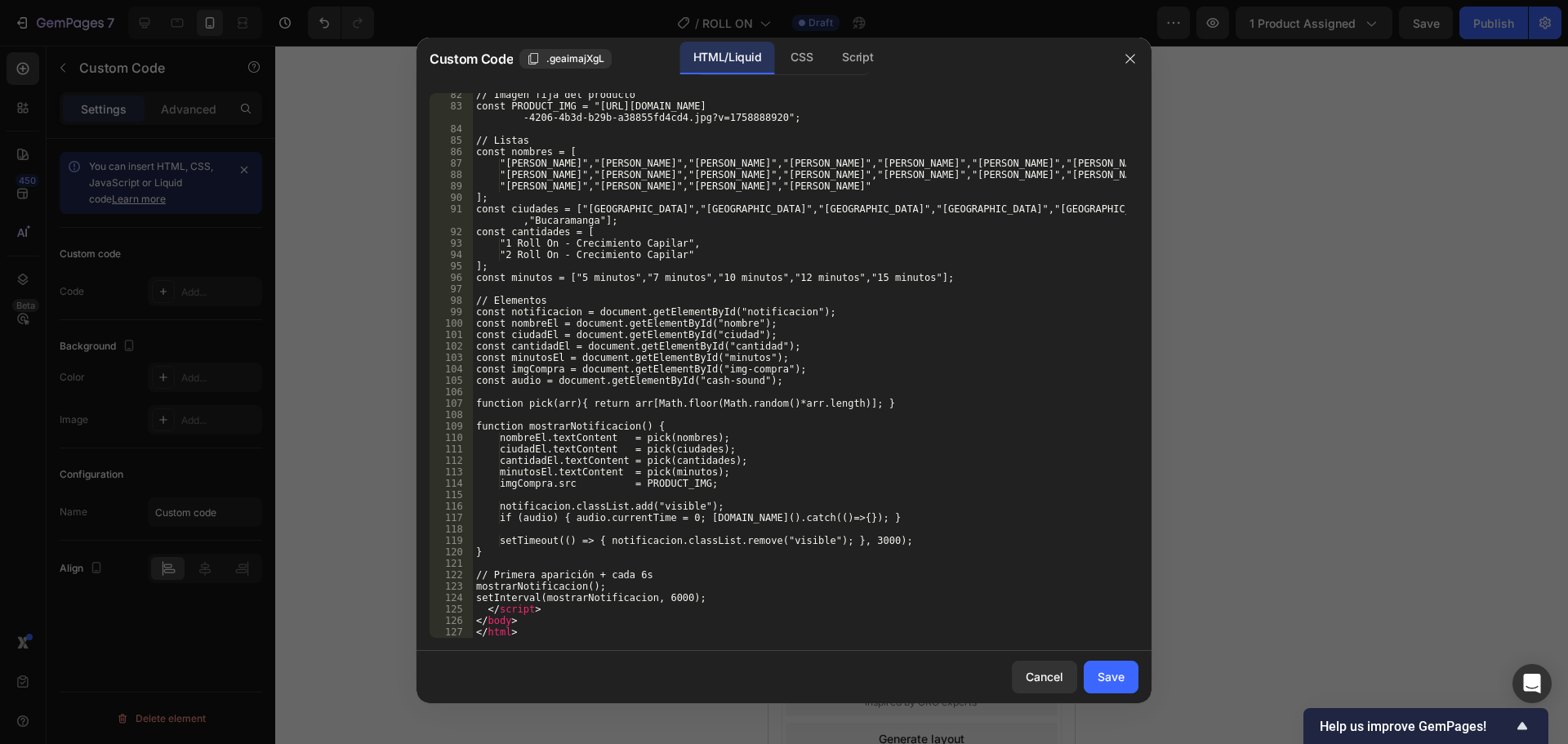
scroll to position [942, 0]
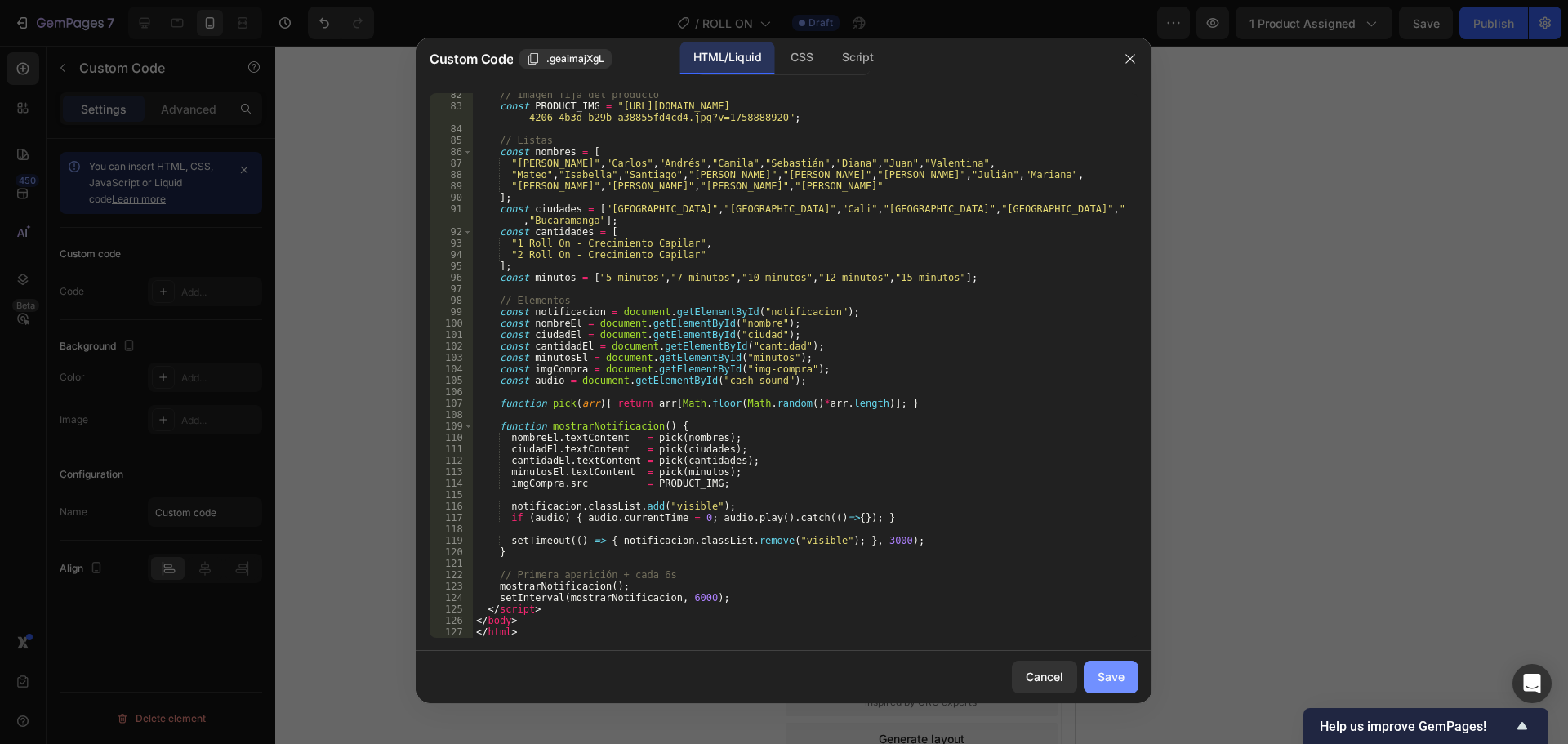
click at [1111, 673] on div "Save" at bounding box center [1111, 677] width 27 height 18
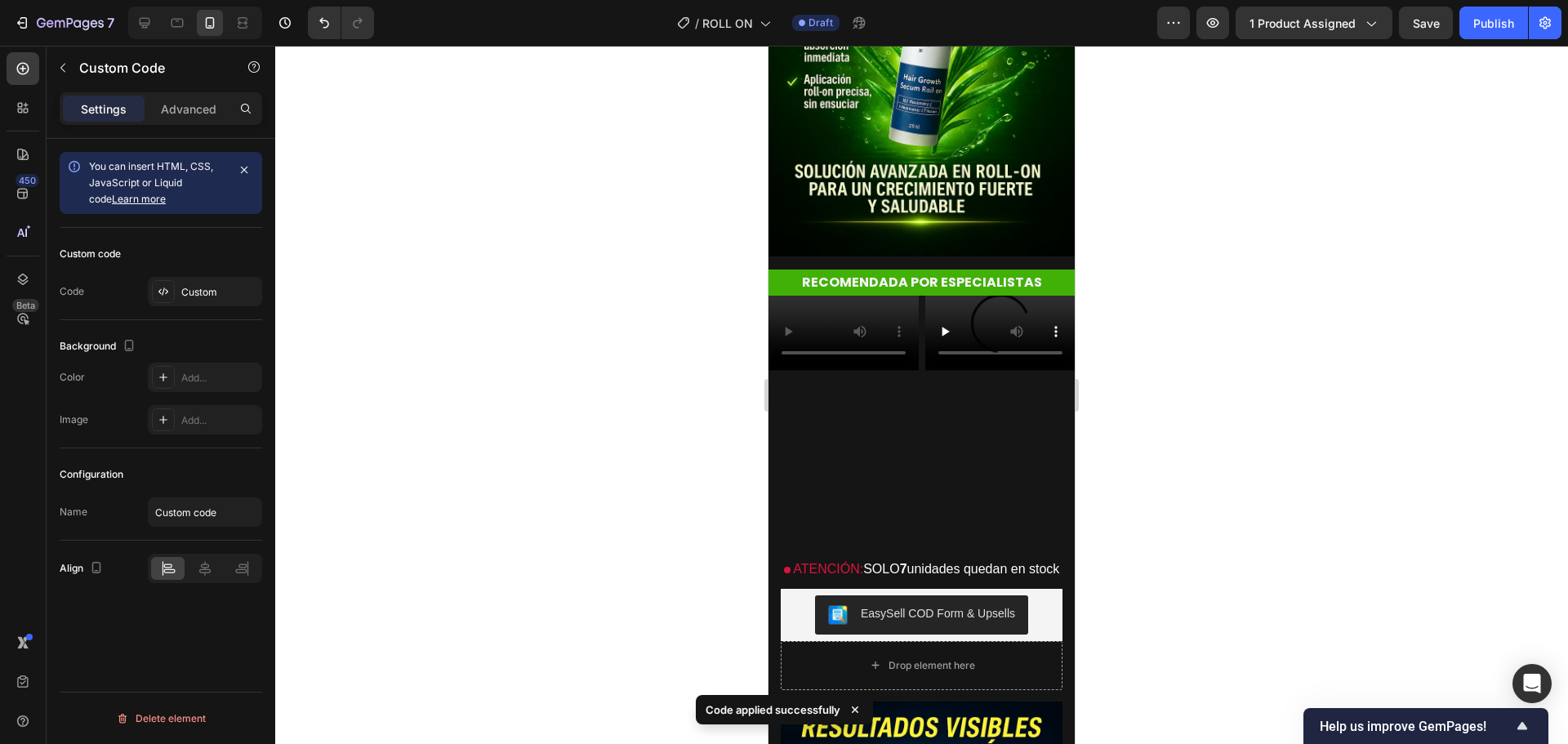
scroll to position [233, 0]
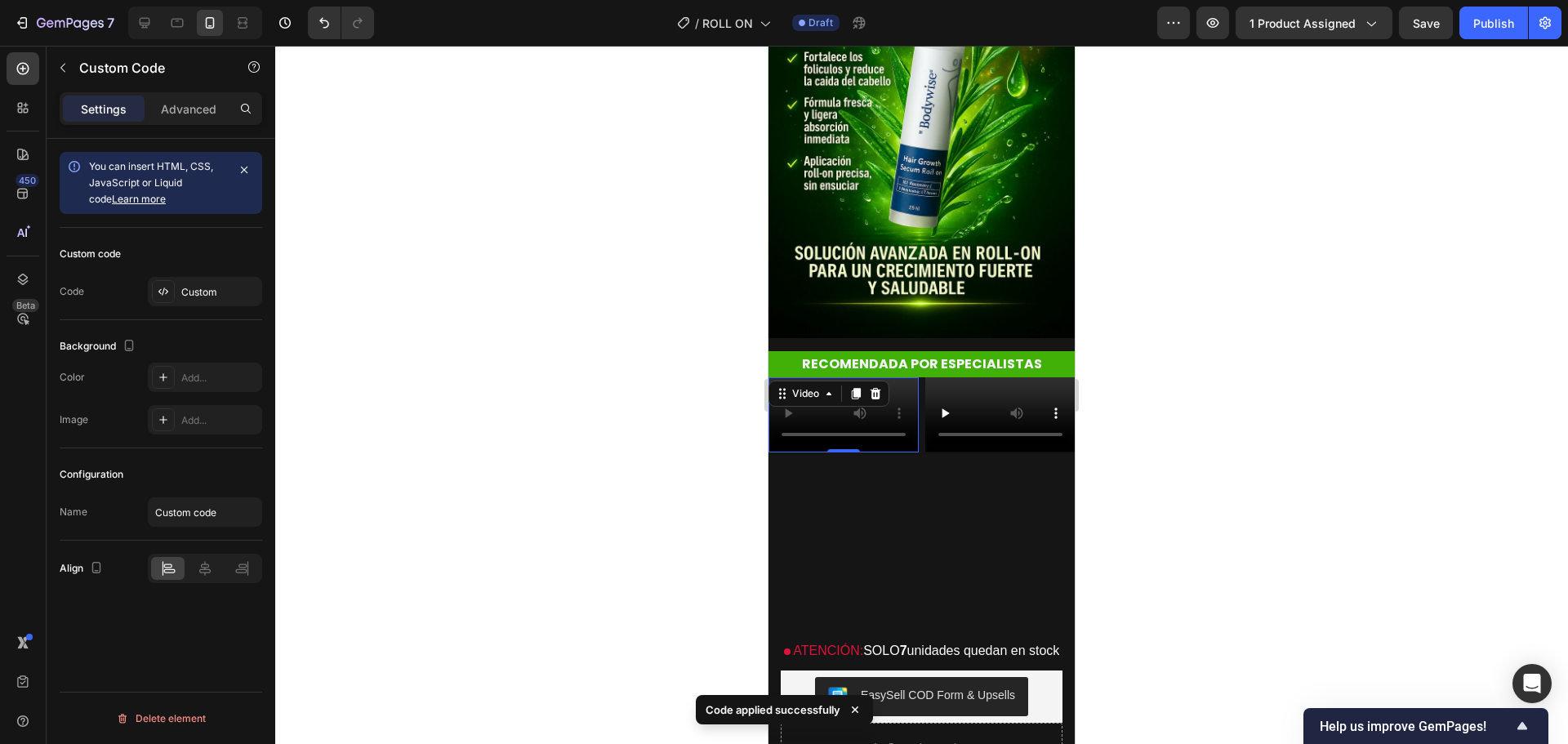
click at [833, 398] on video at bounding box center [843, 414] width 150 height 75
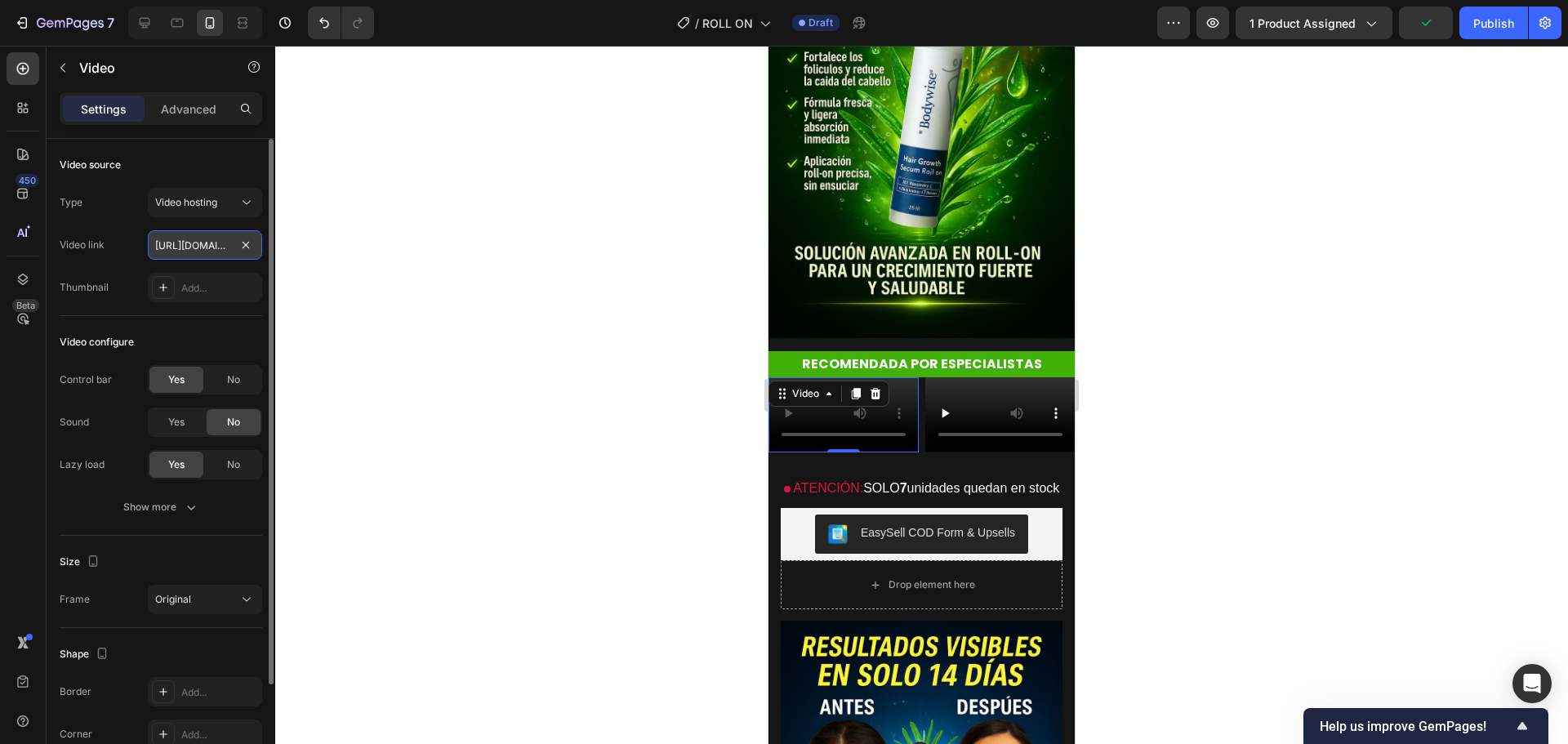
click at [205, 246] on input "[URL][DOMAIN_NAME]" at bounding box center [205, 245] width 114 height 29
click at [666, 423] on div at bounding box center [922, 394] width 1293 height 698
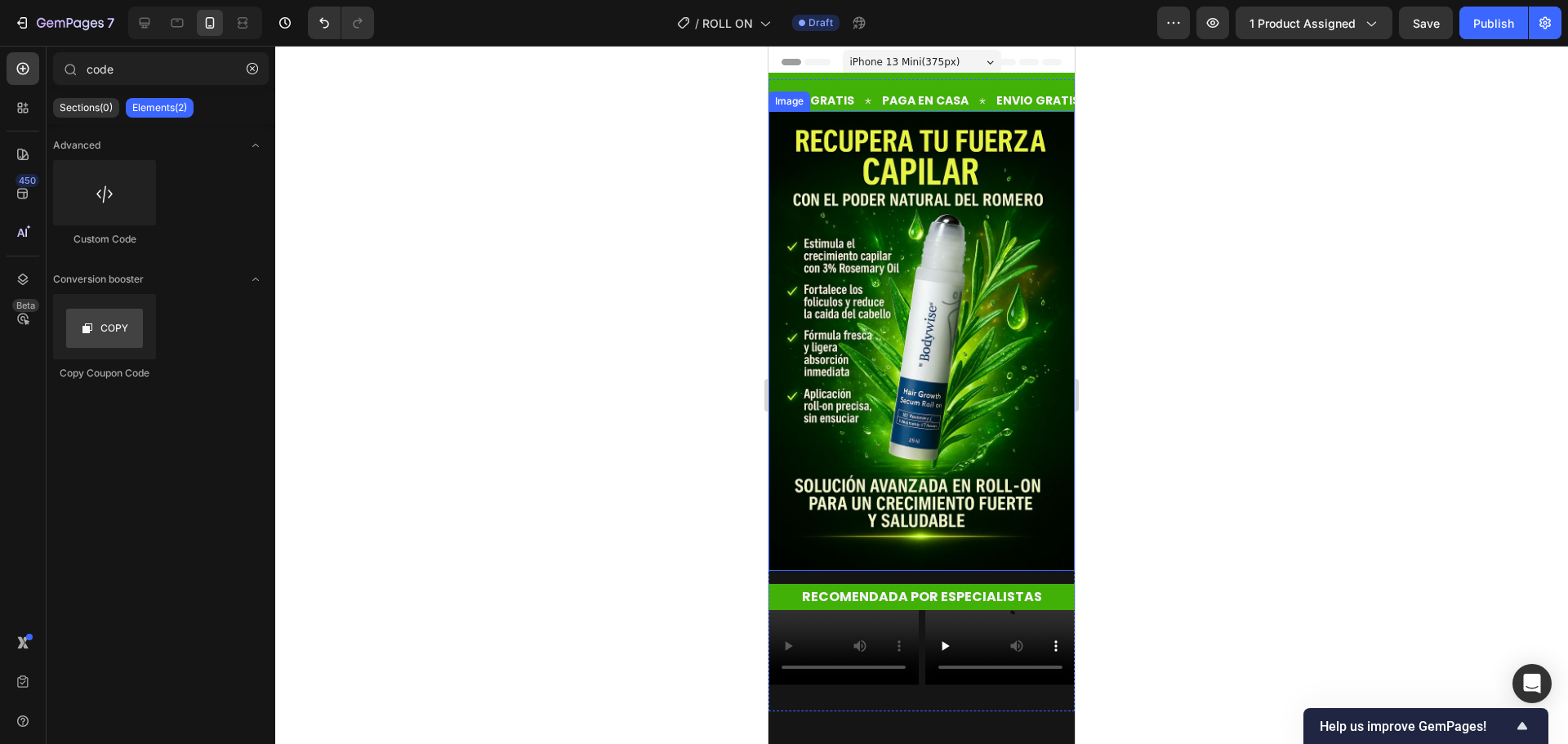
scroll to position [245, 0]
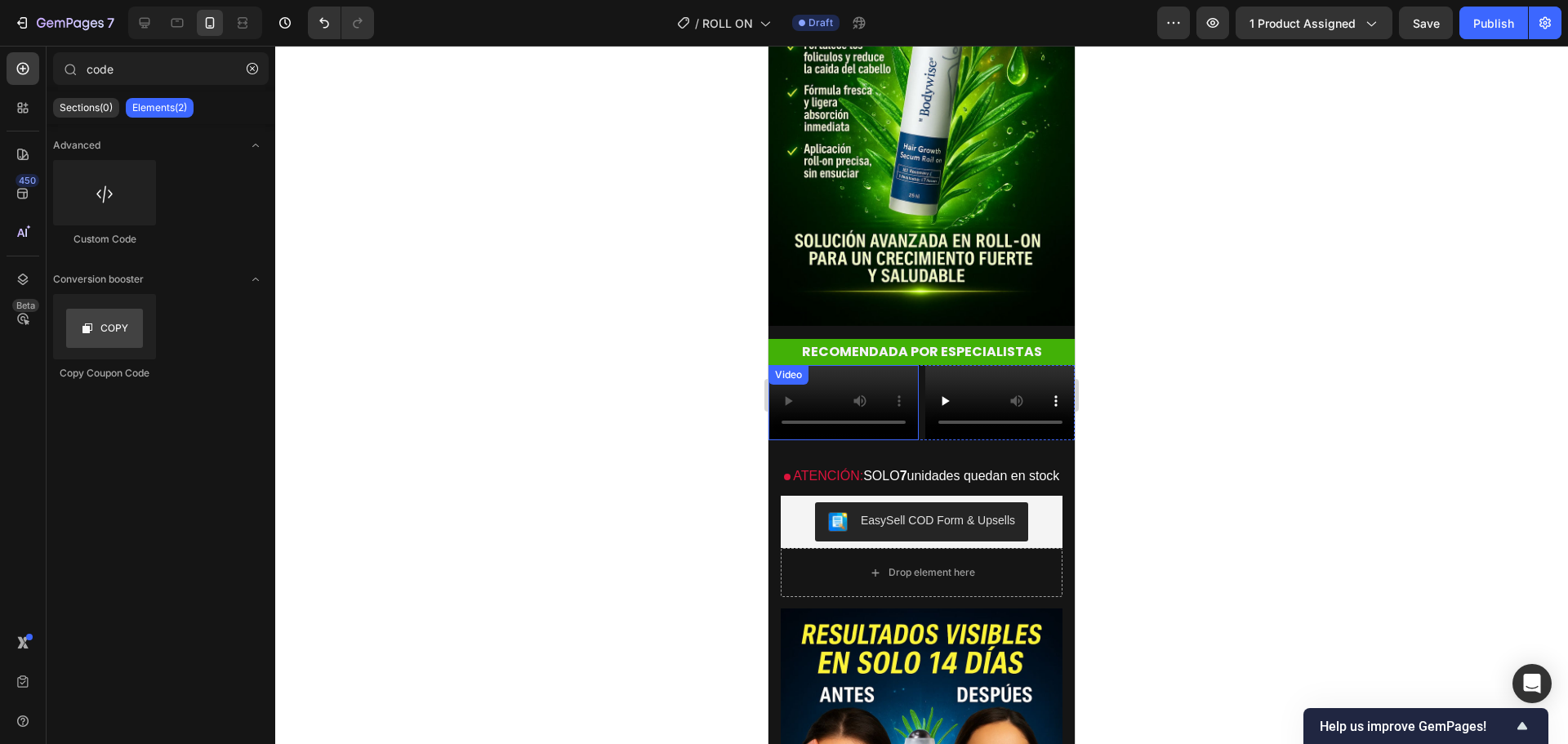
click at [836, 387] on video at bounding box center [843, 402] width 150 height 75
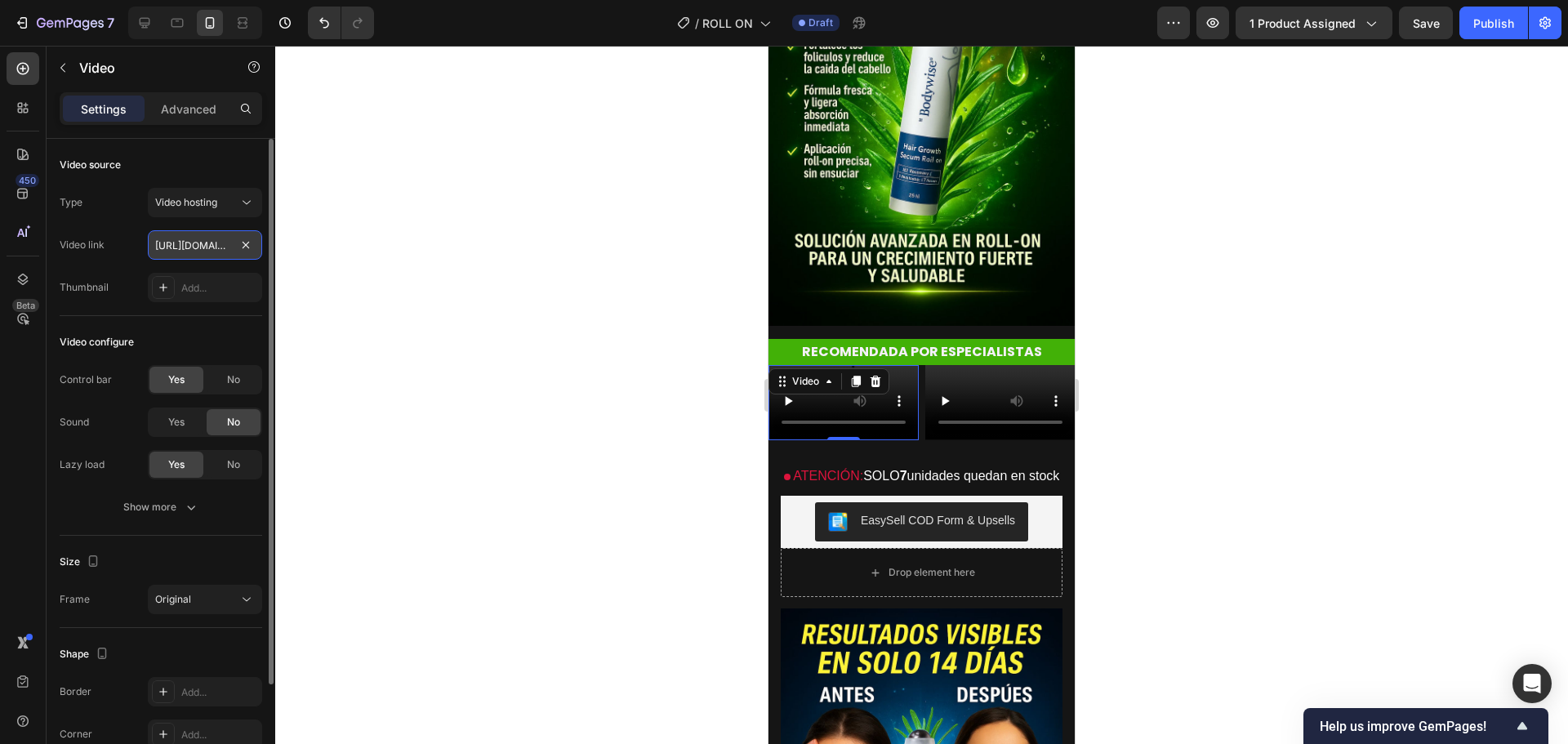
scroll to position [0, 300]
type input "[URL][DOMAIN_NAME]"
click at [360, 234] on div at bounding box center [922, 394] width 1293 height 698
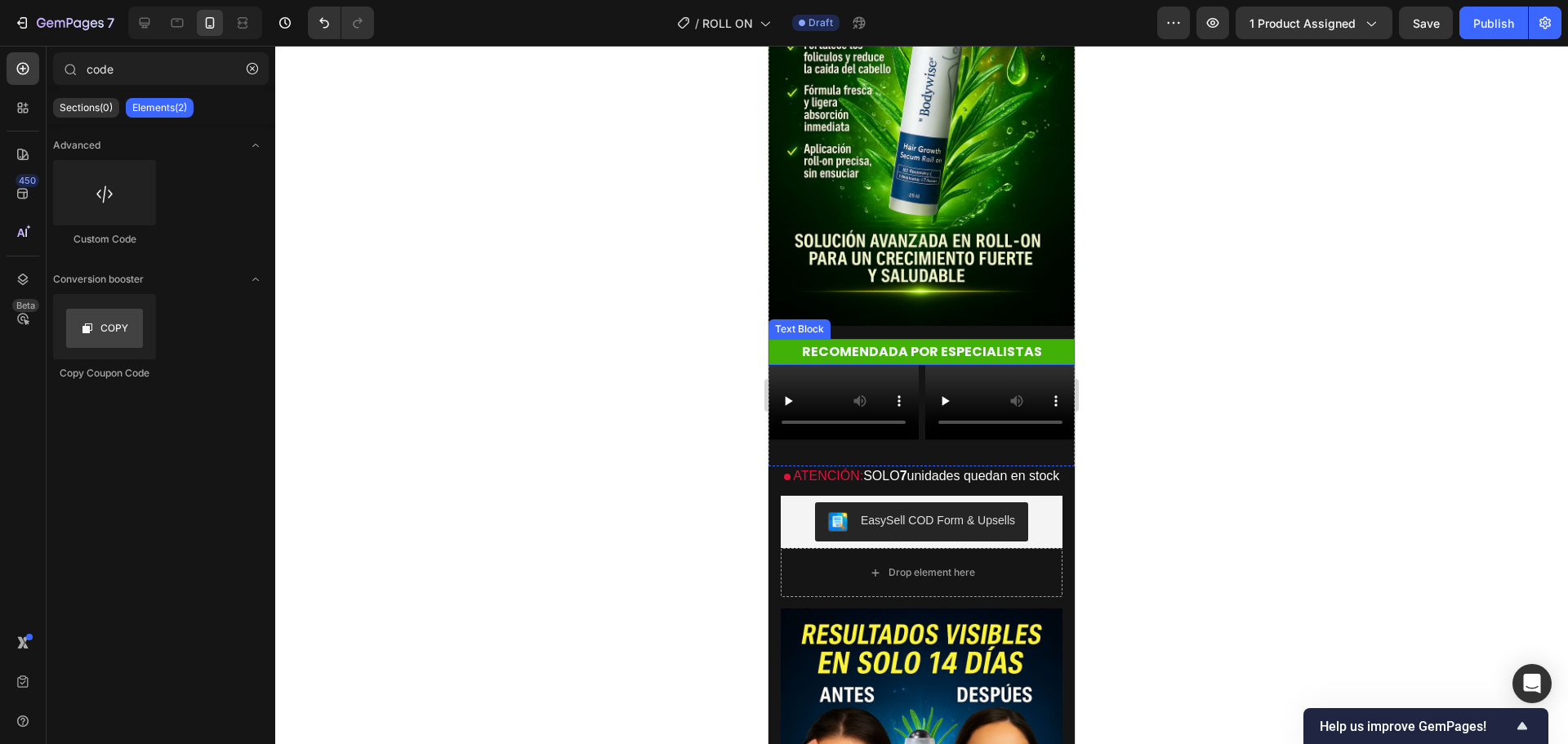
scroll to position [653, 0]
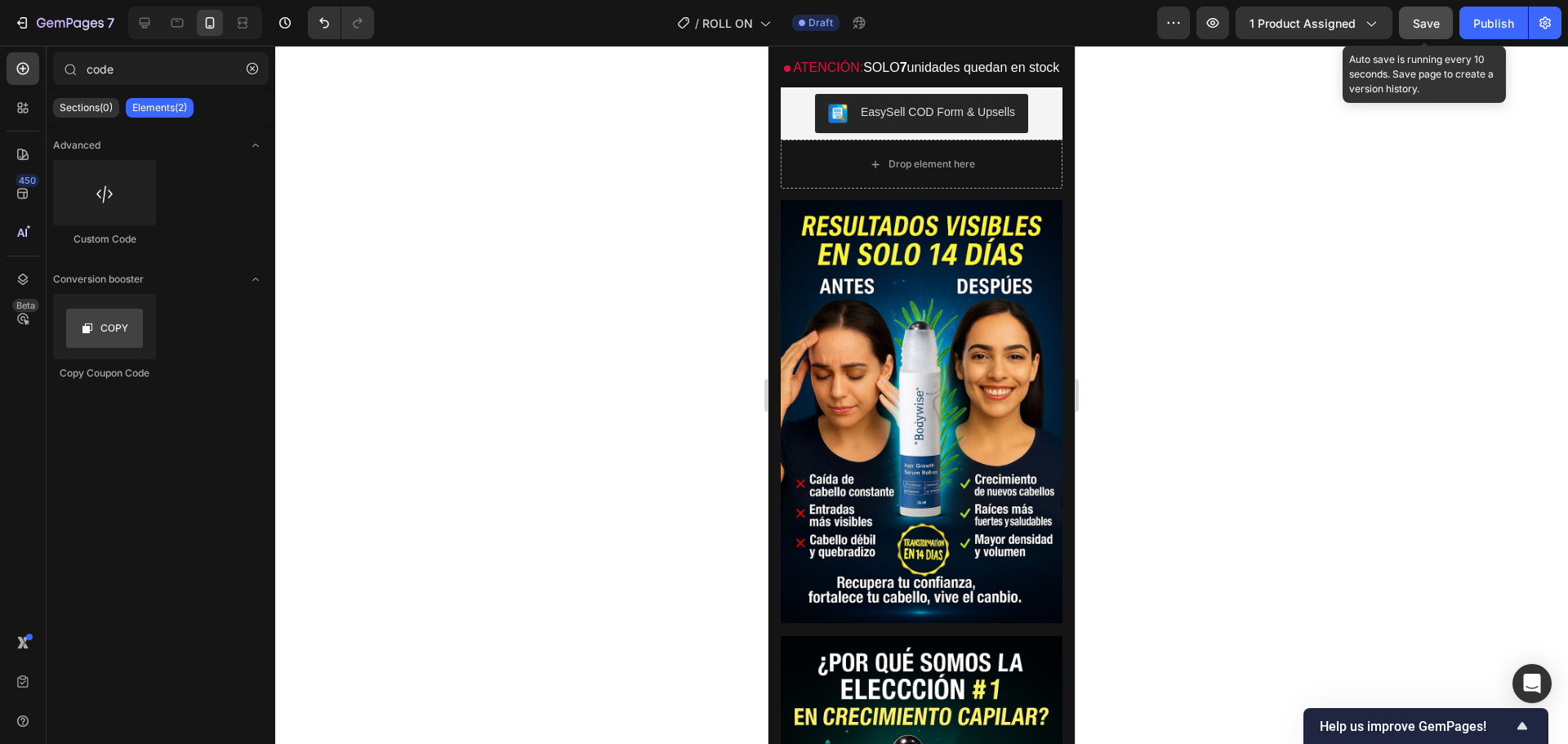
click at [1421, 30] on div "Save" at bounding box center [1427, 23] width 27 height 18
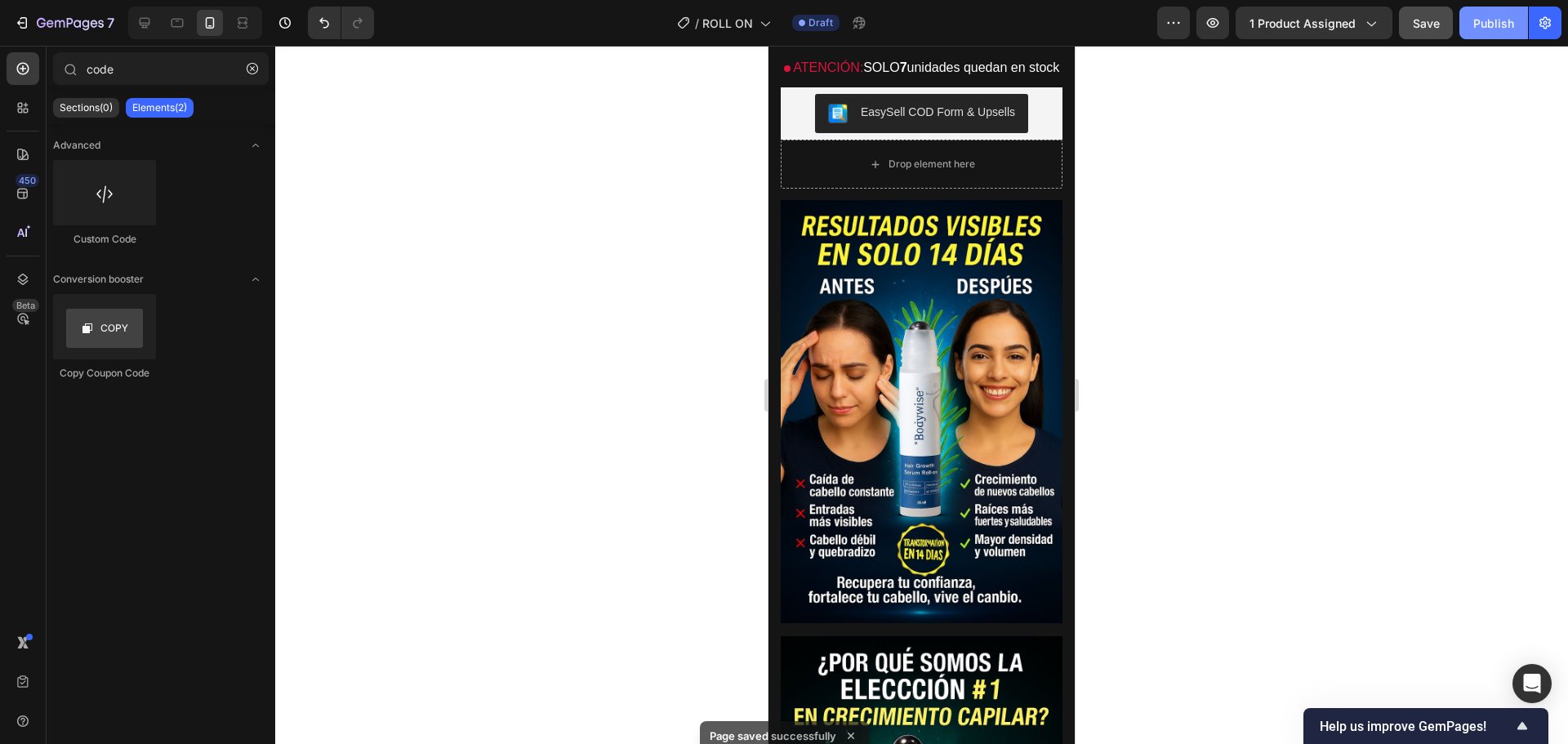
click at [1512, 23] on div "Publish" at bounding box center [1494, 23] width 41 height 18
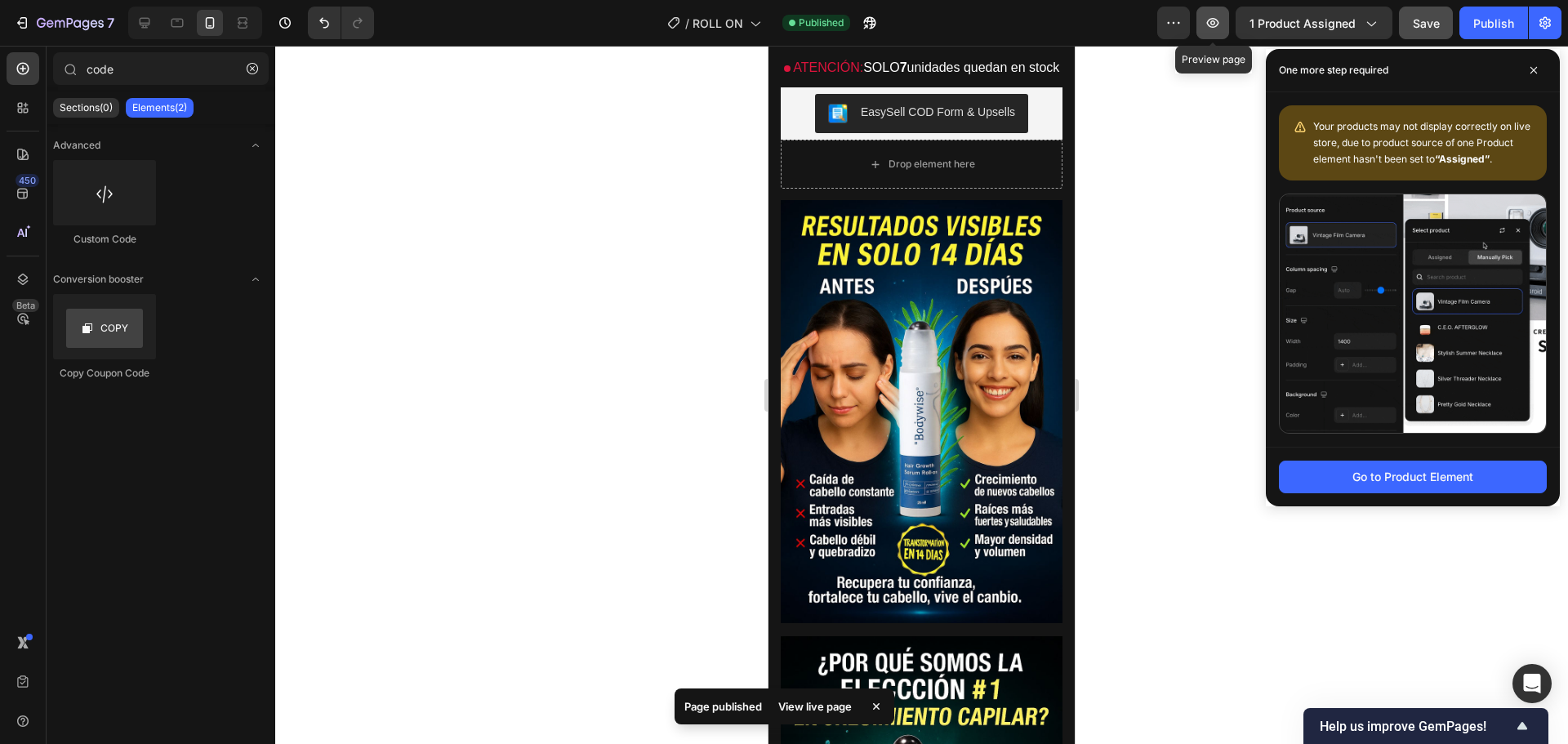
click at [1221, 21] on icon "button" at bounding box center [1213, 22] width 17 height 17
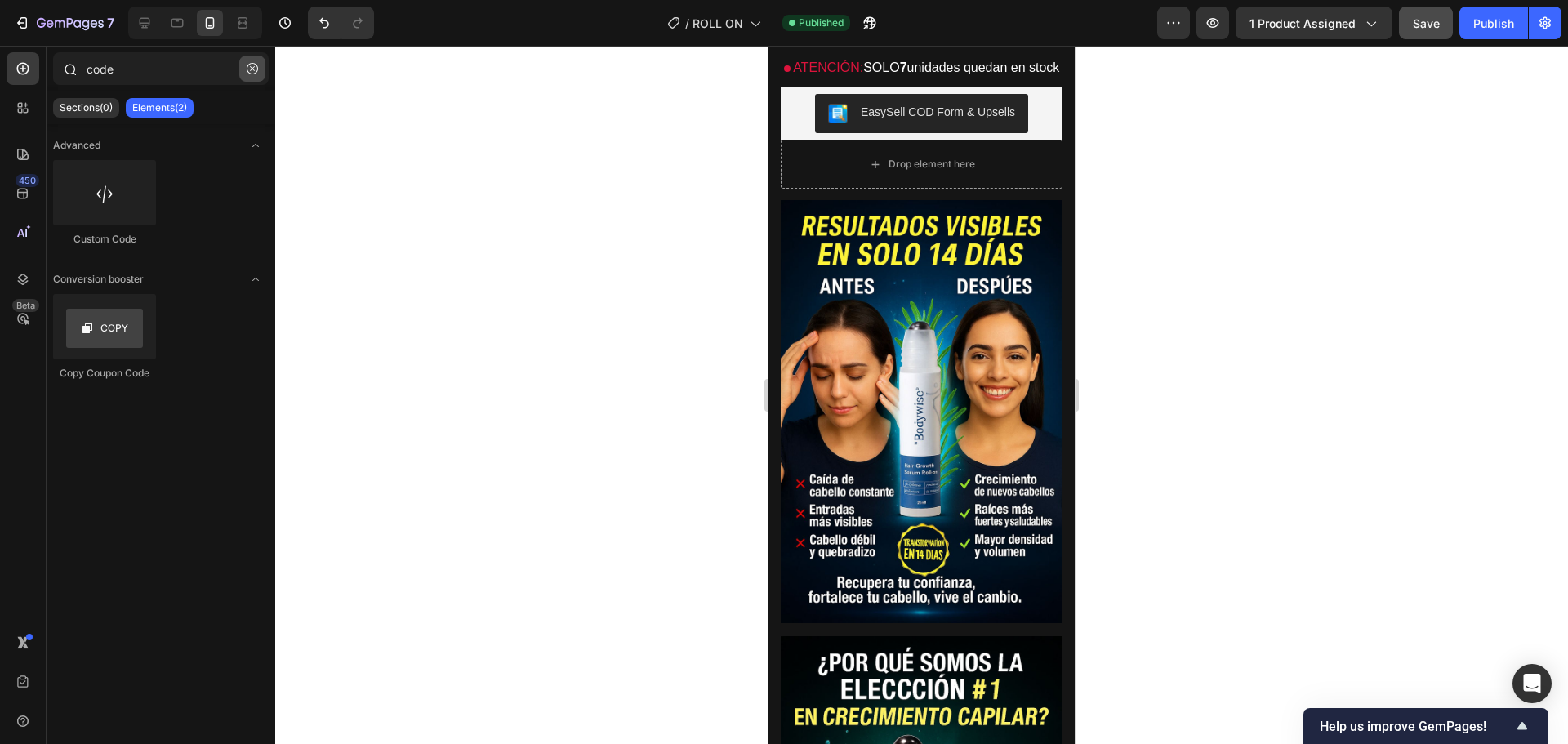
click at [246, 69] on icon "button" at bounding box center [252, 69] width 12 height 12
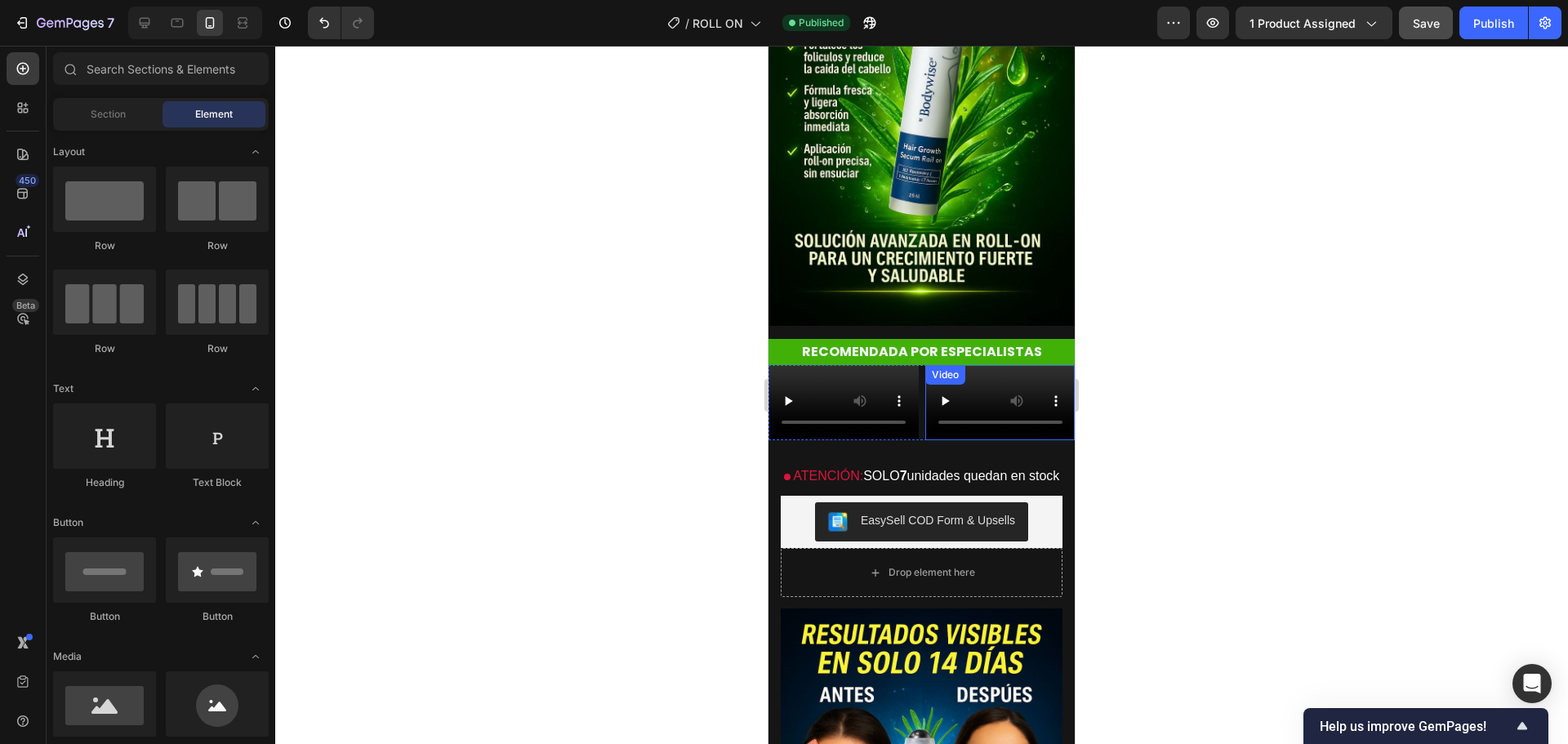
scroll to position [0, 0]
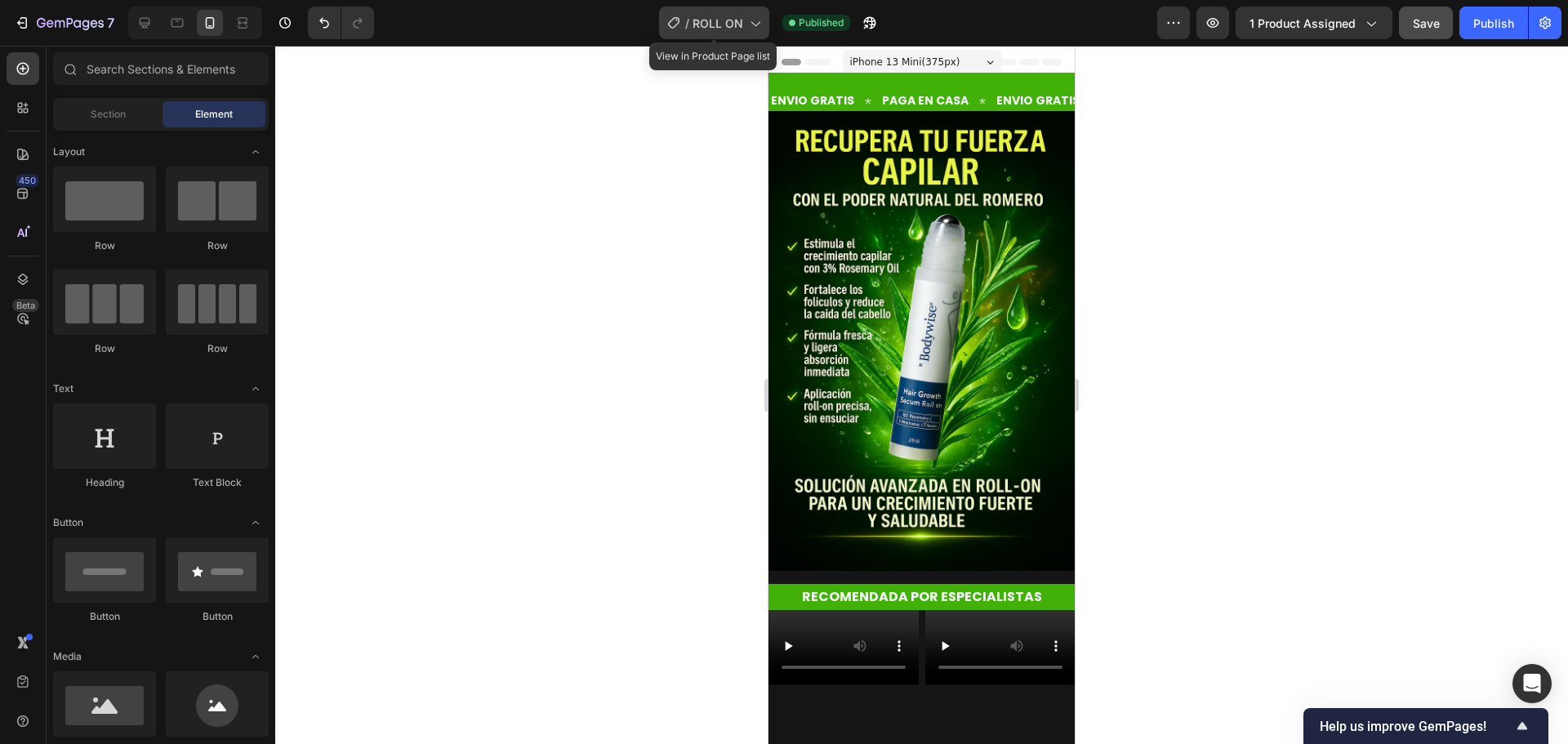
click at [705, 25] on span "ROLL ON" at bounding box center [718, 23] width 51 height 18
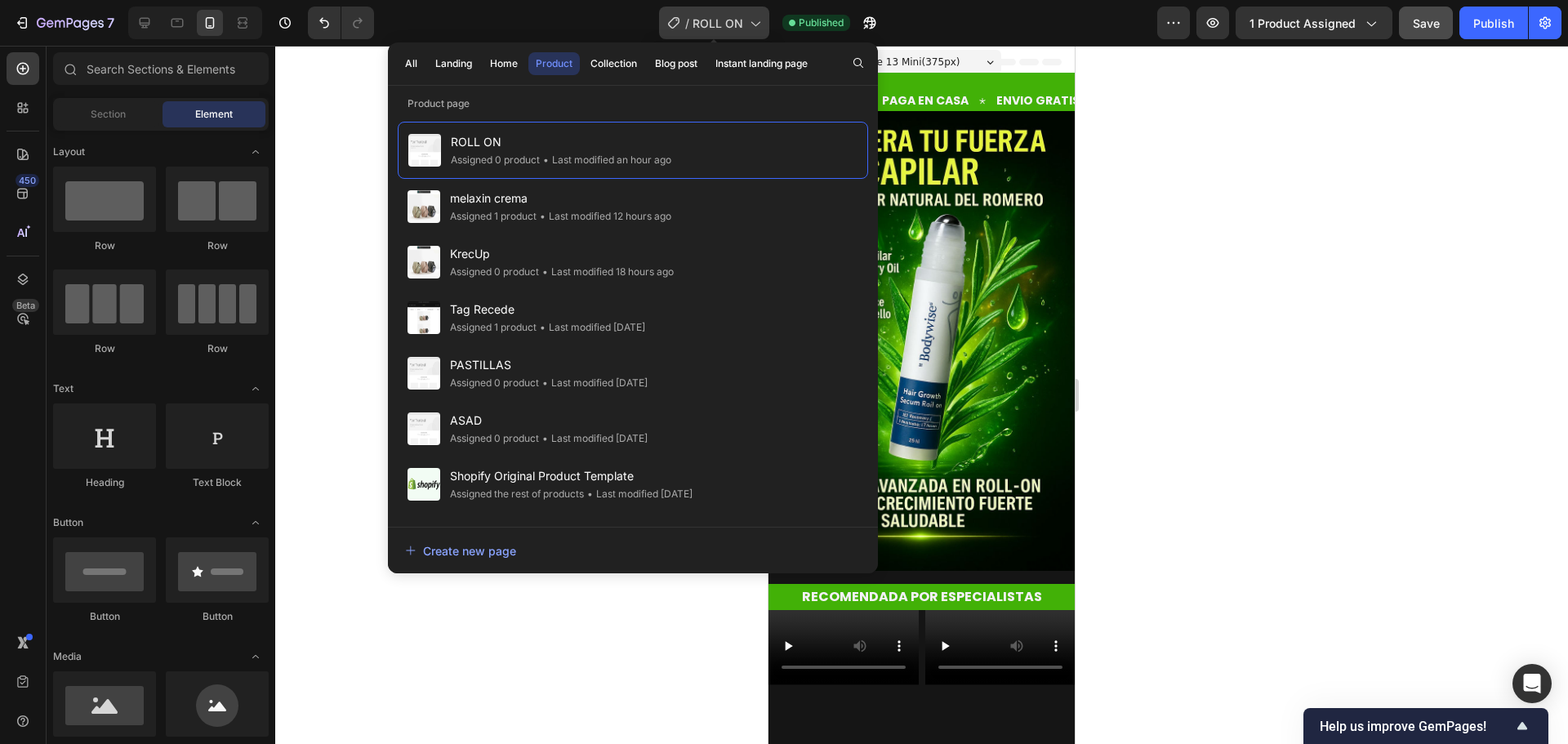
click at [705, 25] on span "ROLL ON" at bounding box center [718, 23] width 51 height 18
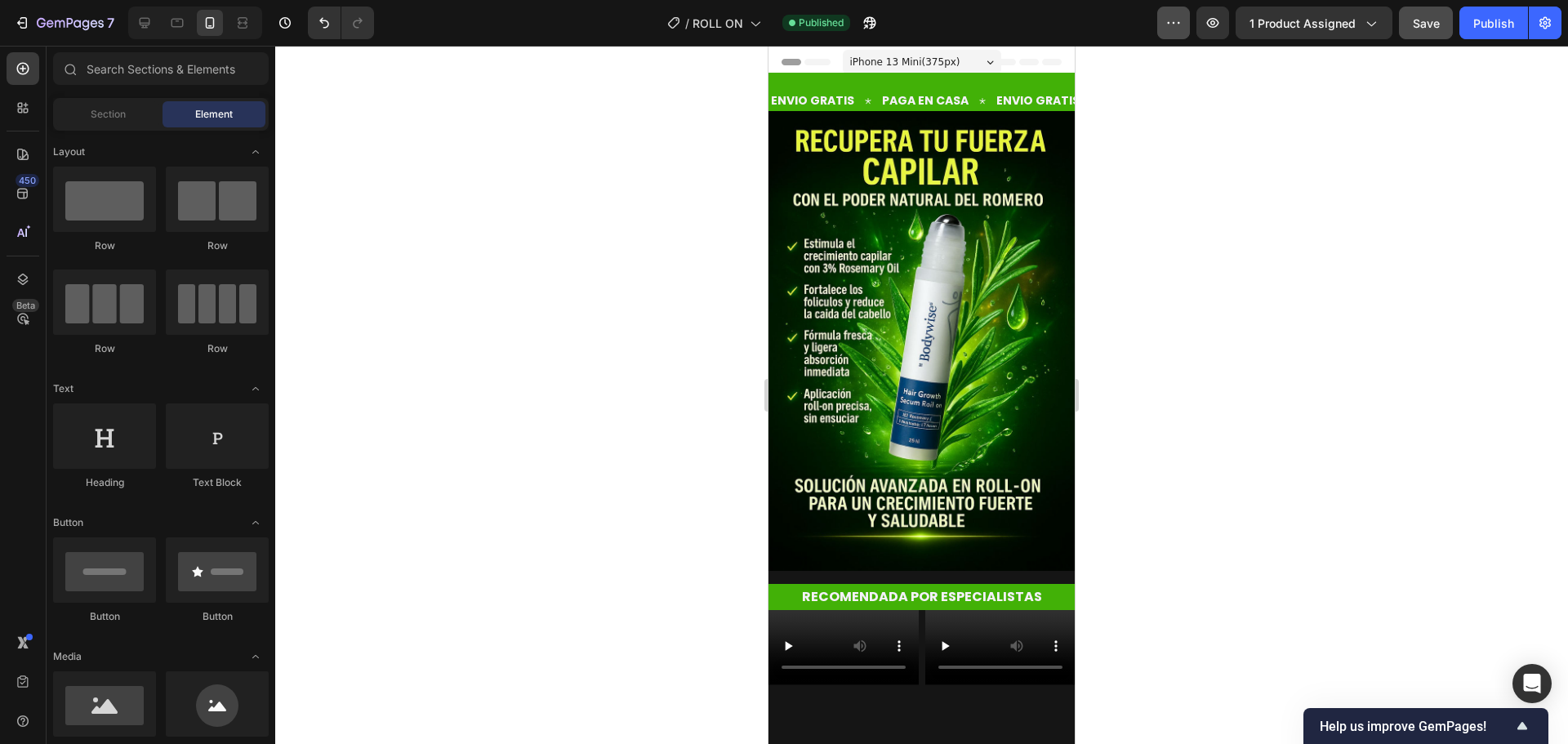
click at [1182, 30] on icon "button" at bounding box center [1174, 22] width 17 height 17
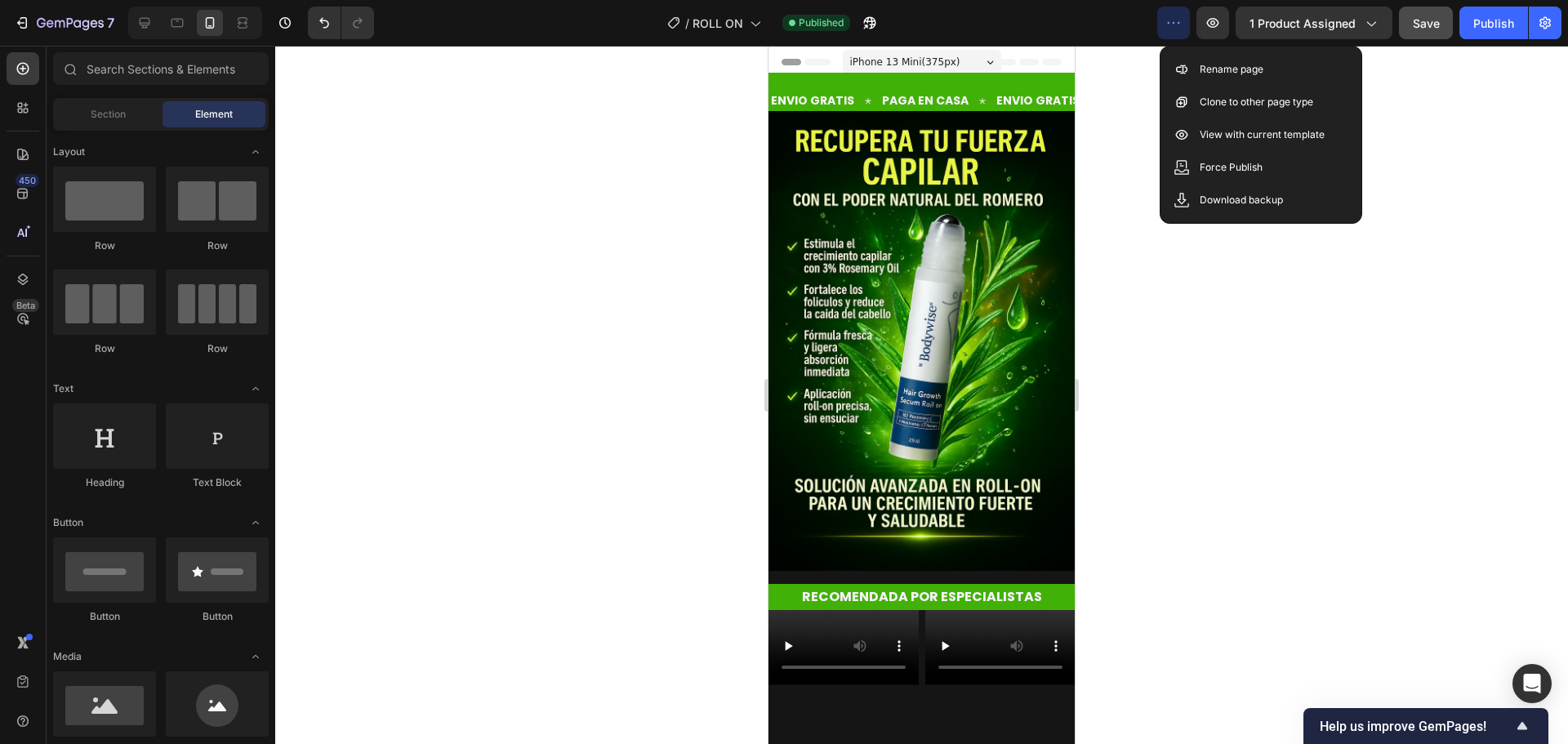
click at [1182, 29] on icon "button" at bounding box center [1174, 22] width 17 height 17
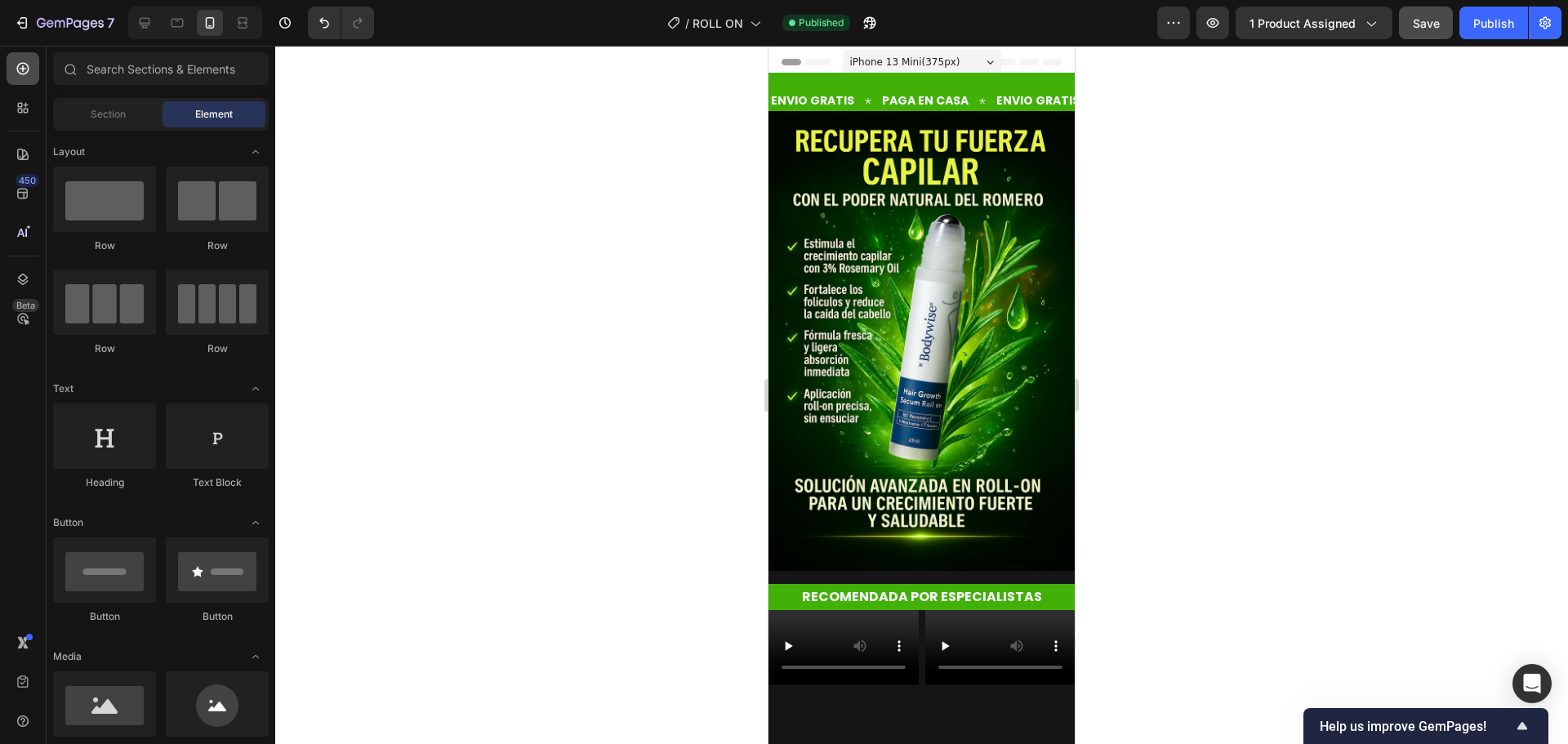
click at [20, 68] on icon at bounding box center [22, 68] width 17 height 17
click at [17, 100] on icon at bounding box center [22, 107] width 17 height 17
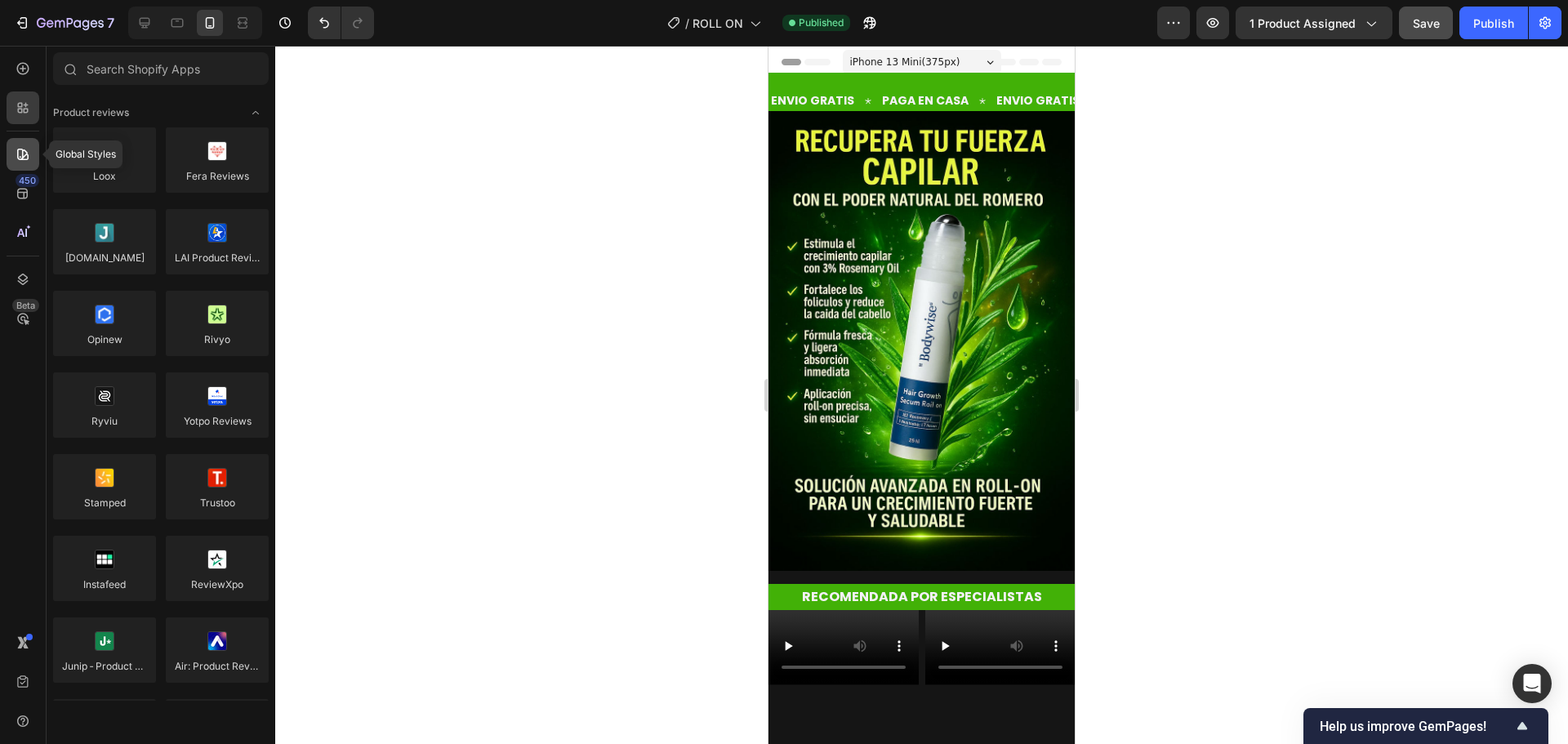
click at [22, 149] on icon at bounding box center [23, 155] width 12 height 12
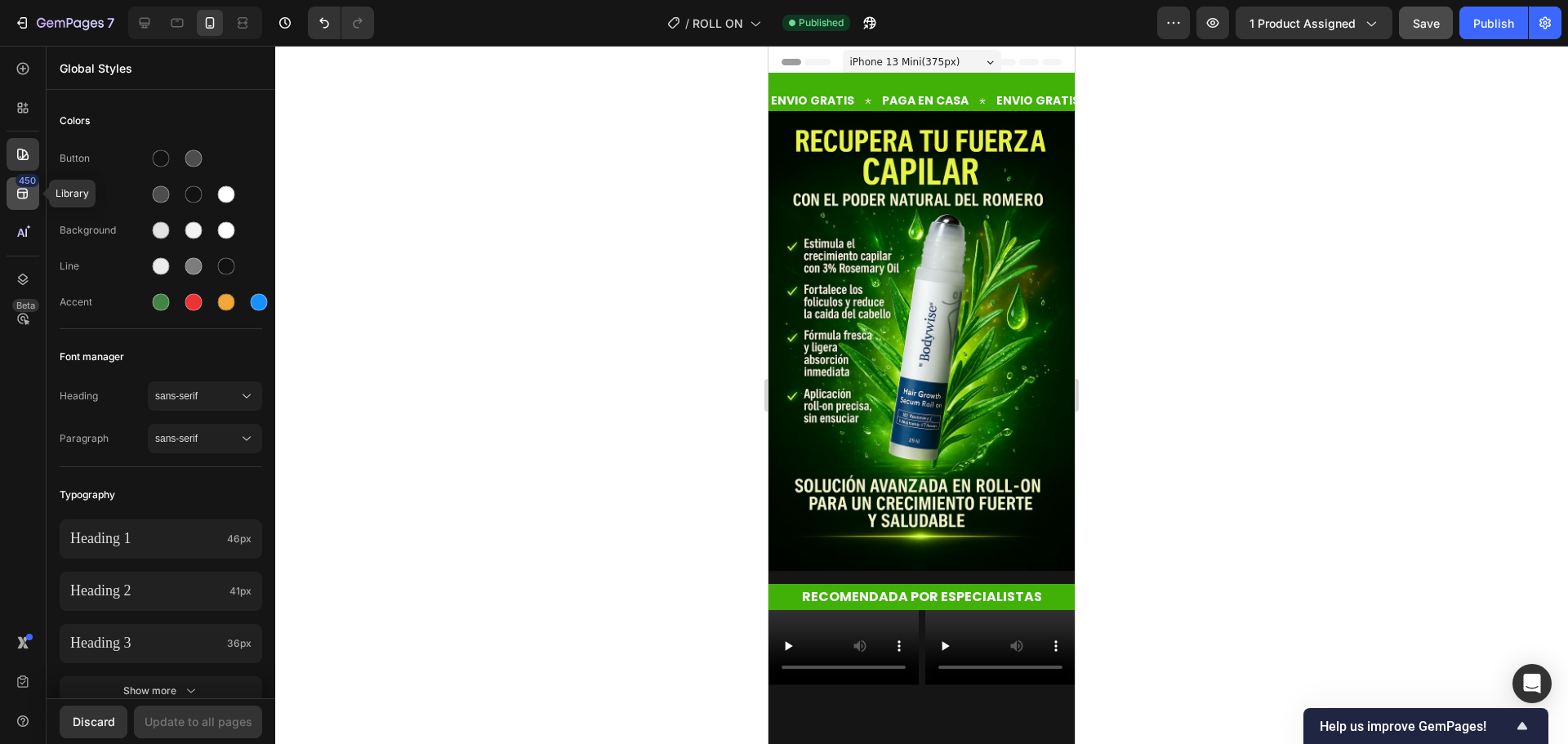
click at [11, 196] on div "450" at bounding box center [23, 194] width 33 height 33
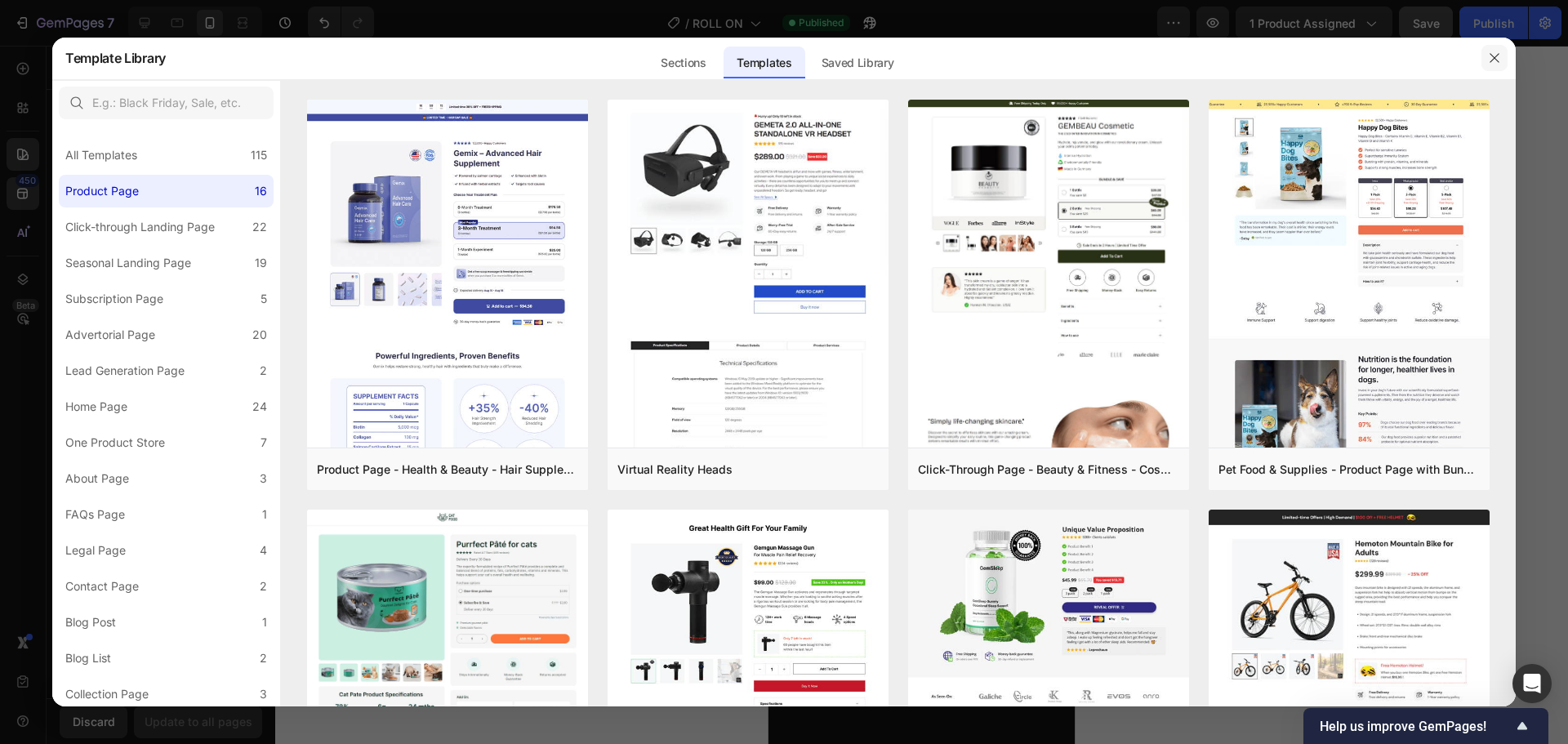
click at [1486, 60] on button "button" at bounding box center [1494, 57] width 26 height 26
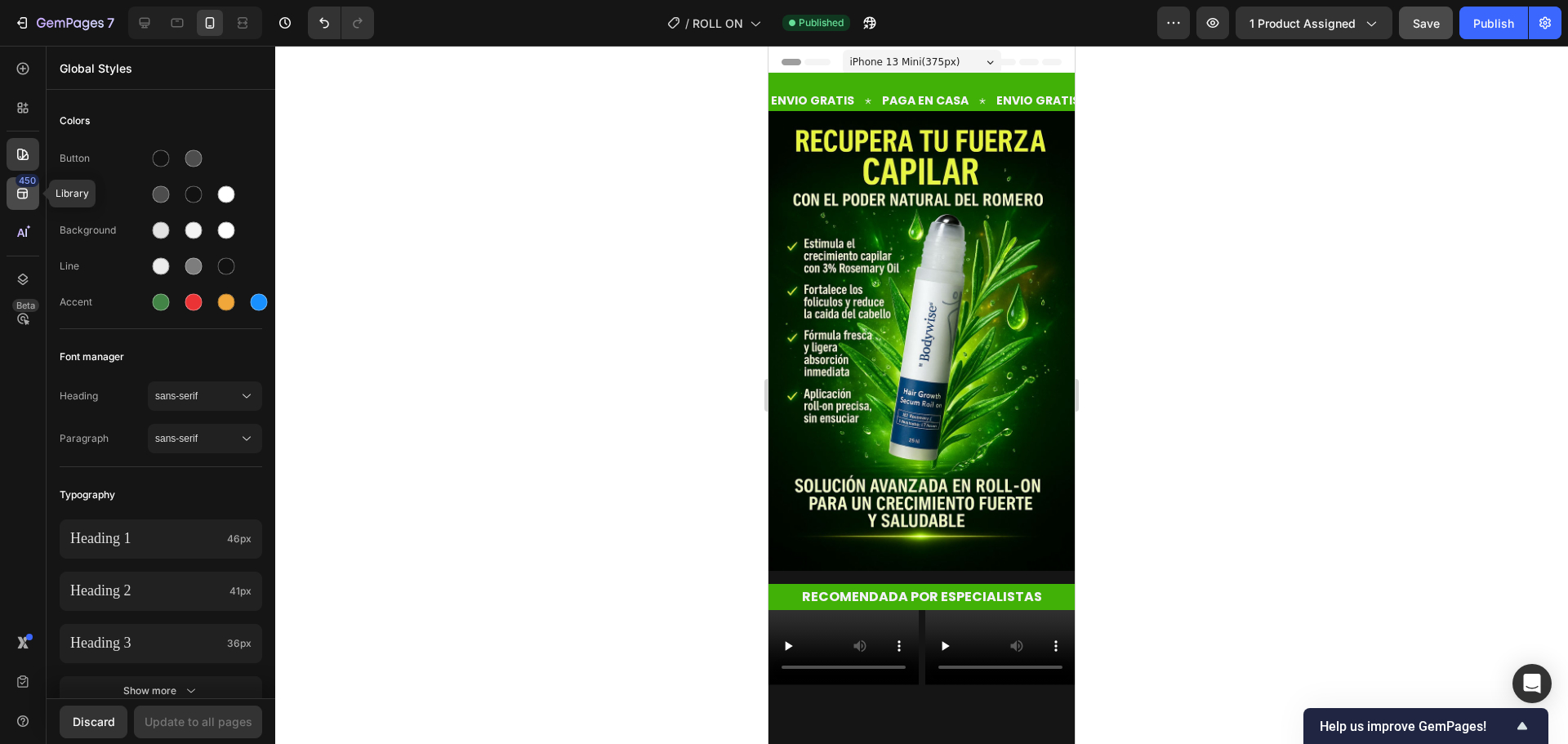
click at [35, 192] on div "450" at bounding box center [23, 194] width 33 height 33
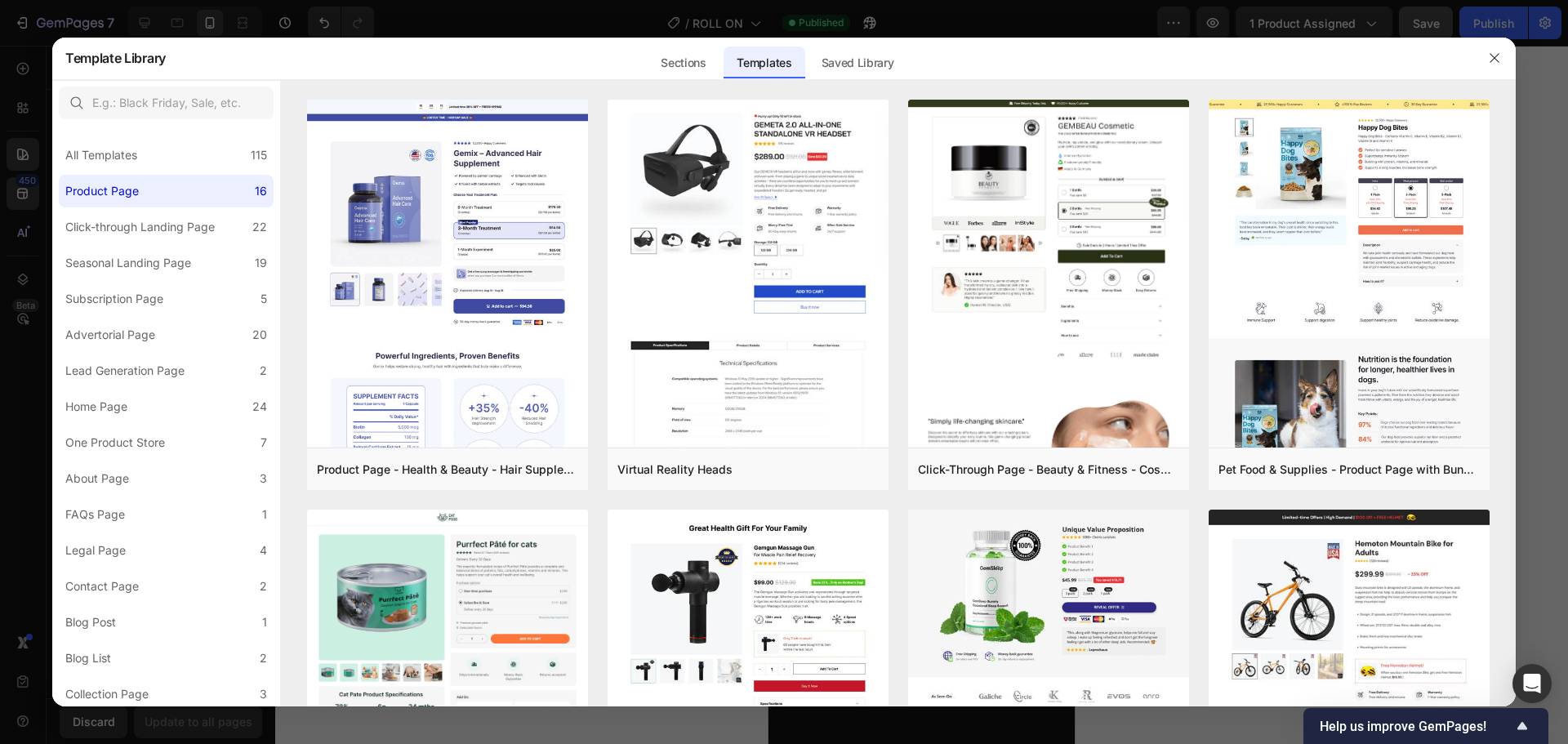
click at [19, 206] on div at bounding box center [784, 372] width 1568 height 744
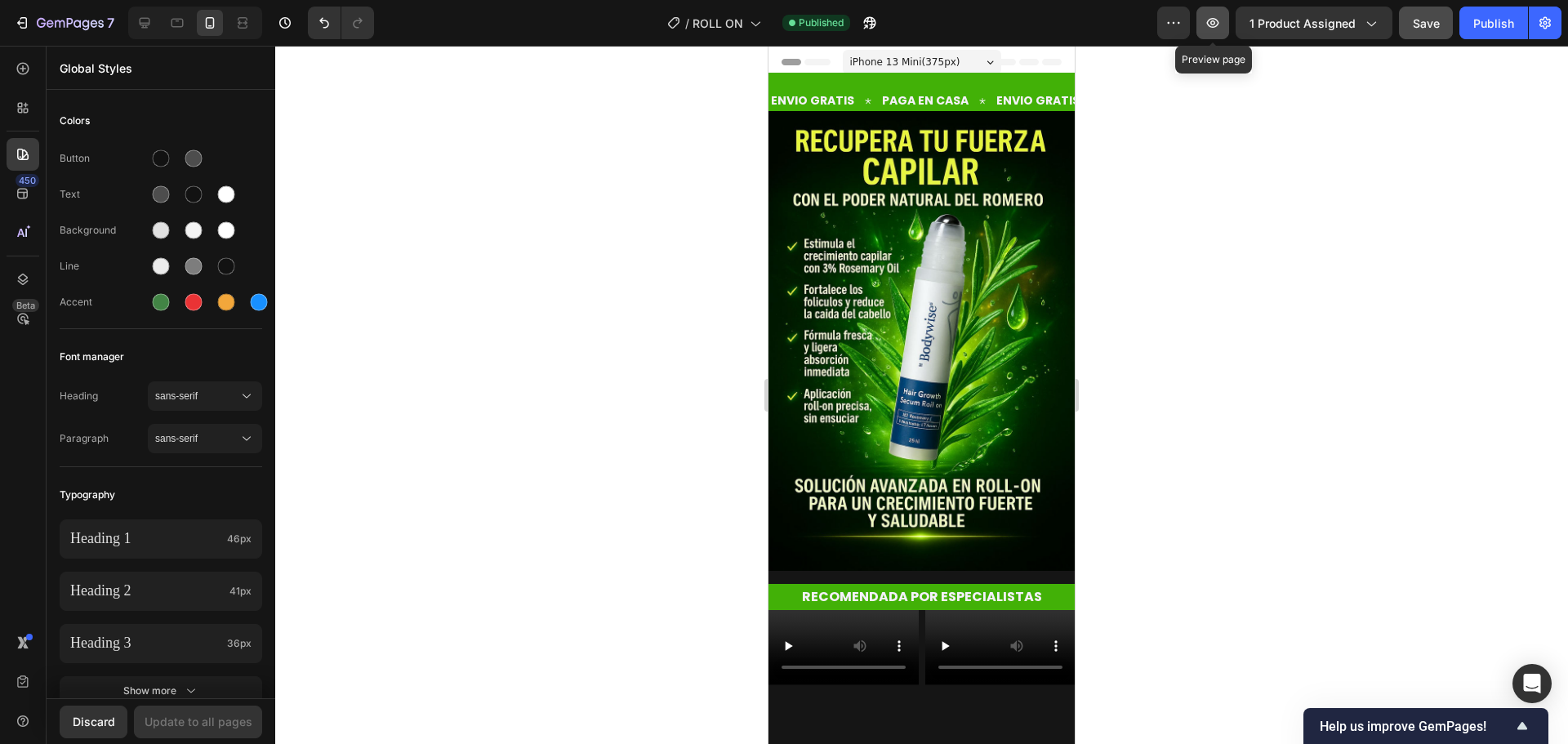
click at [1215, 22] on icon "button" at bounding box center [1213, 22] width 17 height 17
click at [13, 70] on div at bounding box center [23, 69] width 33 height 33
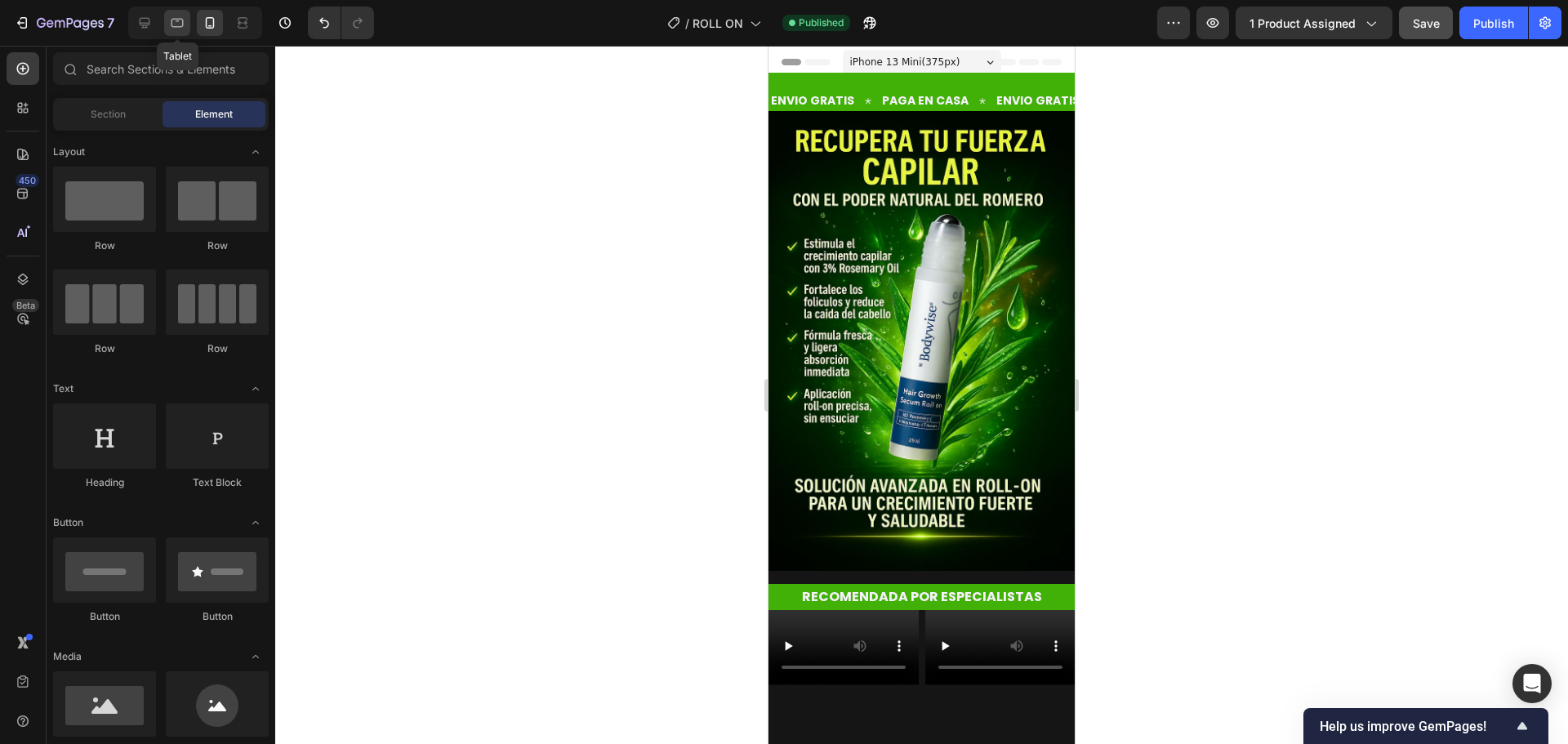
click at [182, 27] on icon at bounding box center [177, 22] width 13 height 9
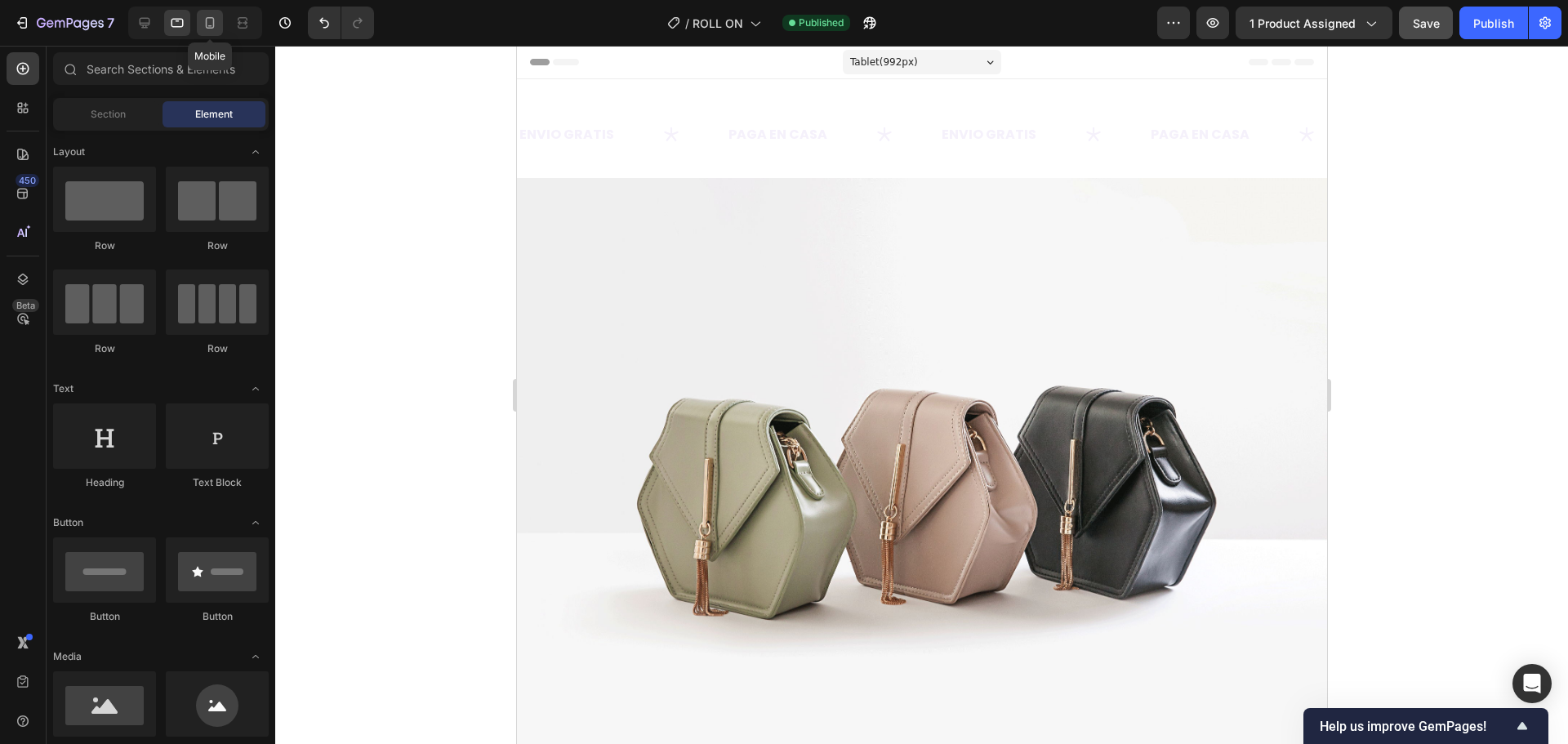
click at [206, 25] on icon at bounding box center [209, 23] width 9 height 12
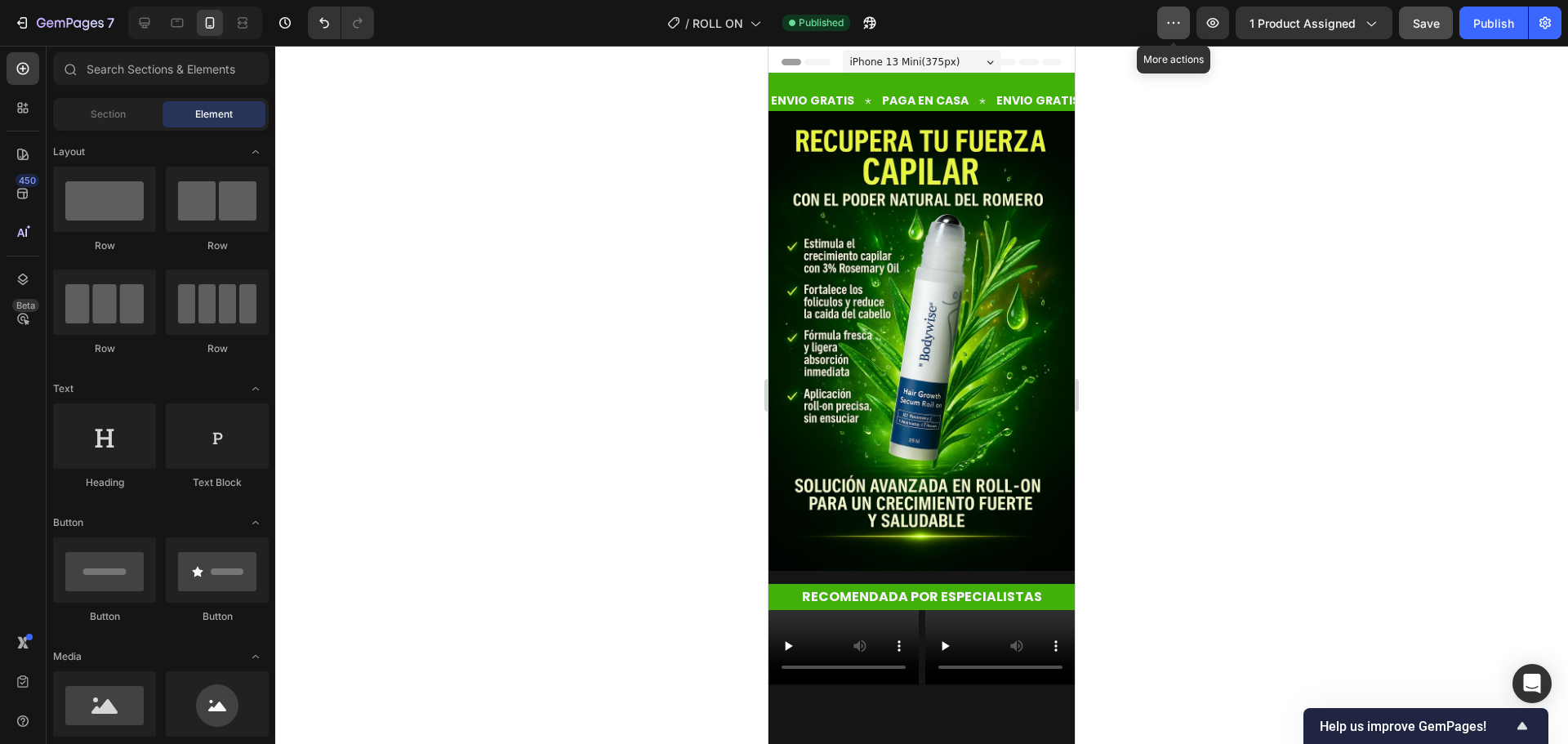
click at [1178, 19] on icon "button" at bounding box center [1174, 22] width 17 height 17
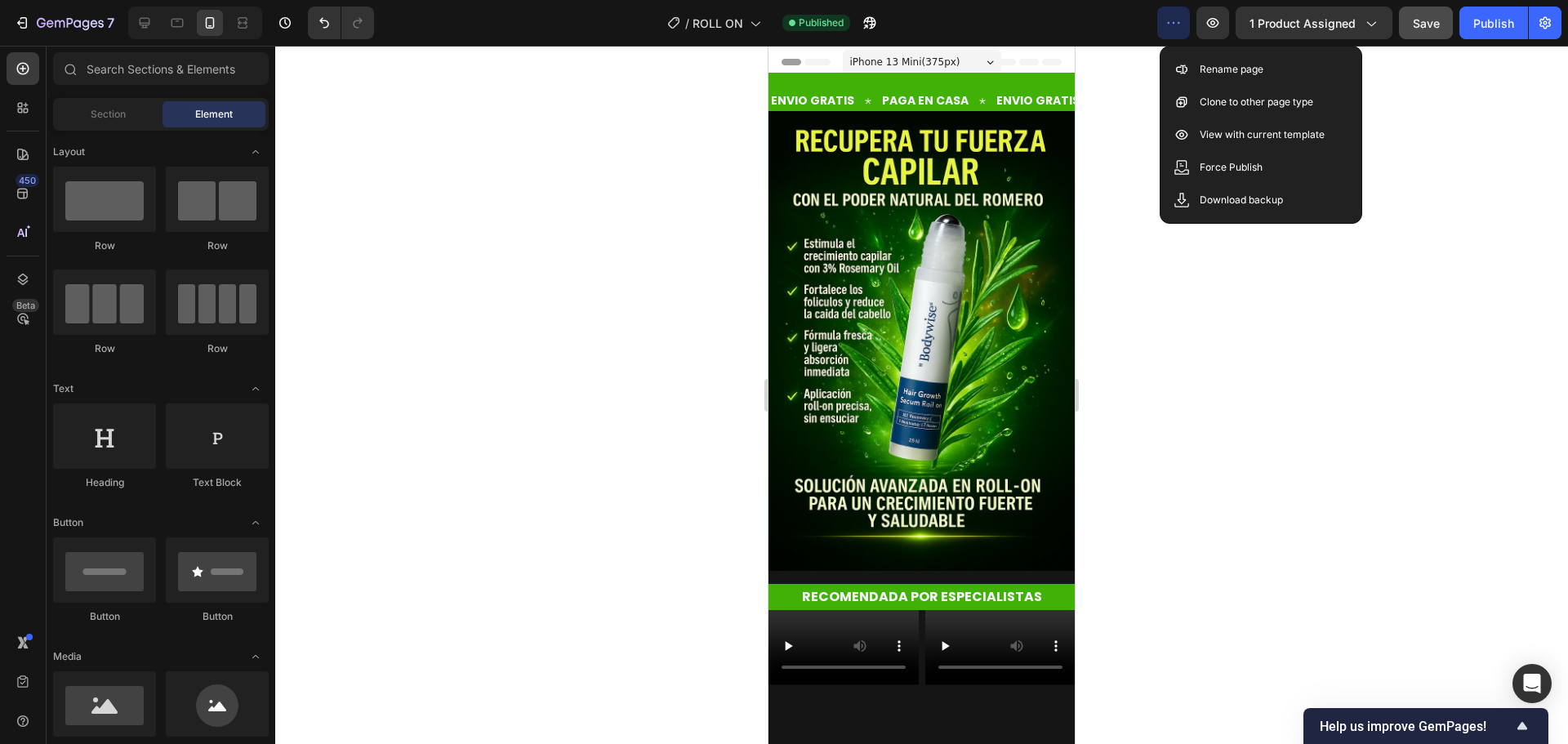
click at [1178, 19] on icon "button" at bounding box center [1174, 22] width 17 height 17
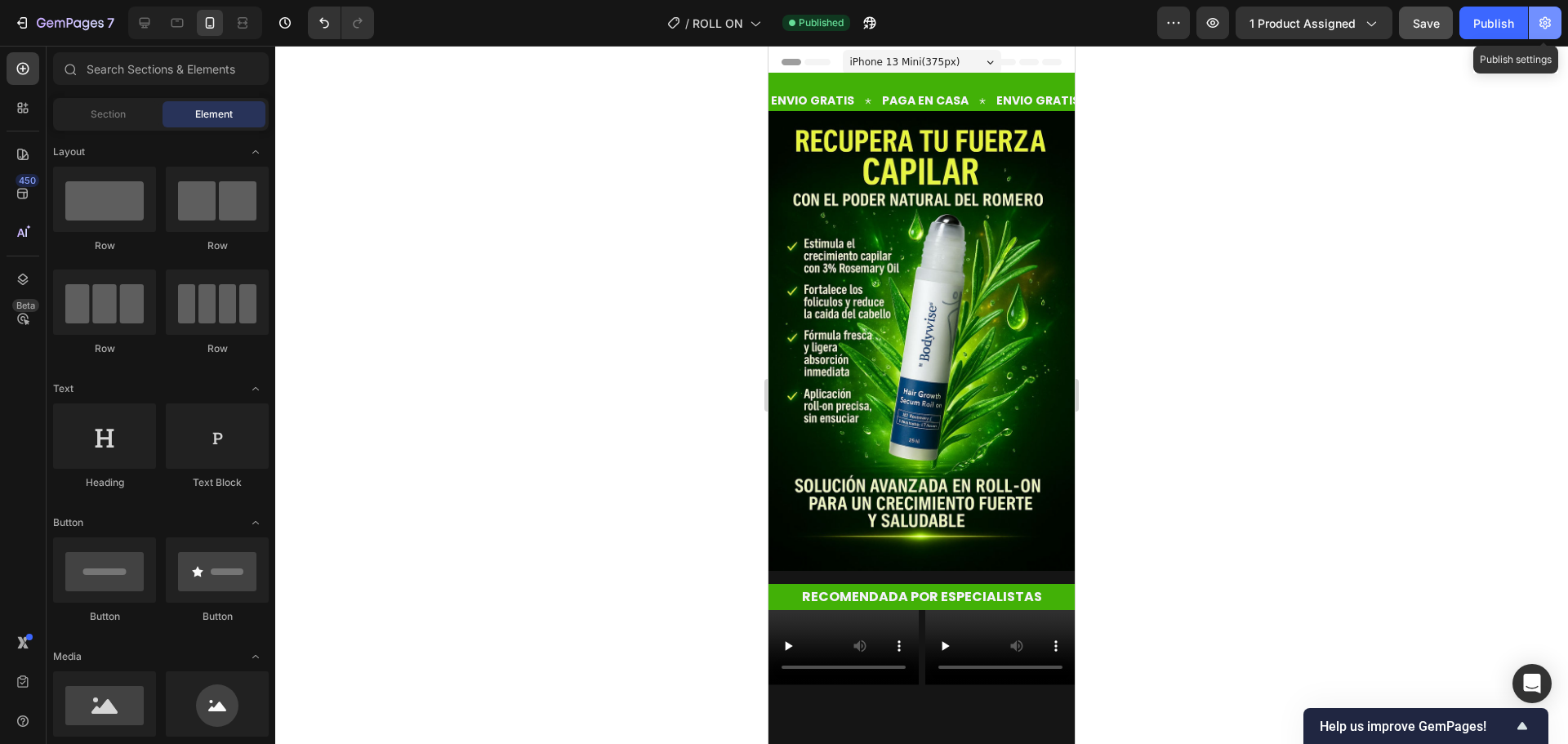
click at [1552, 29] on icon "button" at bounding box center [1546, 22] width 17 height 17
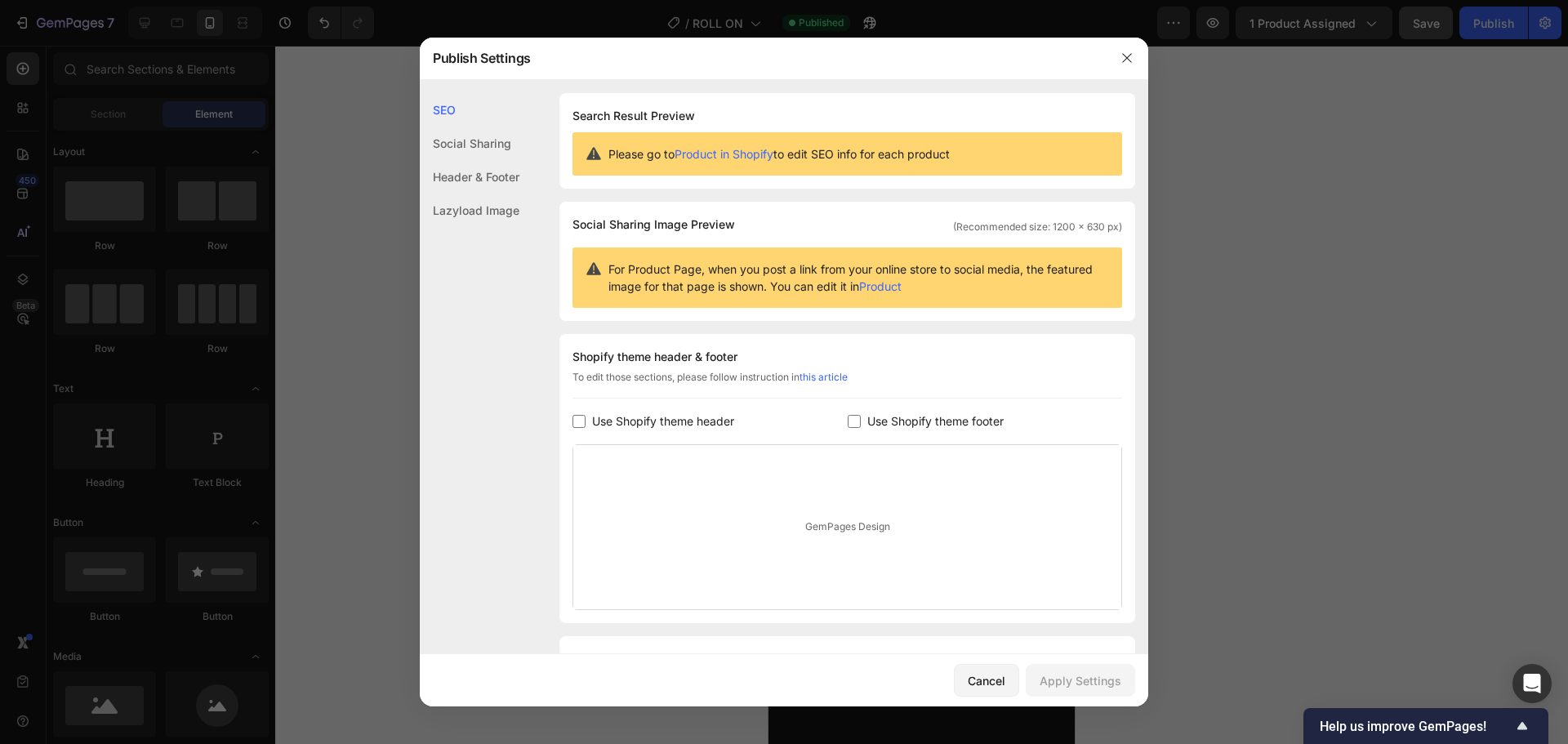
click at [464, 180] on div "Header & Footer" at bounding box center [469, 176] width 99 height 33
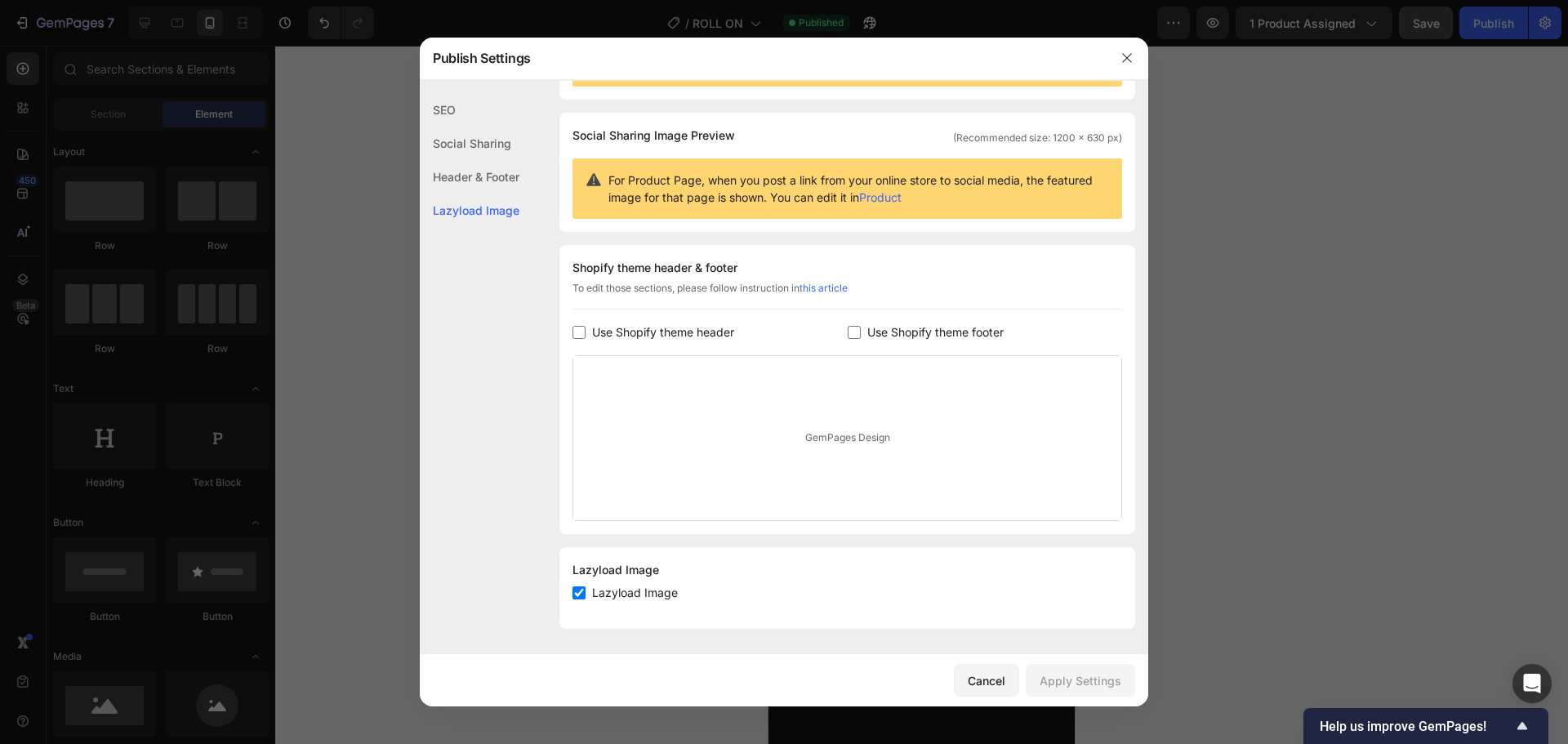
click at [477, 172] on div "Header & Footer" at bounding box center [469, 176] width 99 height 33
click at [476, 203] on div "Lazyload Image" at bounding box center [469, 210] width 99 height 33
click at [490, 146] on div "Social Sharing" at bounding box center [469, 143] width 99 height 33
click at [484, 118] on div "SEO" at bounding box center [469, 110] width 99 height 33
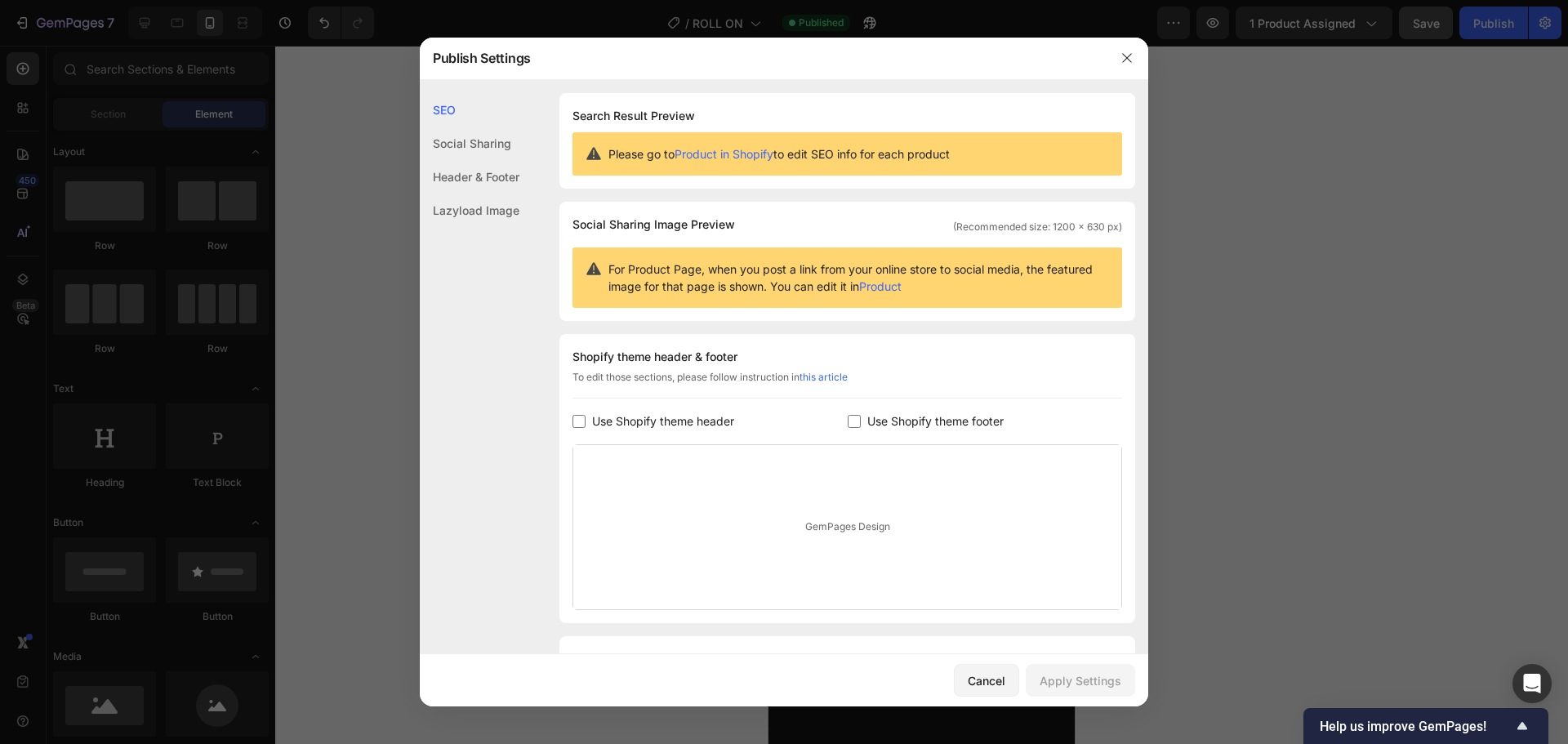
click at [491, 180] on div "Header & Footer" at bounding box center [469, 176] width 99 height 33
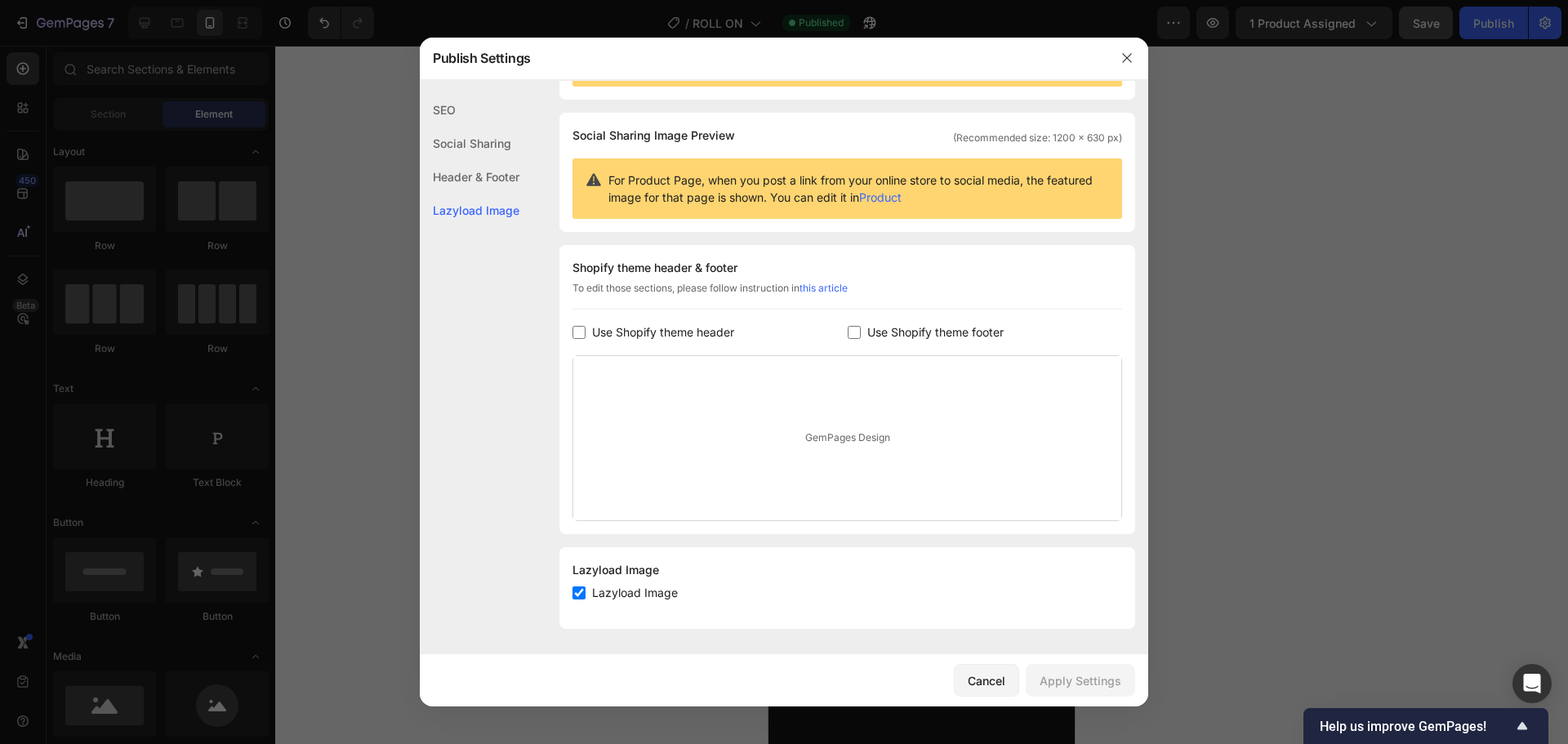
click at [624, 329] on span "Use Shopify theme header" at bounding box center [663, 332] width 142 height 19
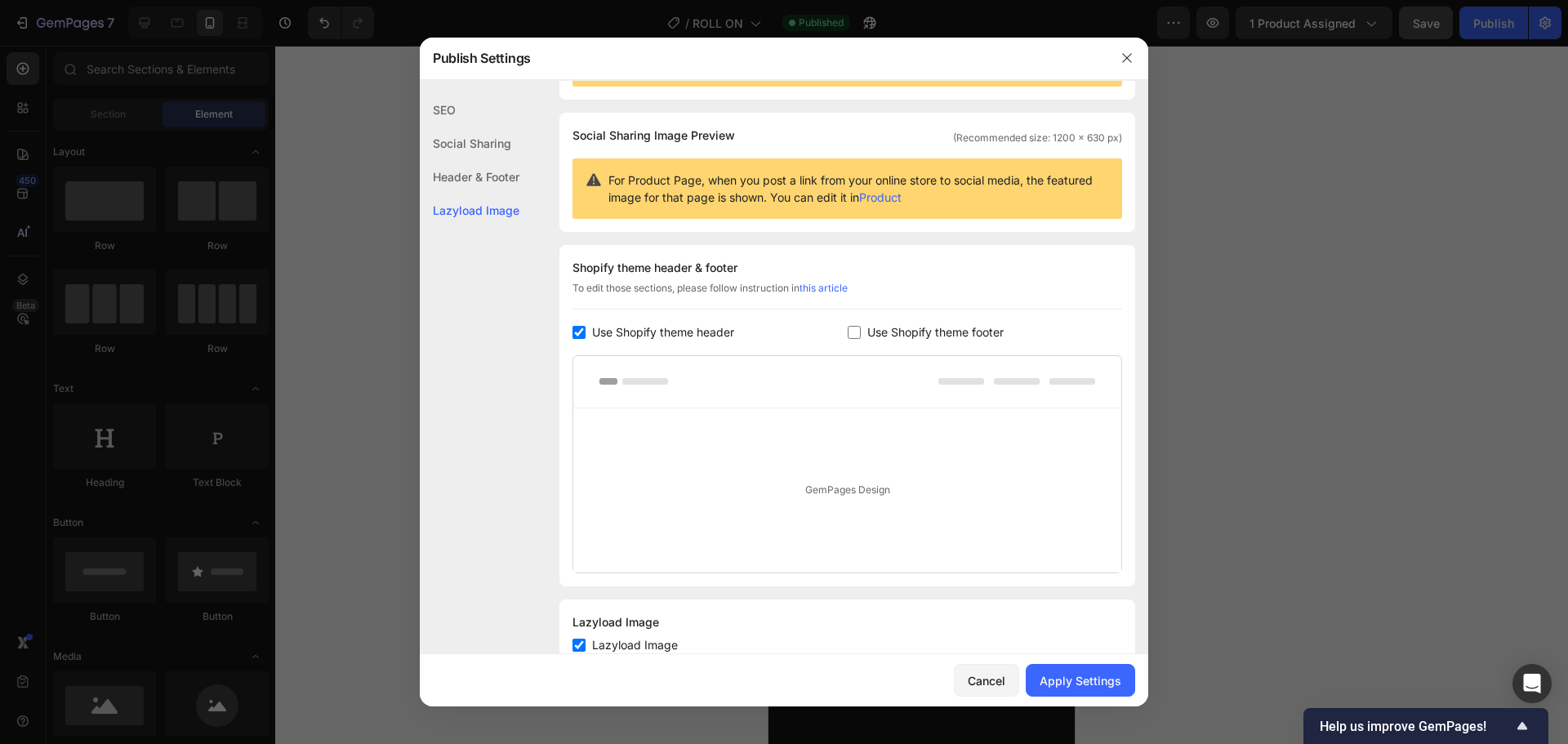
click at [817, 330] on div "Use Shopify theme header" at bounding box center [710, 332] width 276 height 19
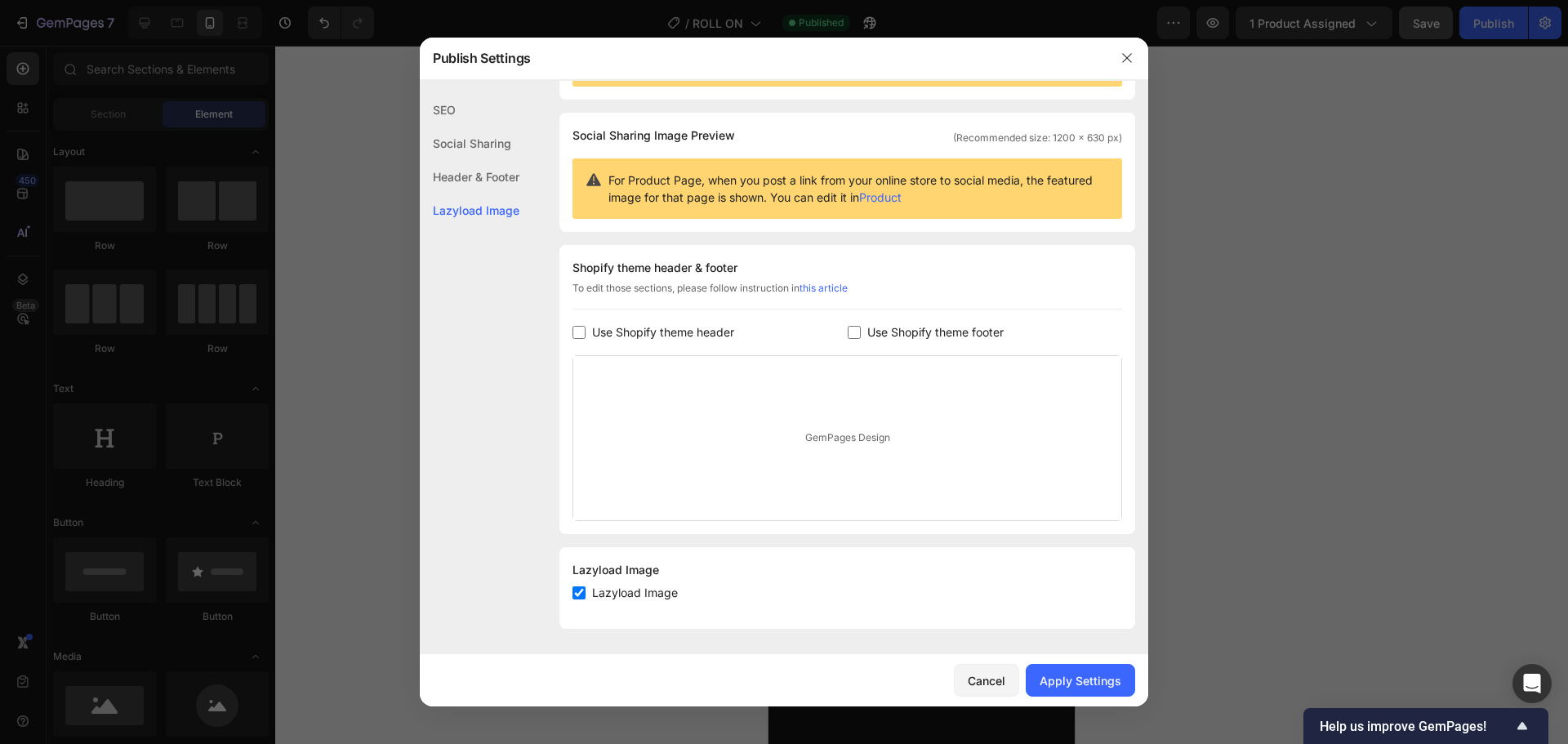
click at [721, 326] on span "Use Shopify theme header" at bounding box center [663, 332] width 142 height 19
checkbox input "true"
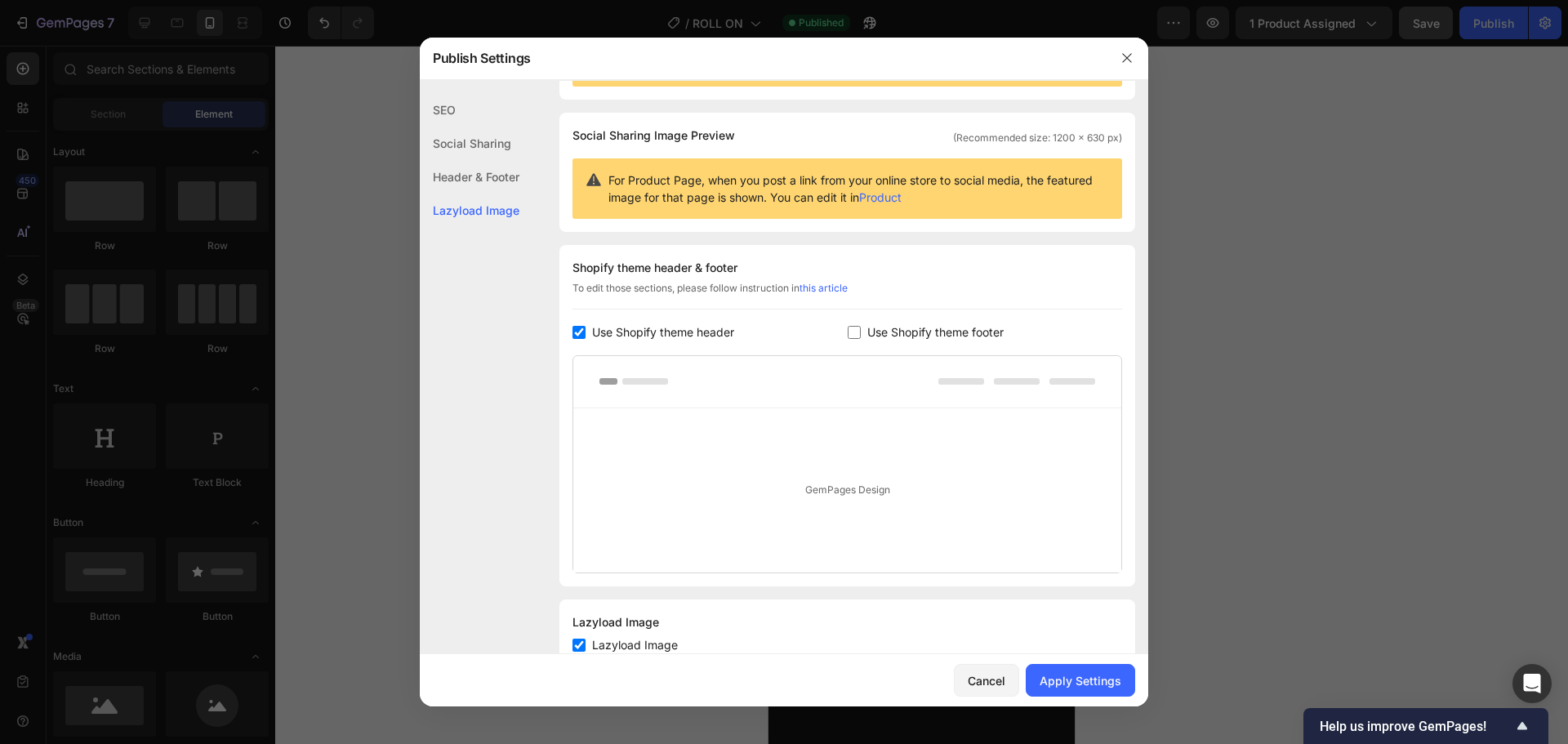
click at [868, 329] on span "Use Shopify theme footer" at bounding box center [936, 332] width 136 height 19
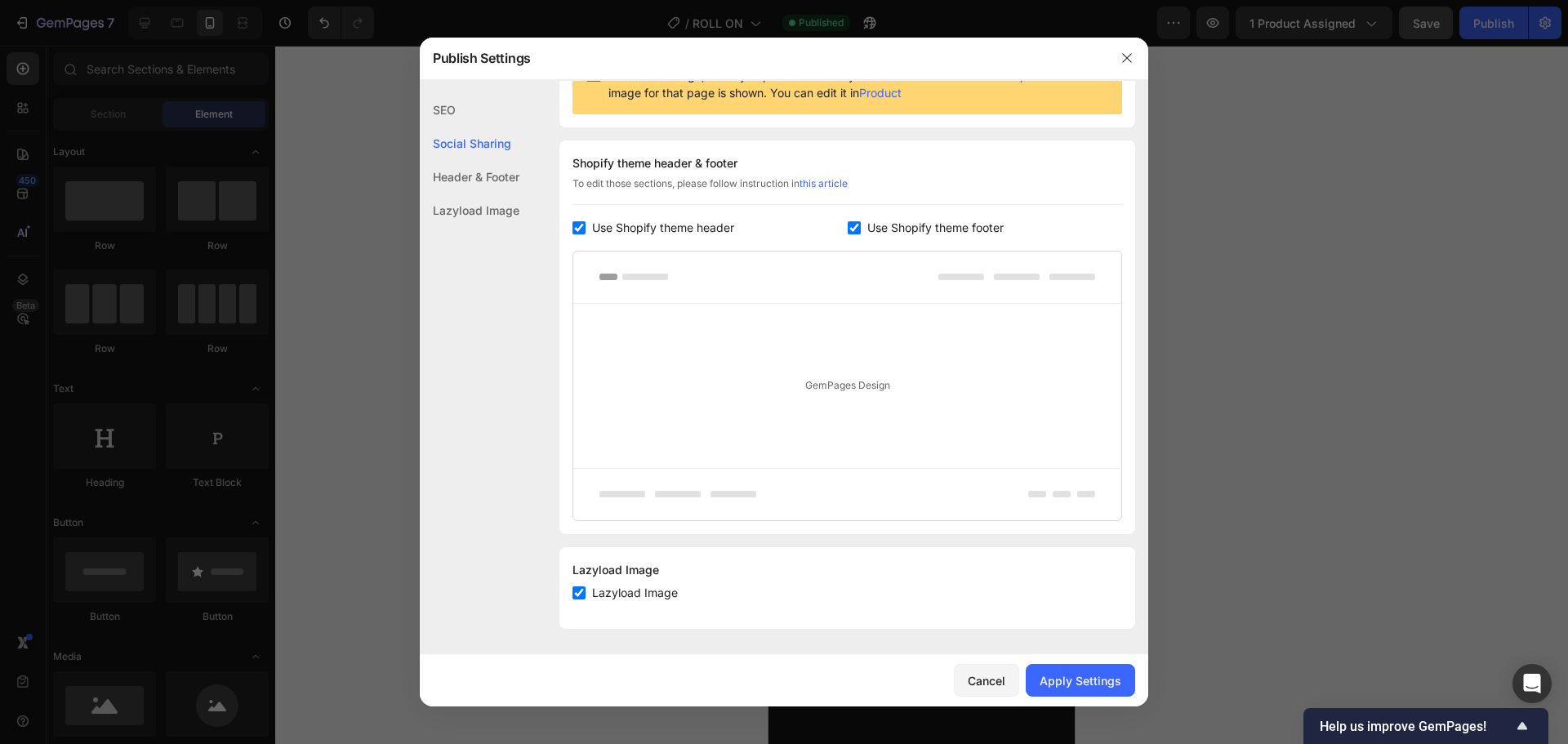
scroll to position [0, 0]
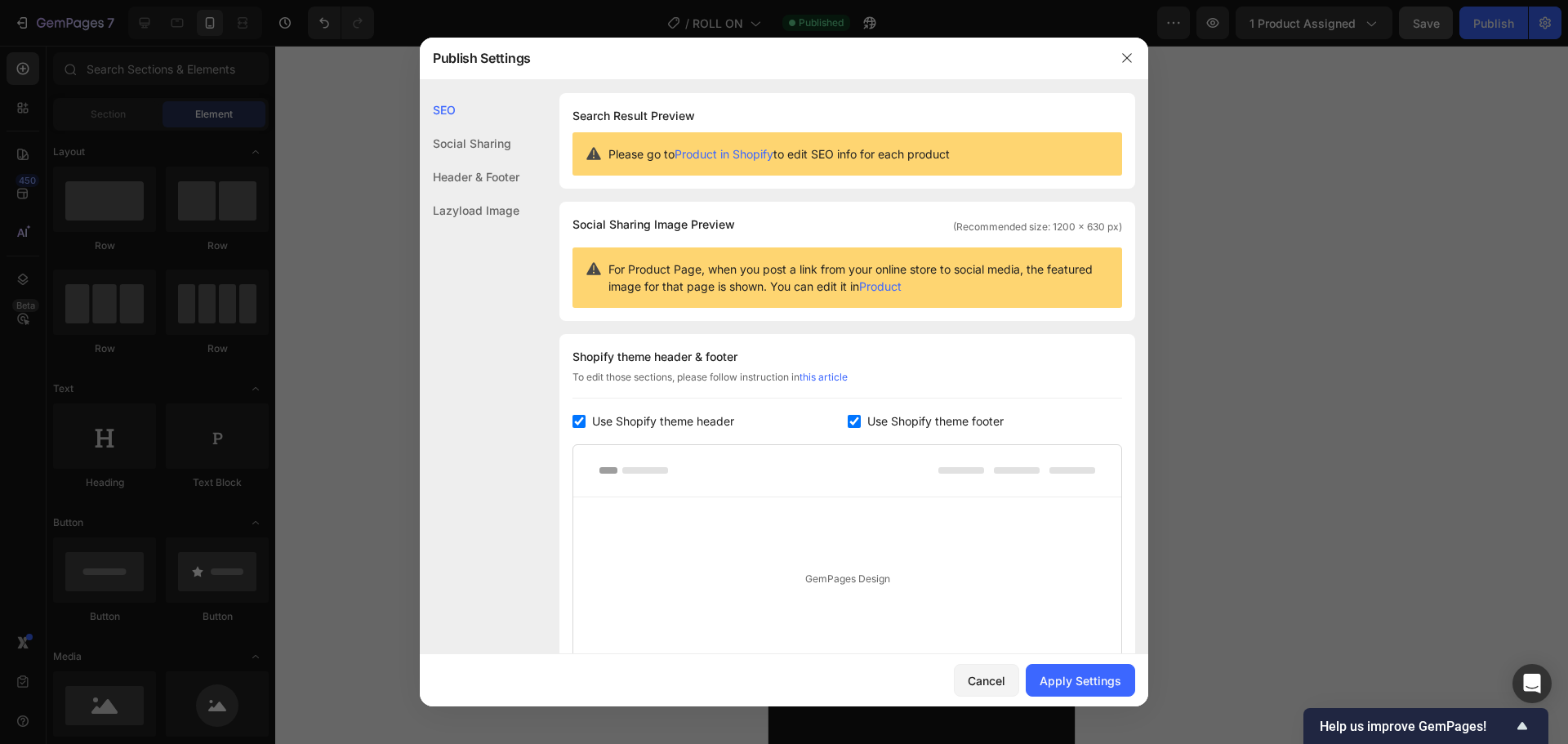
click at [853, 422] on input "checkbox" at bounding box center [854, 421] width 13 height 13
checkbox input "false"
click at [605, 427] on span "Use Shopify theme header" at bounding box center [663, 422] width 142 height 19
checkbox input "false"
click at [1131, 59] on icon "button" at bounding box center [1127, 57] width 13 height 13
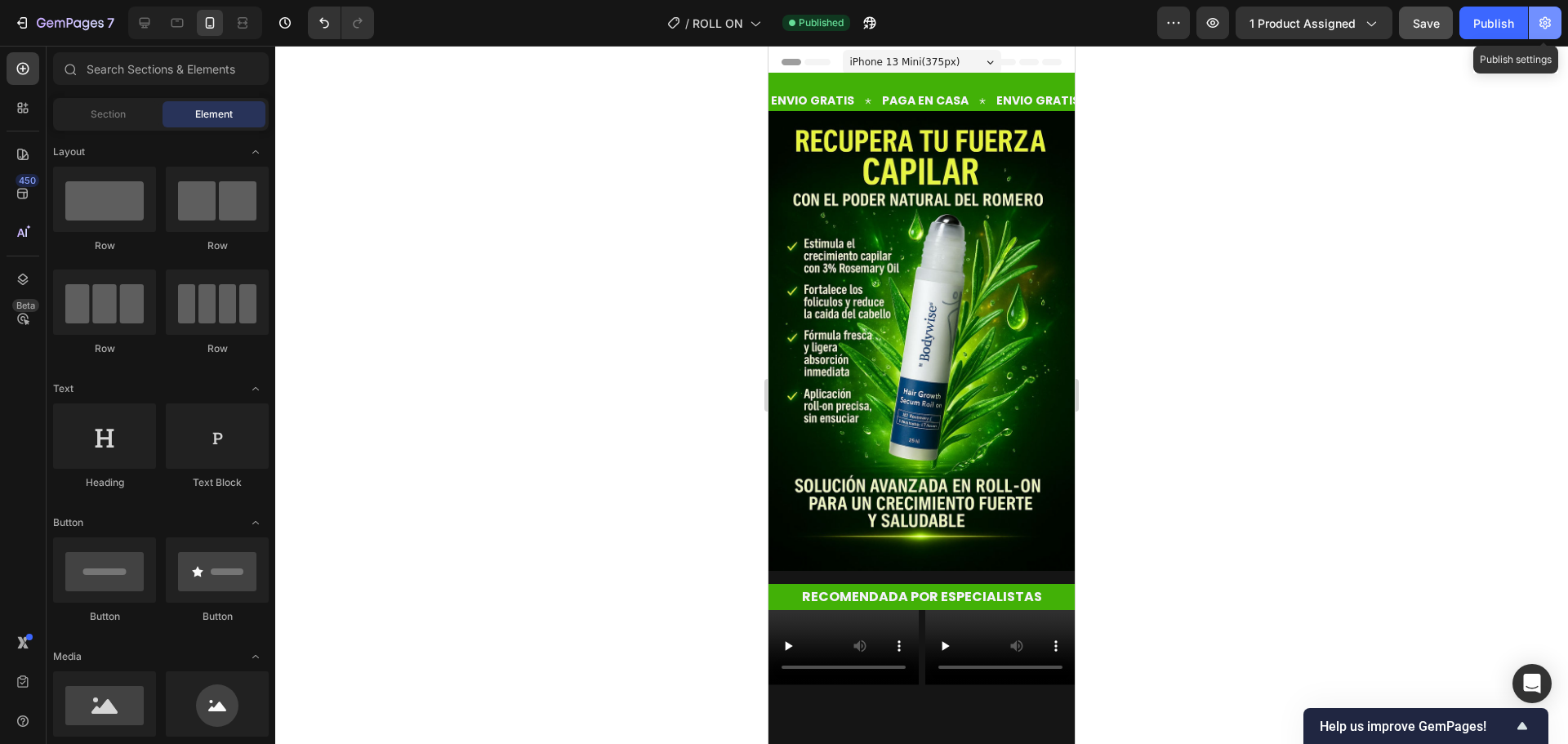
click at [1554, 22] on button "button" at bounding box center [1546, 23] width 33 height 33
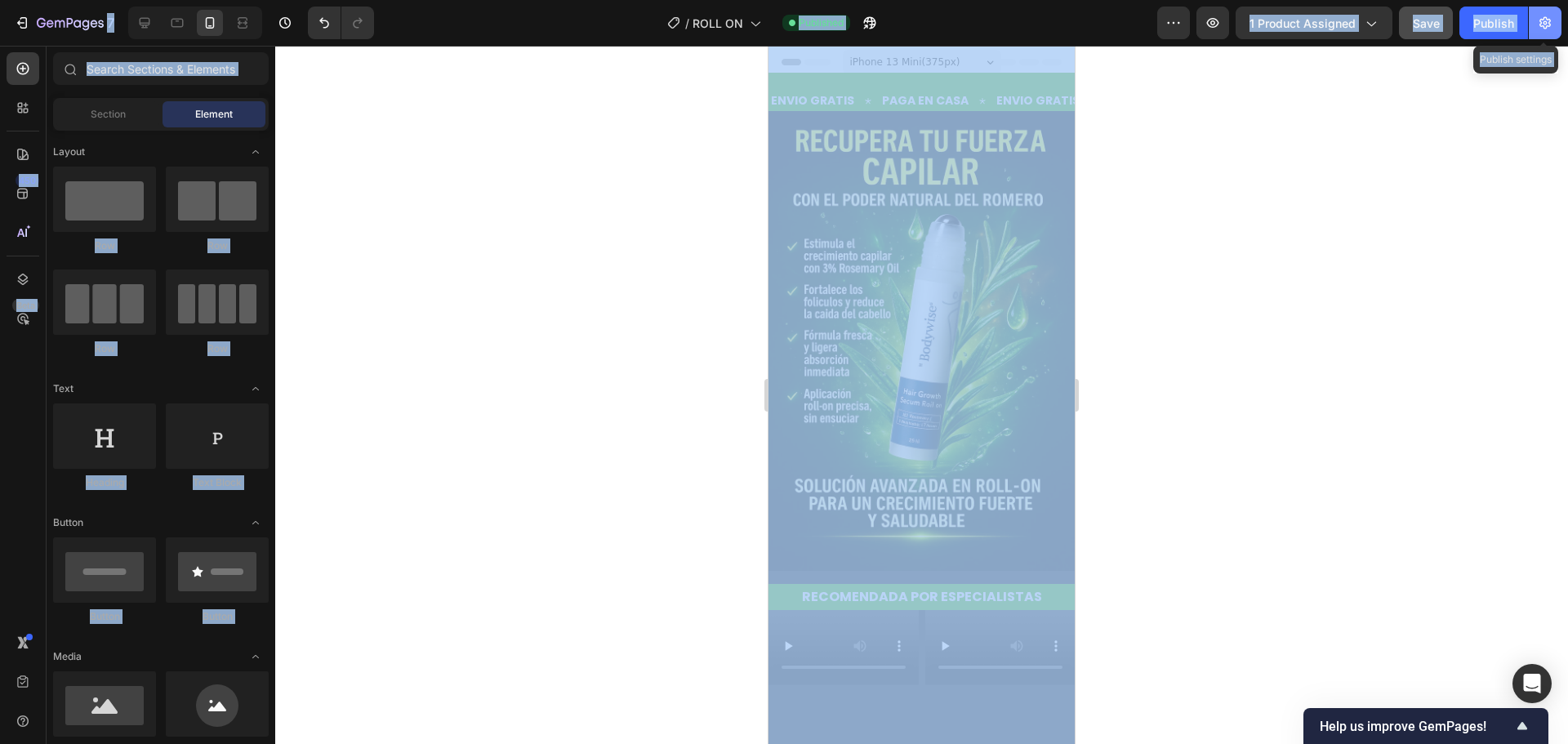
click at [1554, 22] on button "button" at bounding box center [1546, 23] width 33 height 33
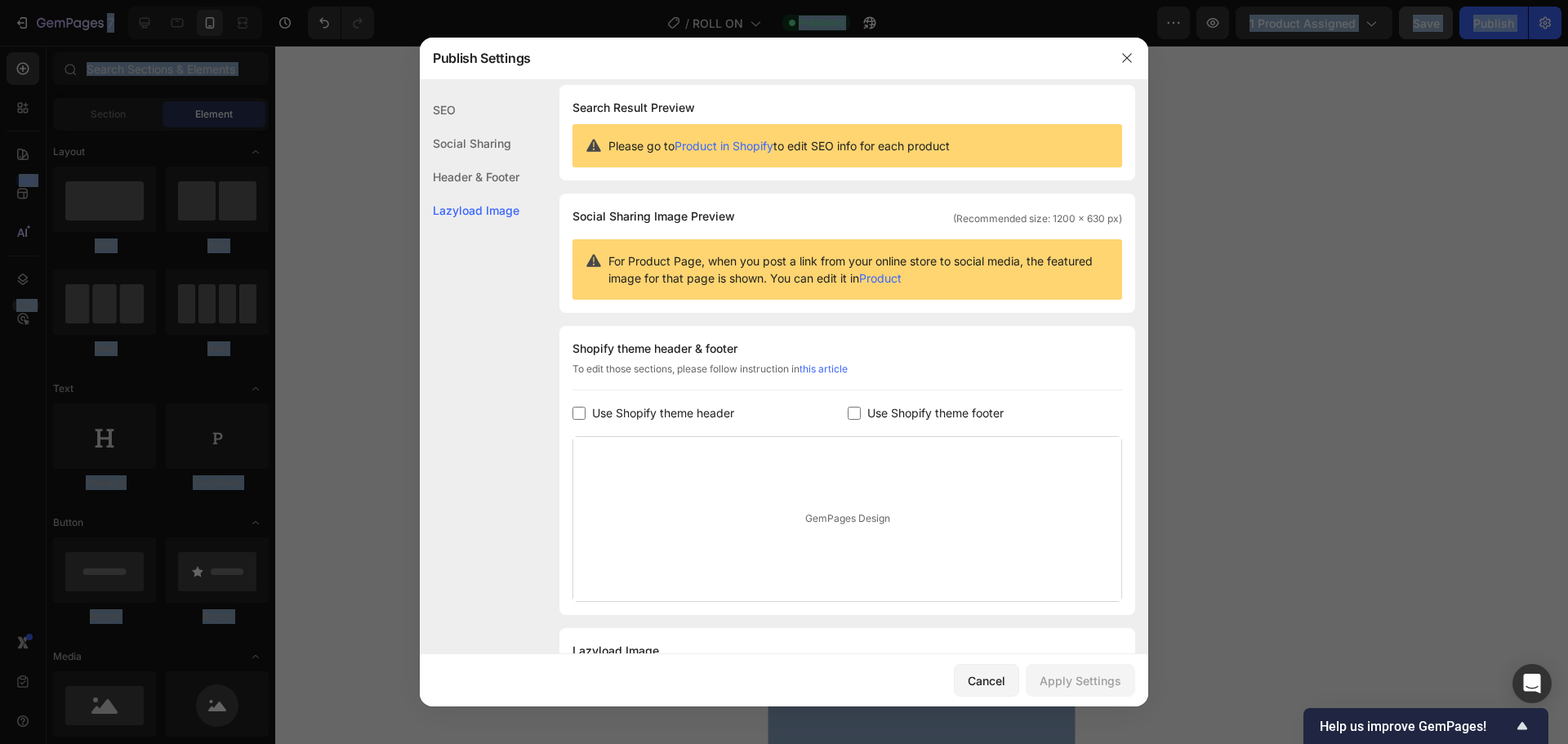
scroll to position [89, 0]
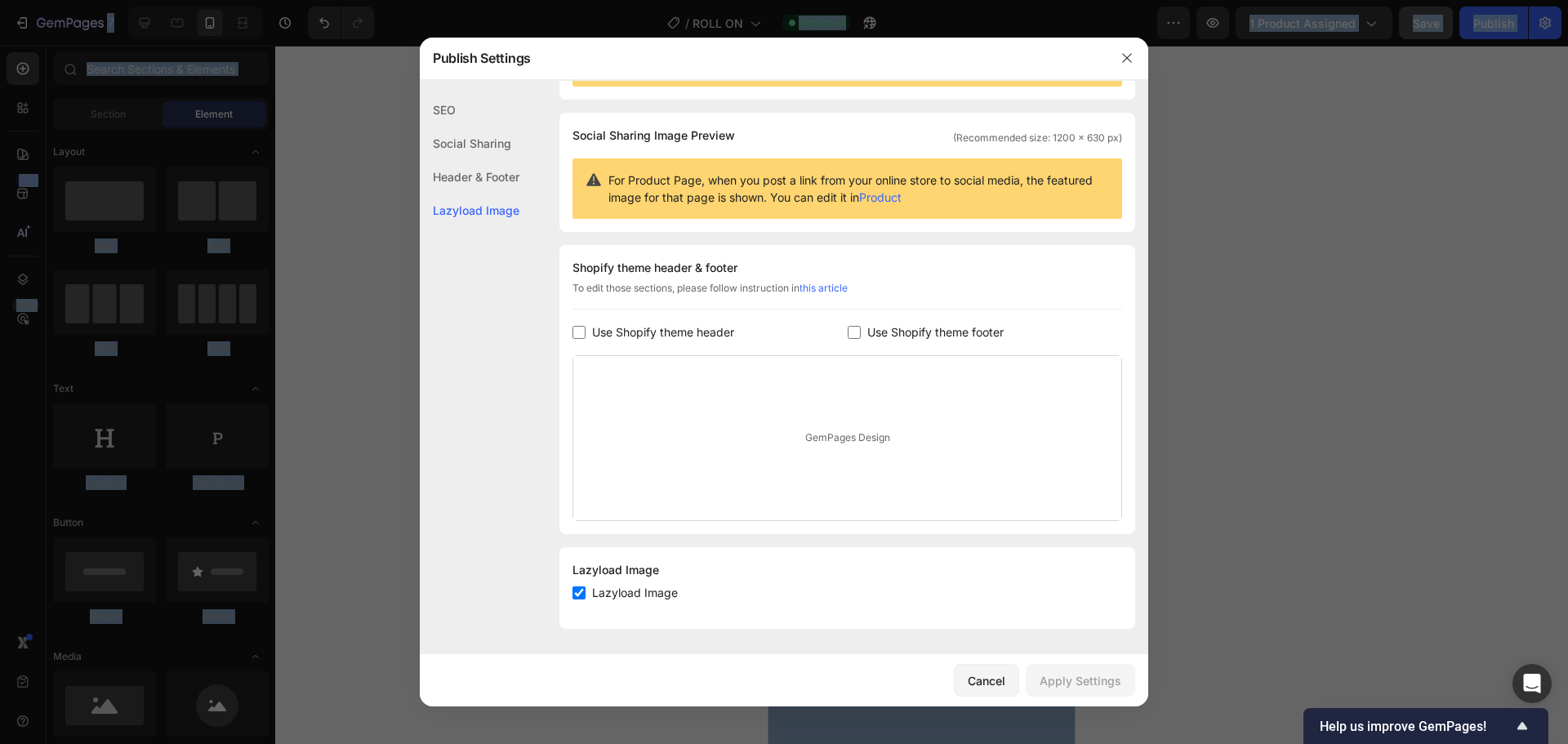
click at [580, 595] on input "checkbox" at bounding box center [579, 592] width 13 height 13
checkbox input "false"
click at [1093, 676] on div "Apply Settings" at bounding box center [1081, 681] width 82 height 18
click at [1129, 61] on icon "button" at bounding box center [1127, 57] width 13 height 13
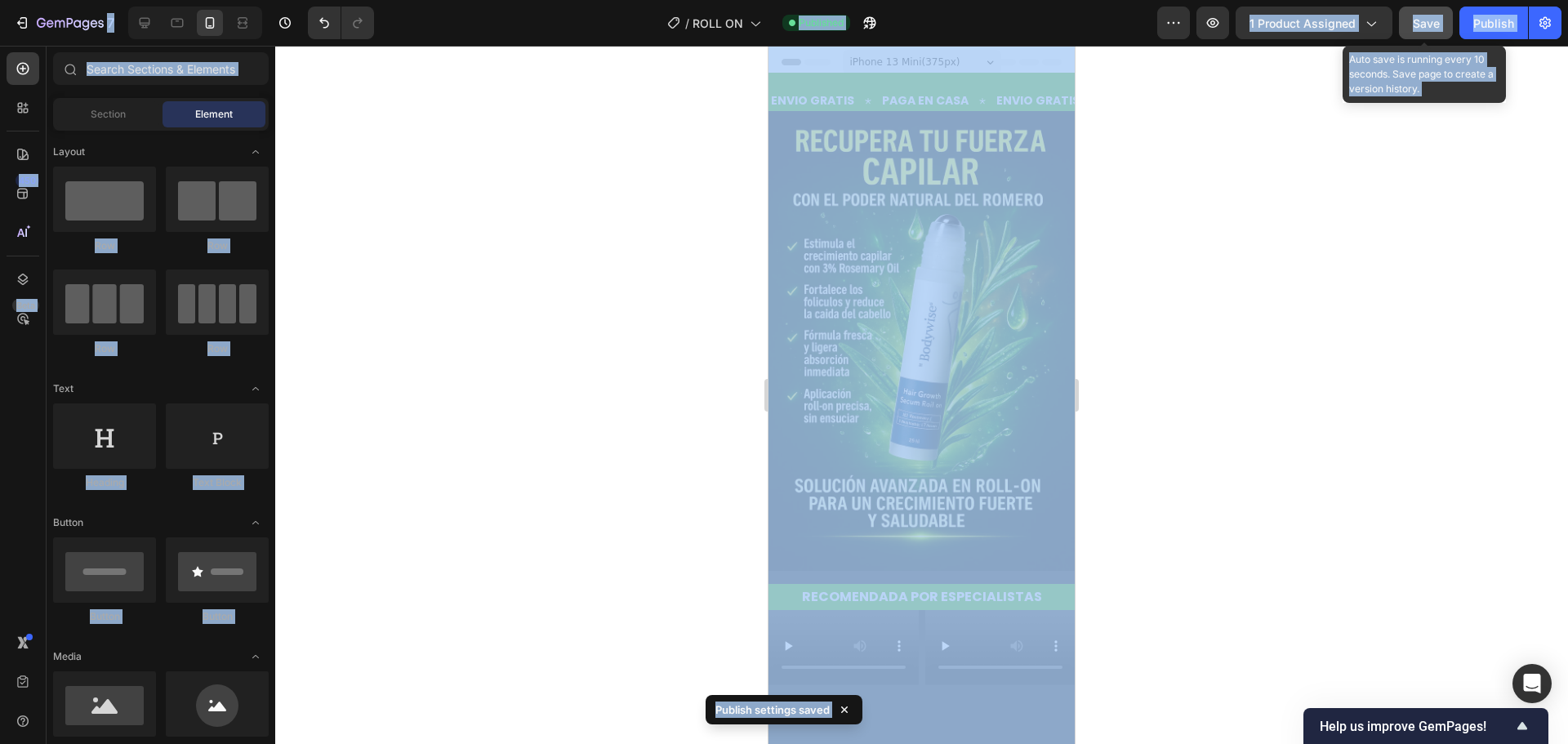
click at [1430, 10] on button "Save" at bounding box center [1426, 23] width 54 height 33
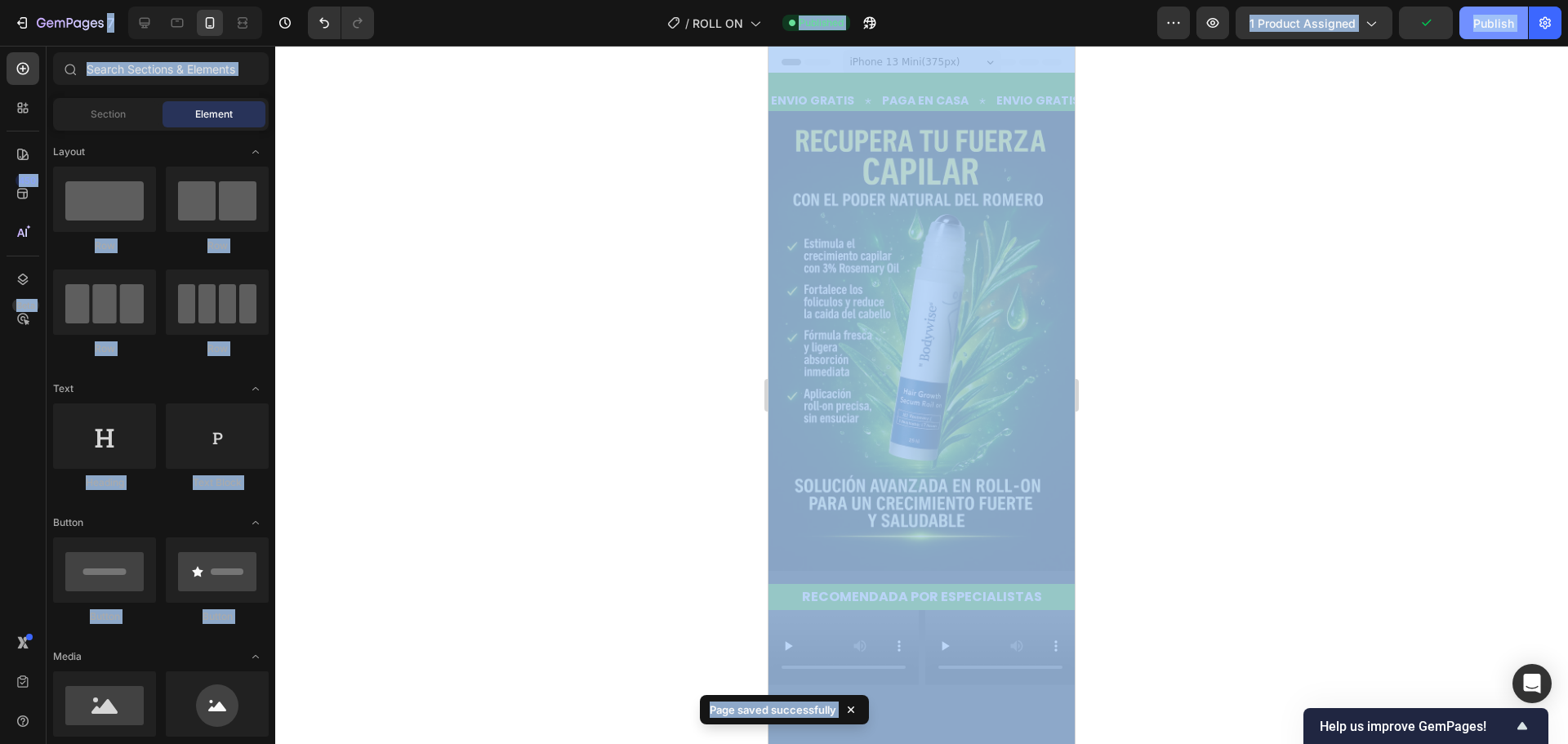
click at [1474, 19] on div "Publish" at bounding box center [1494, 23] width 41 height 18
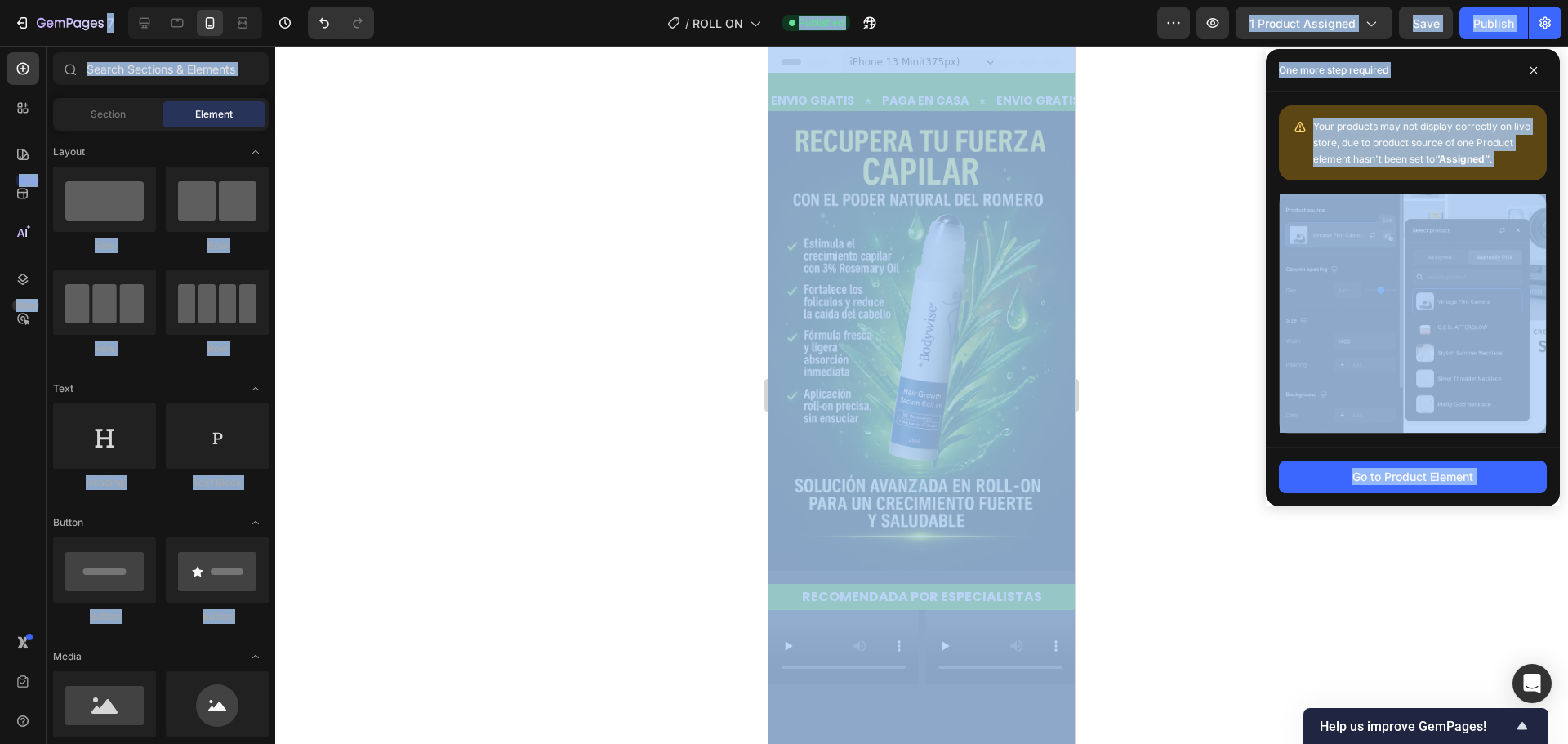
click at [1485, 113] on div "Your products may not display correctly on live store, due to product source of…" at bounding box center [1412, 142] width 268 height 75
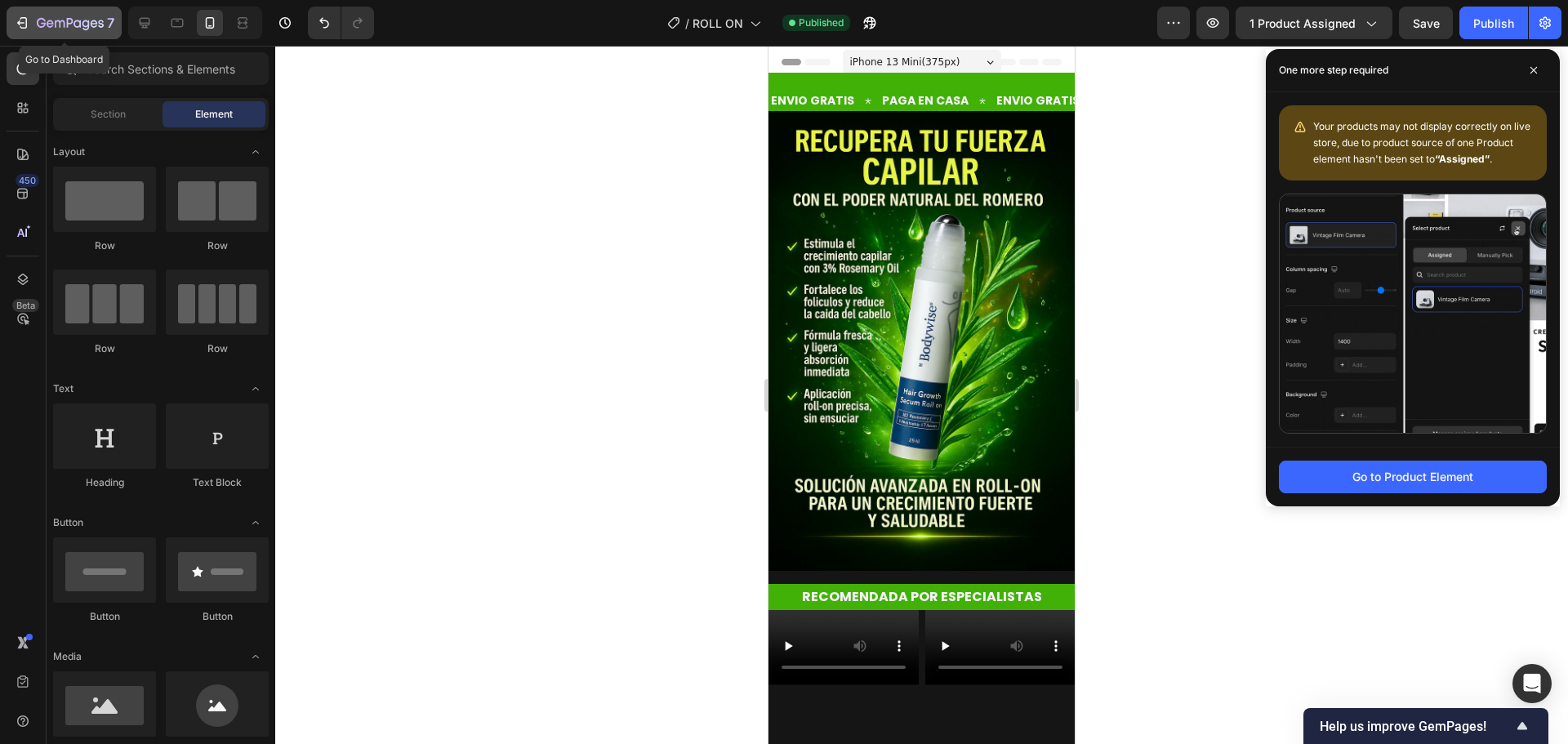
click at [77, 36] on button "7" at bounding box center [64, 23] width 115 height 33
